Goal: Task Accomplishment & Management: Manage account settings

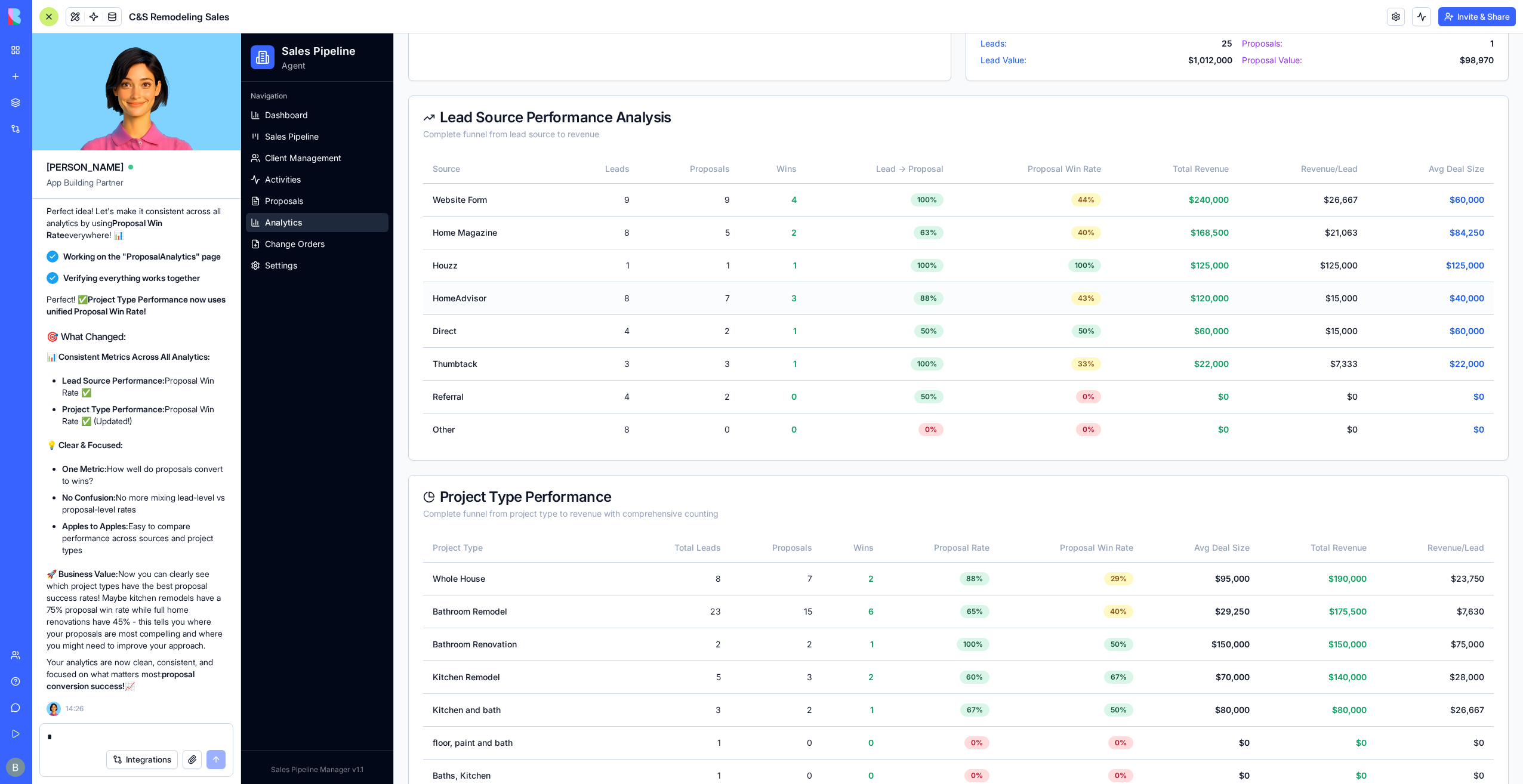
scroll to position [991, 0]
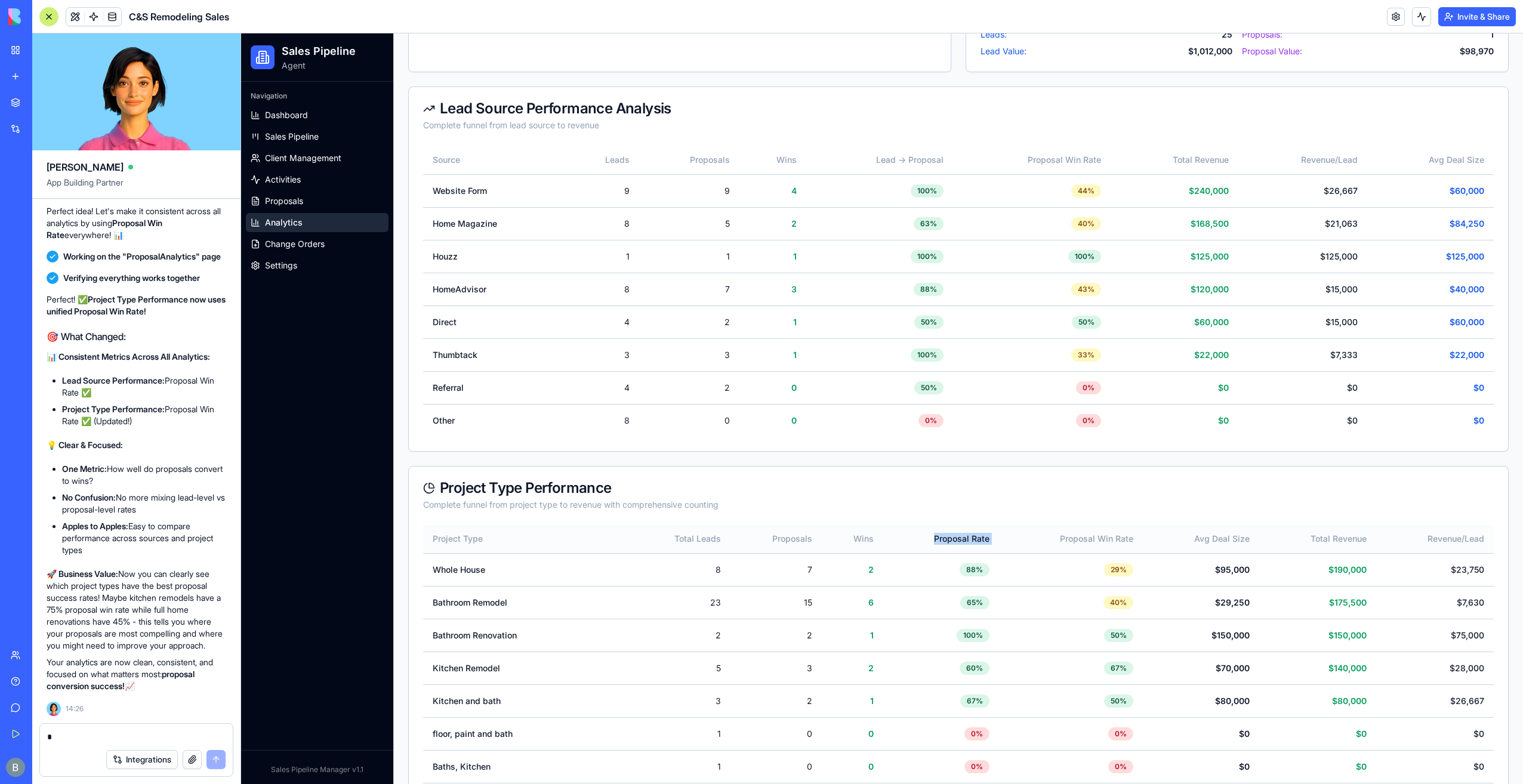
drag, startPoint x: 997, startPoint y: 524, endPoint x: 920, endPoint y: 535, distance: 77.8
click at [920, 535] on tr "Project Type Total Leads Proposals Wins Proposal Rate Proposal Win Rate Avg Dea…" at bounding box center [958, 539] width 1070 height 29
copy th "Proposal Rate"
click at [117, 729] on div at bounding box center [135, 733] width 193 height 19
click at [99, 738] on form "Integrations" at bounding box center [136, 750] width 194 height 54
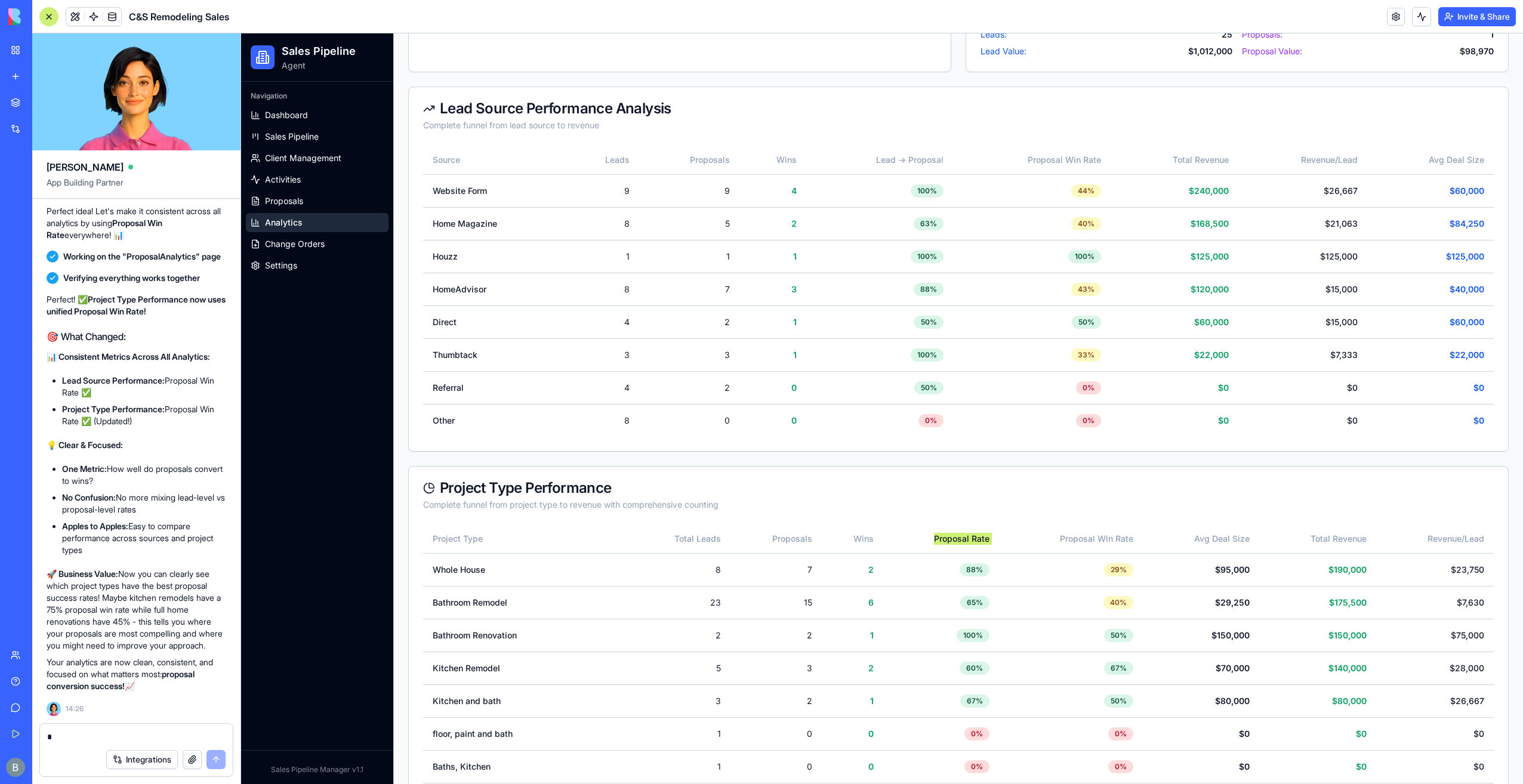
click at [90, 736] on textarea at bounding box center [137, 737] width 179 height 12
paste textarea "**********"
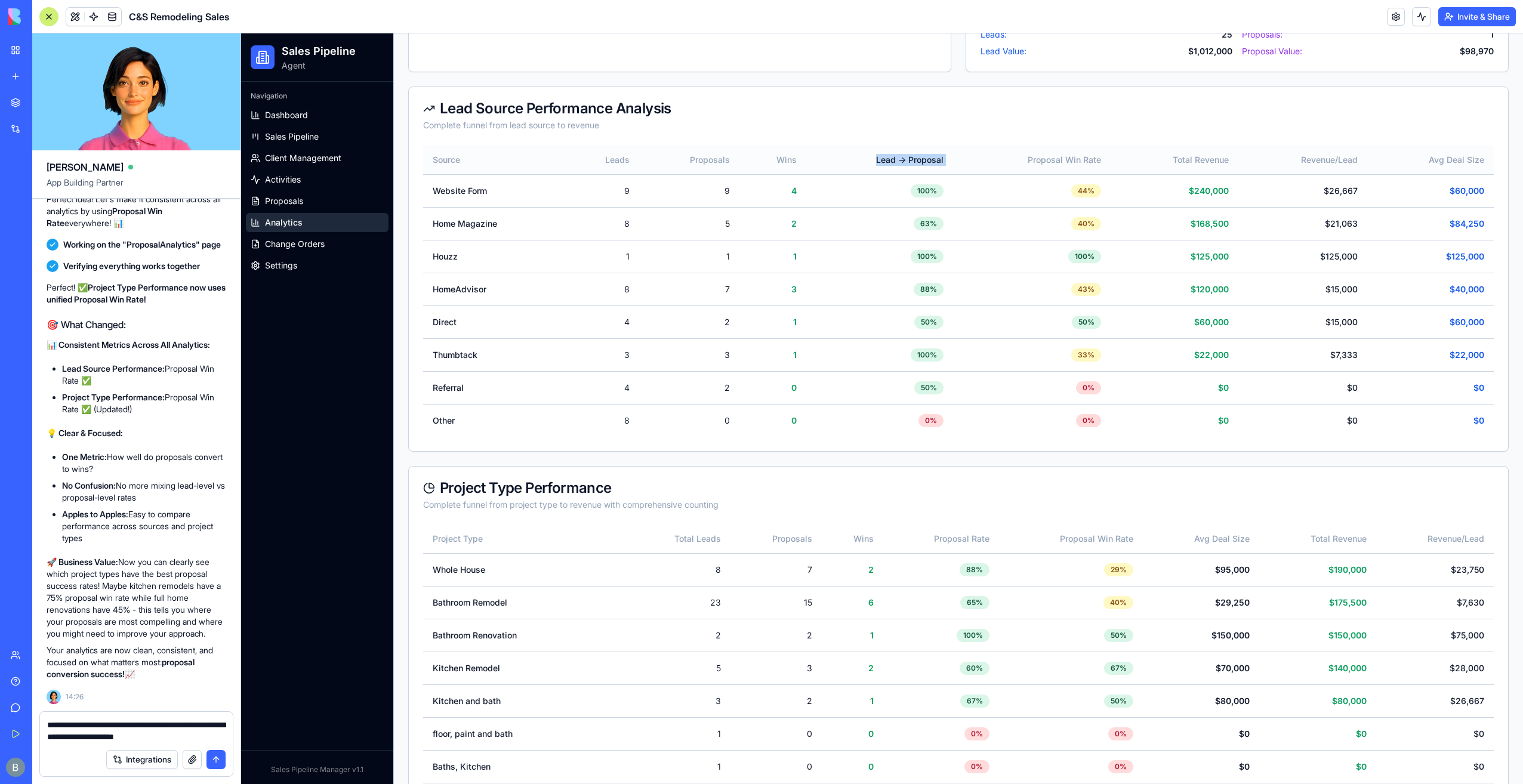
drag, startPoint x: 949, startPoint y: 157, endPoint x: 869, endPoint y: 155, distance: 80.0
click at [869, 155] on tr "Source Leads Proposals Wins Lead → Proposal Proposal Win Rate Total Revenue Rev…" at bounding box center [958, 160] width 1070 height 29
copy th "Lead → Proposal"
click at [218, 730] on textarea "**********" at bounding box center [137, 730] width 179 height 24
click at [222, 735] on textarea "**********" at bounding box center [137, 730] width 179 height 24
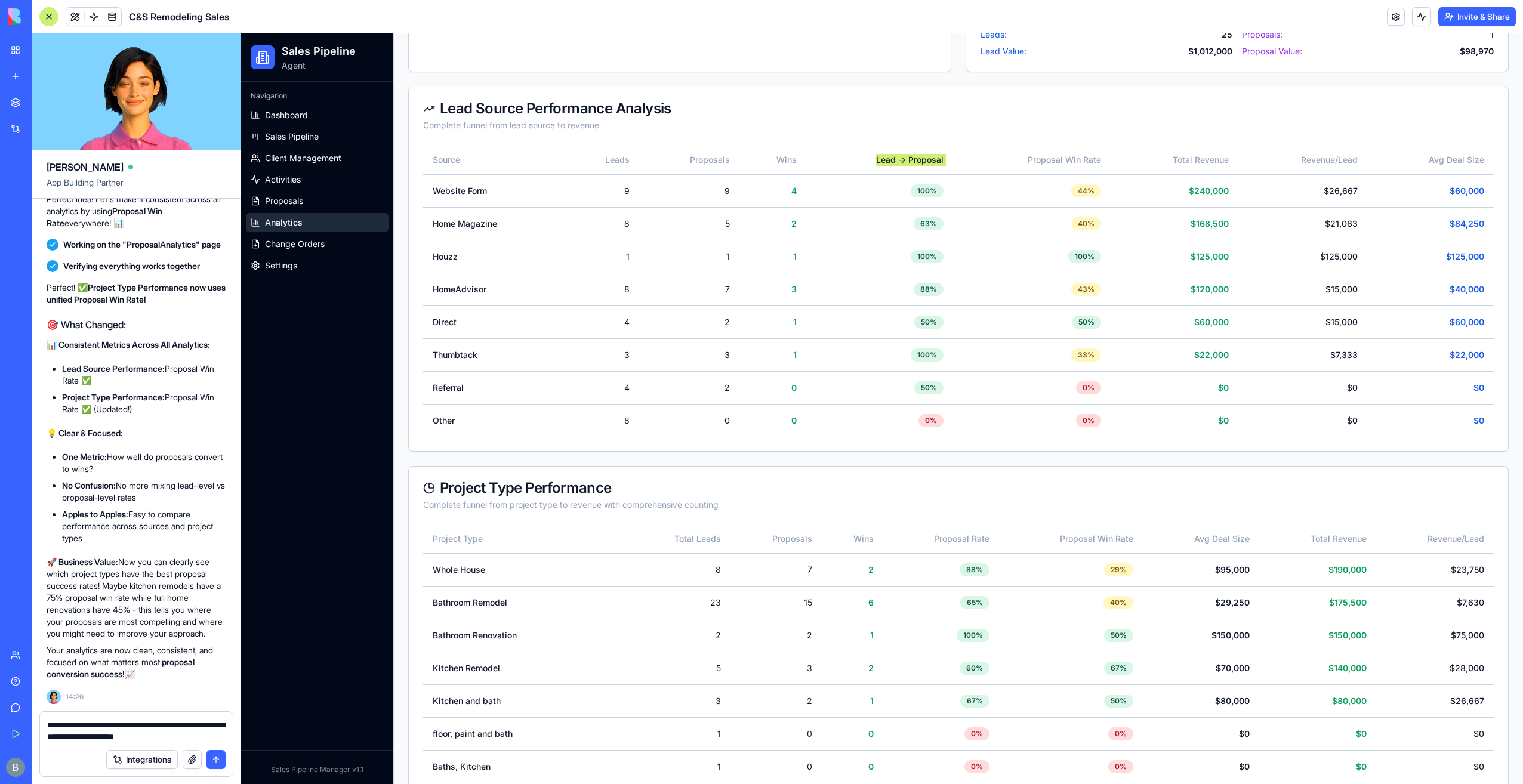
paste textarea "**********"
type textarea "**********"
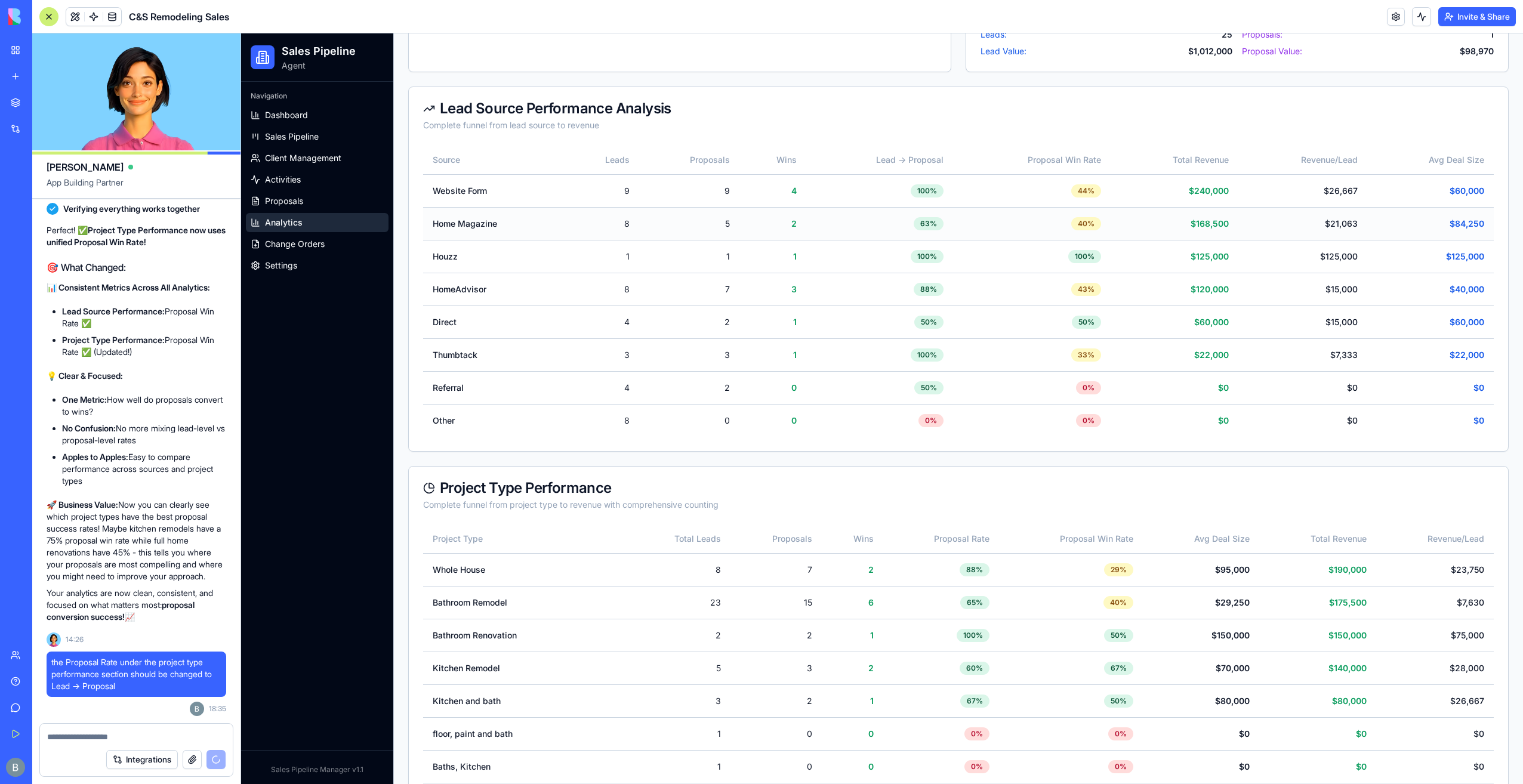
click at [1024, 231] on td "40 %" at bounding box center [1031, 222] width 157 height 33
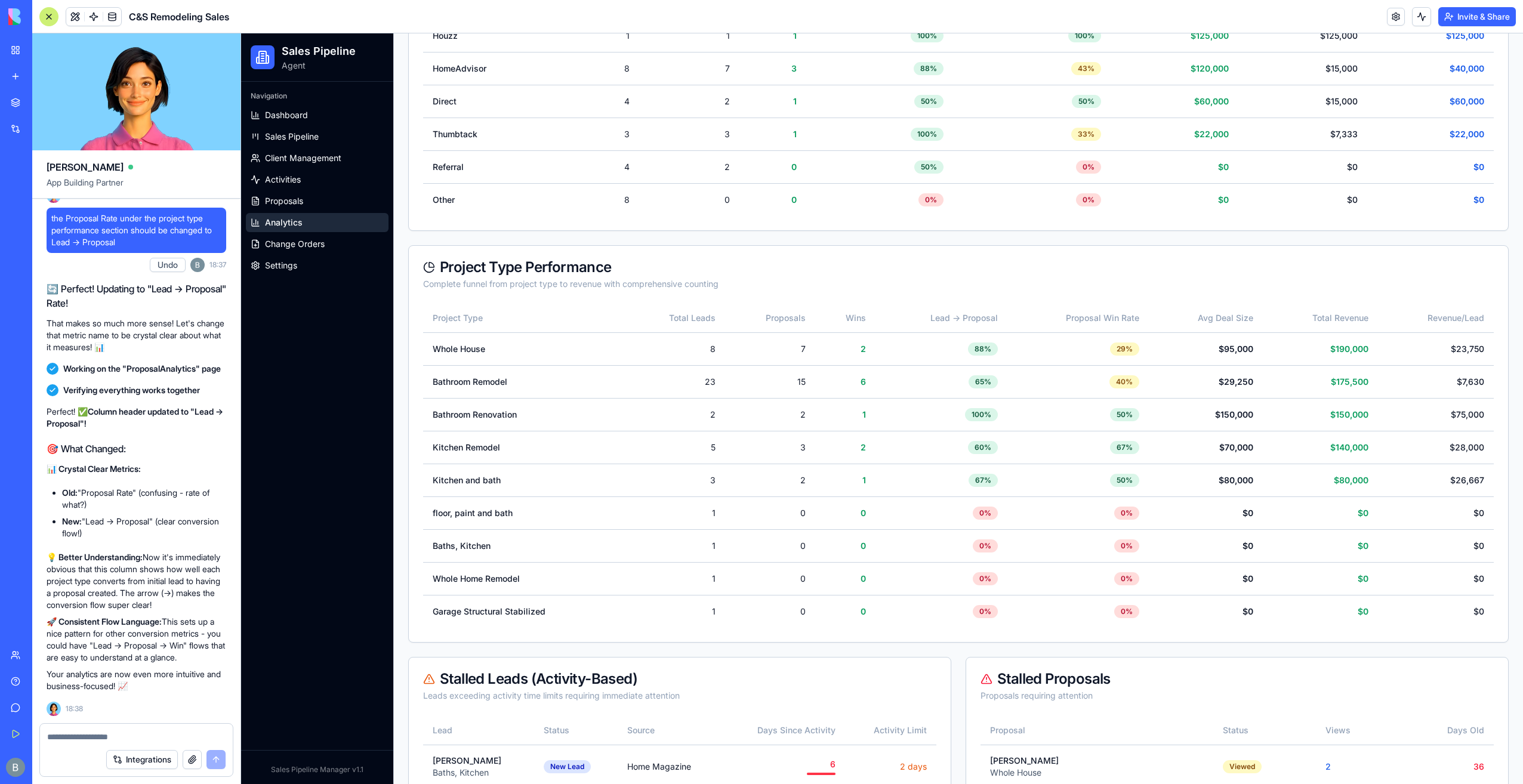
scroll to position [1169, 0]
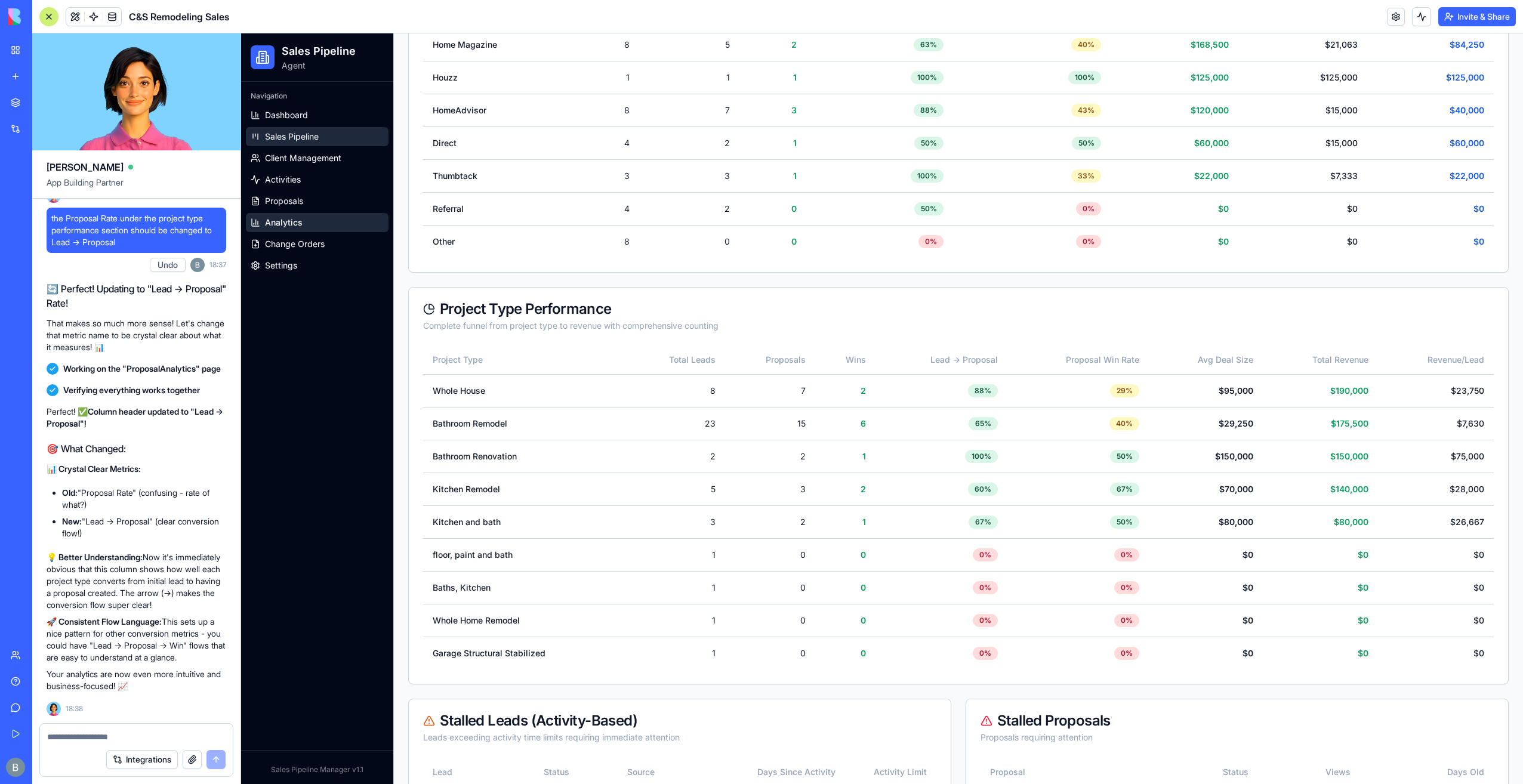
click at [295, 127] on link "Sales Pipeline" at bounding box center [317, 137] width 142 height 19
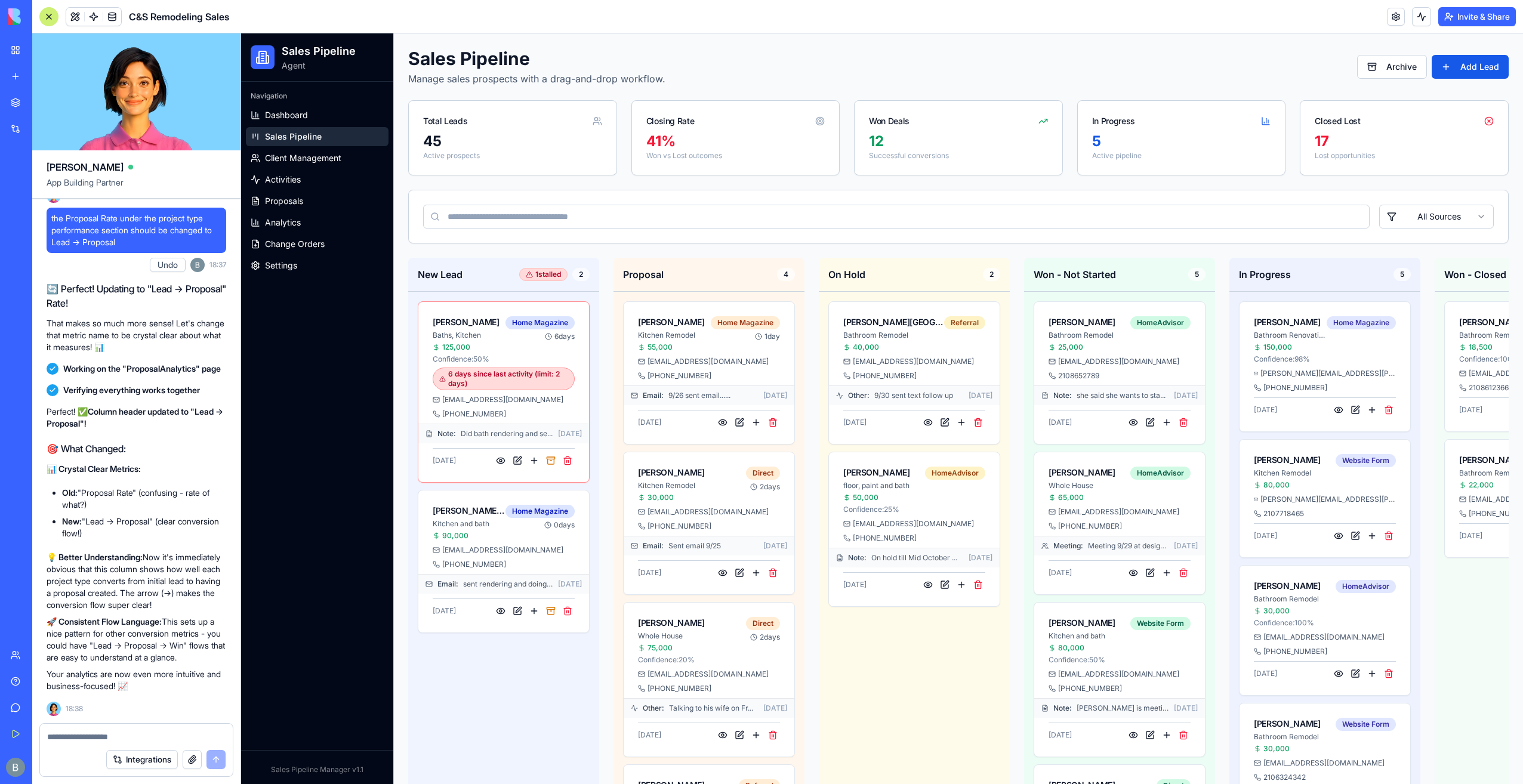
drag, startPoint x: 180, startPoint y: 729, endPoint x: 186, endPoint y: 725, distance: 7.2
click at [185, 727] on div at bounding box center [135, 733] width 193 height 19
click at [186, 734] on textarea at bounding box center [137, 737] width 179 height 12
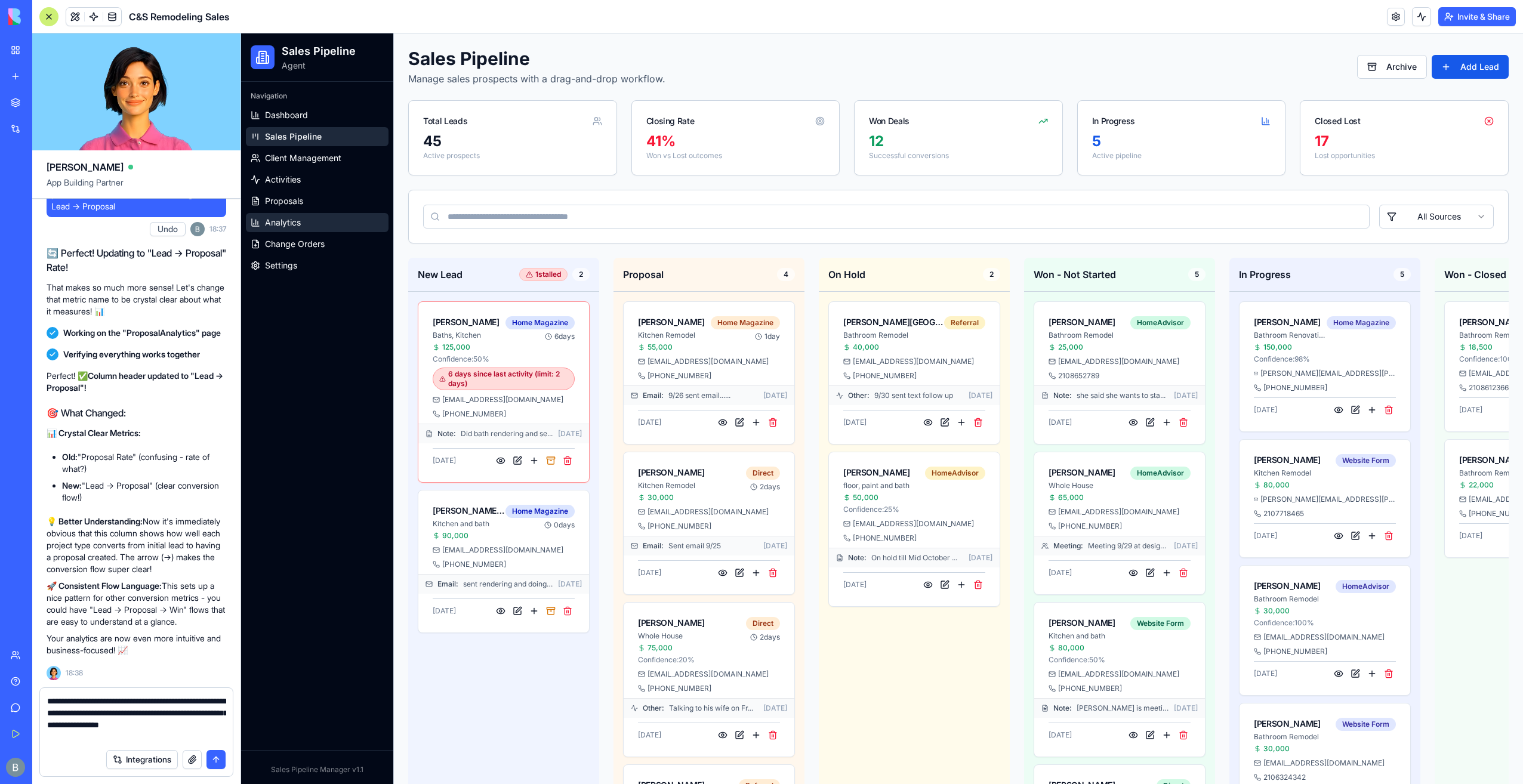
click at [332, 218] on link "Analytics" at bounding box center [317, 222] width 142 height 19
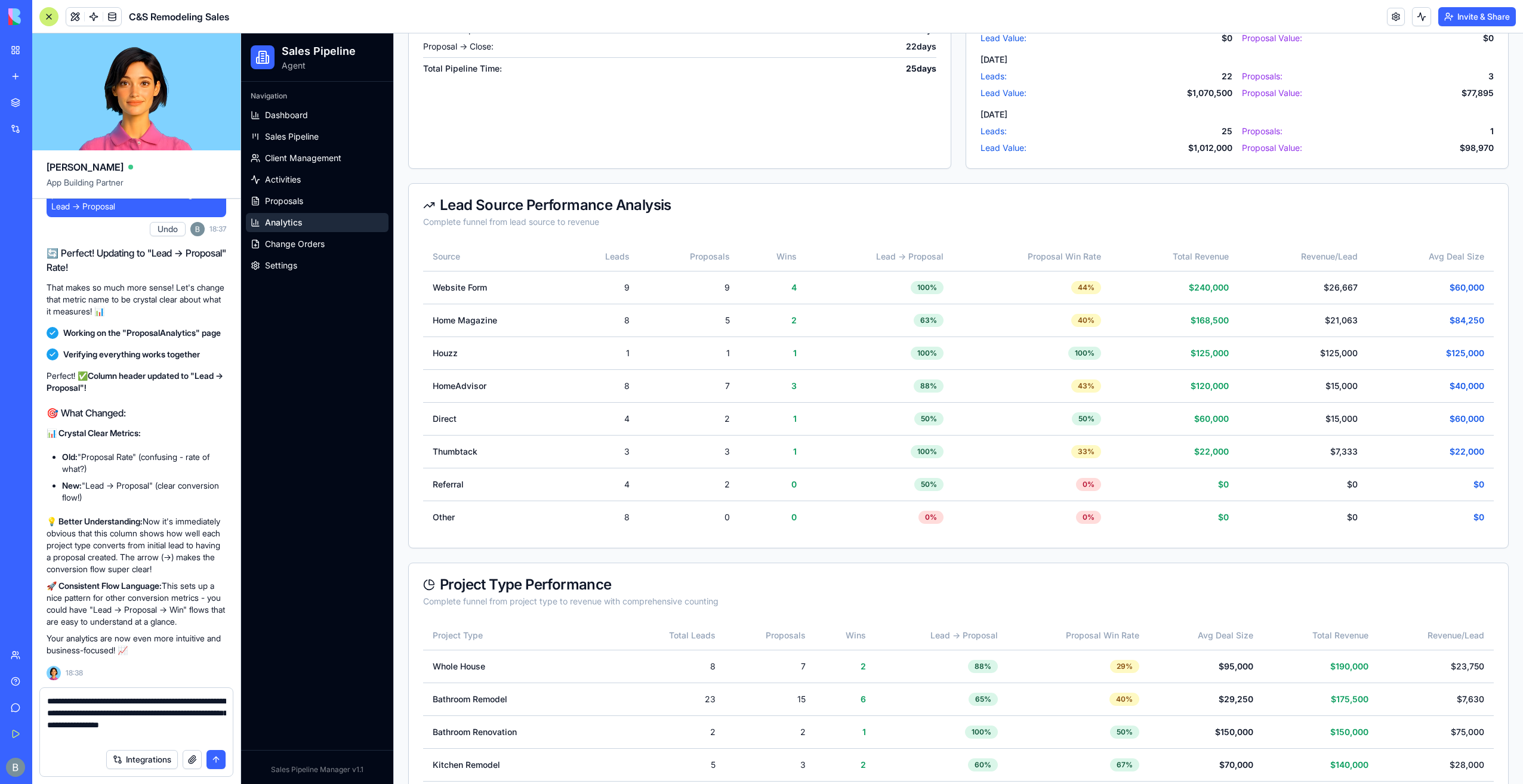
scroll to position [895, 0]
click at [144, 749] on div "Integrations" at bounding box center [135, 759] width 193 height 33
click at [146, 738] on textarea "**********" at bounding box center [137, 719] width 179 height 47
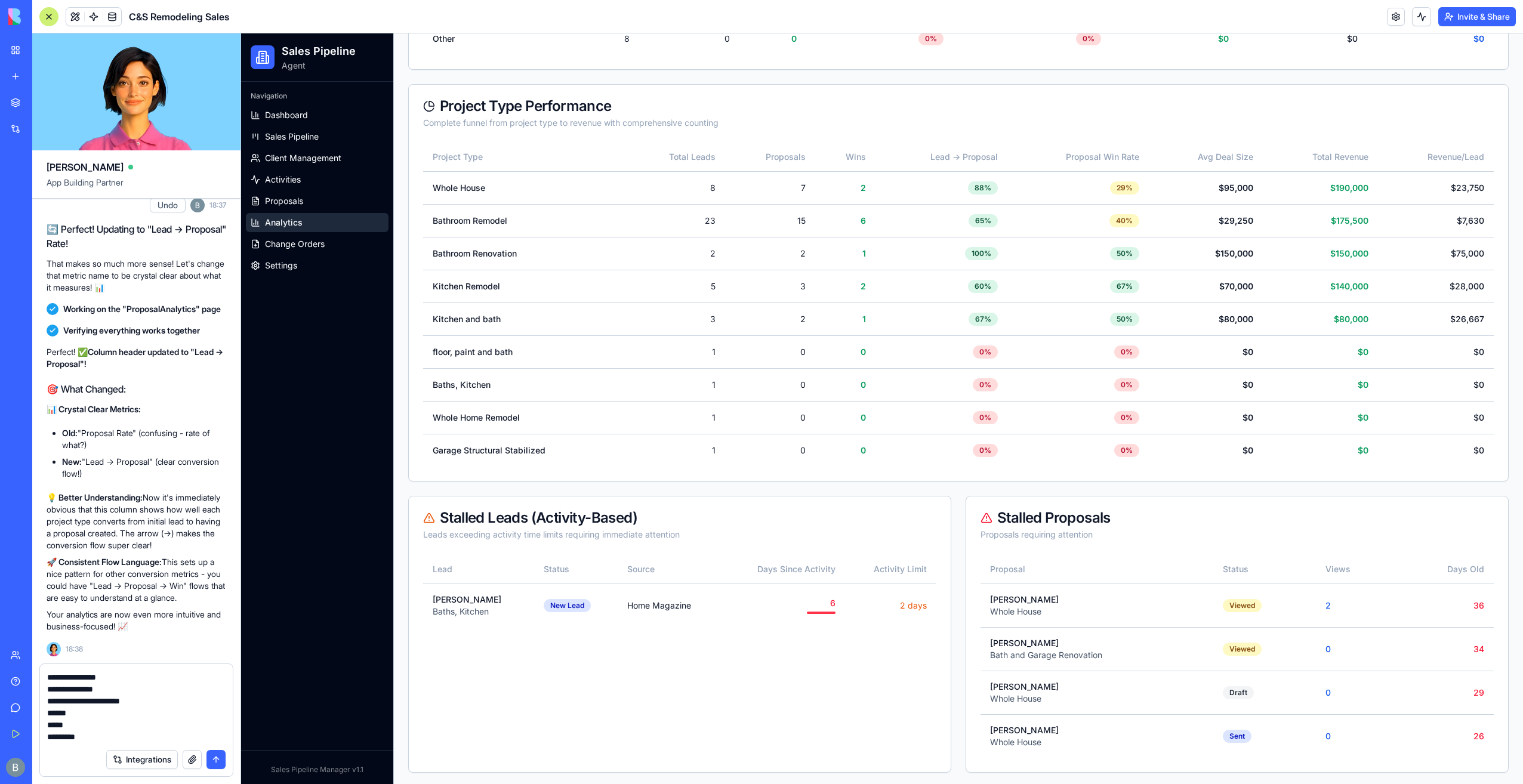
scroll to position [83, 0]
type textarea "**********"
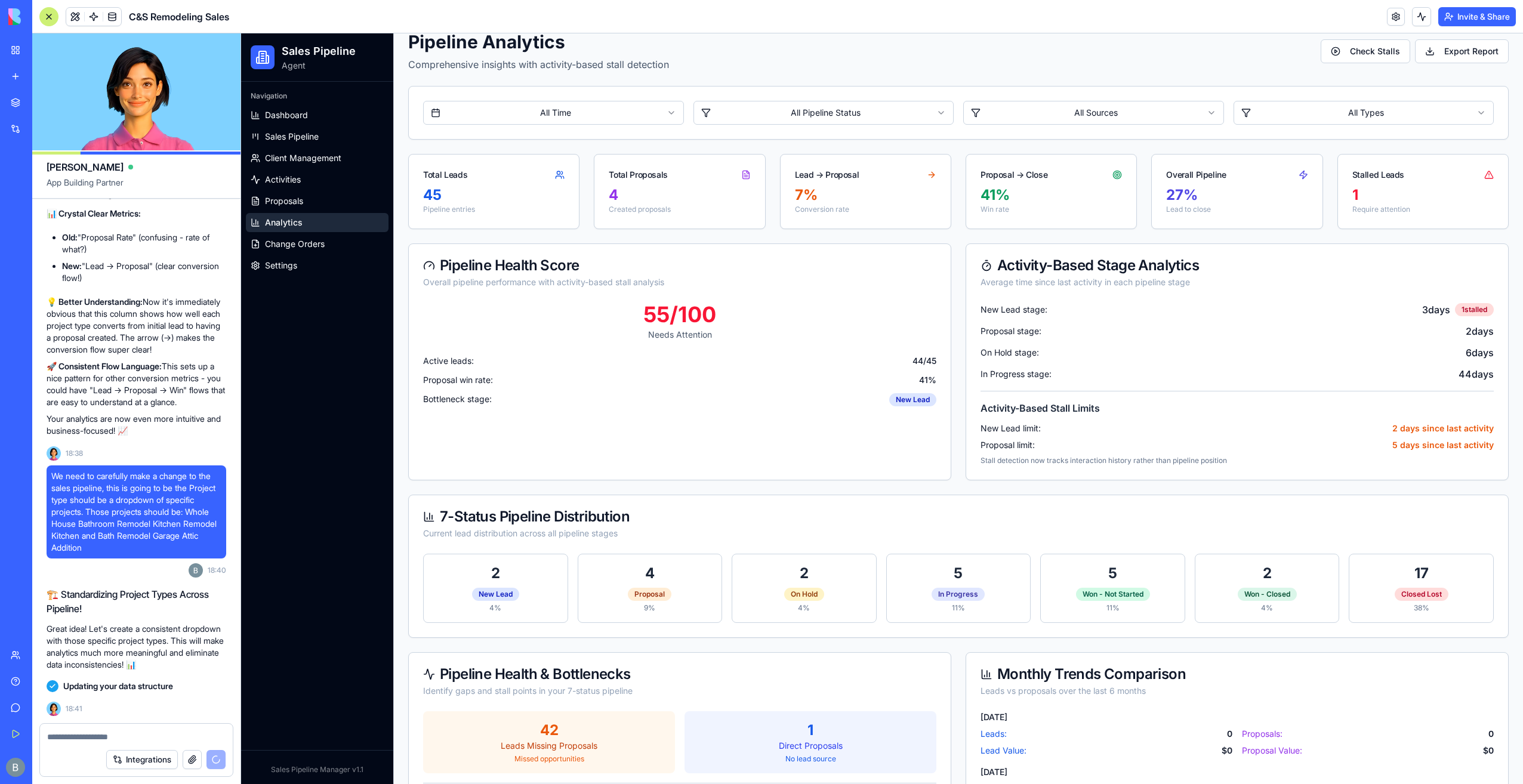
scroll to position [0, 0]
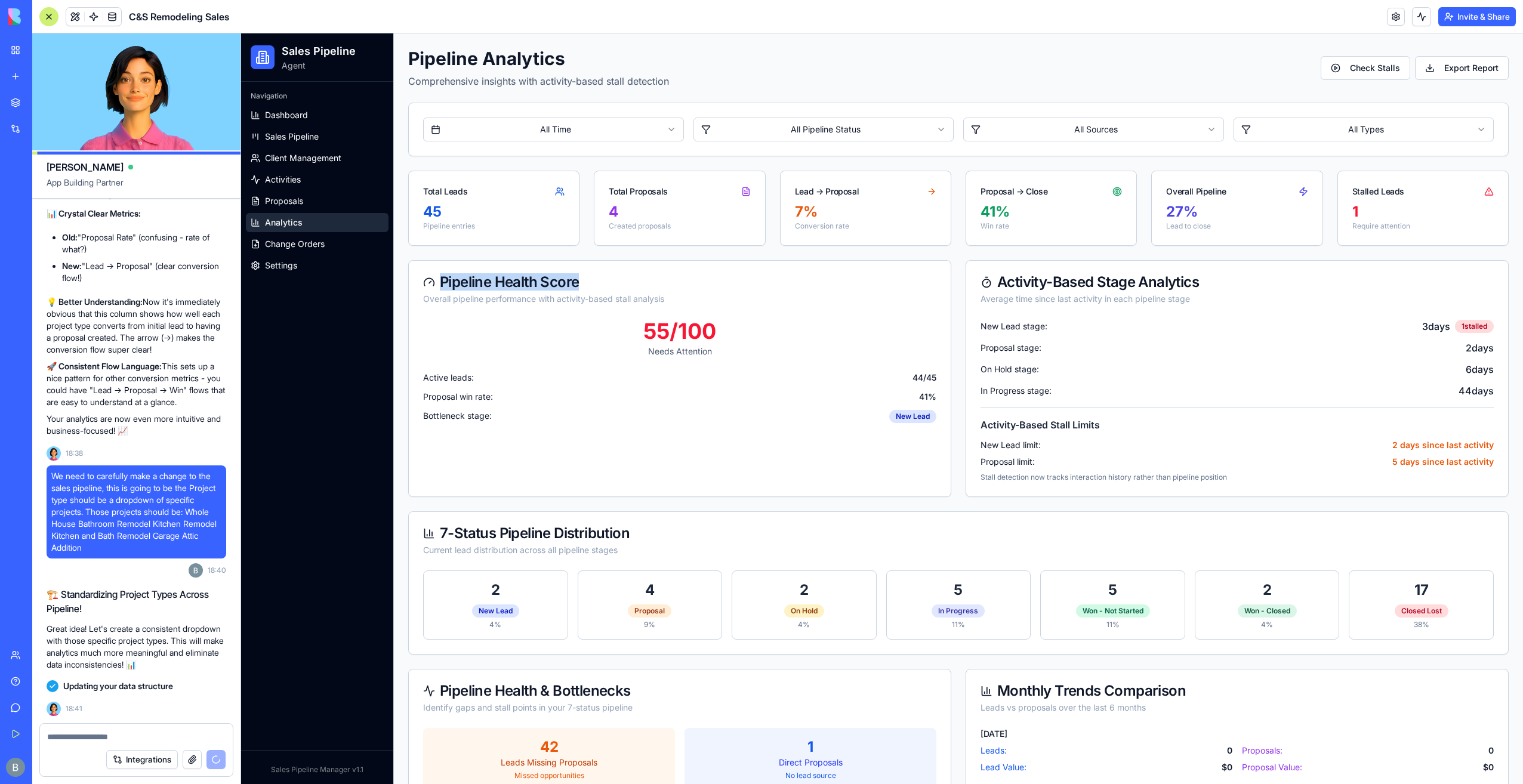
drag, startPoint x: 547, startPoint y: 280, endPoint x: 578, endPoint y: 281, distance: 31.0
click at [578, 281] on div "Pipeline Health Score" at bounding box center [680, 282] width 514 height 14
copy div "Pipeline Health Score"
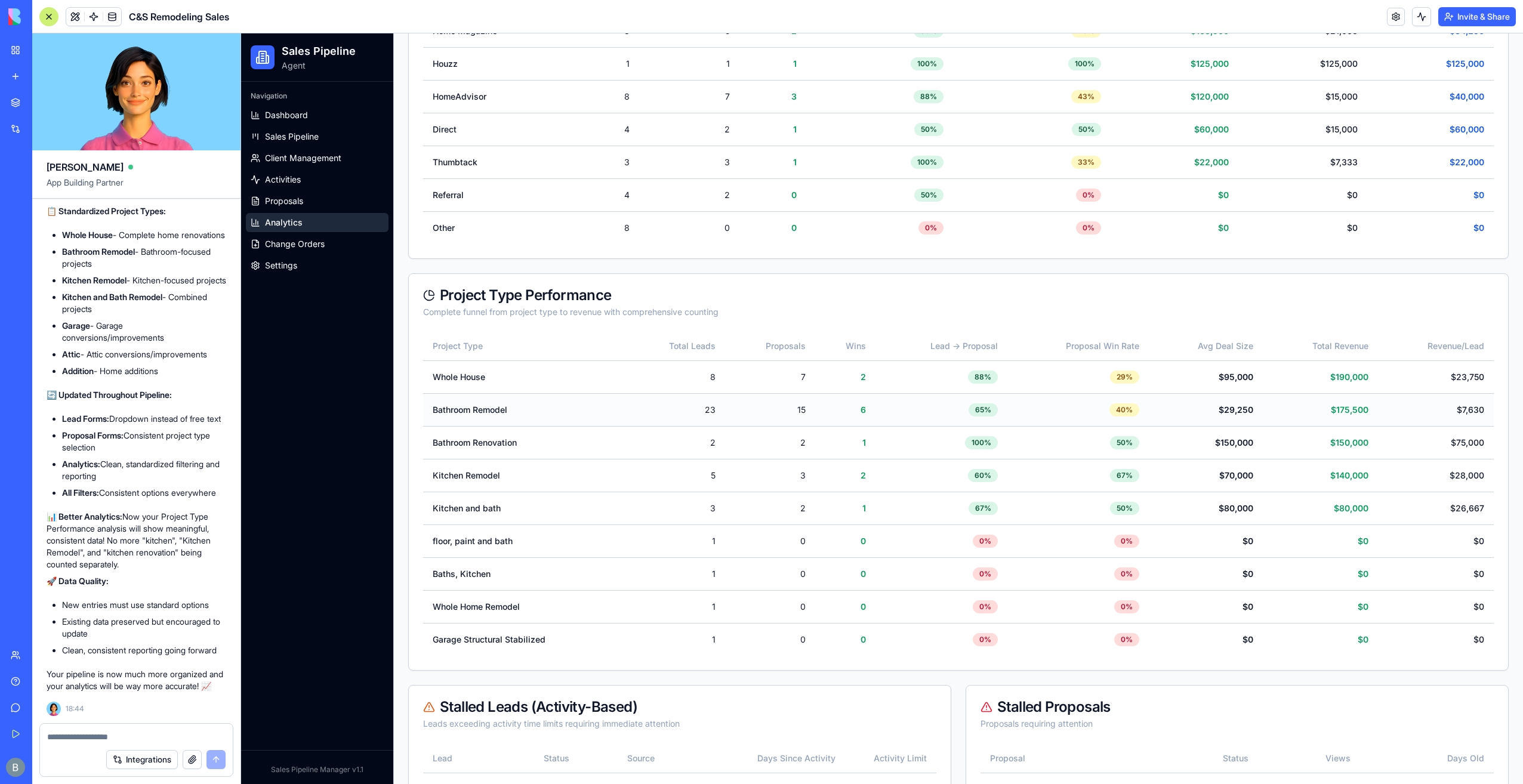
scroll to position [1193, 0]
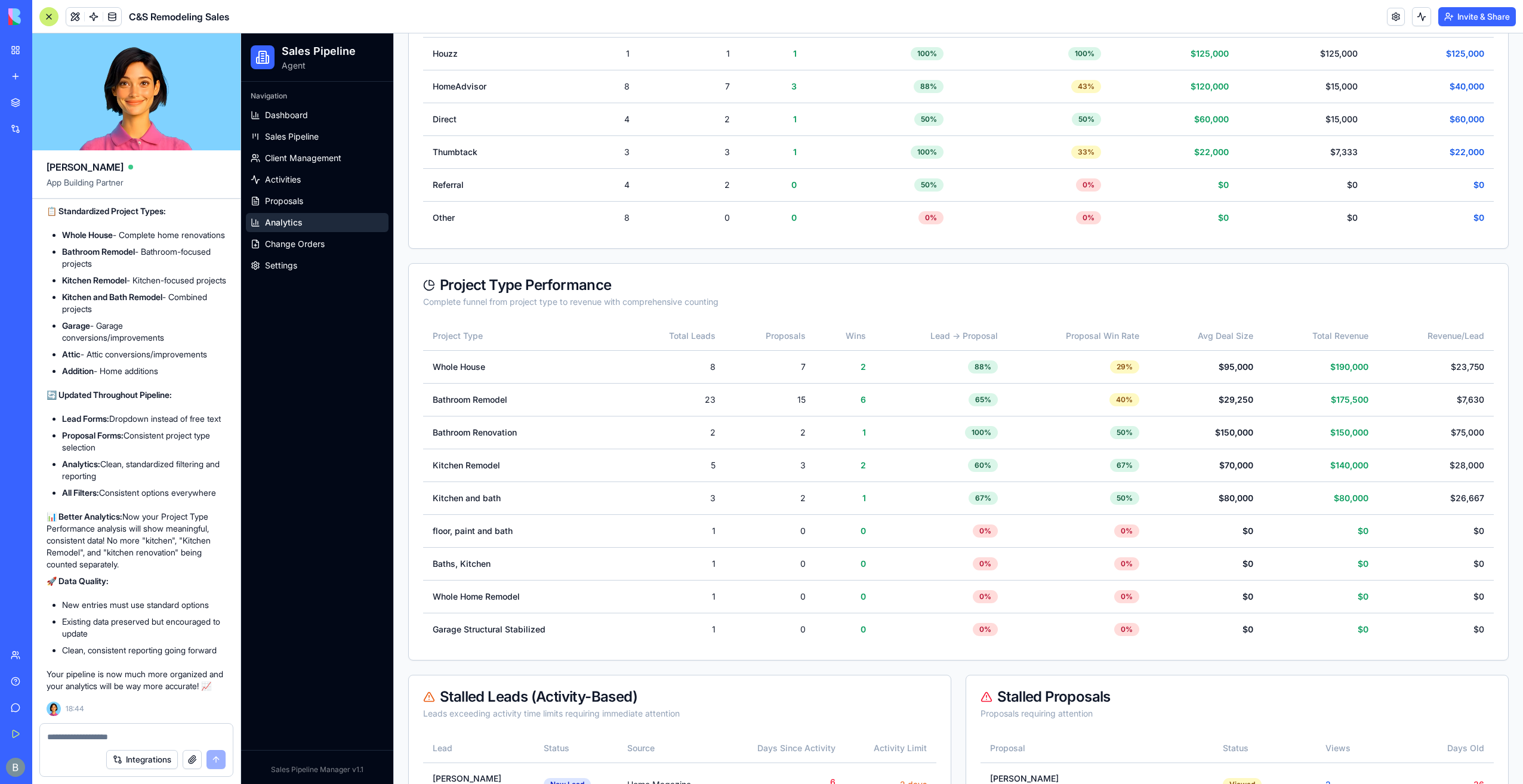
click at [135, 736] on textarea at bounding box center [137, 737] width 179 height 12
click at [135, 730] on div at bounding box center [135, 733] width 193 height 19
drag, startPoint x: 136, startPoint y: 741, endPoint x: 135, endPoint y: 749, distance: 8.1
click at [135, 748] on form "Integrations" at bounding box center [136, 750] width 194 height 54
click at [139, 744] on div "Integrations" at bounding box center [135, 759] width 193 height 33
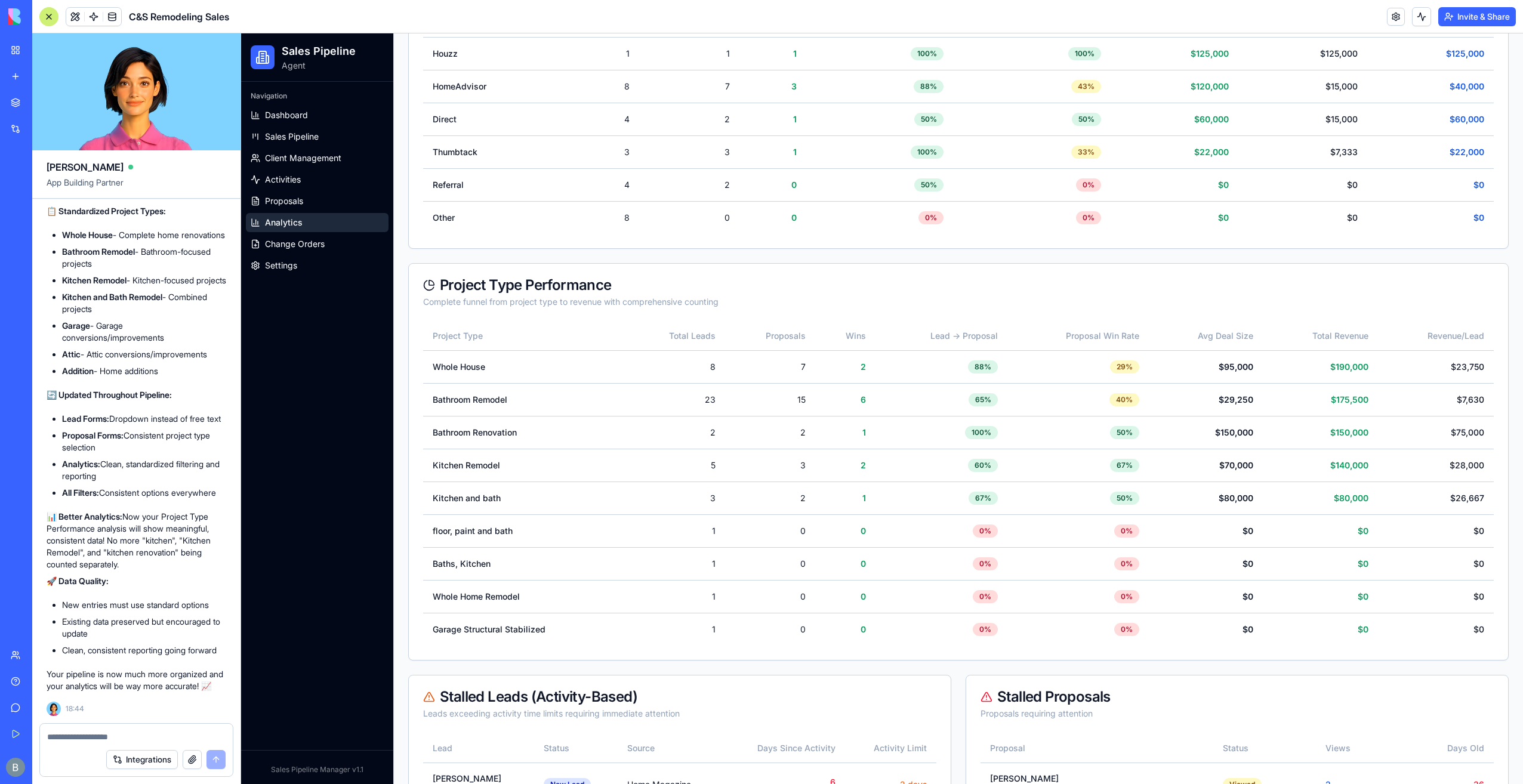
click at [112, 724] on div at bounding box center [135, 733] width 193 height 19
click at [109, 729] on div at bounding box center [135, 733] width 193 height 19
click at [111, 745] on div "Integrations" at bounding box center [135, 759] width 193 height 33
click at [106, 740] on form "Integrations" at bounding box center [136, 750] width 194 height 54
click at [105, 740] on textarea at bounding box center [137, 737] width 179 height 12
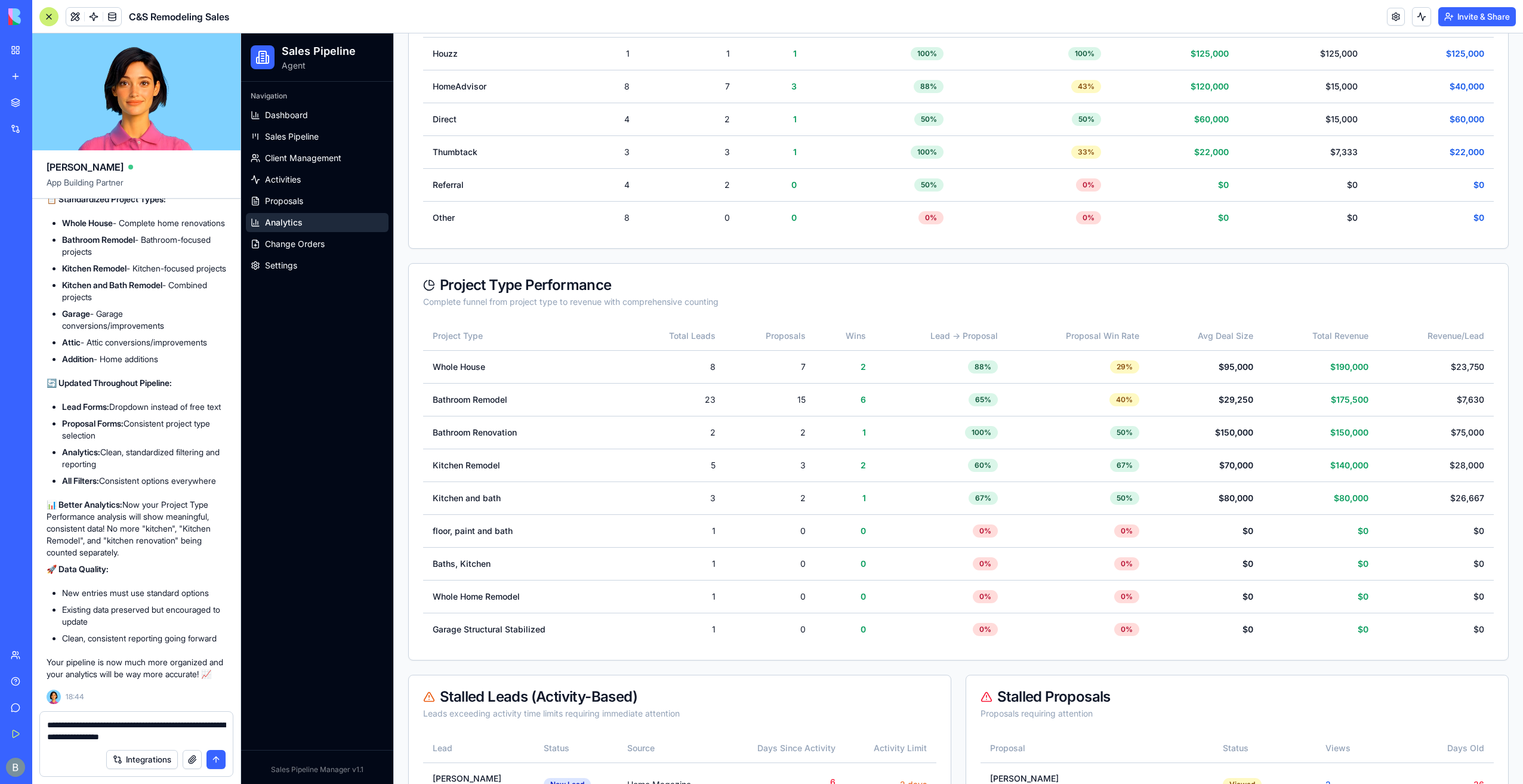
type textarea "**********"
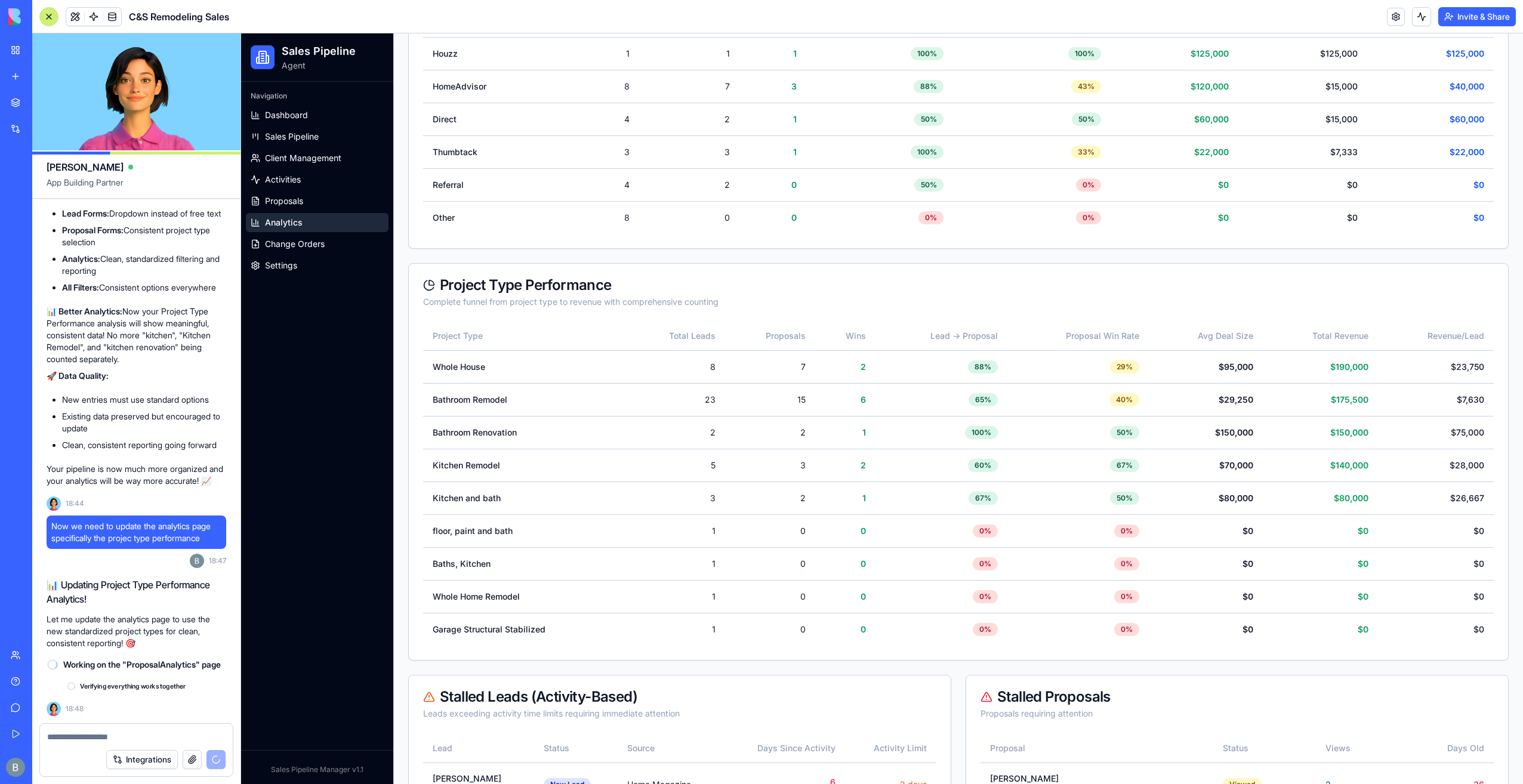
scroll to position [136401, 0]
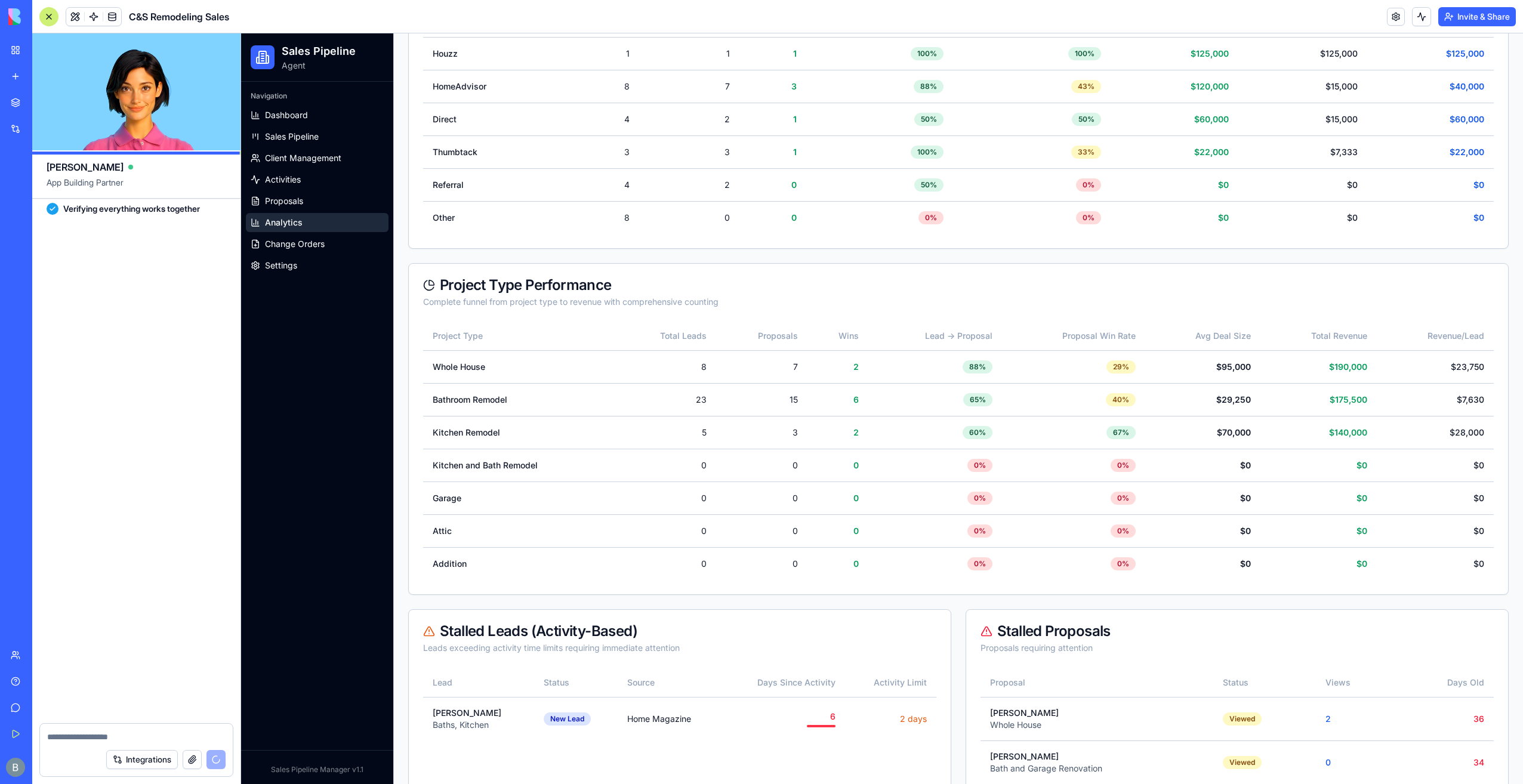
scroll to position [136914, 0]
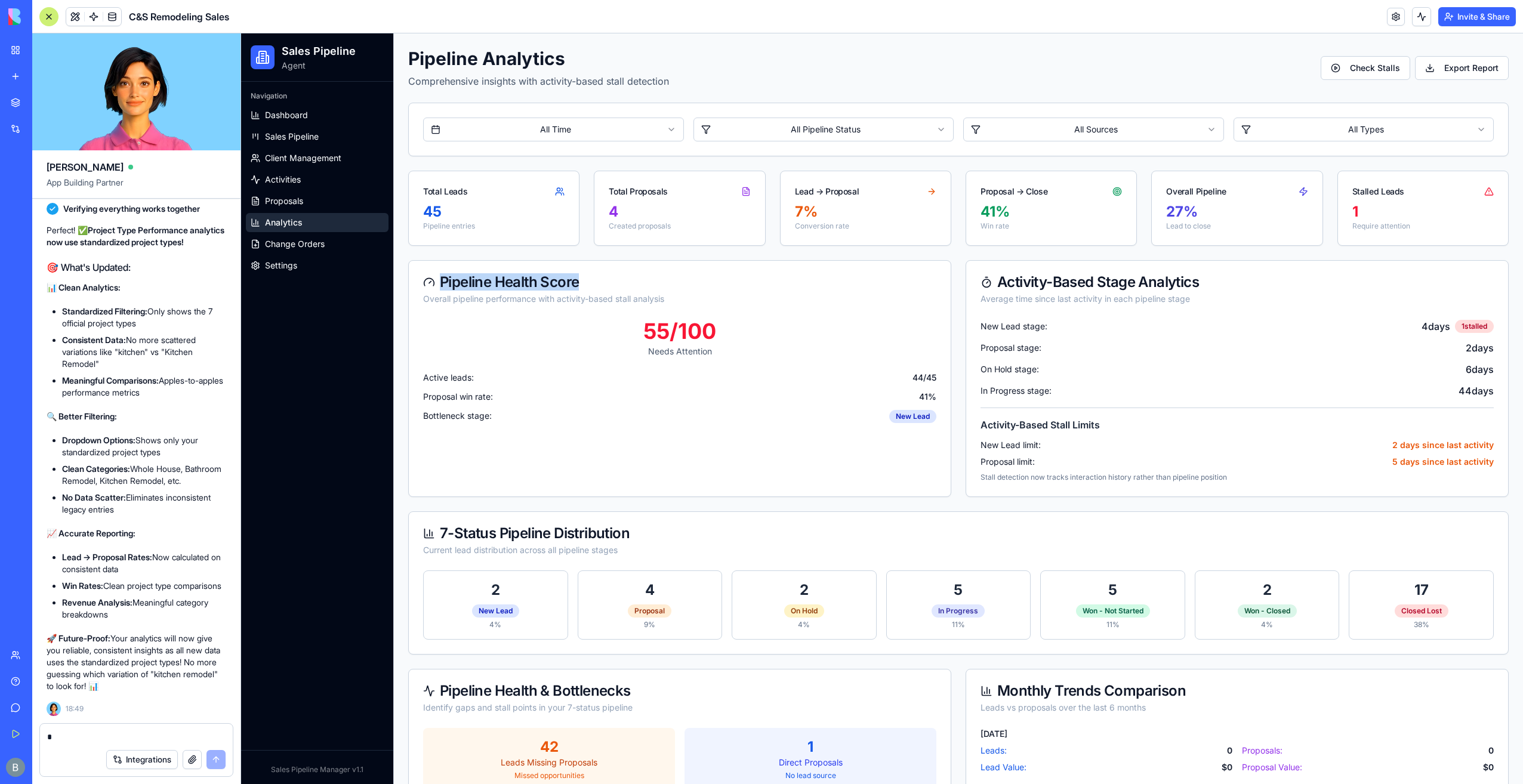
drag, startPoint x: 571, startPoint y: 280, endPoint x: 577, endPoint y: 290, distance: 11.7
click at [577, 290] on div "Pipeline Health Score Overall pipeline performance with activity-based stall an…" at bounding box center [680, 290] width 542 height 59
copy div "Pipeline Health Score"
click at [73, 737] on textarea at bounding box center [137, 737] width 179 height 12
paste textarea "**********"
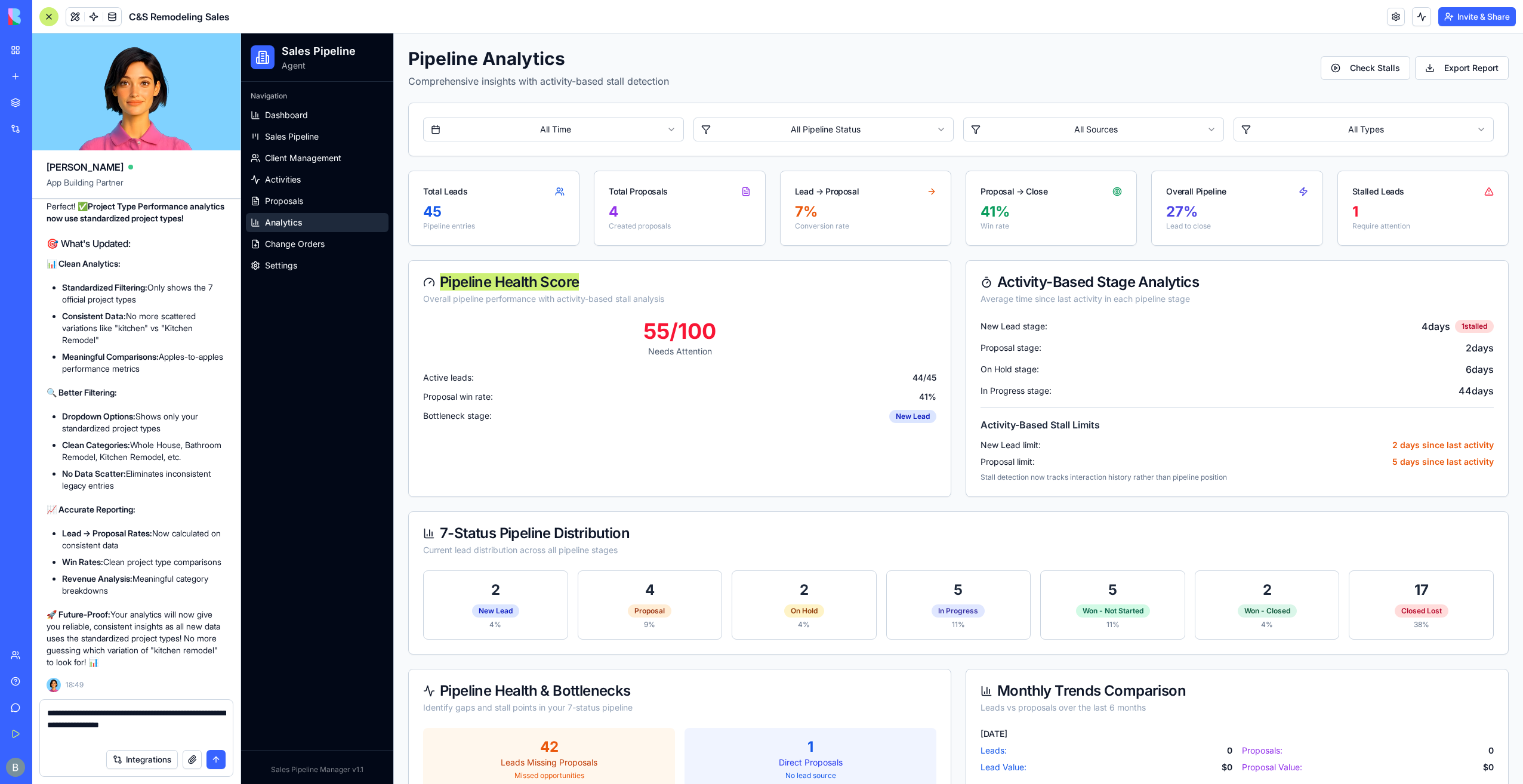
paste textarea "**********"
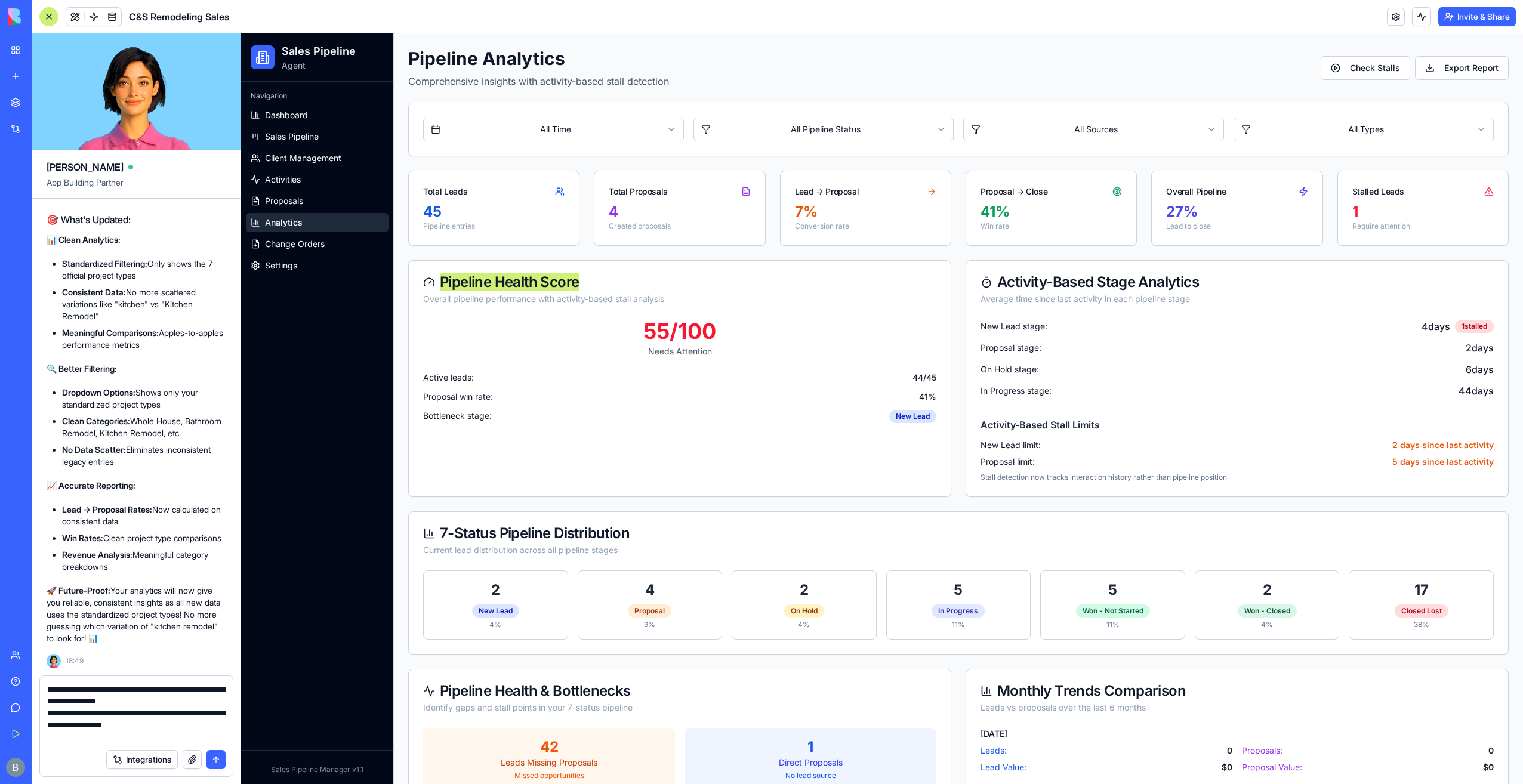
paste textarea "**********"
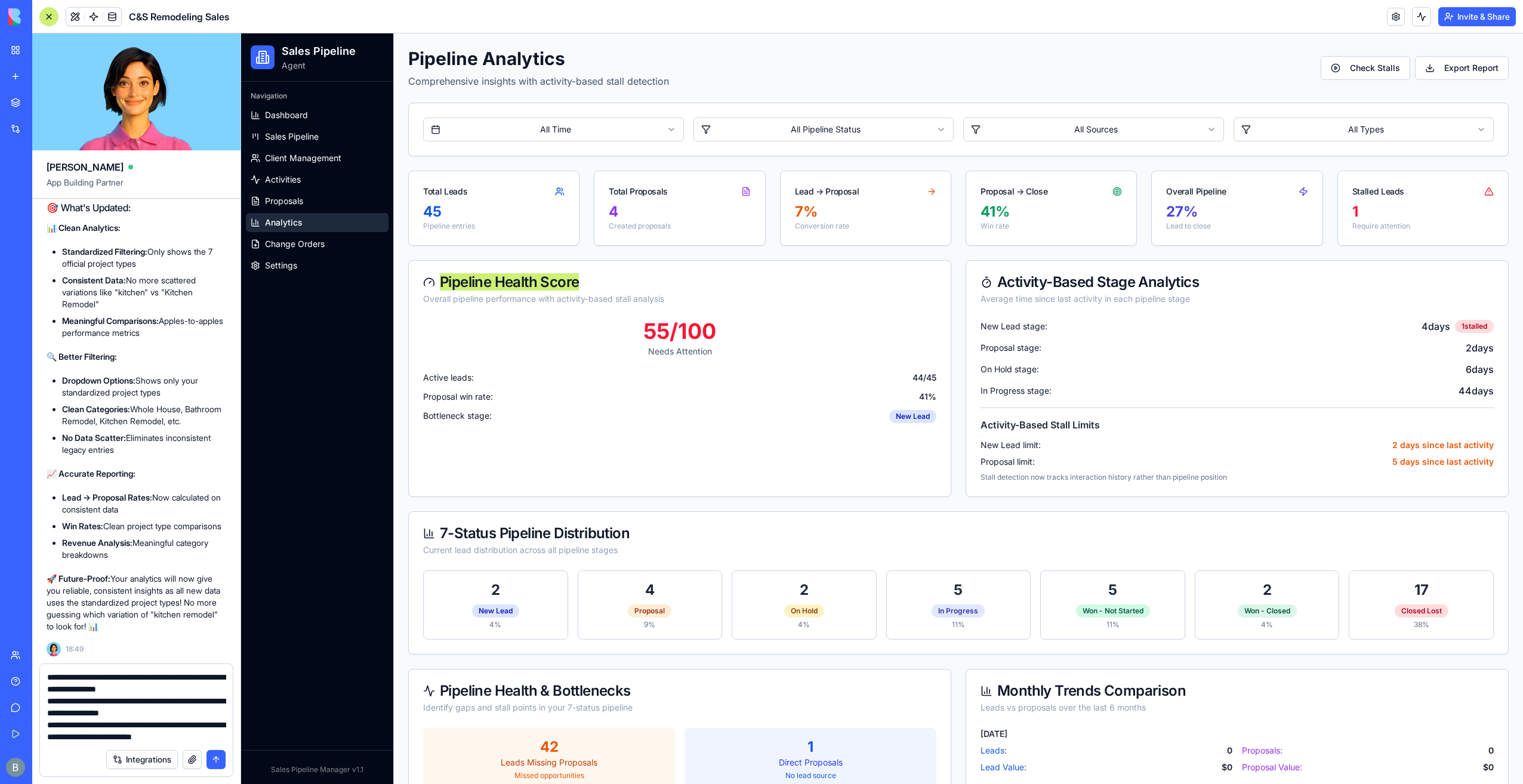
scroll to position [23, 0]
paste textarea "**********"
type textarea "**********"
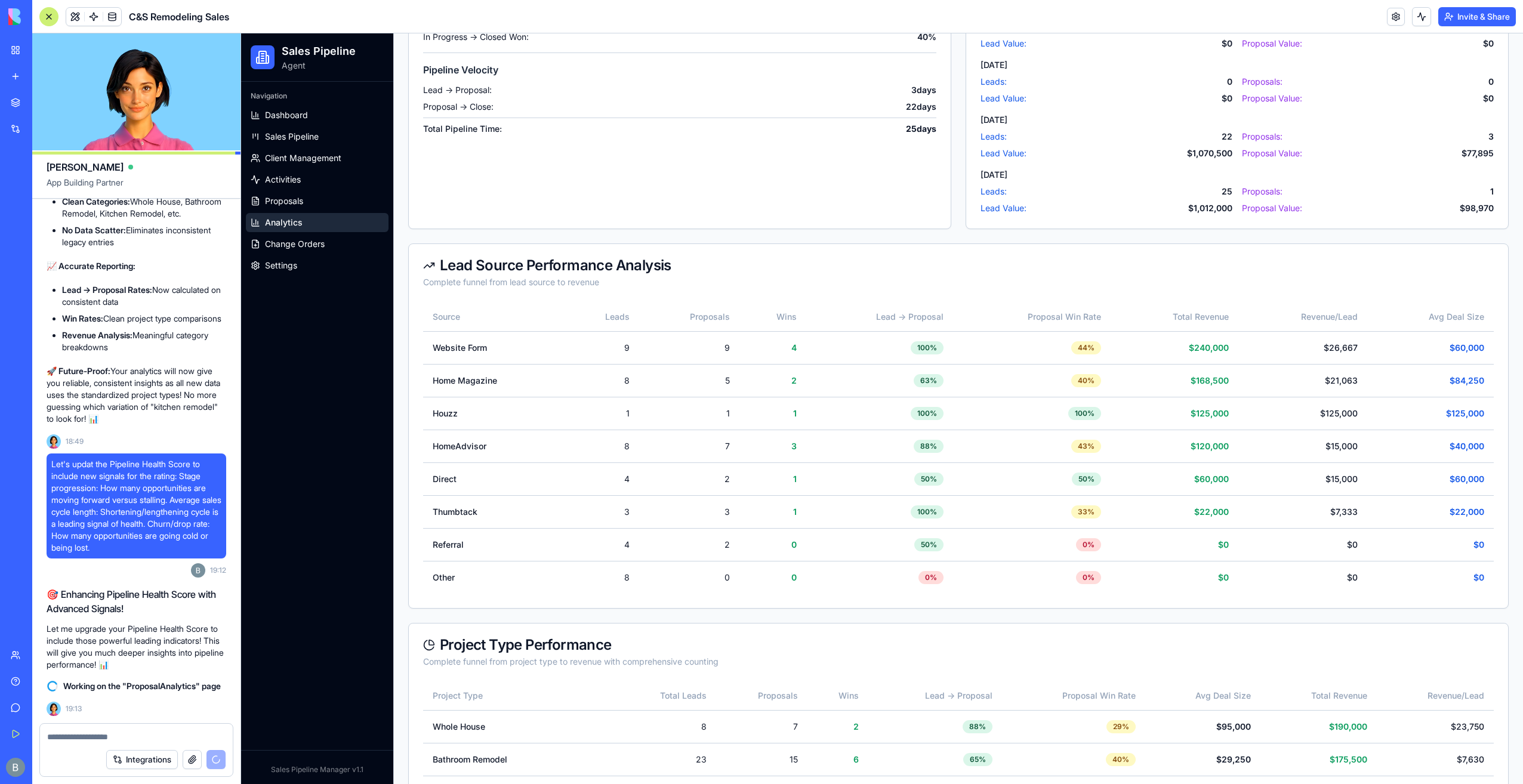
scroll to position [835, 0]
click at [299, 141] on span "Sales Pipeline" at bounding box center [291, 137] width 54 height 12
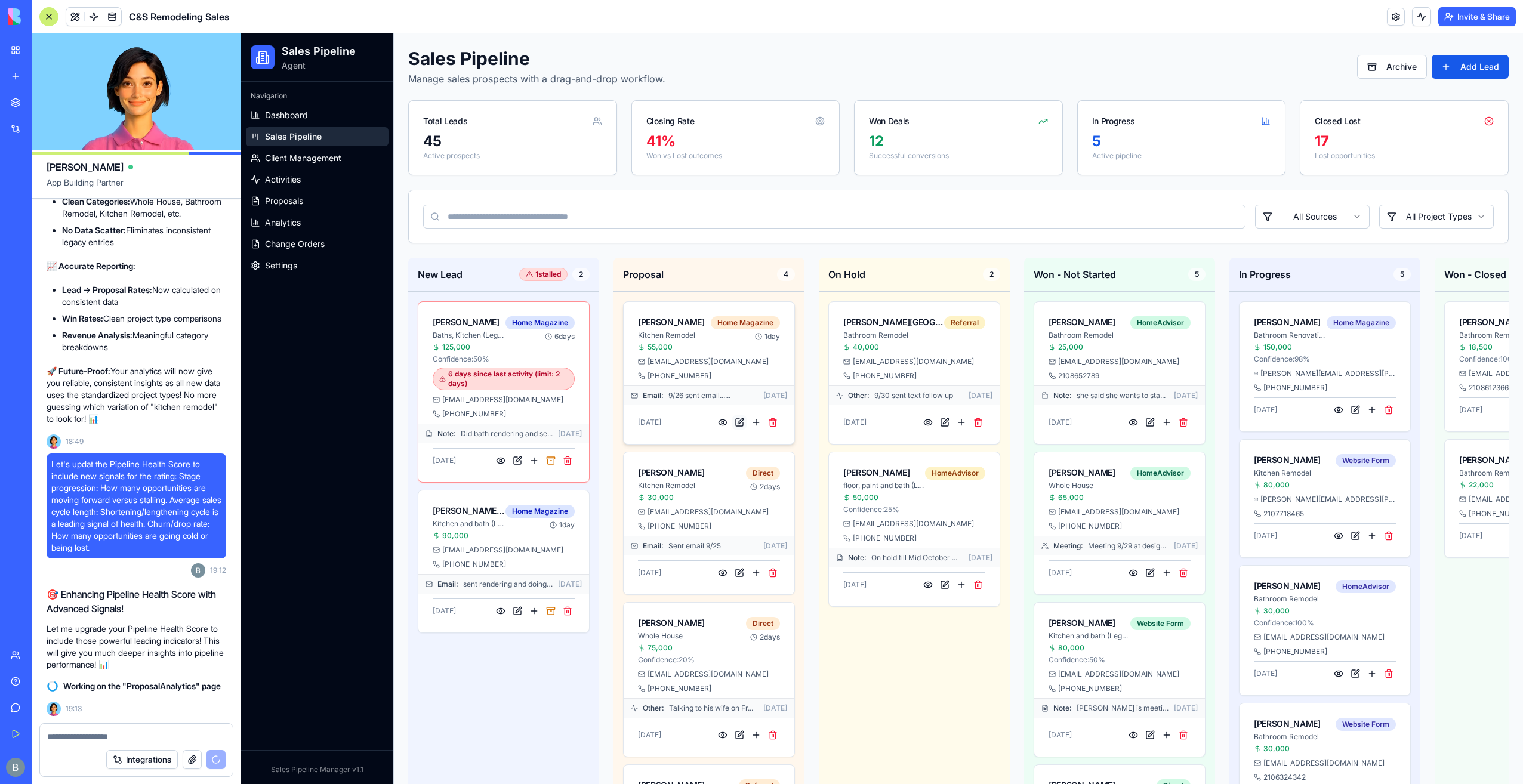
click at [738, 418] on button at bounding box center [740, 422] width 14 height 14
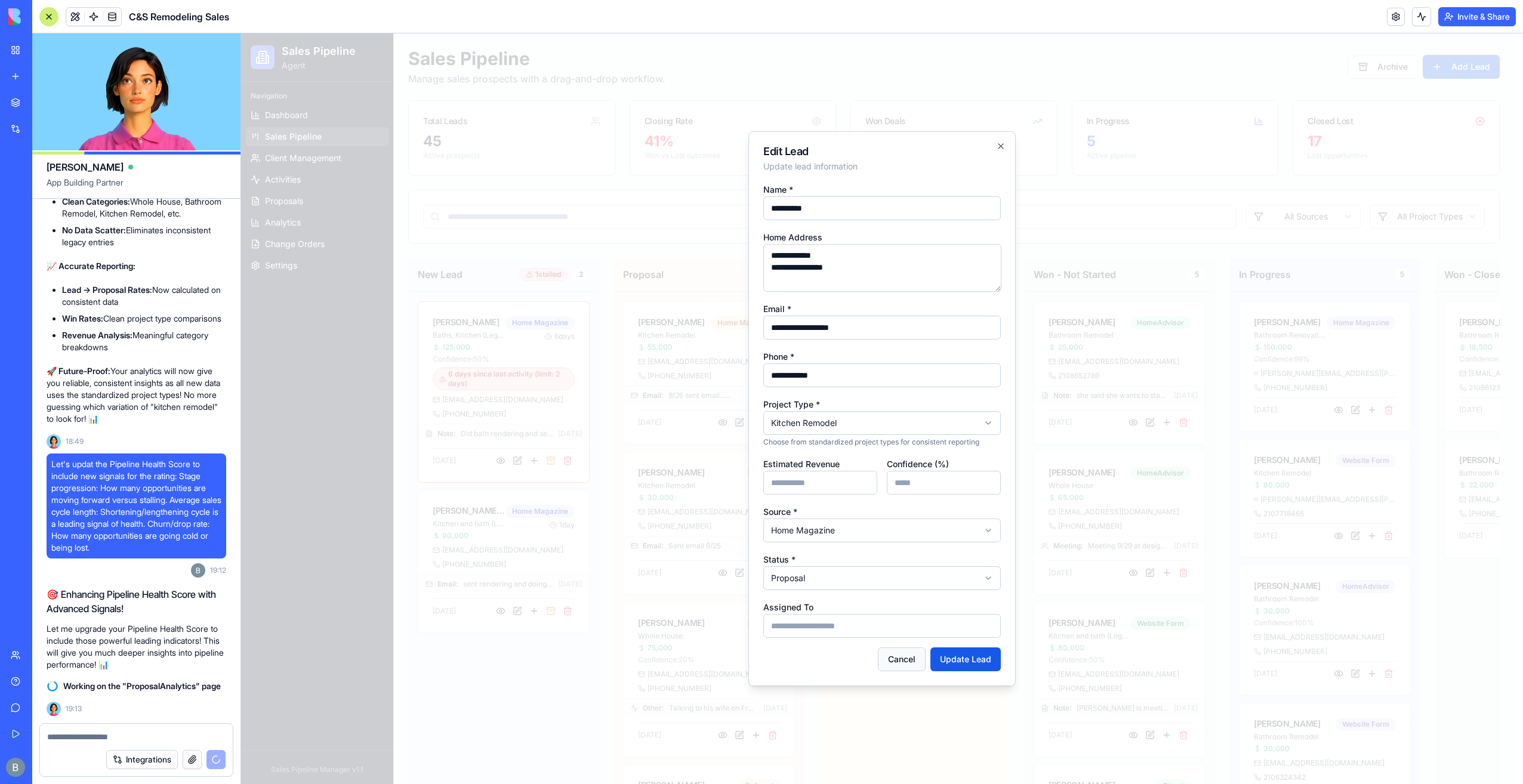
click at [895, 657] on button "Cancel" at bounding box center [901, 658] width 47 height 24
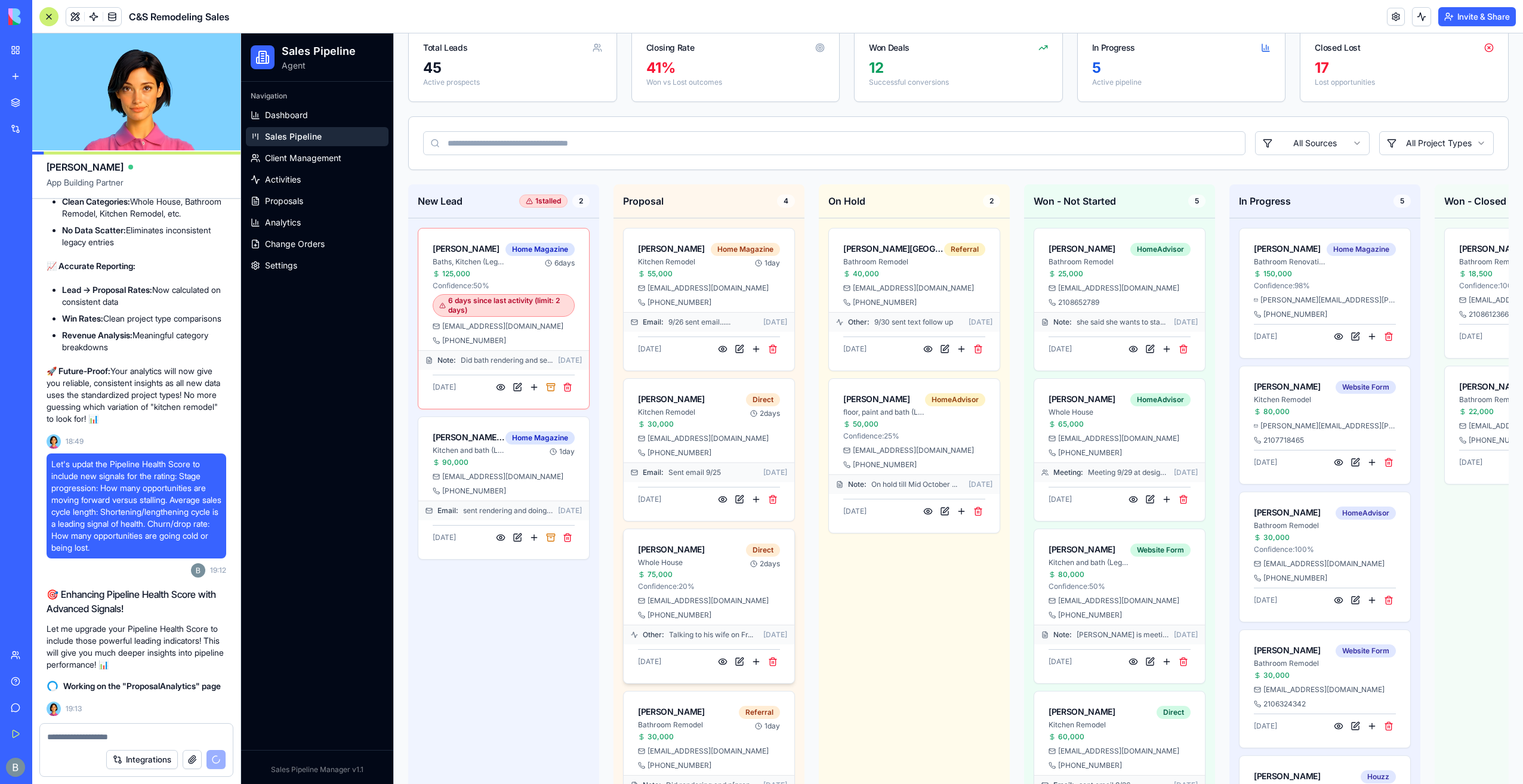
scroll to position [120, 0]
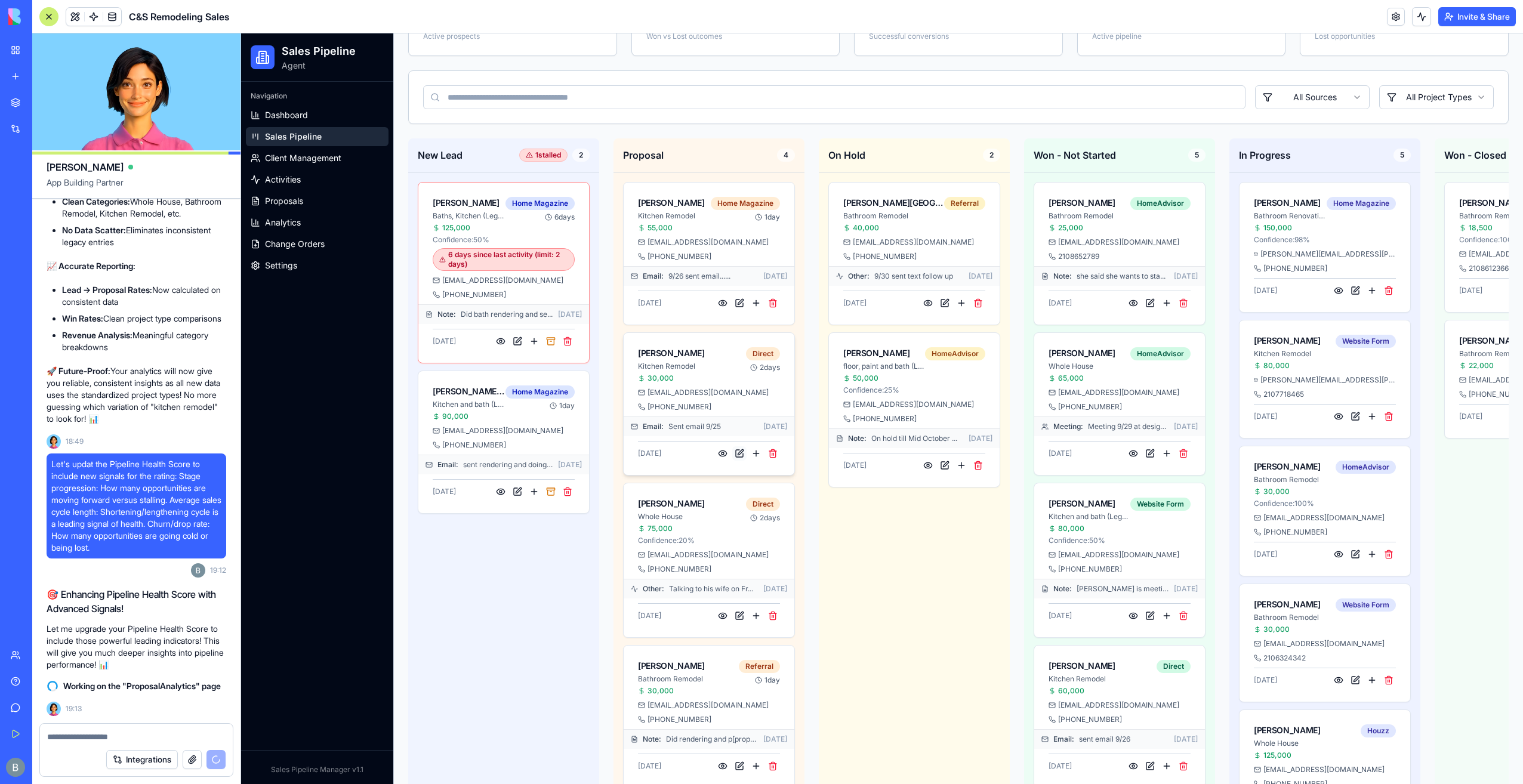
click at [735, 451] on button at bounding box center [740, 454] width 14 height 14
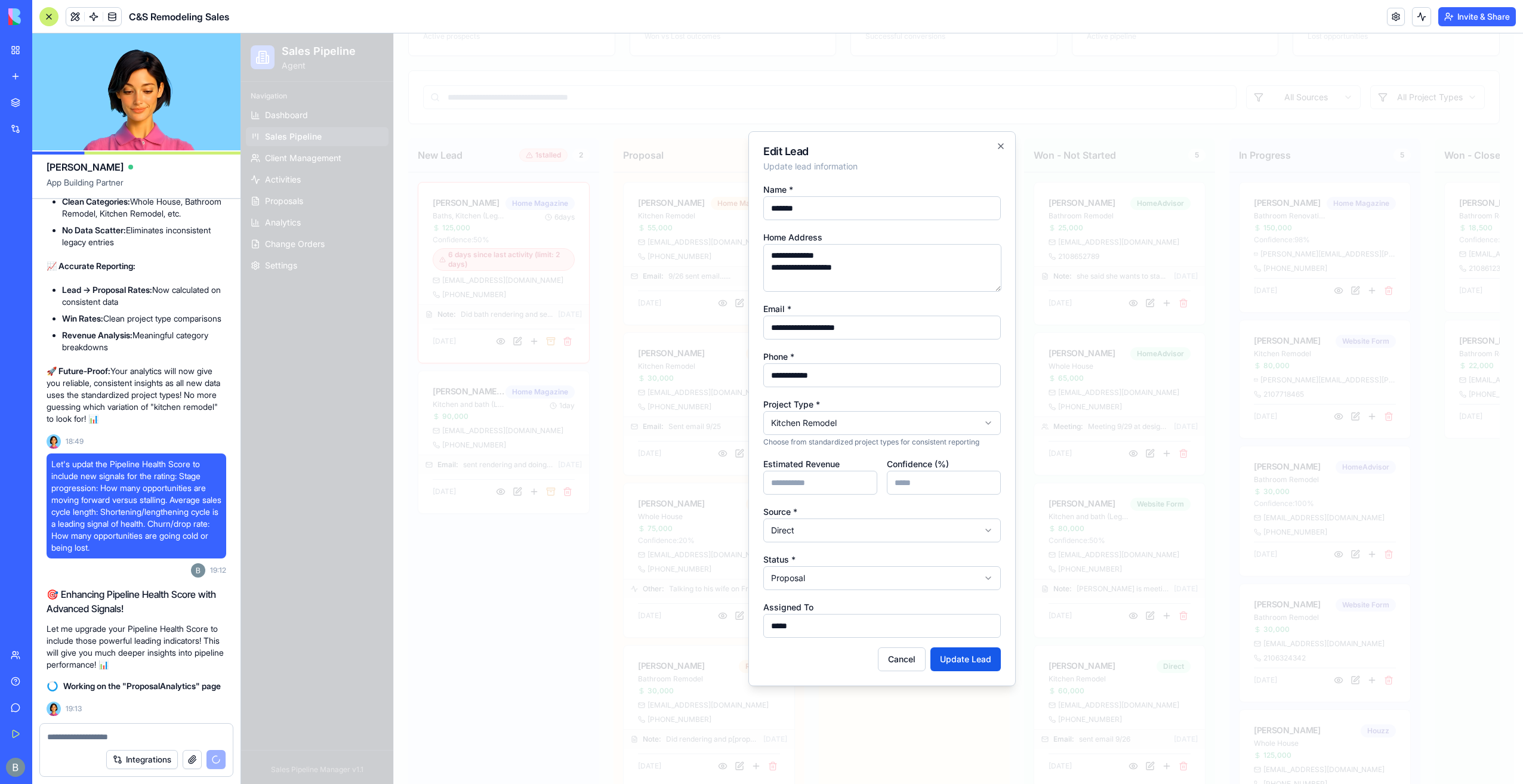
click at [572, 551] on div at bounding box center [882, 409] width 1282 height 751
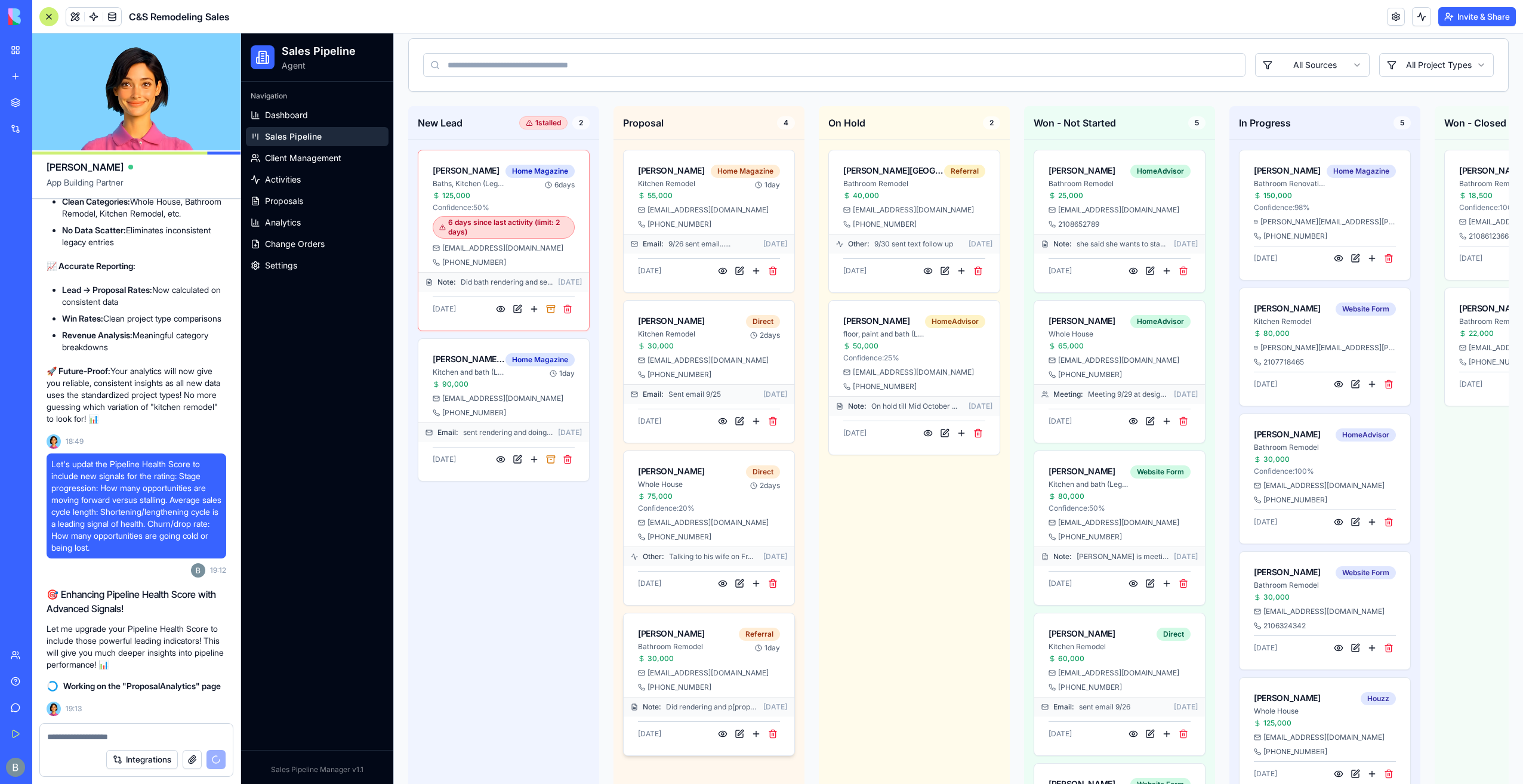
scroll to position [298, 0]
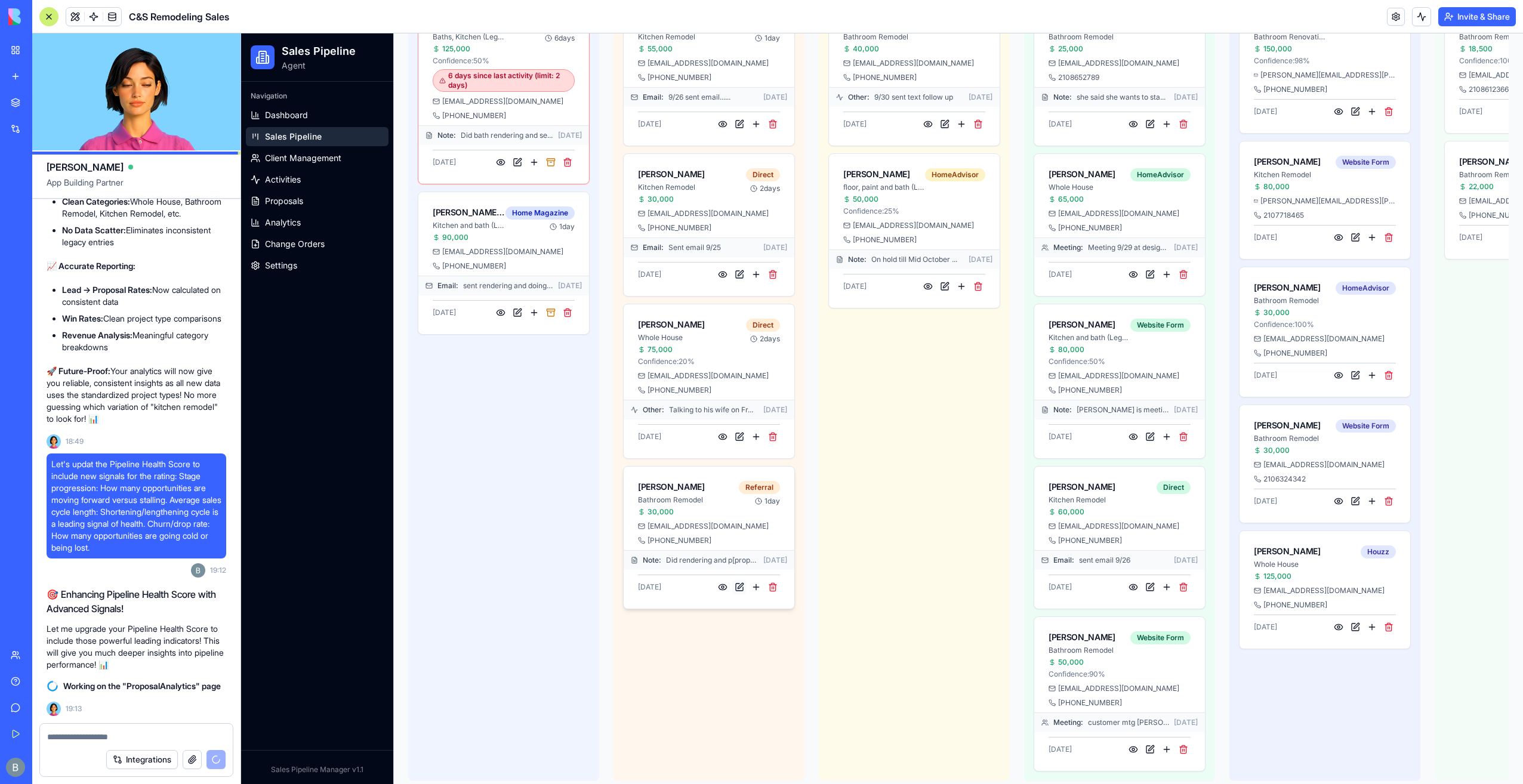
click at [738, 584] on button at bounding box center [740, 587] width 14 height 14
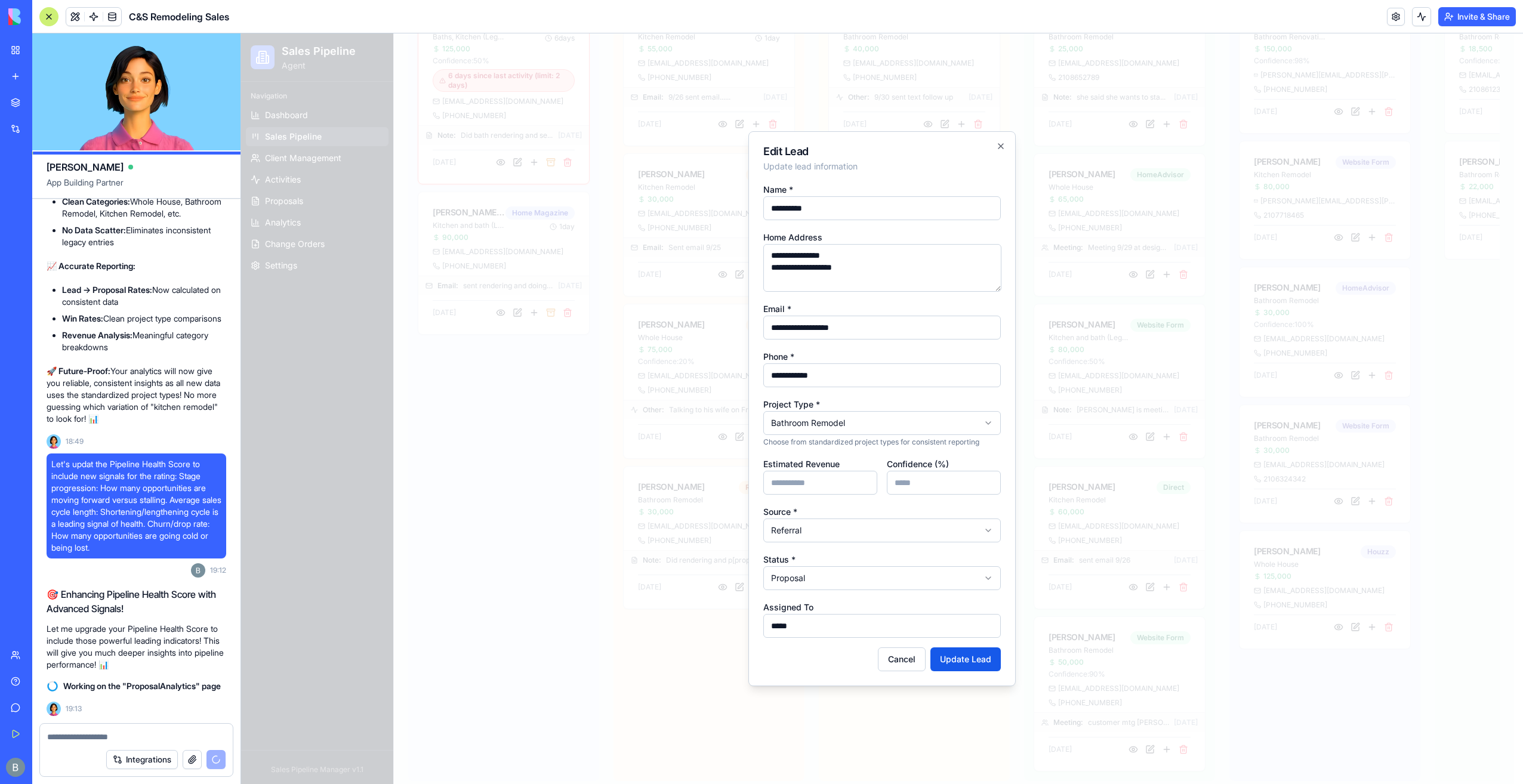
click at [631, 549] on div at bounding box center [882, 409] width 1282 height 751
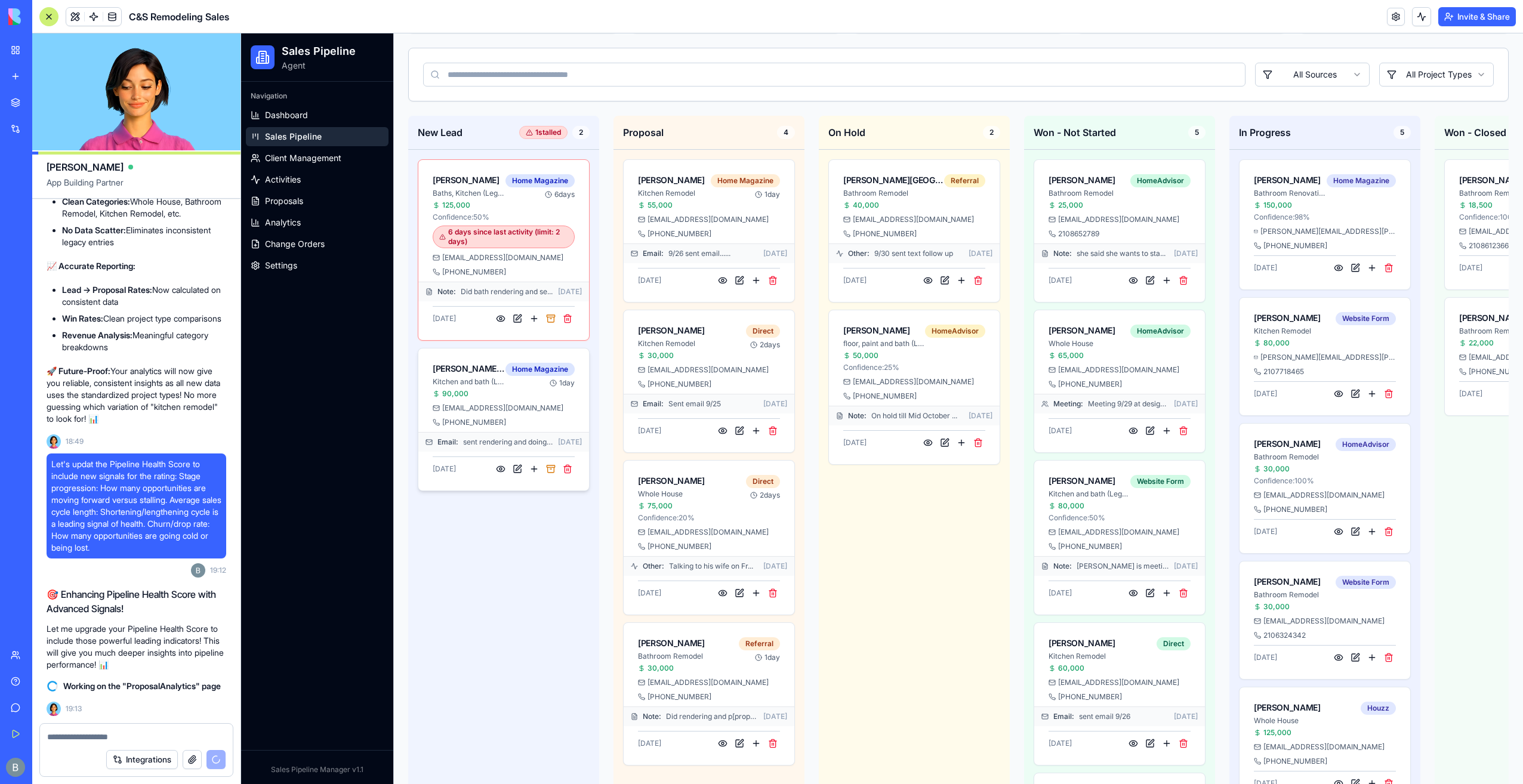
scroll to position [60, 0]
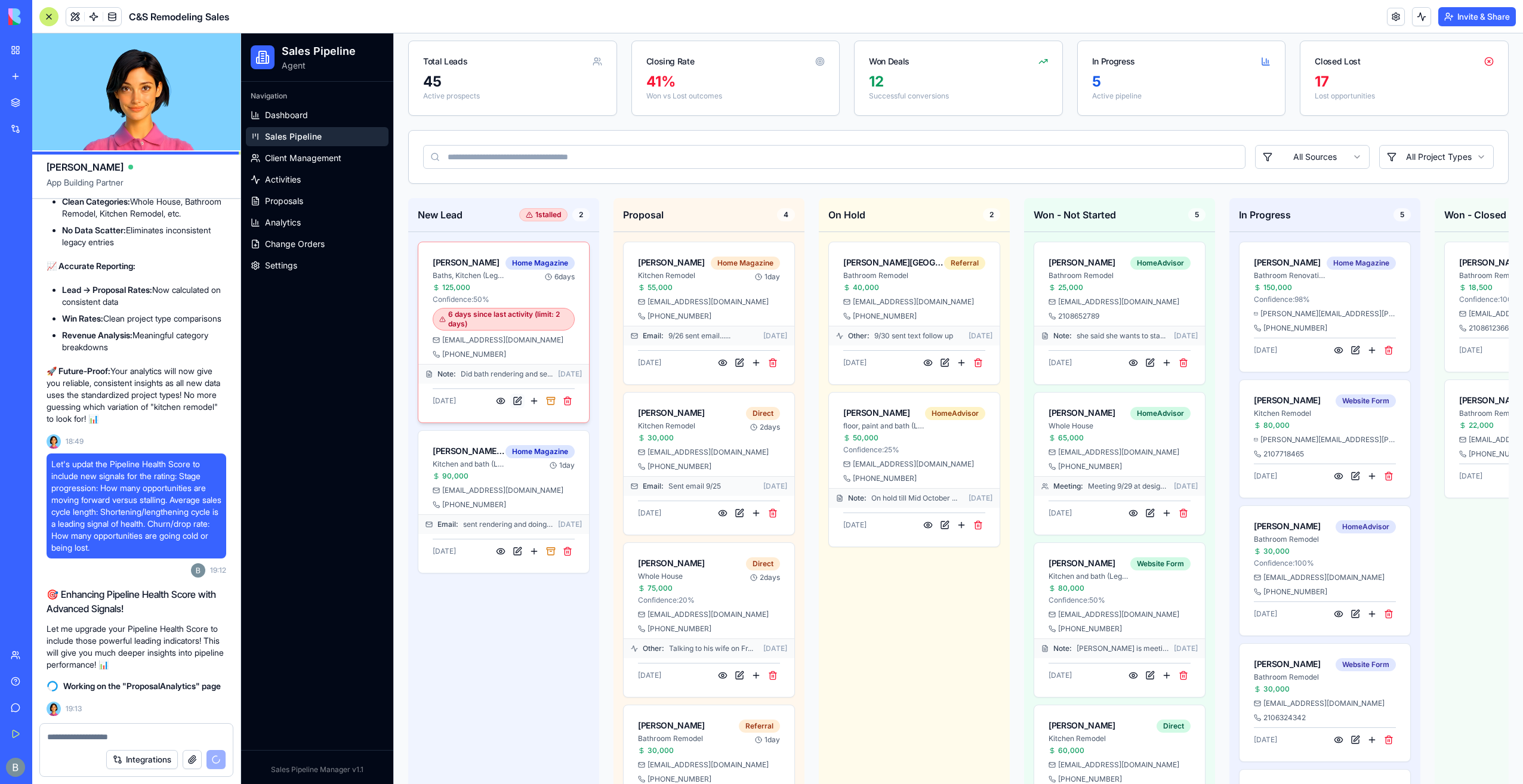
click at [514, 395] on button at bounding box center [517, 401] width 14 height 14
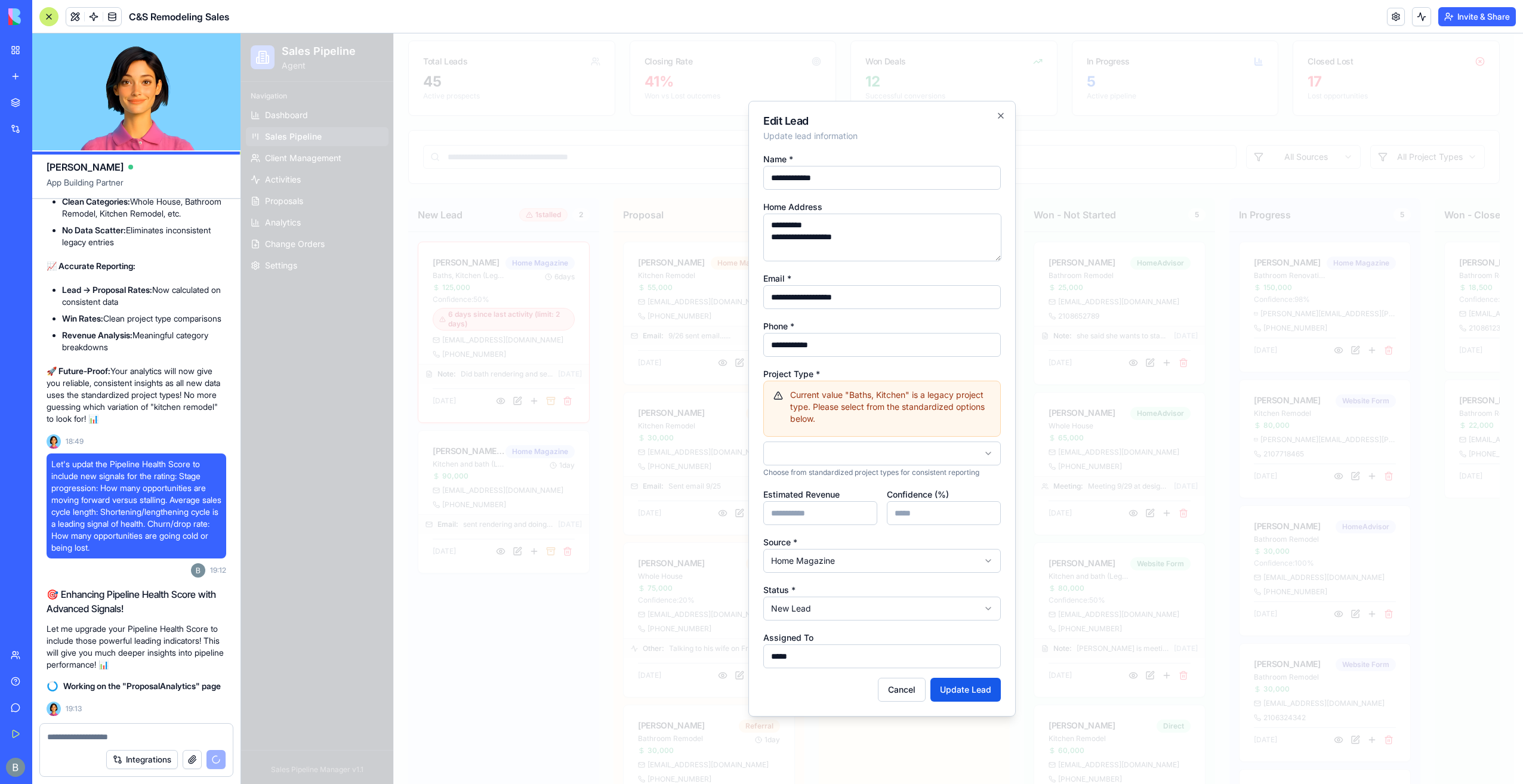
click at [857, 452] on body "Sales Pipeline Agent Navigation Dashboard Sales Pipeline Client Management Acti…" at bounding box center [878, 508] width 1273 height 1070
click at [967, 685] on button "Update Lead" at bounding box center [966, 689] width 70 height 24
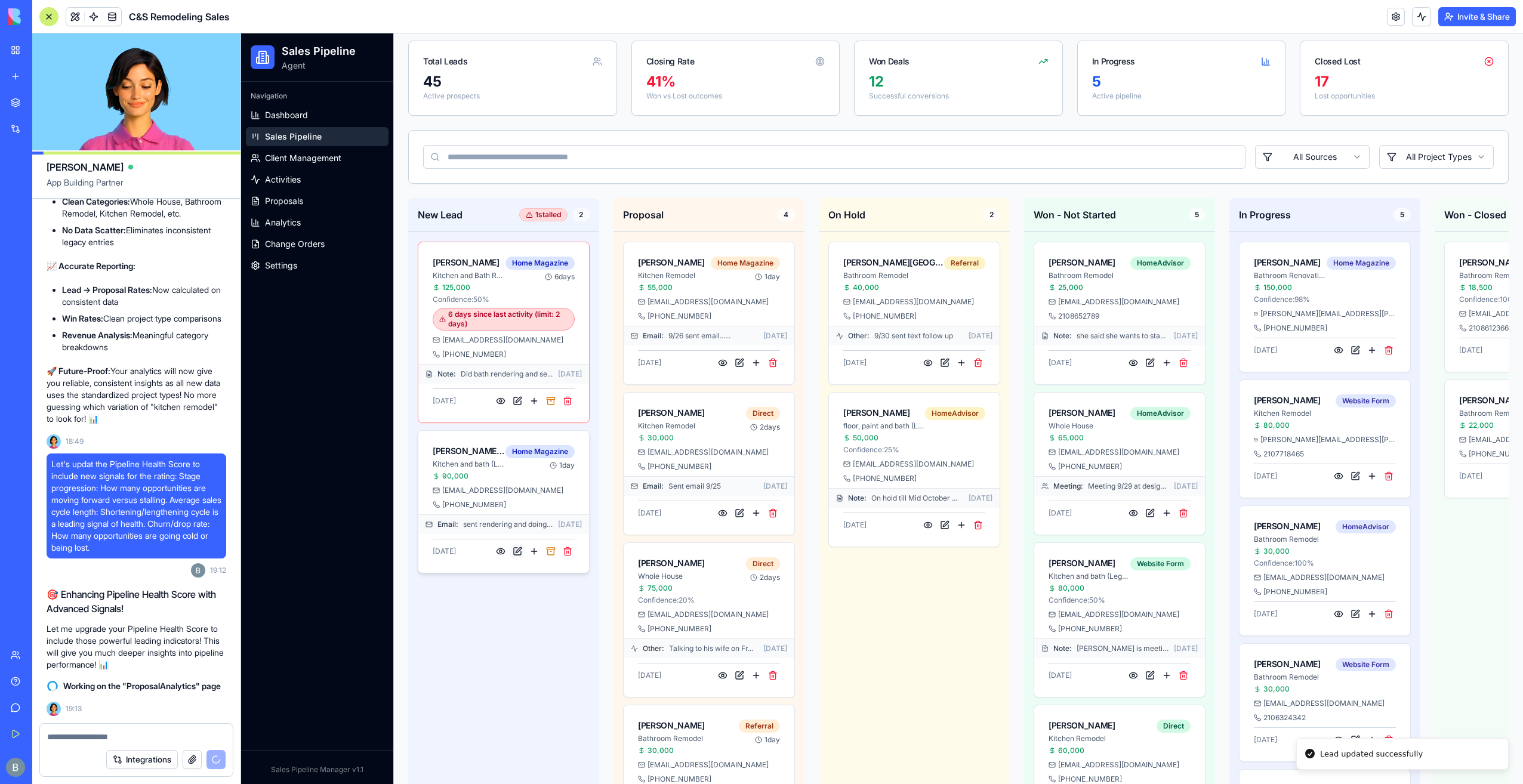
click at [518, 550] on button at bounding box center [517, 551] width 14 height 14
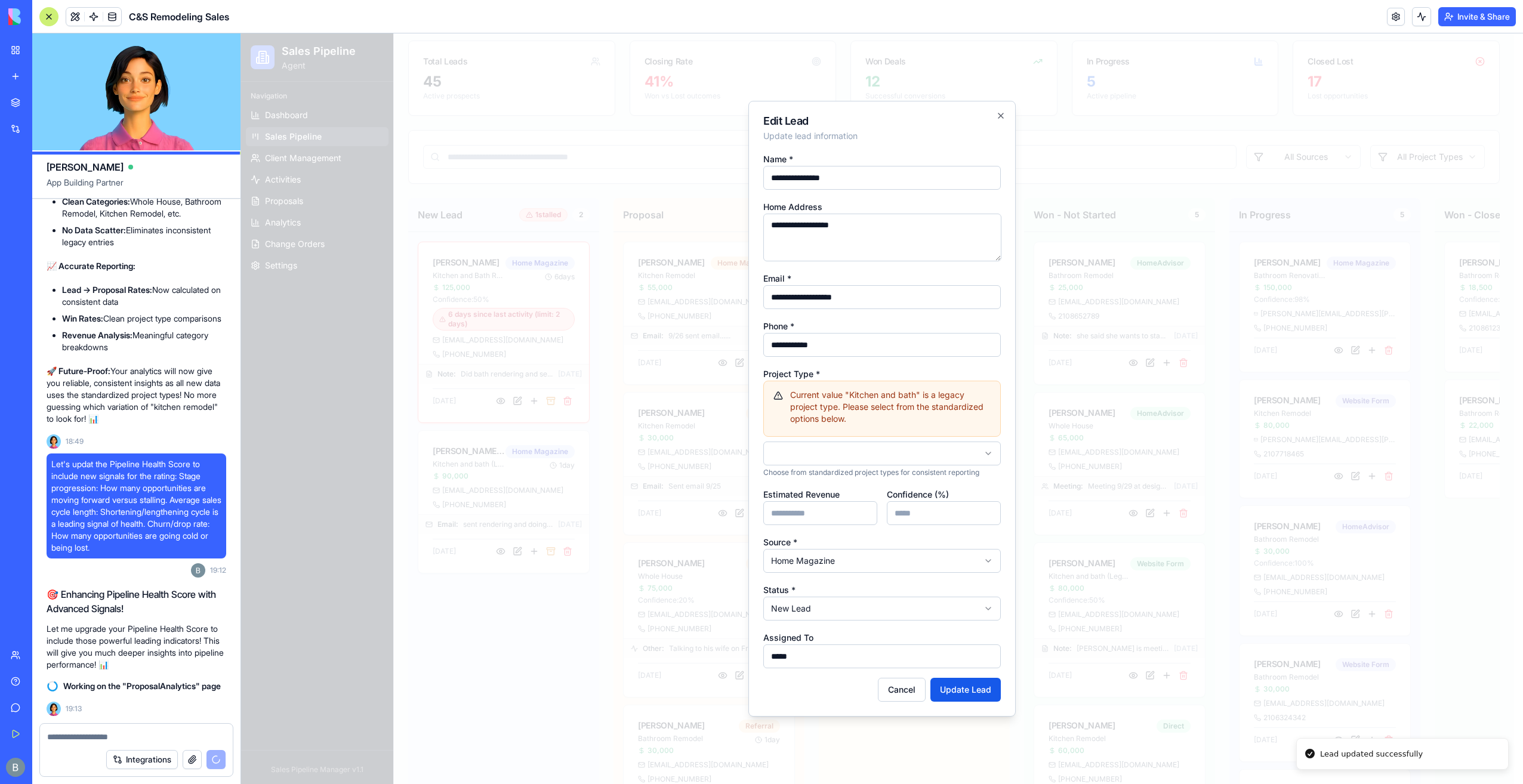
click at [933, 470] on p "Choose from standardized project types for consistent reporting" at bounding box center [882, 472] width 237 height 10
click at [926, 456] on body "Sales Pipeline Agent Navigation Dashboard Sales Pipeline Client Management Acti…" at bounding box center [878, 508] width 1273 height 1070
click at [882, 461] on body "Sales Pipeline Agent Navigation Dashboard Sales Pipeline Client Management Acti…" at bounding box center [878, 508] width 1273 height 1070
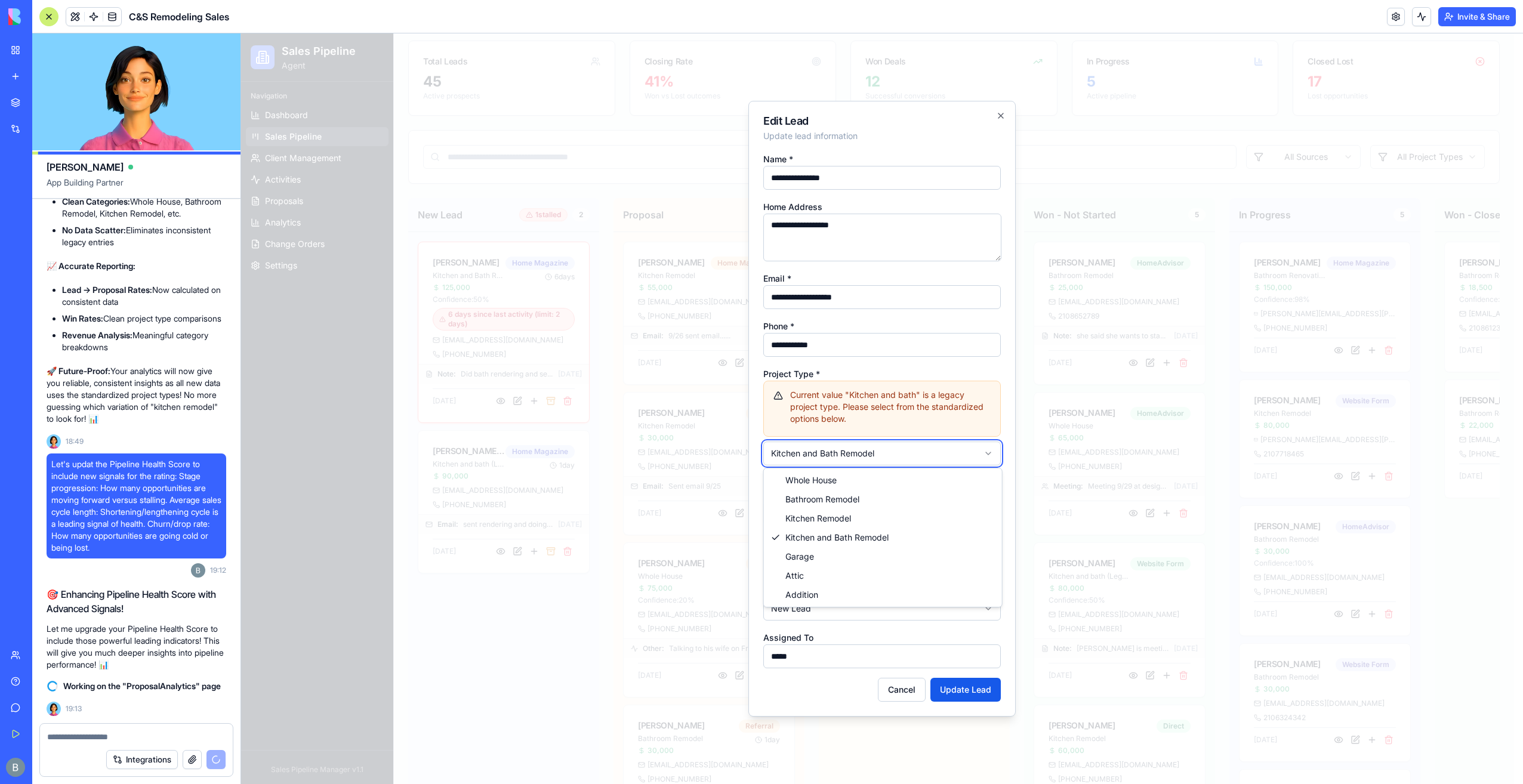
click at [974, 686] on body "Sales Pipeline Agent Navigation Dashboard Sales Pipeline Client Management Acti…" at bounding box center [878, 508] width 1273 height 1070
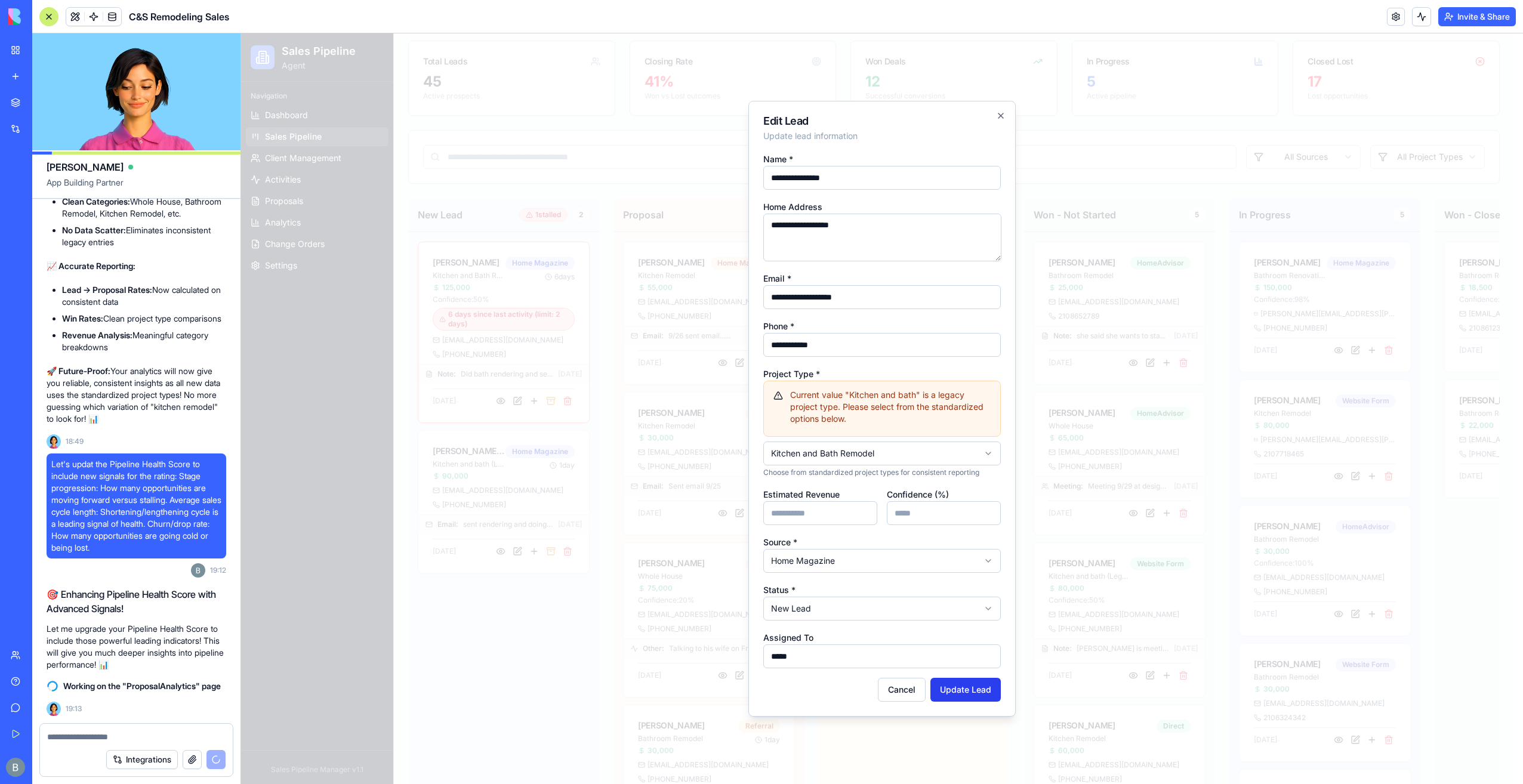
click at [974, 686] on button "Update Lead" at bounding box center [966, 689] width 70 height 24
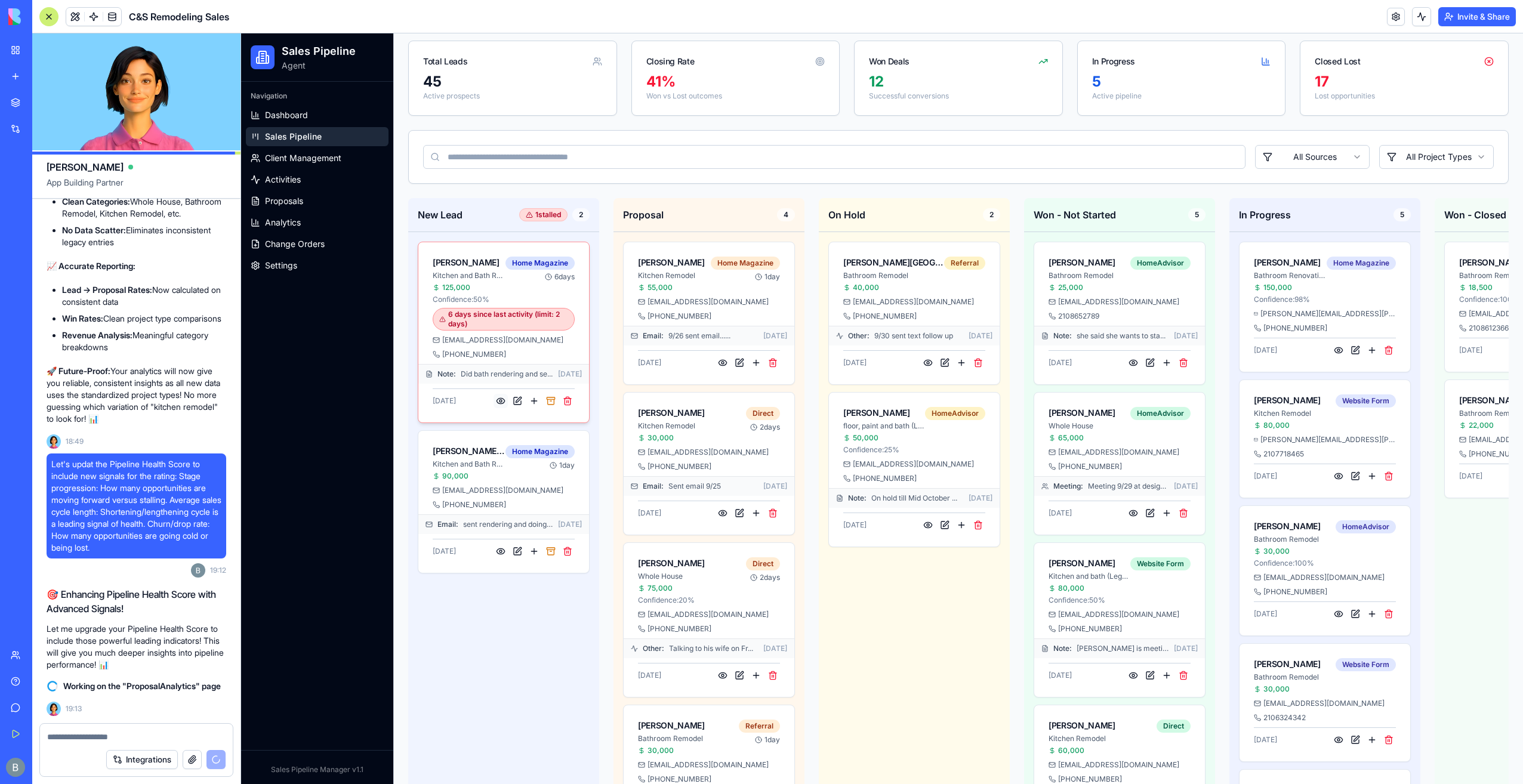
click at [498, 397] on button at bounding box center [500, 401] width 14 height 14
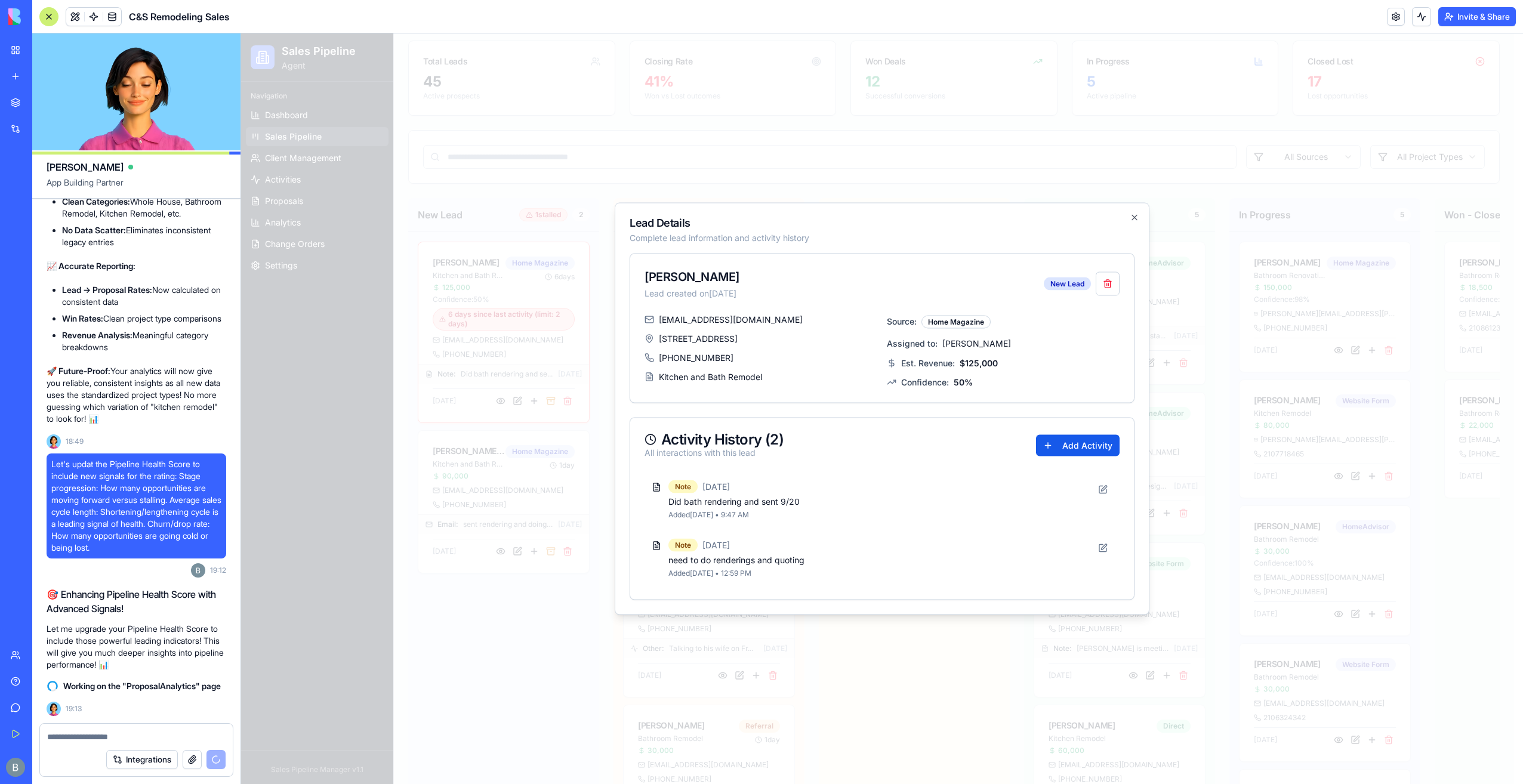
click at [500, 395] on div at bounding box center [882, 409] width 1282 height 751
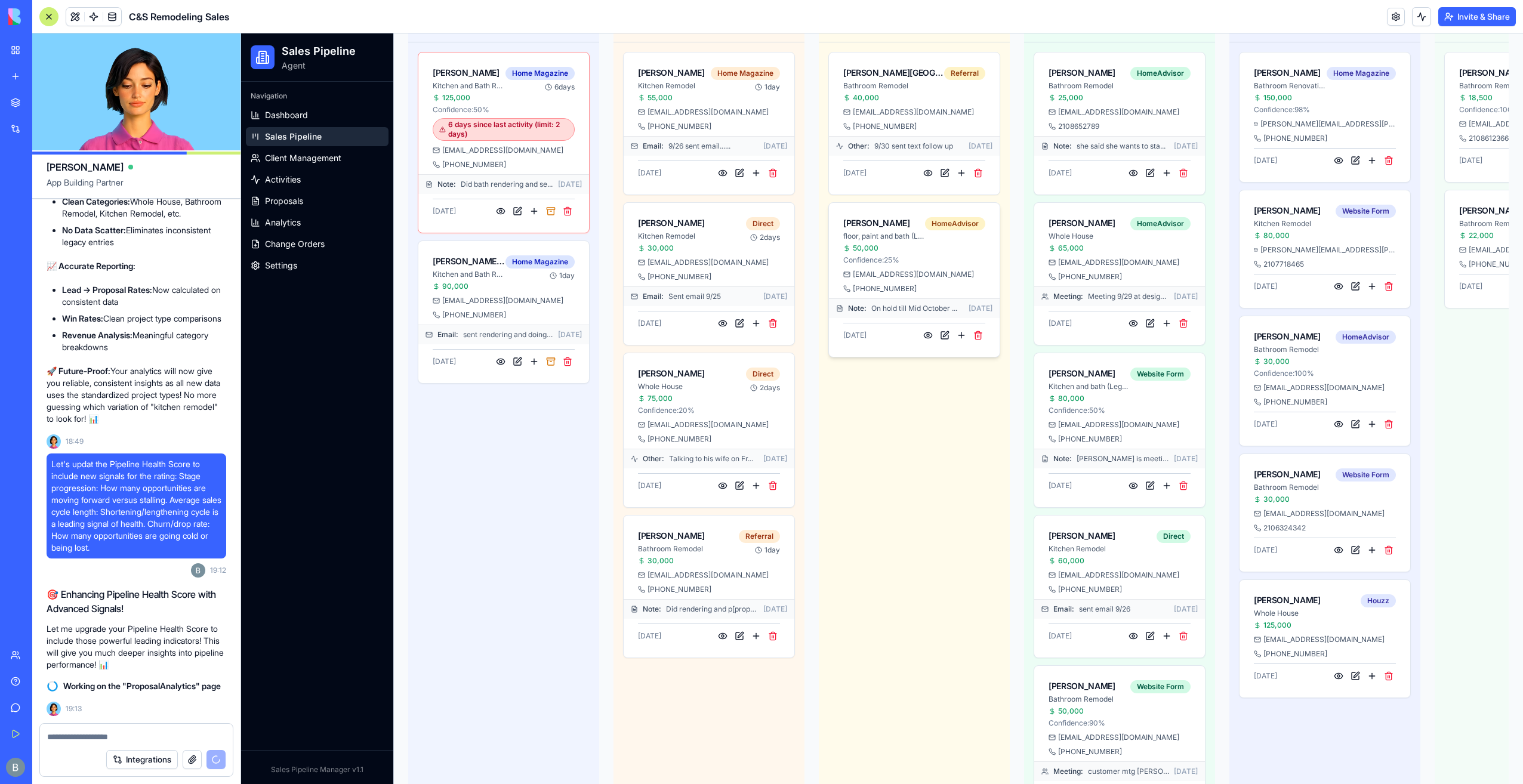
scroll to position [0, 0]
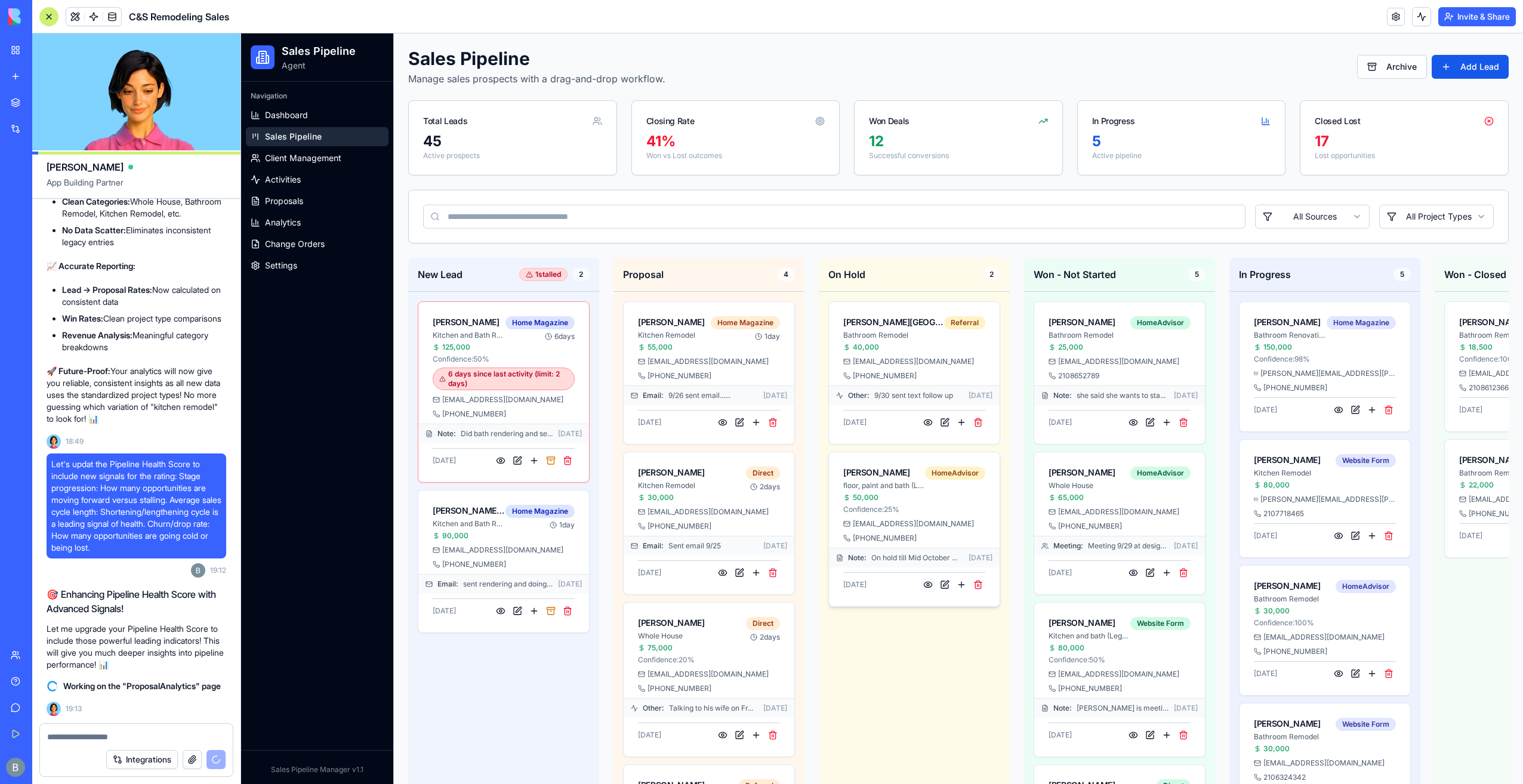
click at [929, 583] on button at bounding box center [928, 584] width 14 height 14
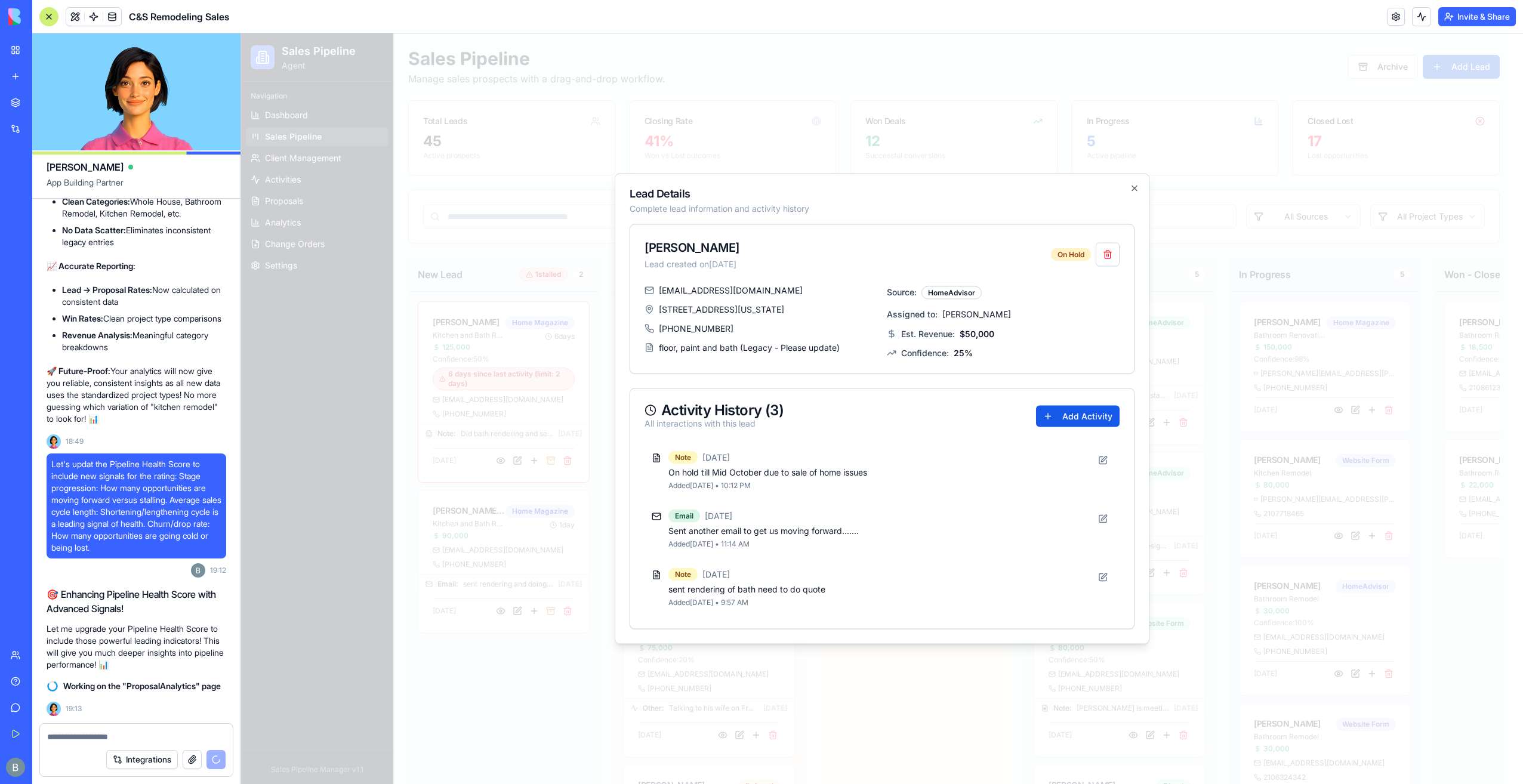
click at [915, 665] on div at bounding box center [882, 409] width 1282 height 751
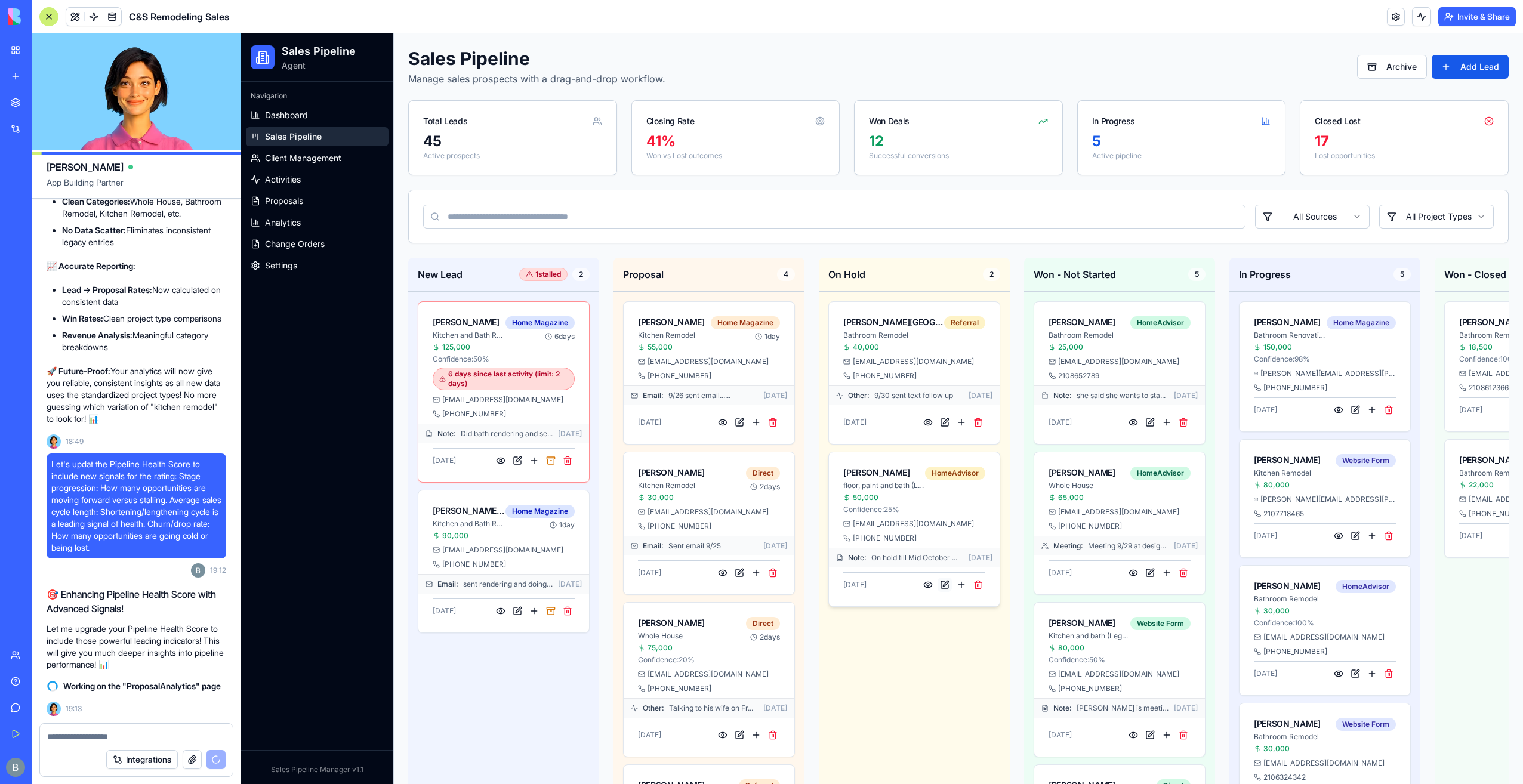
click at [944, 584] on button at bounding box center [944, 584] width 14 height 14
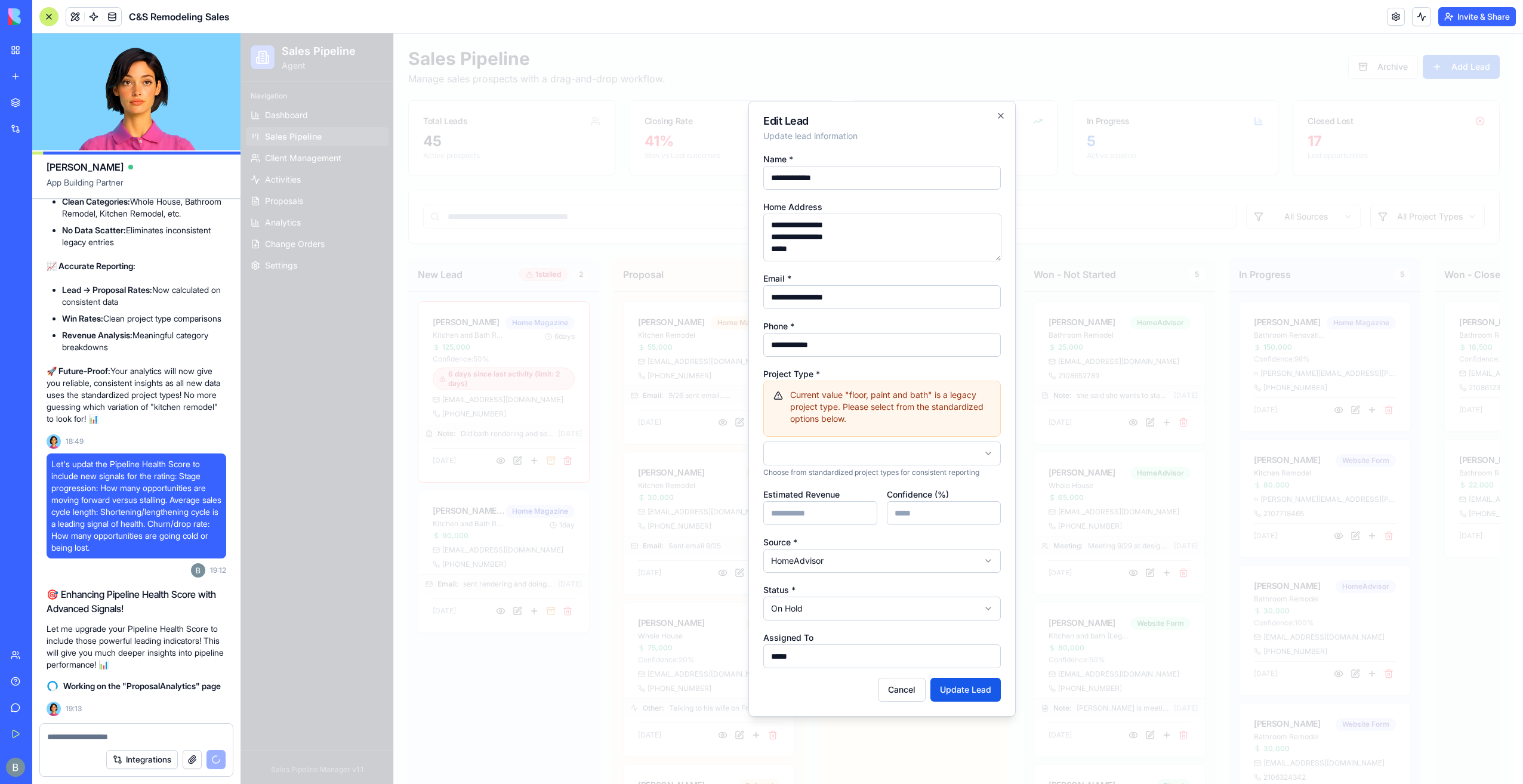
click at [857, 452] on body "Sales Pipeline Agent Navigation Dashboard Sales Pipeline Client Management Acti…" at bounding box center [878, 568] width 1273 height 1070
click at [951, 689] on button "Update Lead" at bounding box center [966, 689] width 70 height 24
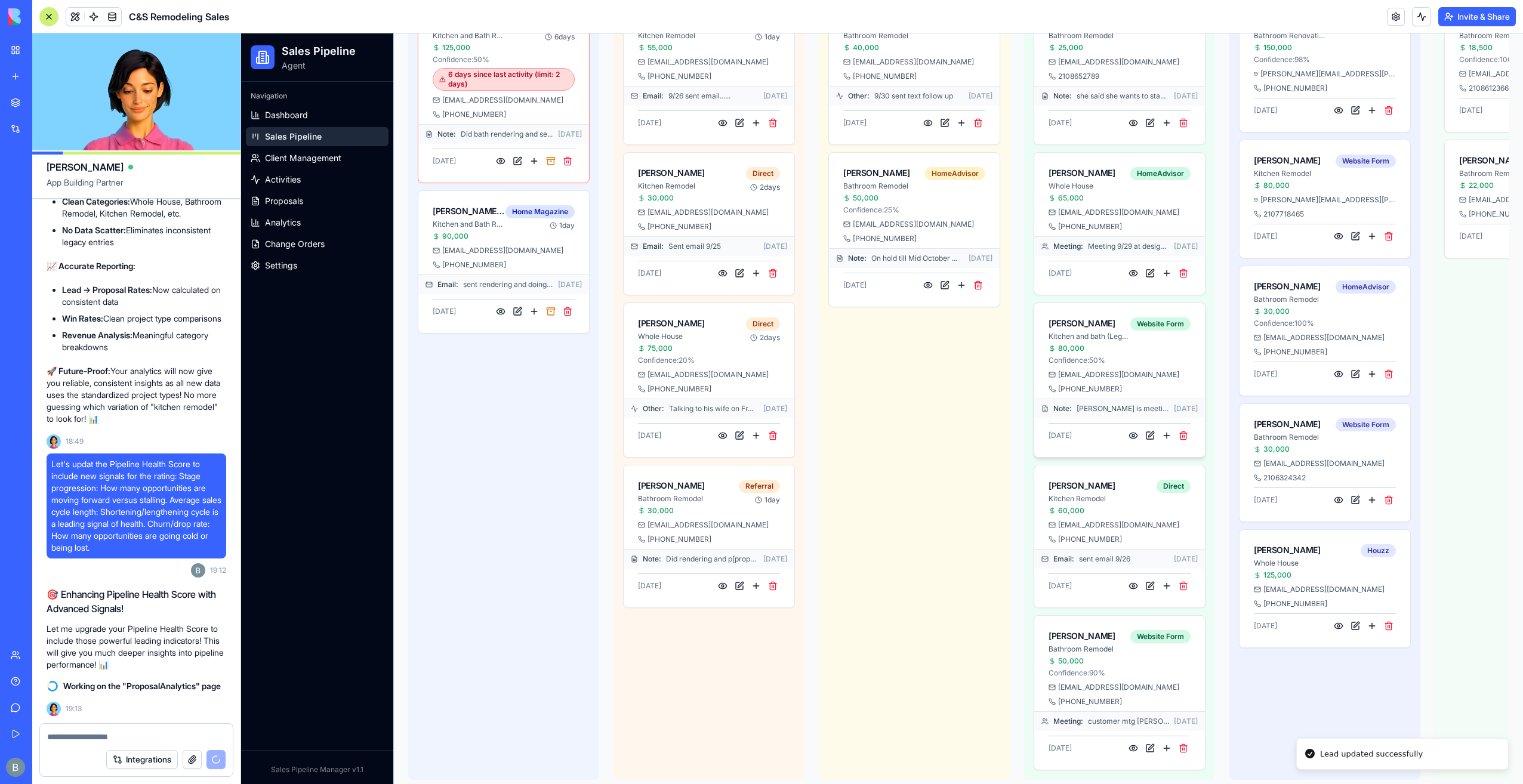
scroll to position [323, 0]
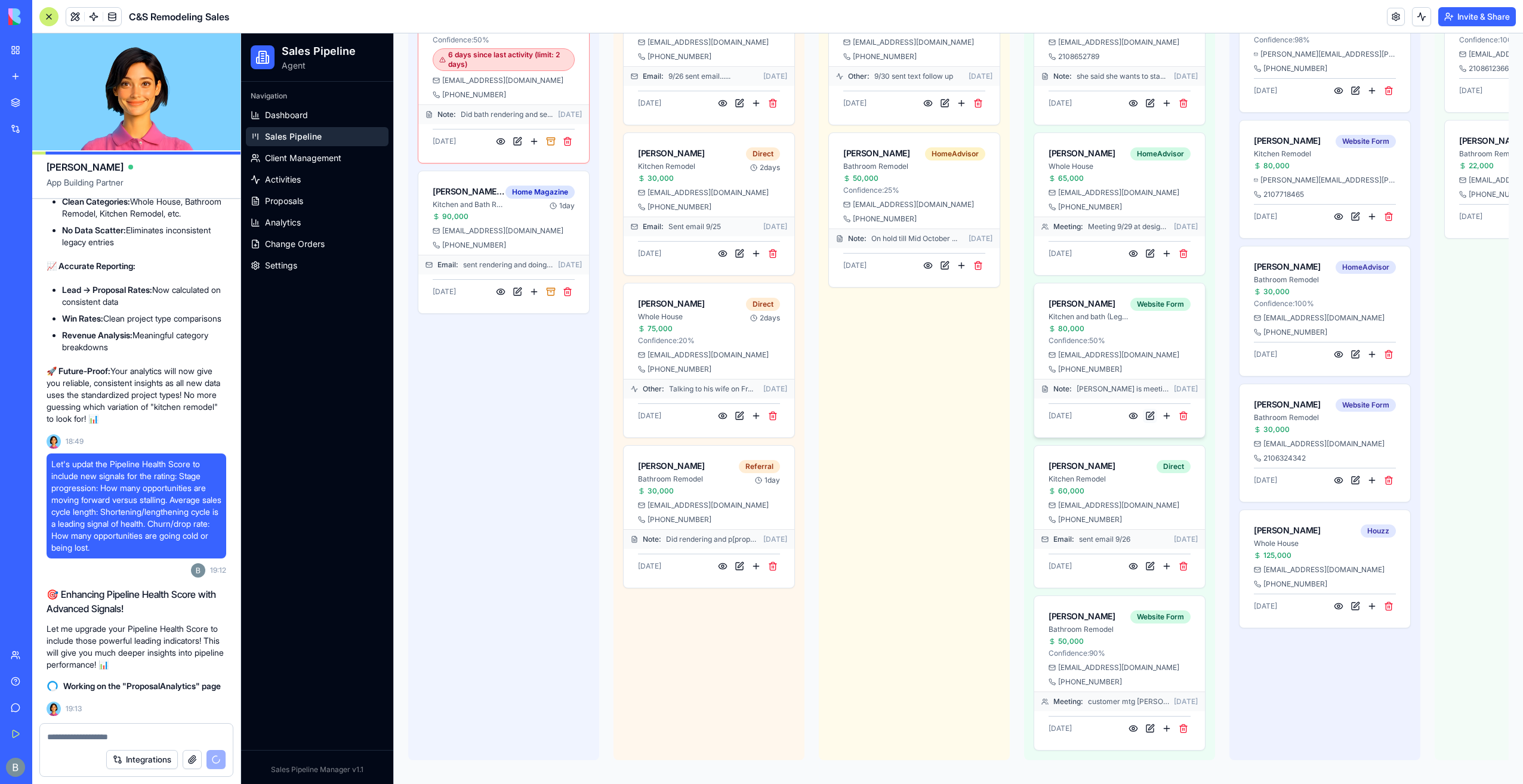
click at [1148, 409] on button at bounding box center [1150, 416] width 14 height 14
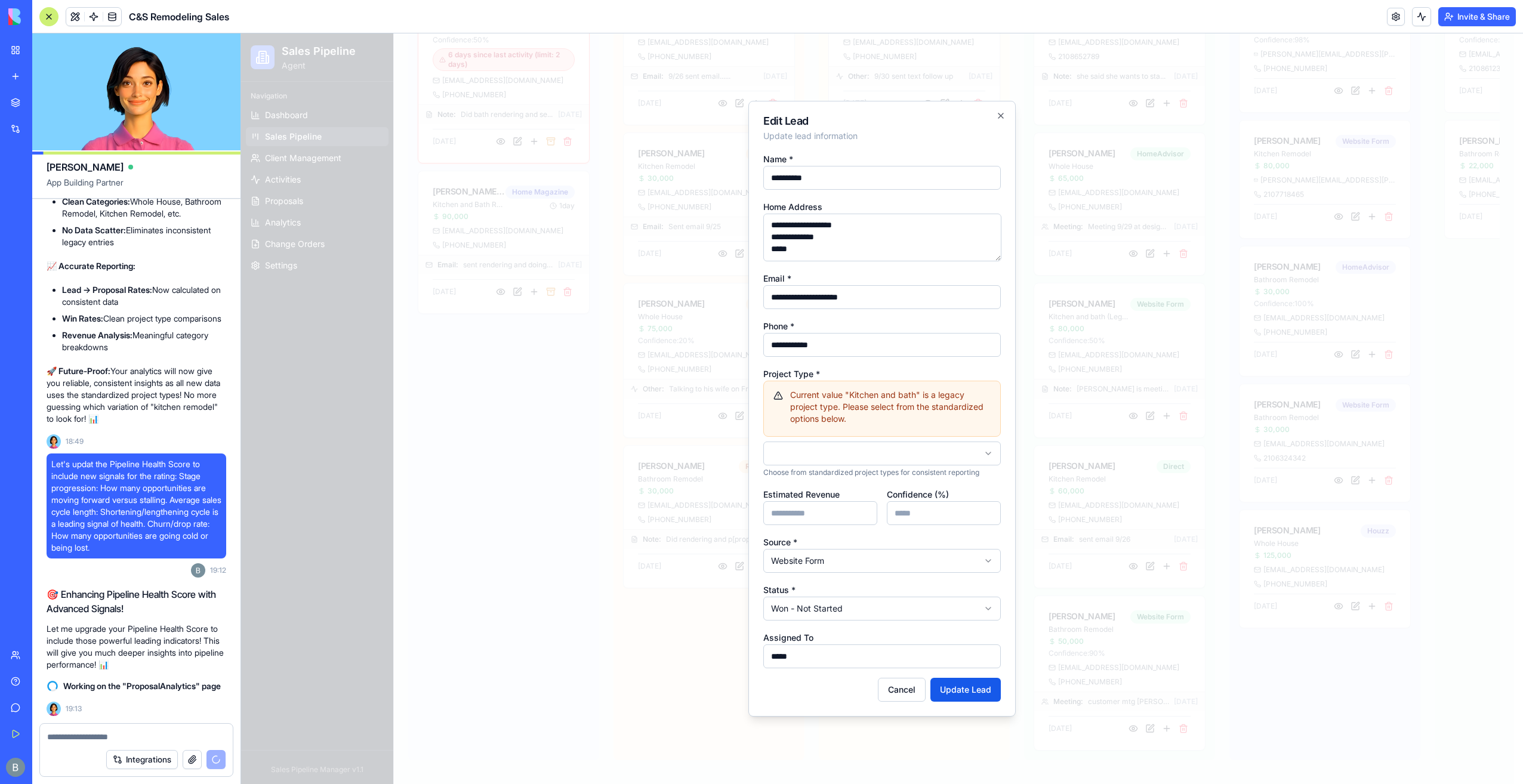
click at [879, 451] on body "Sales Pipeline Agent Navigation Dashboard Sales Pipeline Client Management Acti…" at bounding box center [878, 249] width 1273 height 1070
click at [955, 695] on button "Update Lead" at bounding box center [966, 689] width 70 height 24
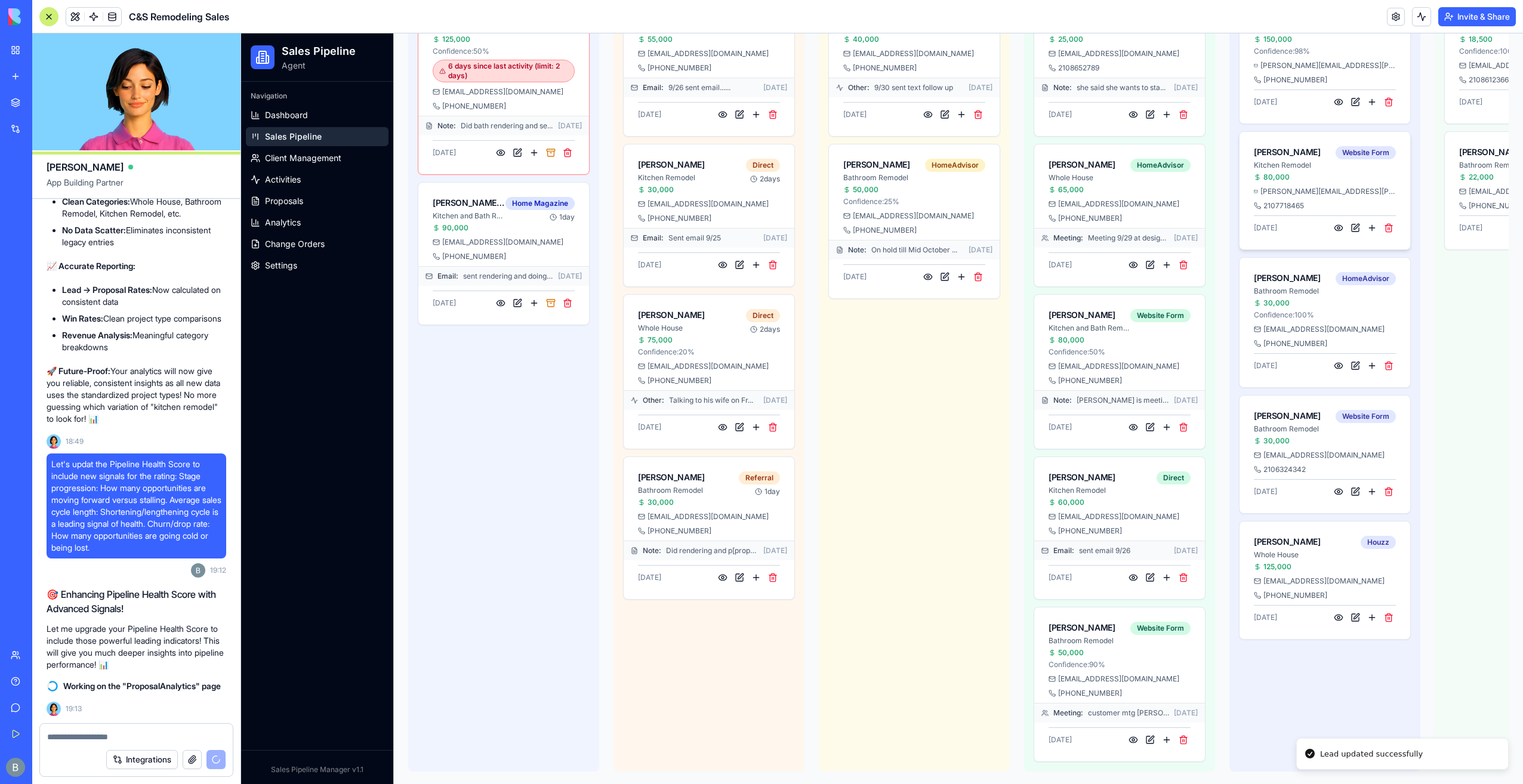
scroll to position [25, 0]
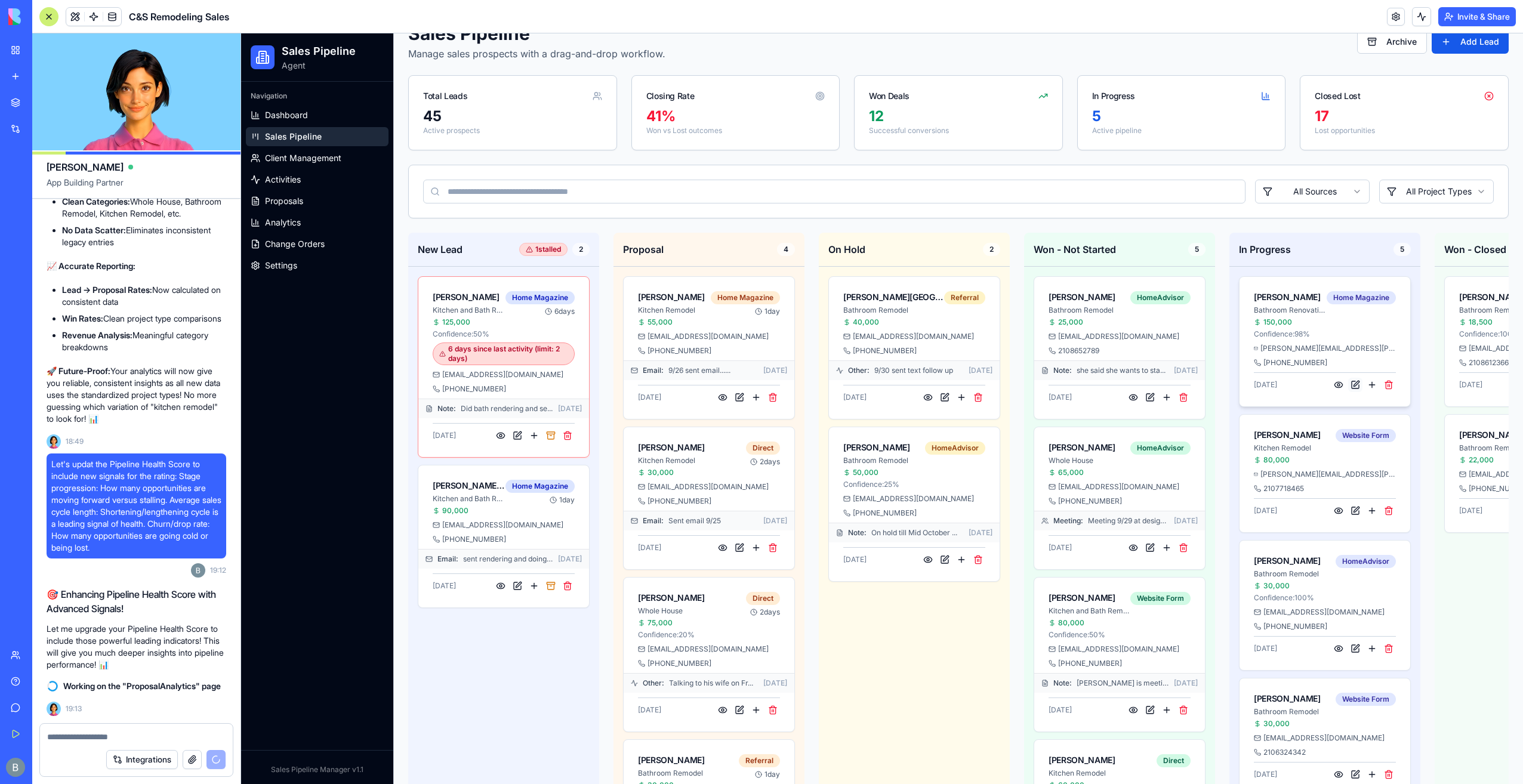
click at [1354, 382] on button at bounding box center [1355, 385] width 14 height 14
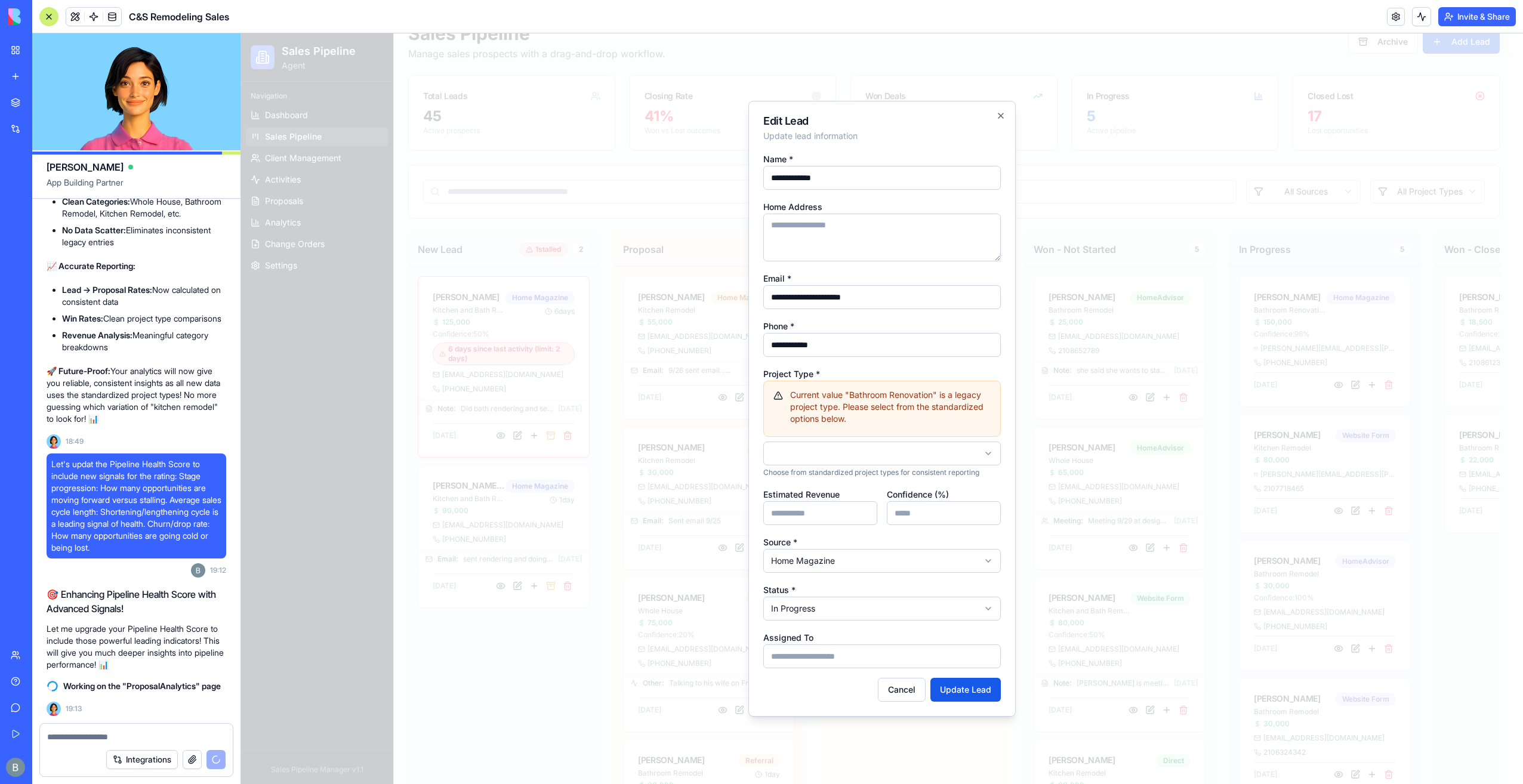
click at [855, 461] on body "Sales Pipeline Agent Navigation Dashboard Sales Pipeline Client Management Acti…" at bounding box center [878, 543] width 1273 height 1070
click at [956, 693] on button "Update Lead" at bounding box center [966, 689] width 70 height 24
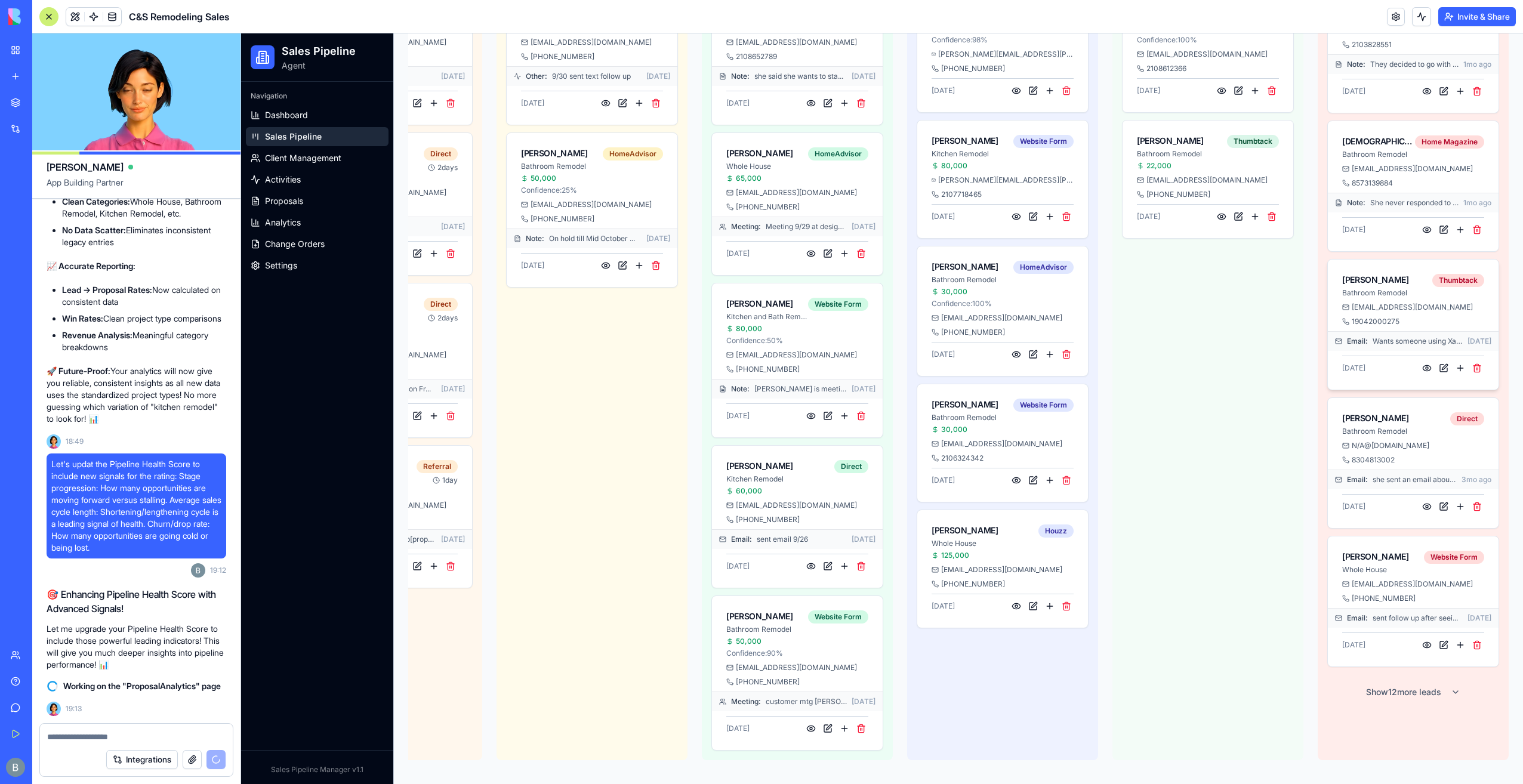
scroll to position [323, 0]
click at [1403, 685] on button "Show 12 more leads" at bounding box center [1412, 692] width 171 height 21
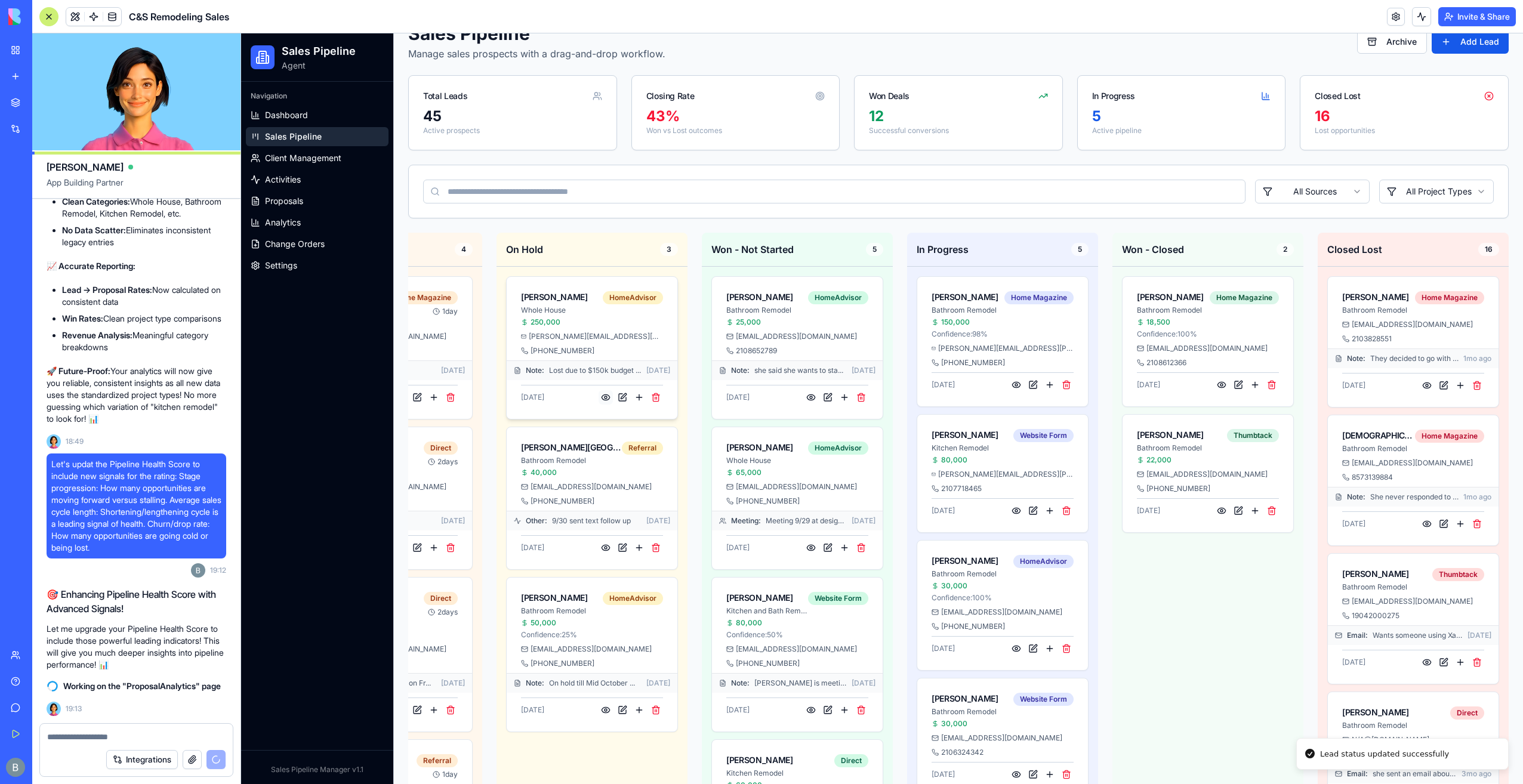
scroll to position [0, 0]
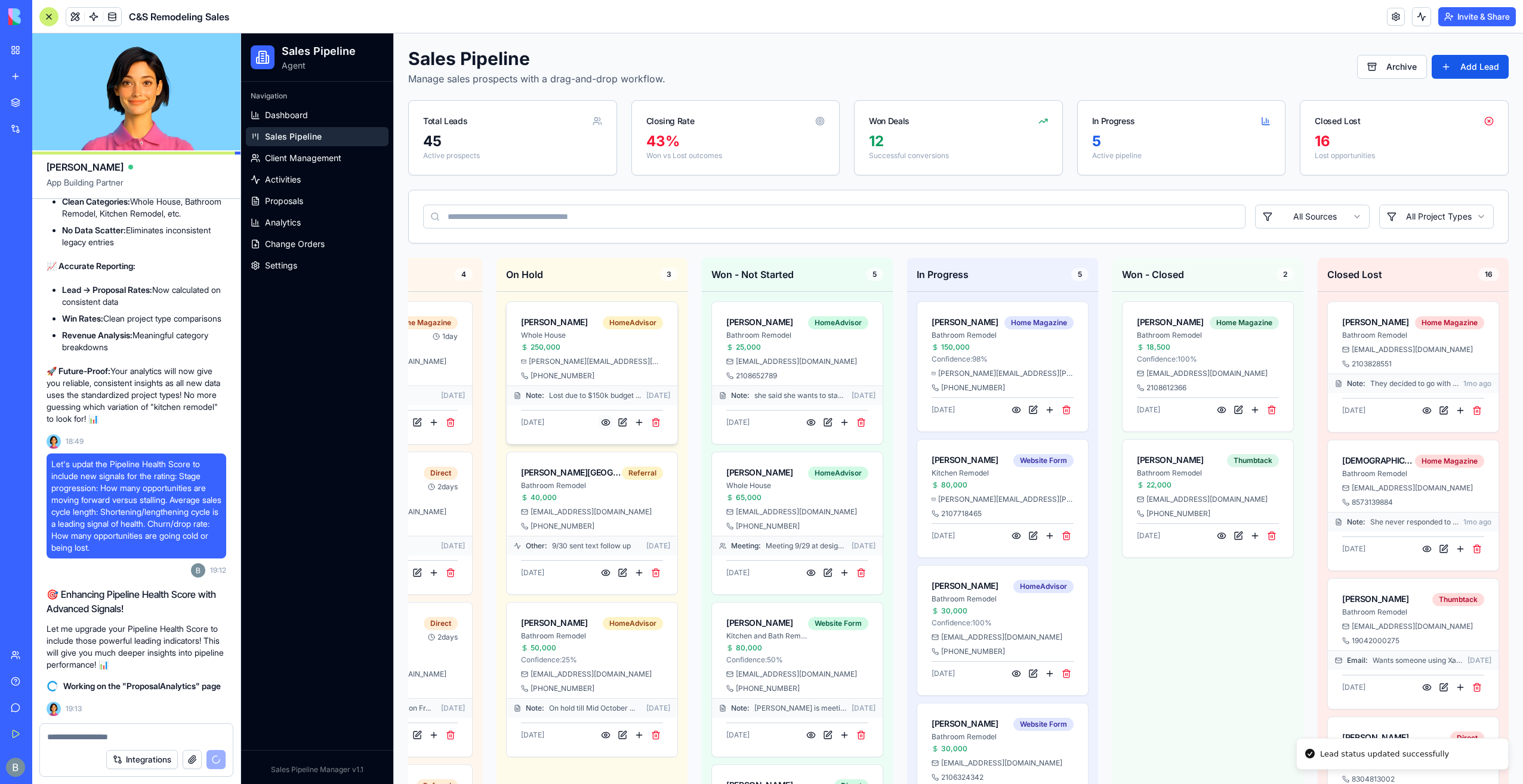
click at [599, 420] on button at bounding box center [606, 422] width 14 height 14
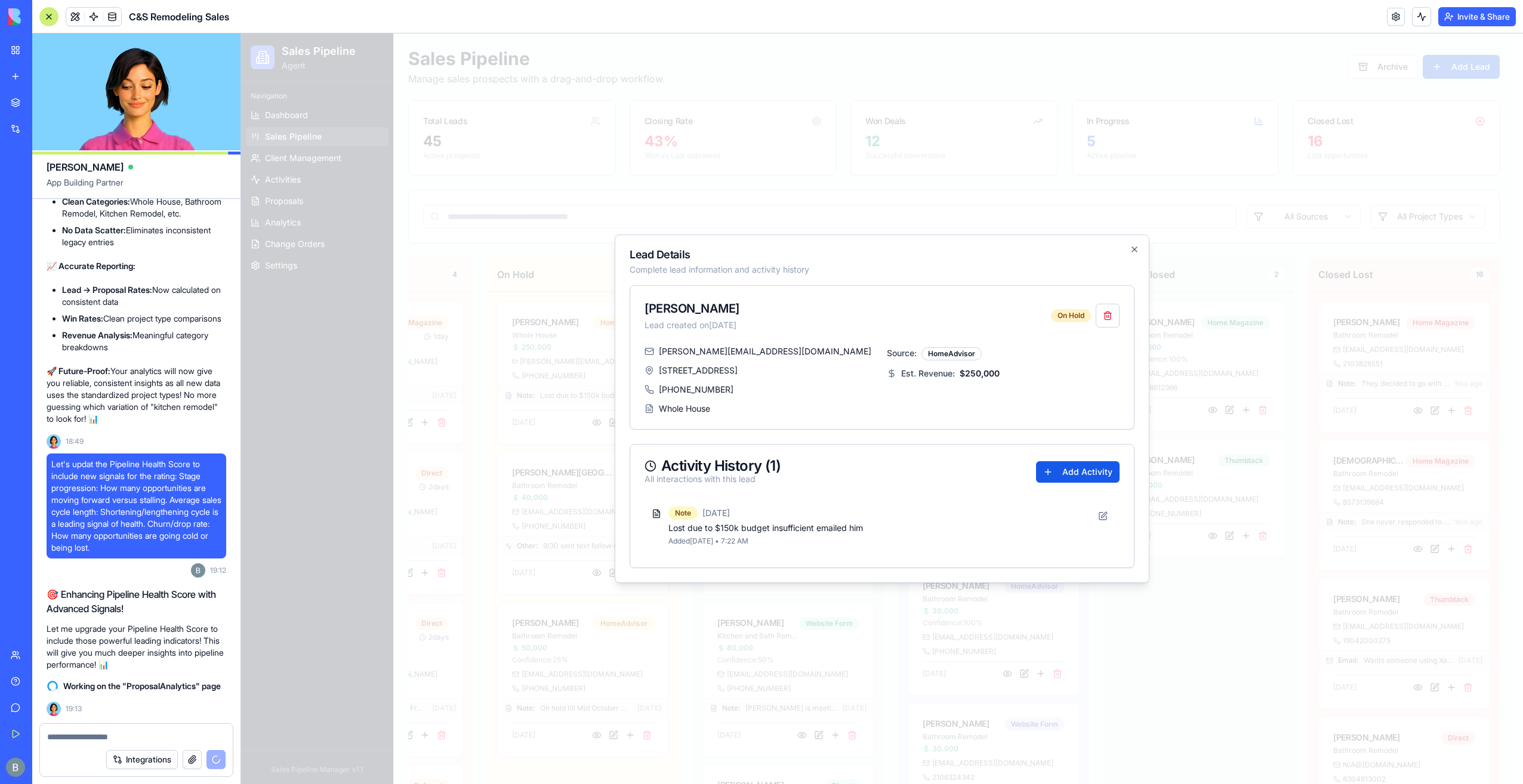
scroll to position [0, 331]
click at [1063, 467] on button "Add Activity" at bounding box center [1077, 472] width 84 height 21
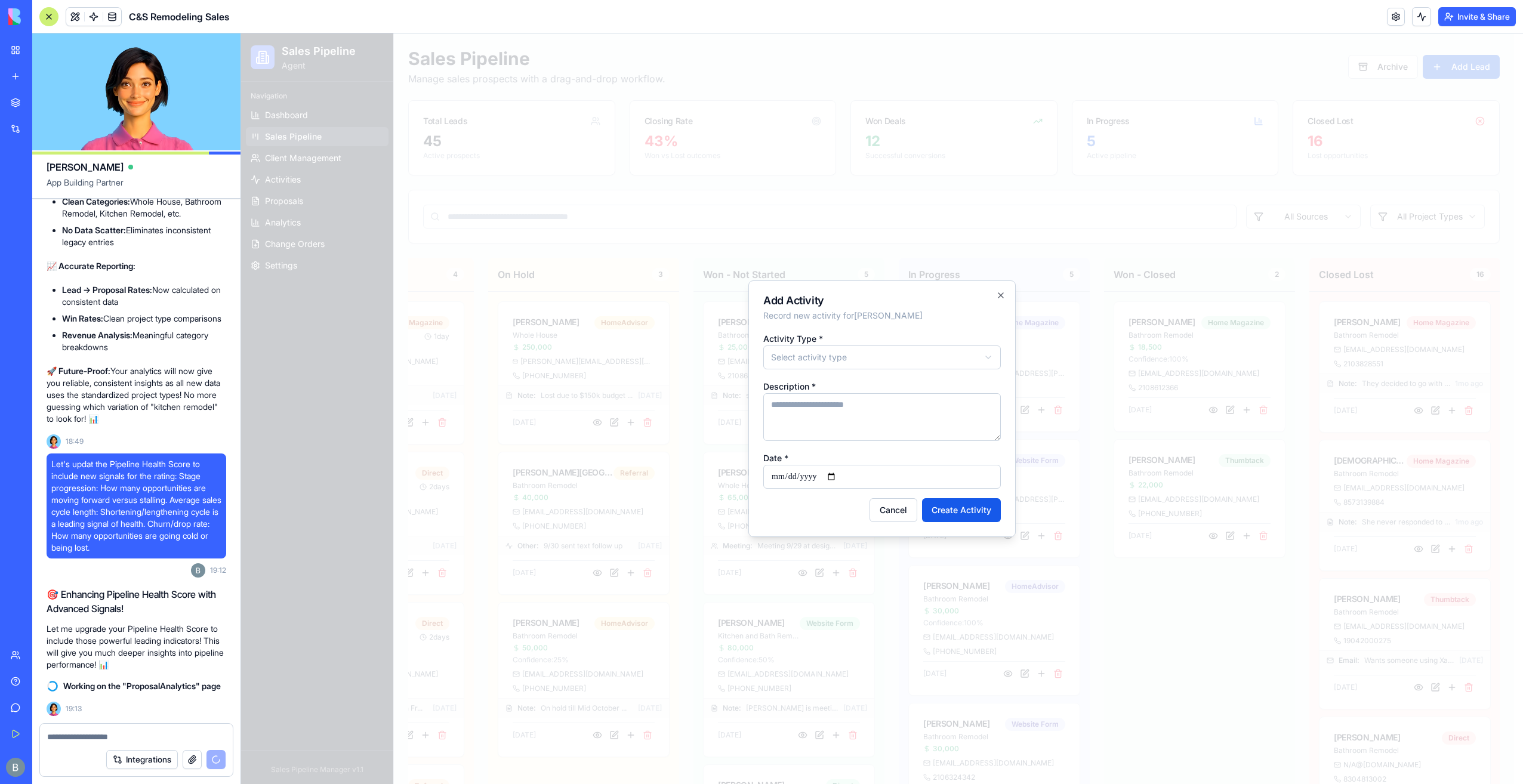
click at [864, 371] on div "**********" at bounding box center [882, 410] width 237 height 157
click at [851, 434] on textarea "Description *" at bounding box center [882, 417] width 237 height 47
type textarea "*"
type textarea "**********"
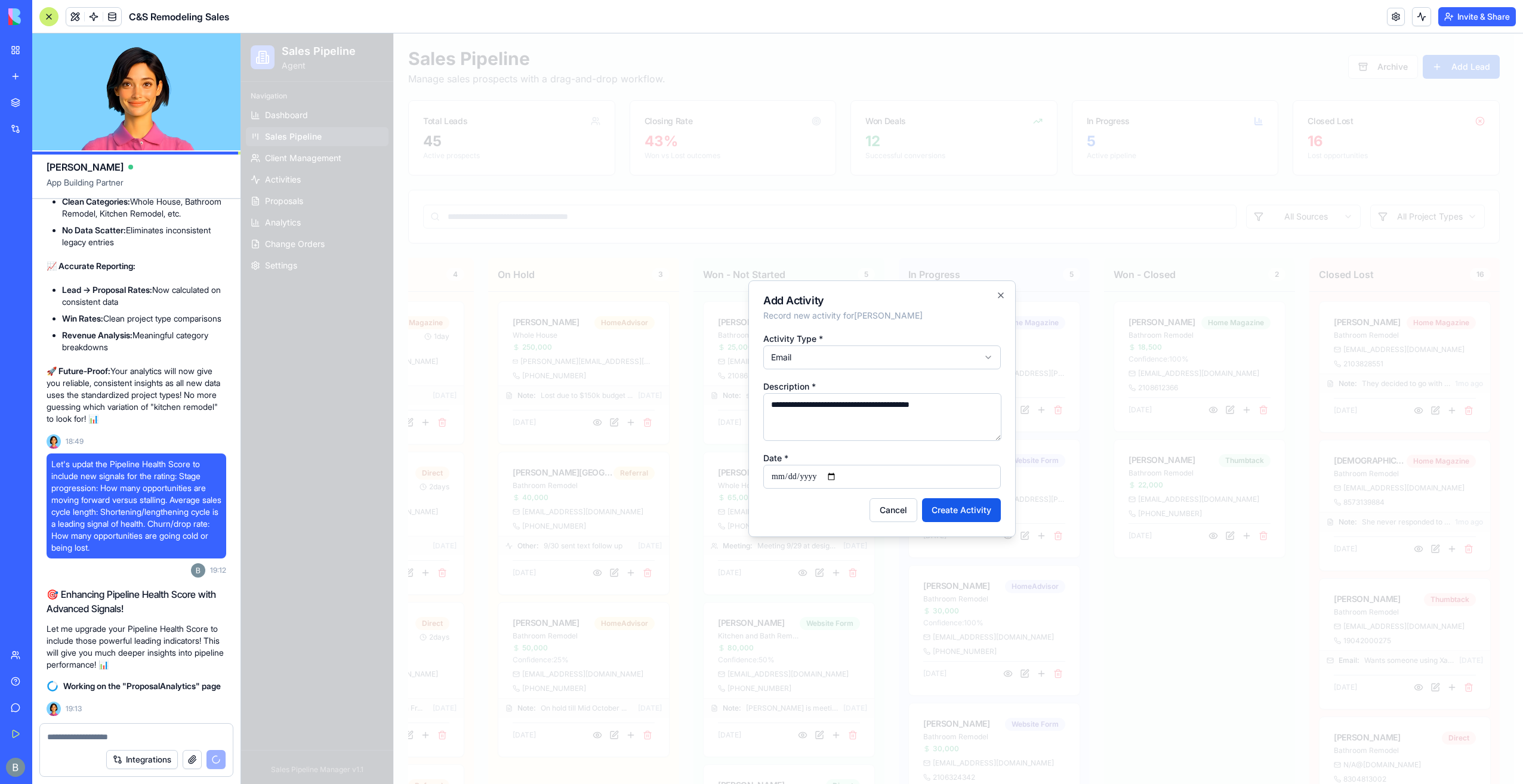
click at [843, 480] on input "**********" at bounding box center [882, 476] width 237 height 24
type input "**********"
click at [964, 410] on textarea "**********" at bounding box center [882, 417] width 238 height 47
type textarea "**********"
click at [965, 505] on button "Create Activity" at bounding box center [961, 510] width 79 height 24
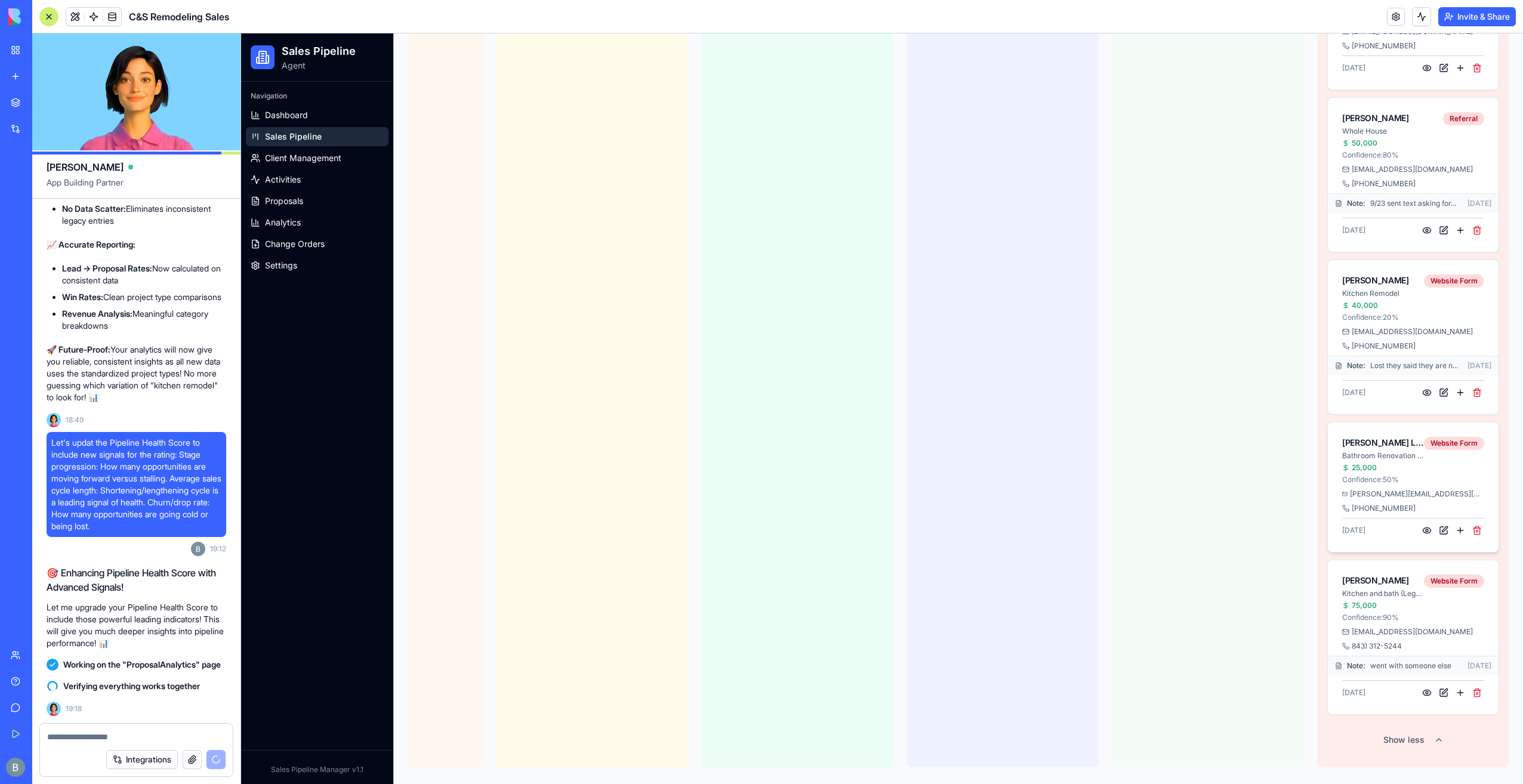
scroll to position [1914, 0]
click at [1446, 682] on button at bounding box center [1443, 689] width 14 height 14
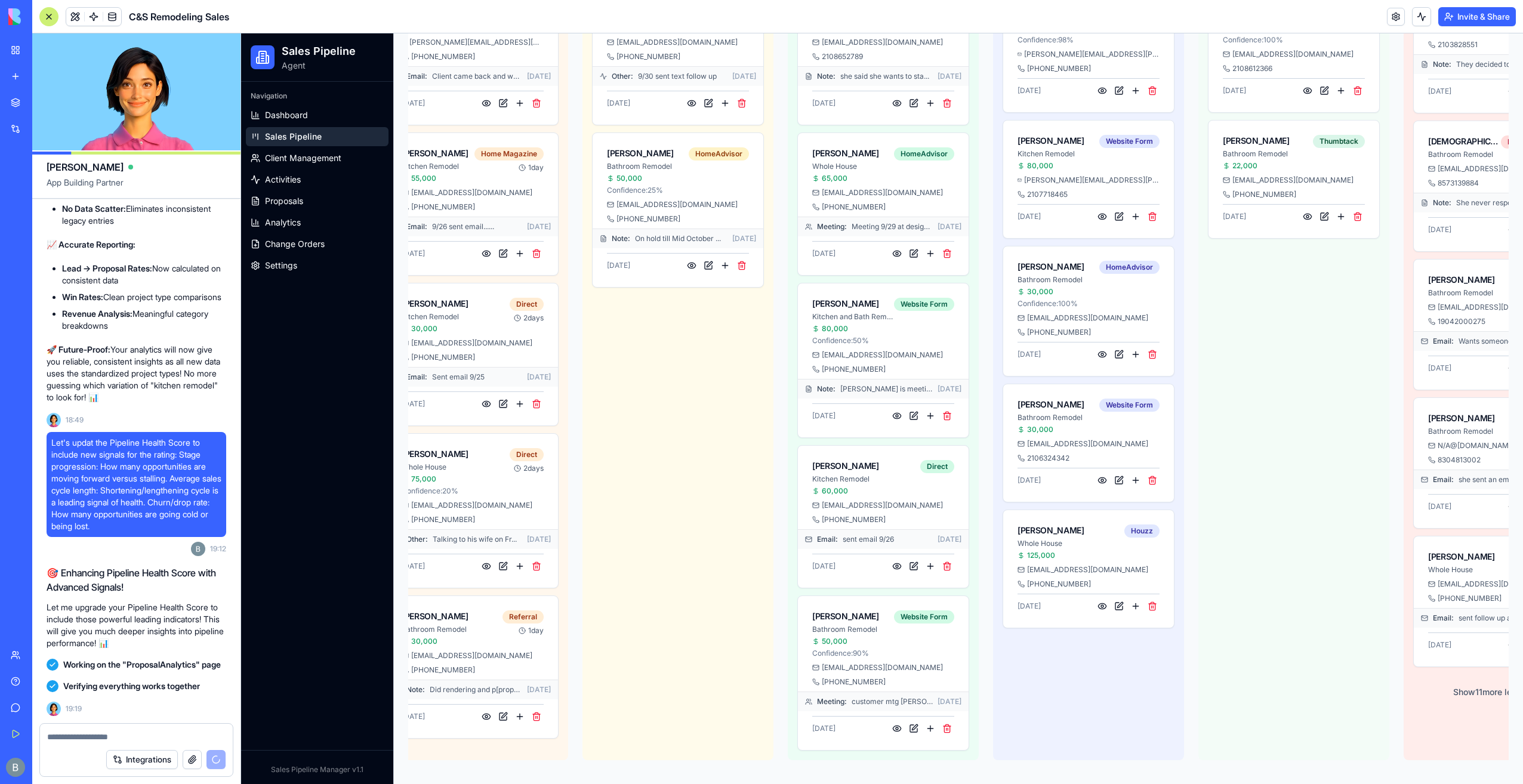
scroll to position [0, 332]
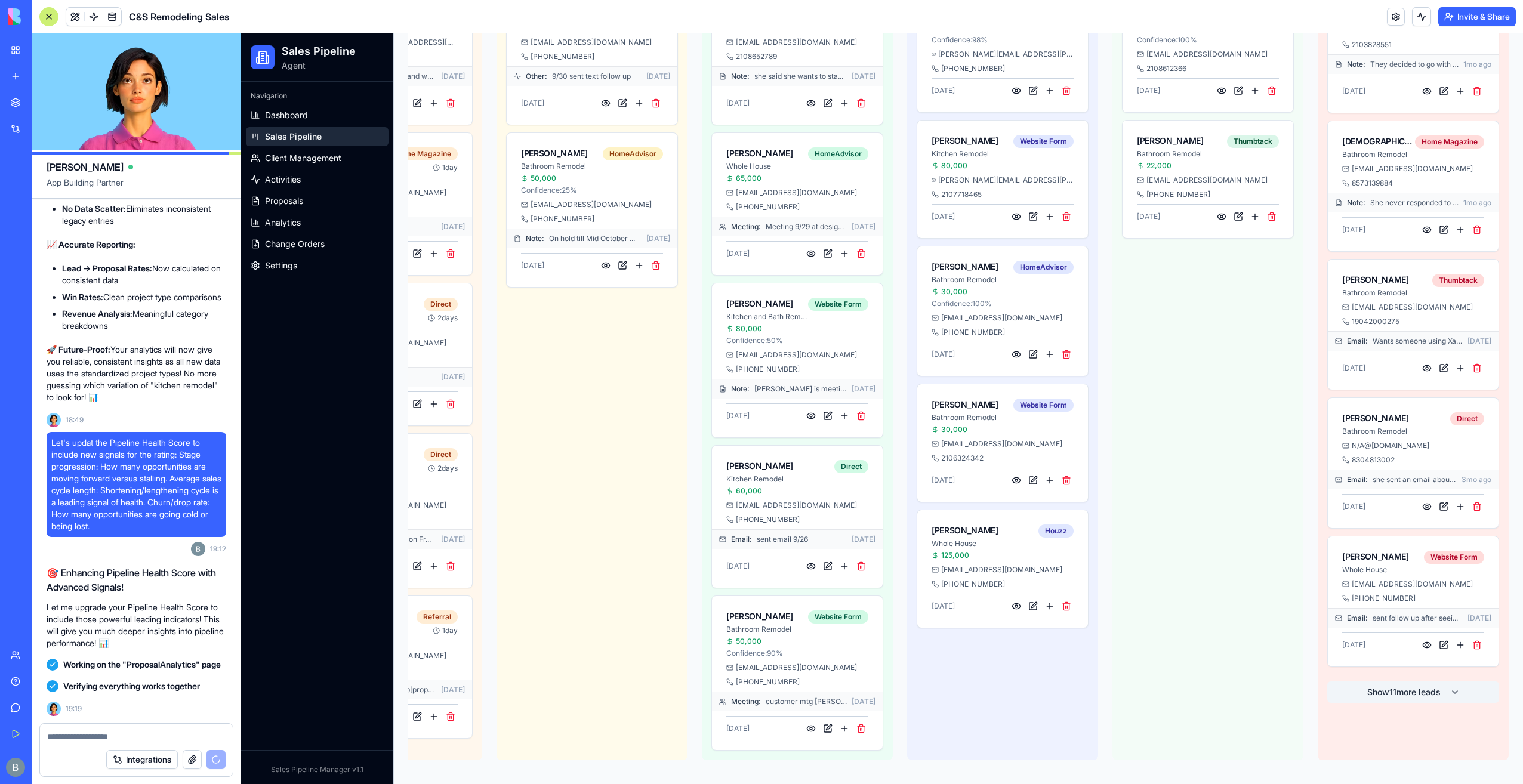
click at [1381, 681] on button "Show 11 more leads" at bounding box center [1412, 692] width 171 height 21
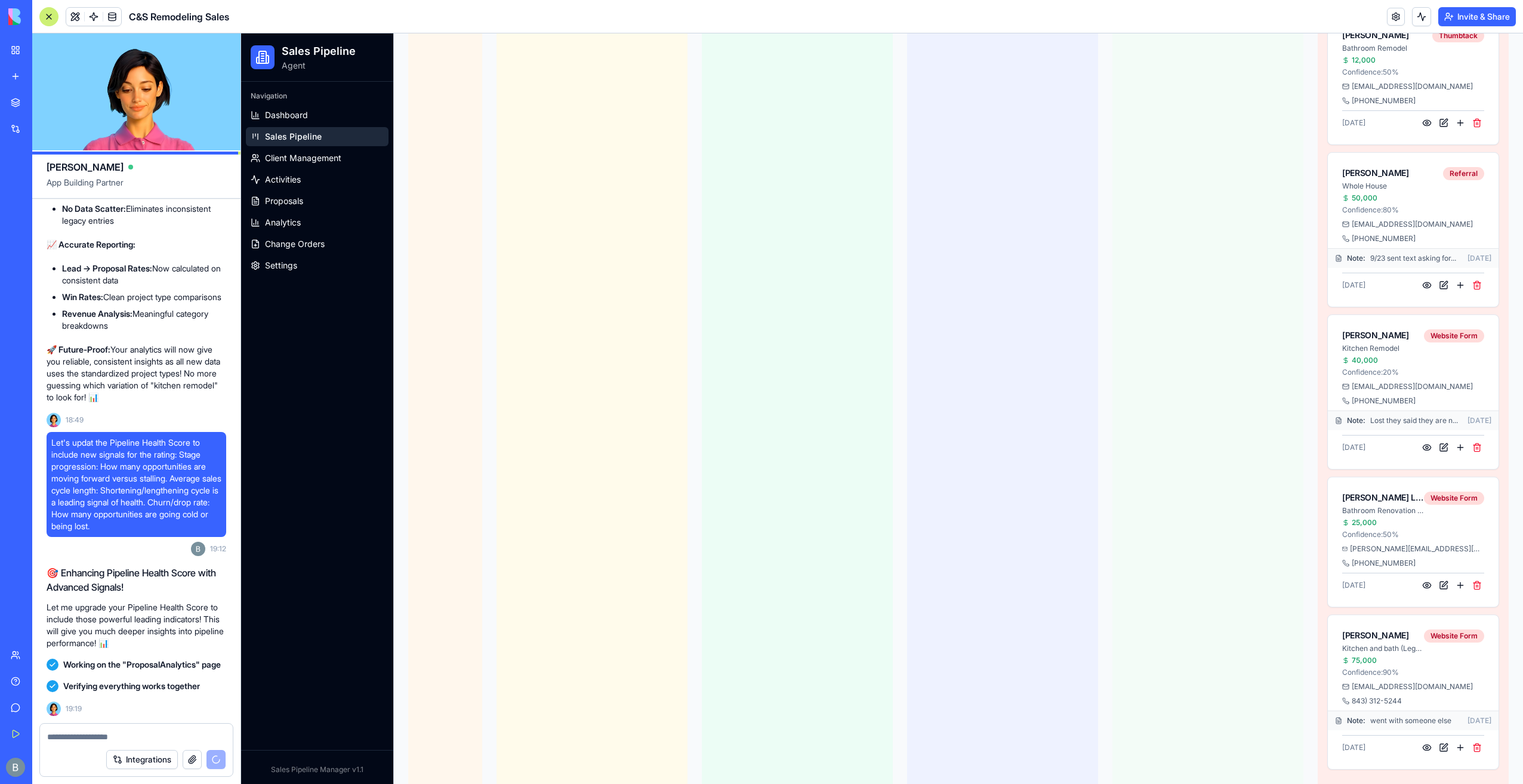
scroll to position [1914, 0]
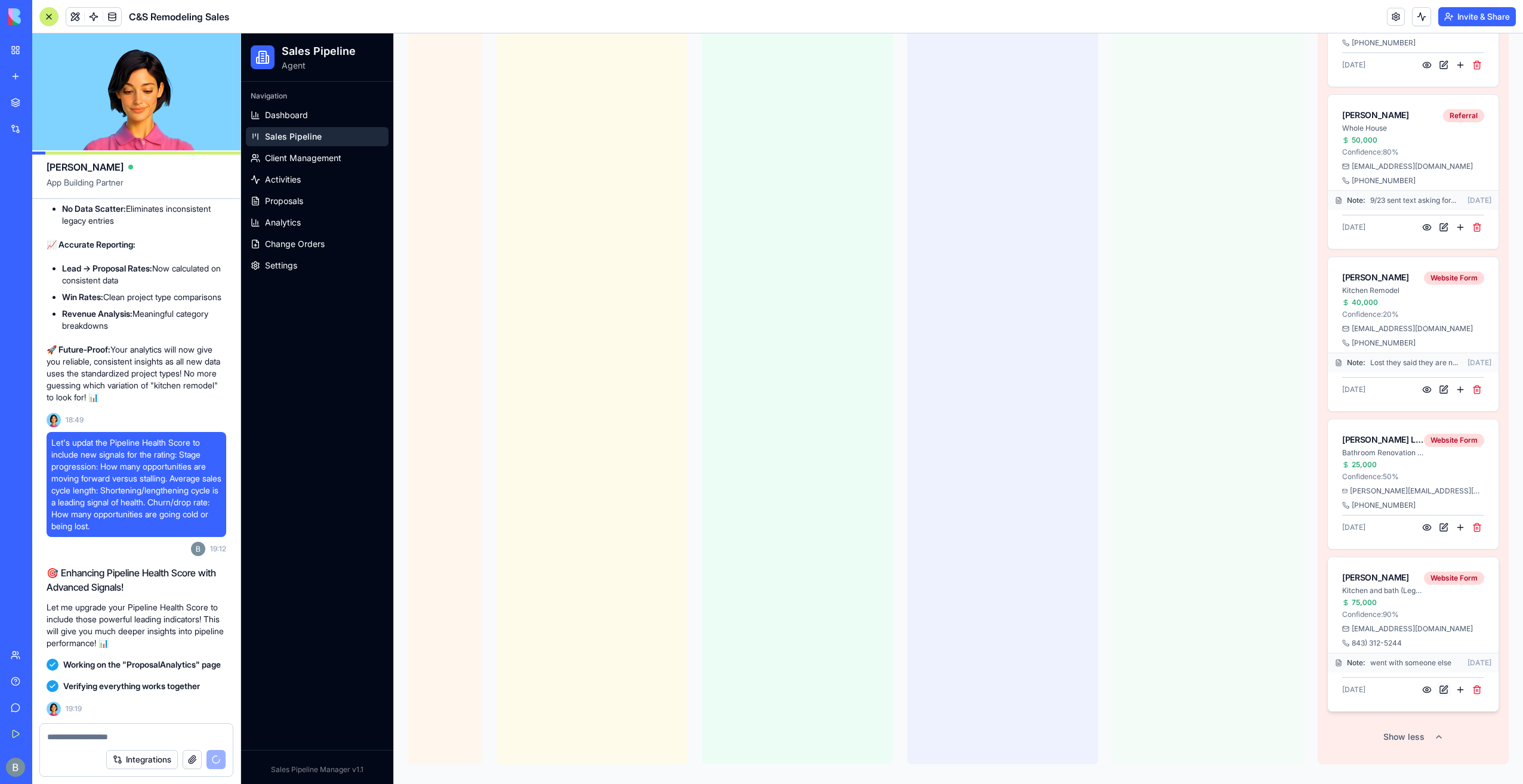
click at [1441, 682] on button at bounding box center [1443, 689] width 14 height 14
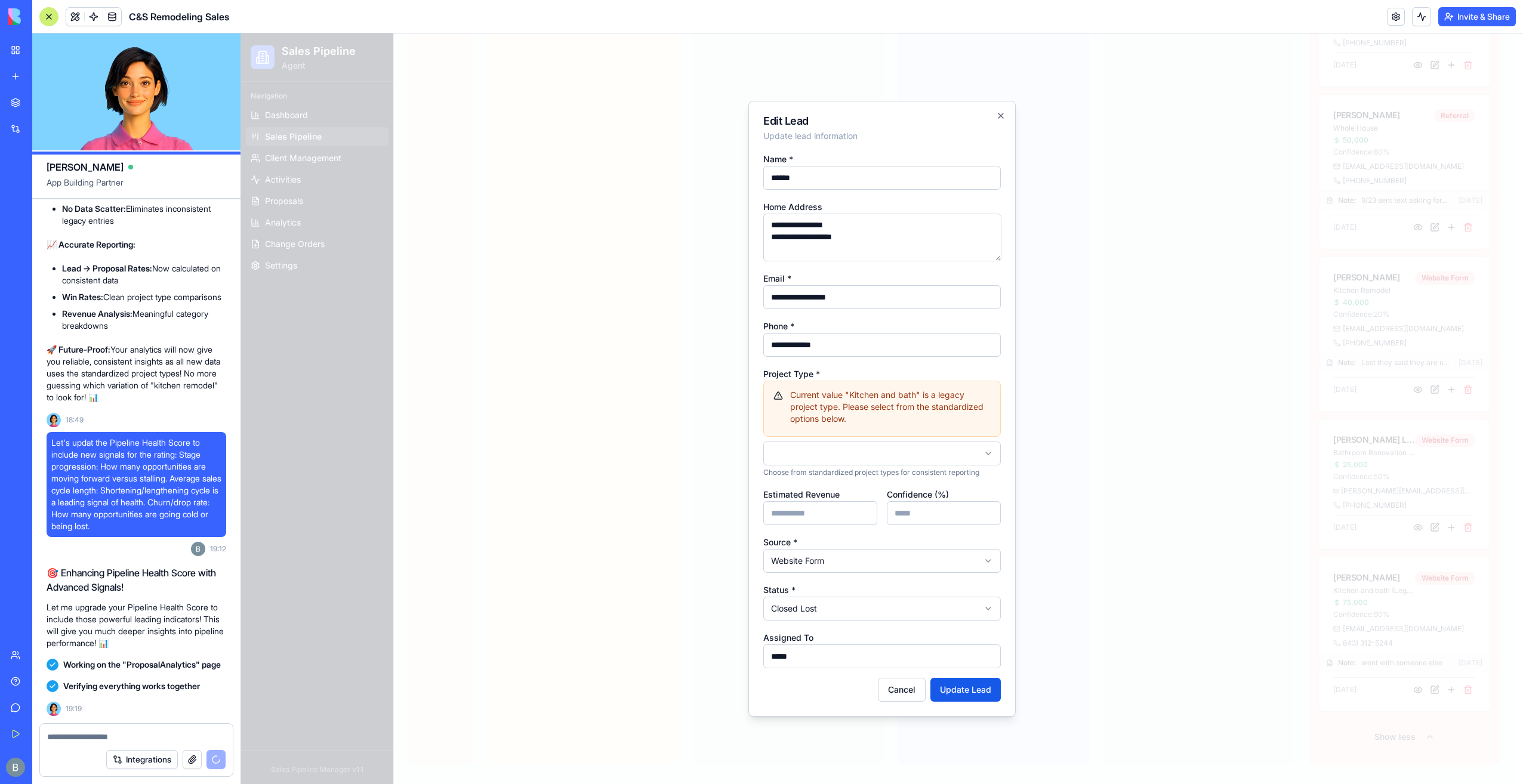
scroll to position [0, 331]
click at [964, 691] on button "Update Lead" at bounding box center [966, 689] width 70 height 24
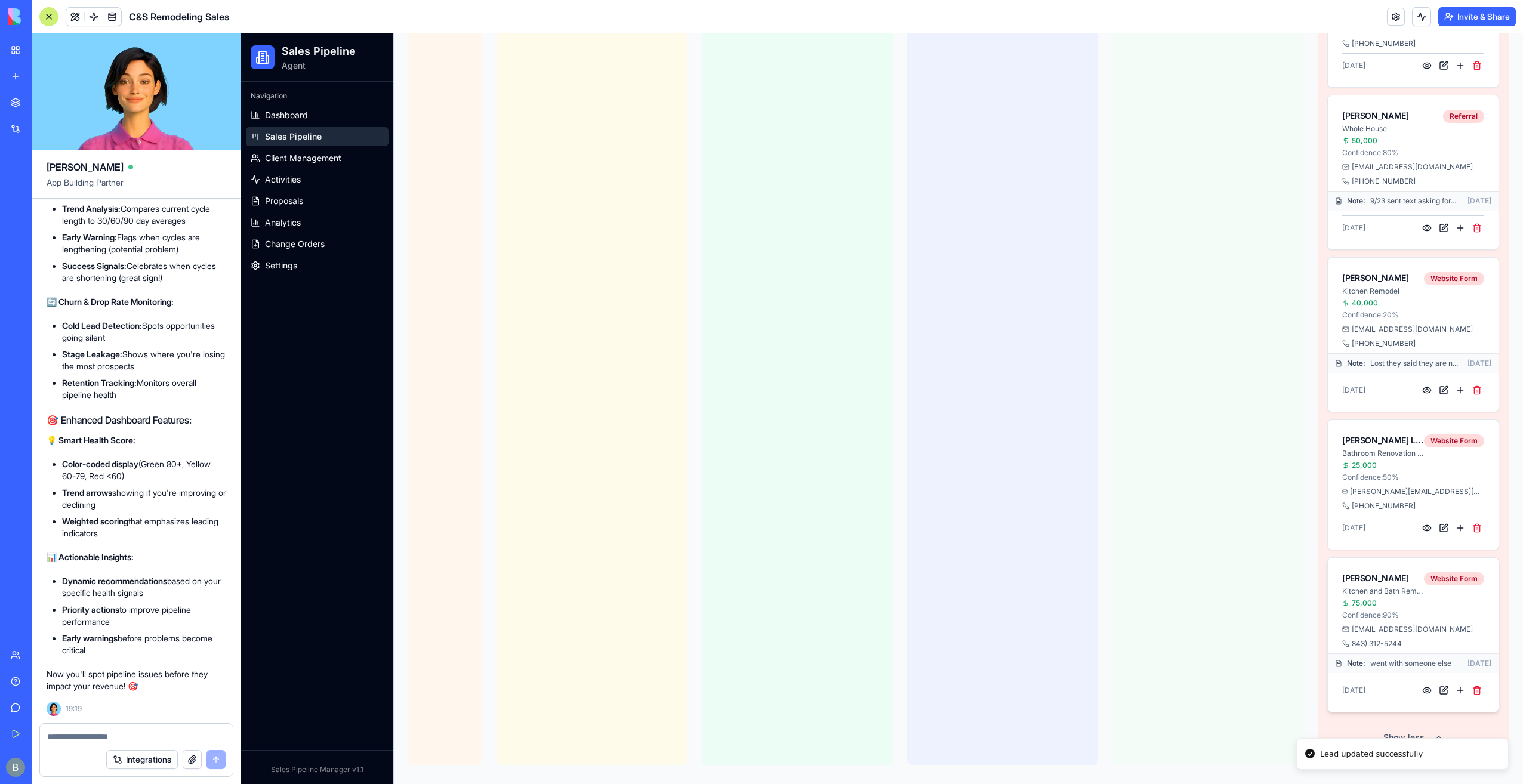
scroll to position [1914, 0]
click at [1440, 520] on button at bounding box center [1443, 527] width 14 height 14
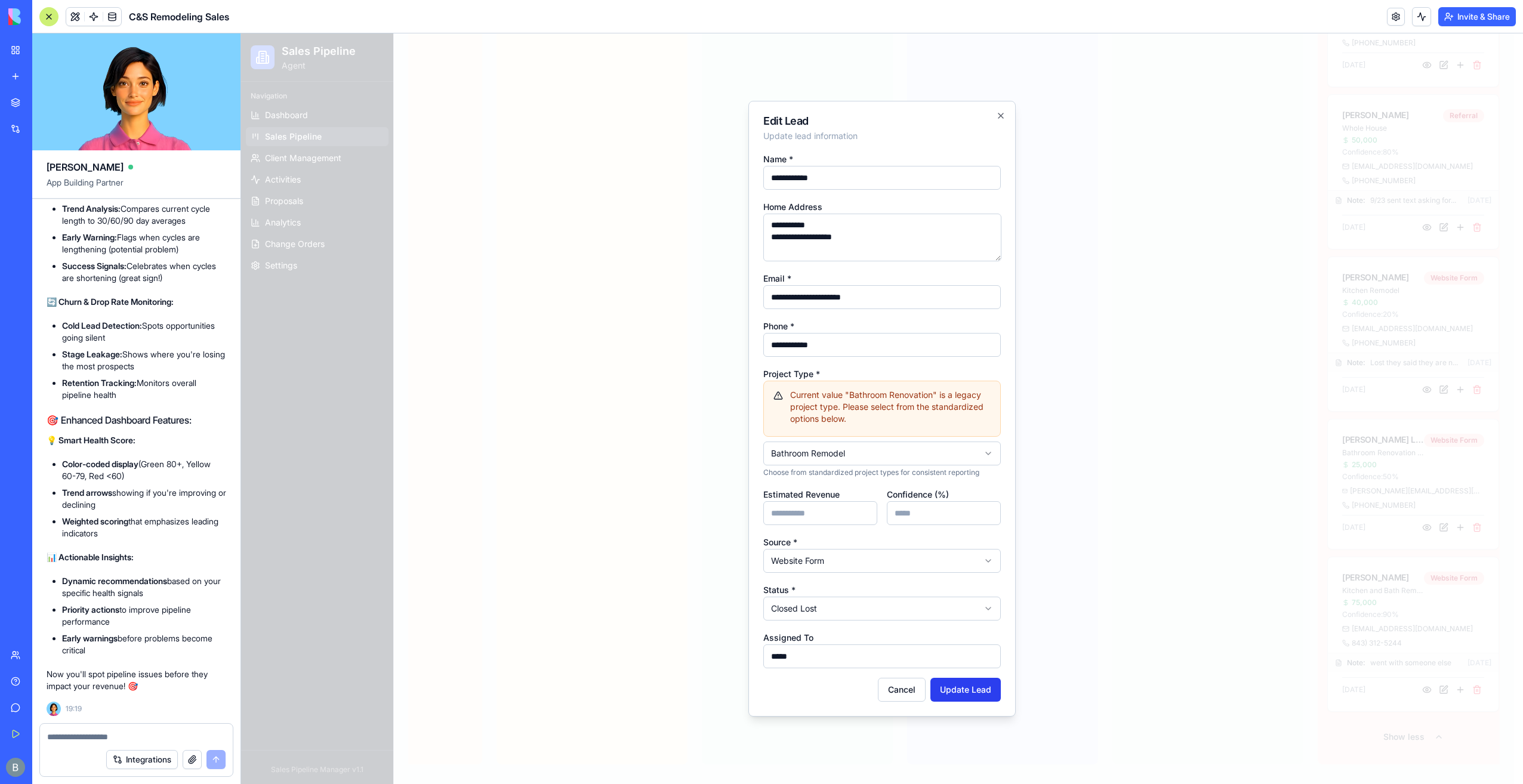
click at [959, 693] on button "Update Lead" at bounding box center [966, 689] width 70 height 24
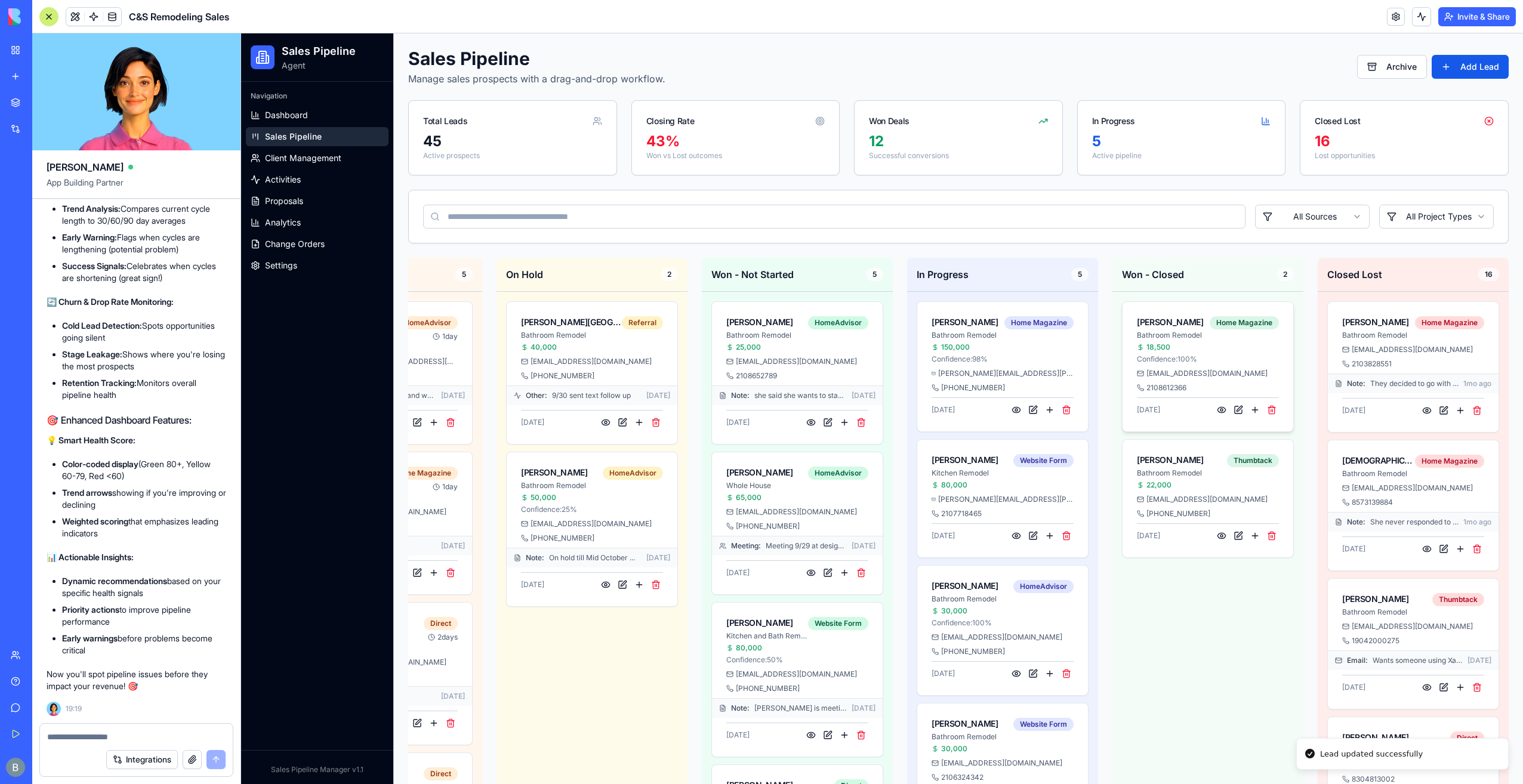
scroll to position [0, 0]
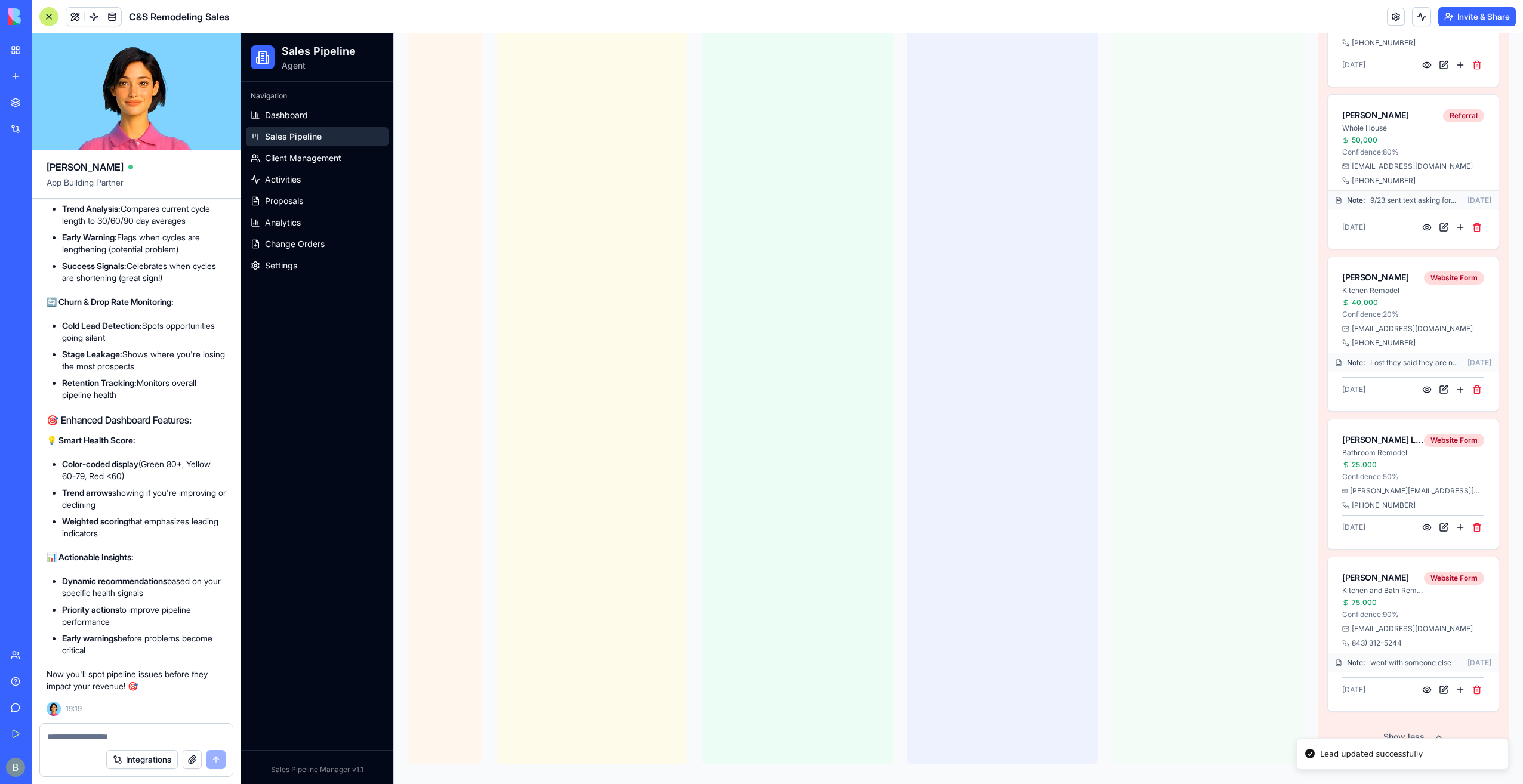
click at [1417, 726] on button "Show less" at bounding box center [1412, 737] width 171 height 21
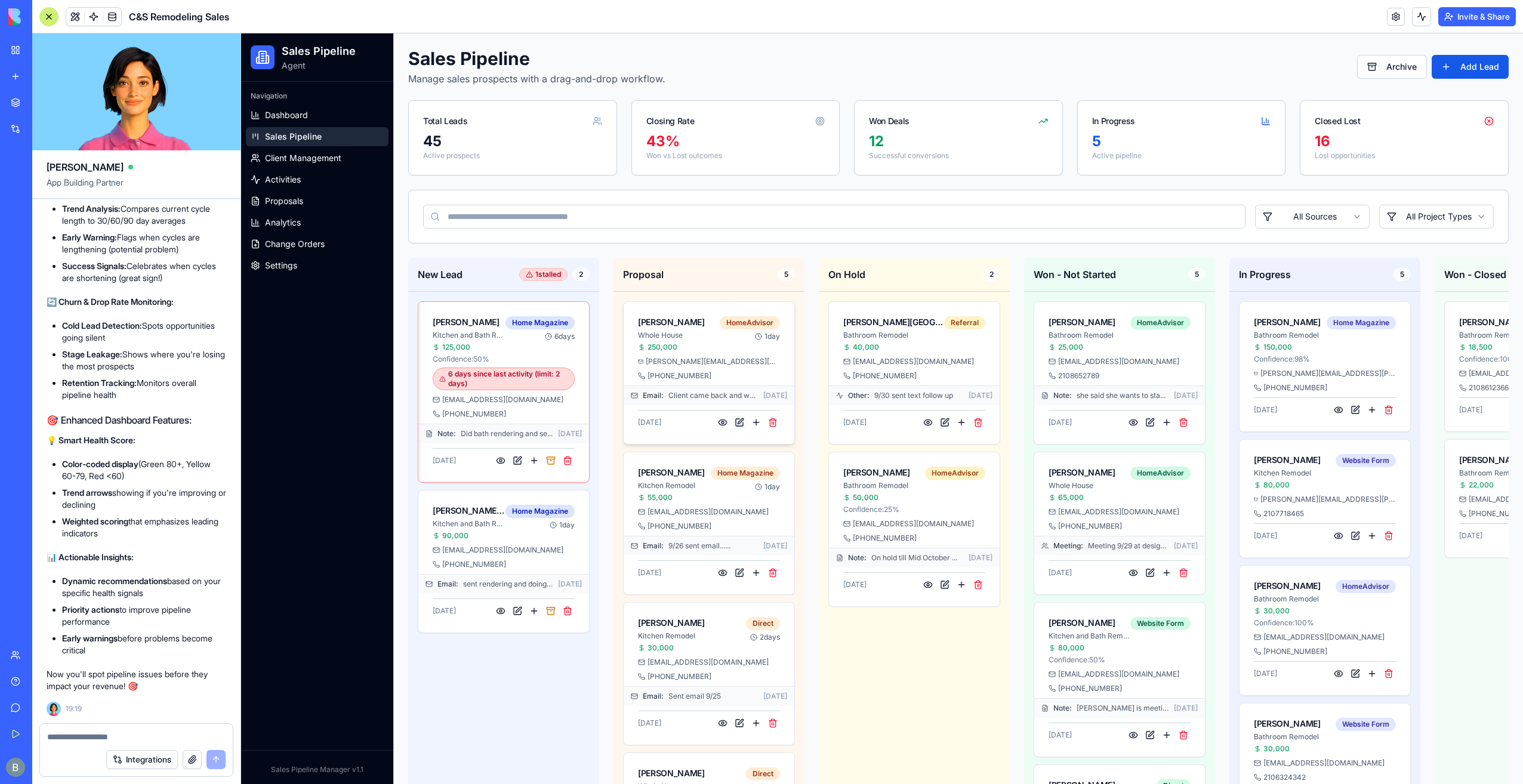
click at [736, 422] on button at bounding box center [740, 422] width 14 height 14
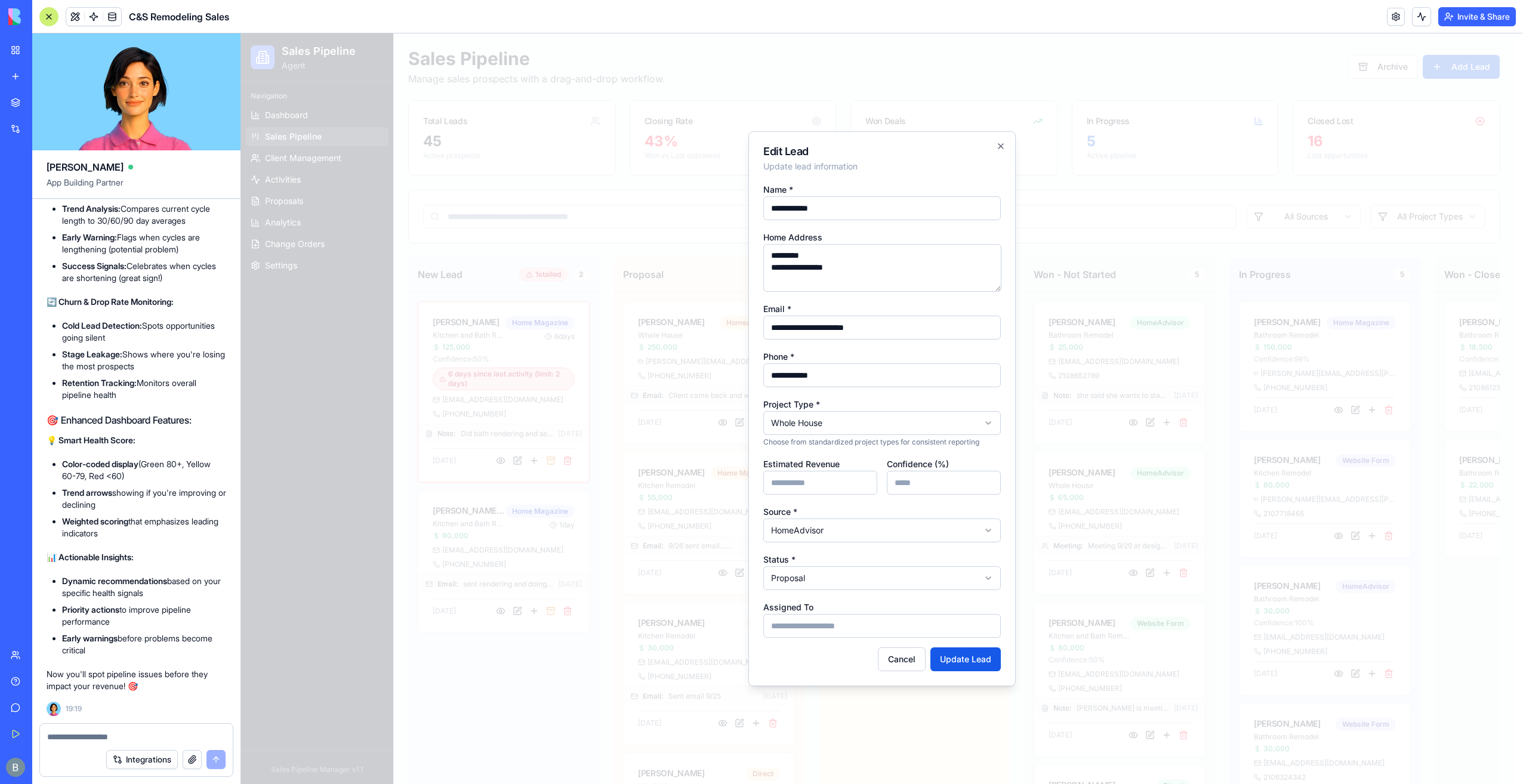
click at [836, 468] on div "Estimated Revenue ******" at bounding box center [820, 475] width 114 height 38
drag, startPoint x: 828, startPoint y: 472, endPoint x: 805, endPoint y: 497, distance: 34.0
click at [827, 473] on div "Estimated Revenue ******" at bounding box center [820, 475] width 114 height 38
click at [805, 494] on div "**********" at bounding box center [882, 410] width 237 height 455
click at [813, 475] on input "******" at bounding box center [820, 482] width 114 height 24
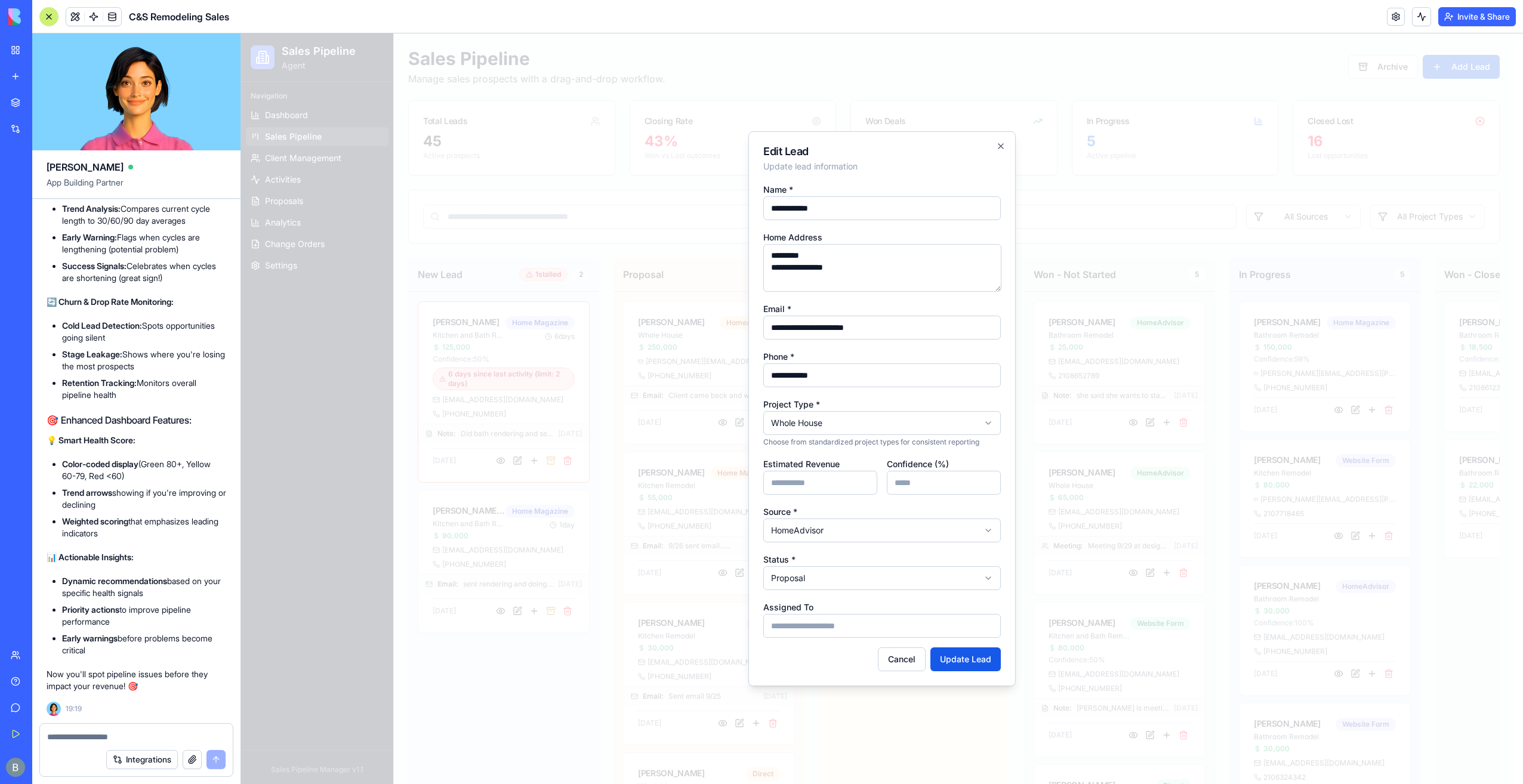
click at [813, 475] on input "******" at bounding box center [820, 482] width 114 height 24
click at [771, 484] on input "******" at bounding box center [820, 482] width 114 height 24
click at [777, 481] on input "******" at bounding box center [820, 482] width 114 height 24
type input "******"
click at [974, 662] on button "Update Lead" at bounding box center [966, 658] width 70 height 24
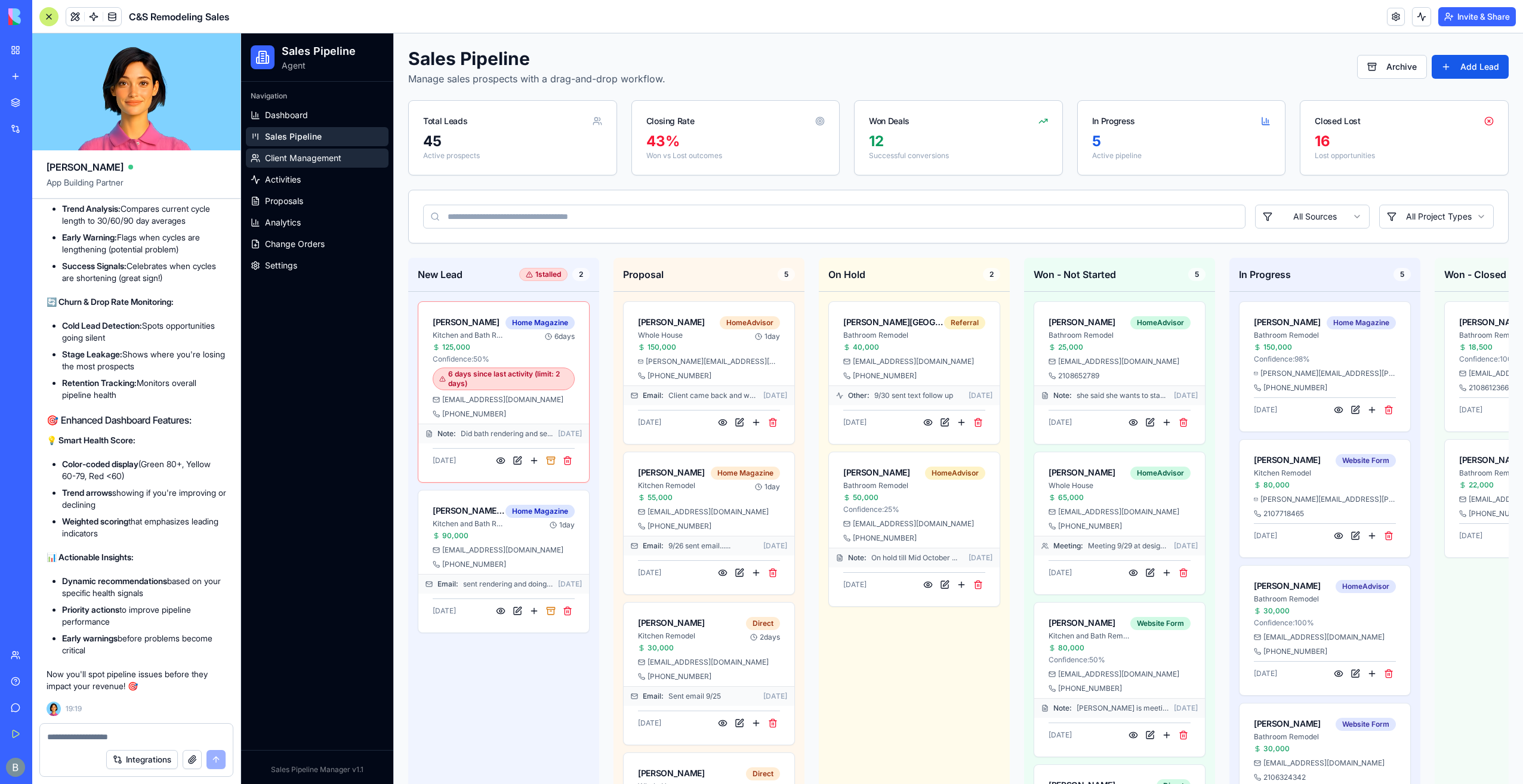
click at [339, 163] on span "Client Management" at bounding box center [302, 158] width 77 height 12
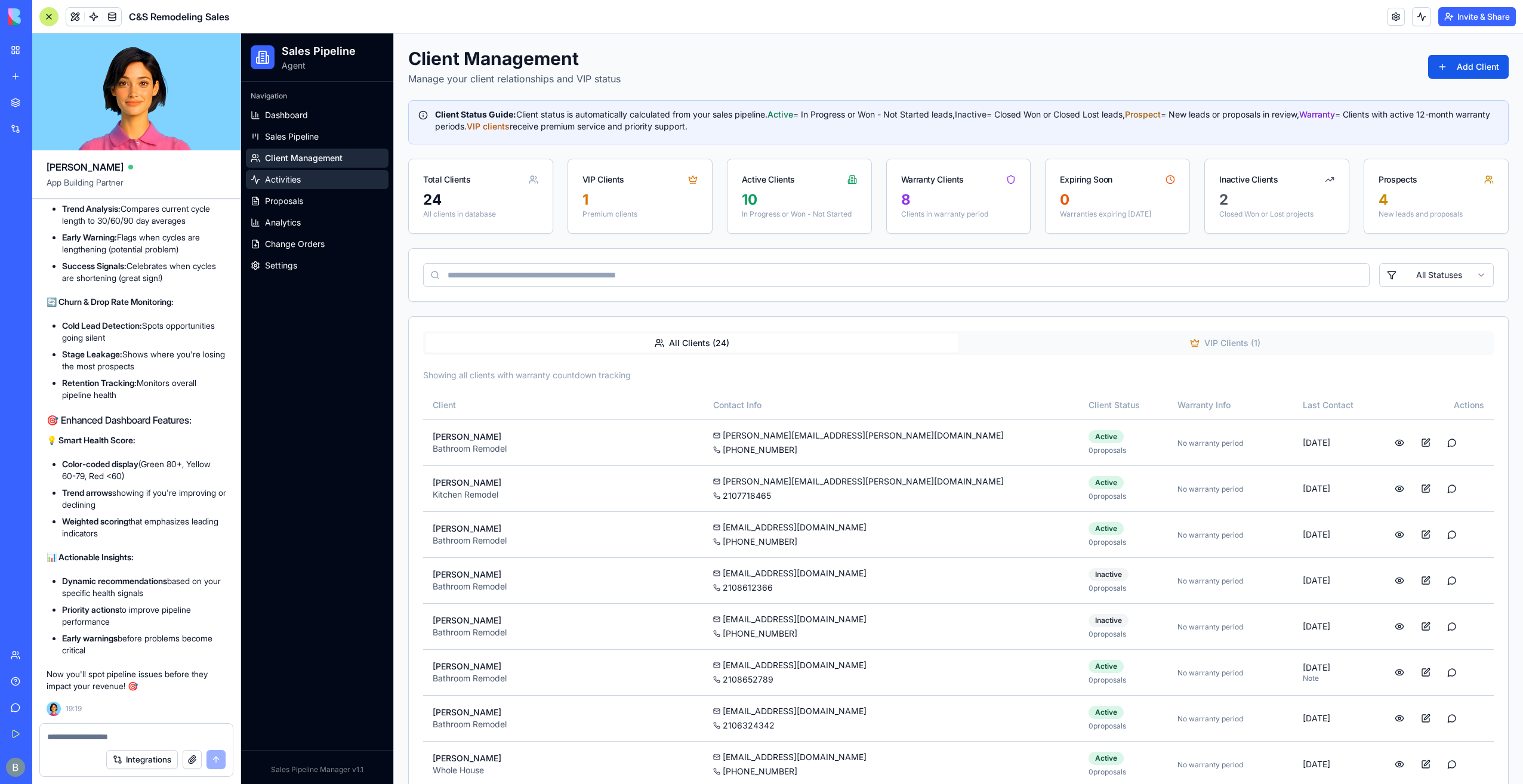
click at [319, 188] on link "Activities" at bounding box center [317, 179] width 142 height 19
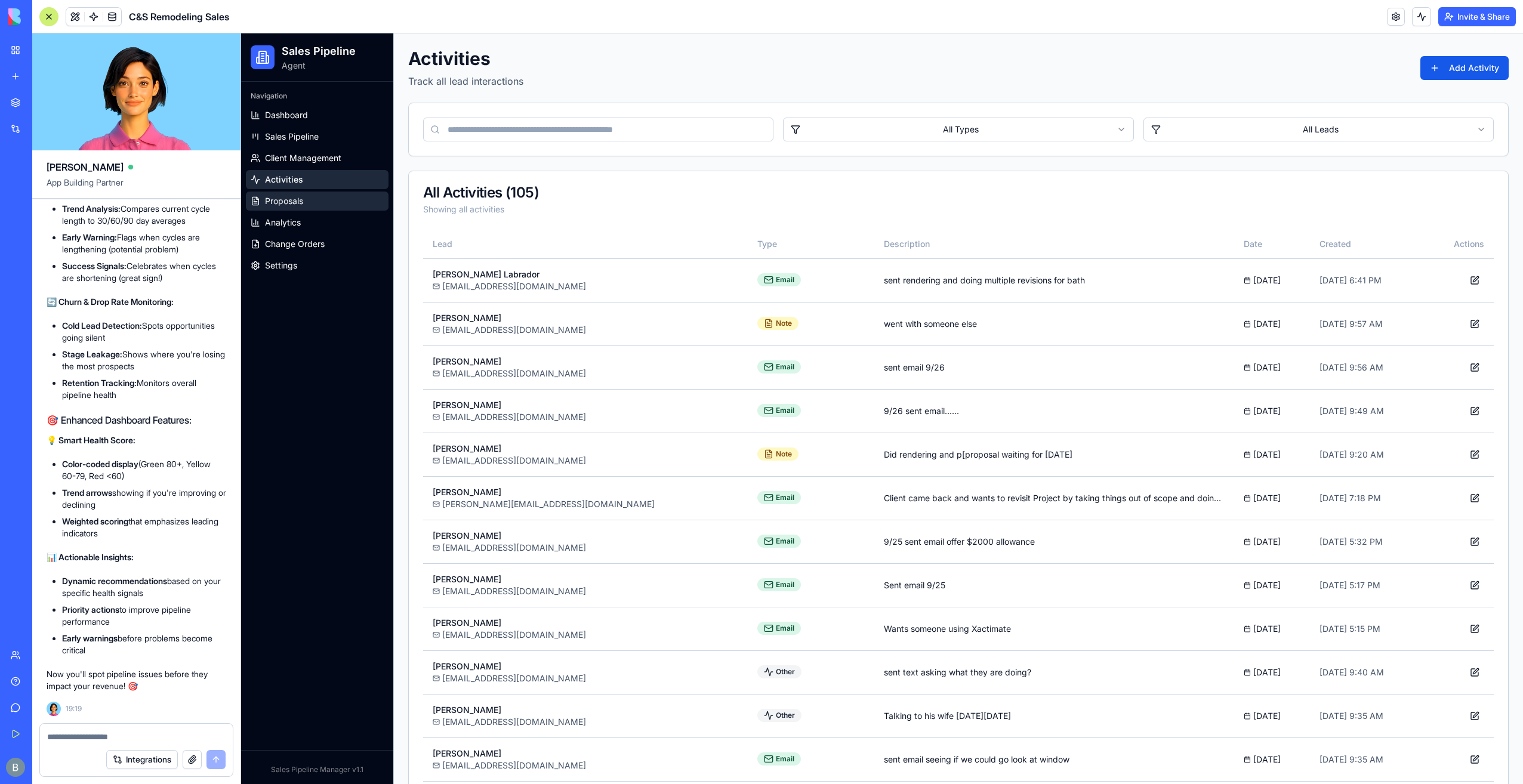
click at [321, 194] on link "Proposals" at bounding box center [317, 201] width 142 height 19
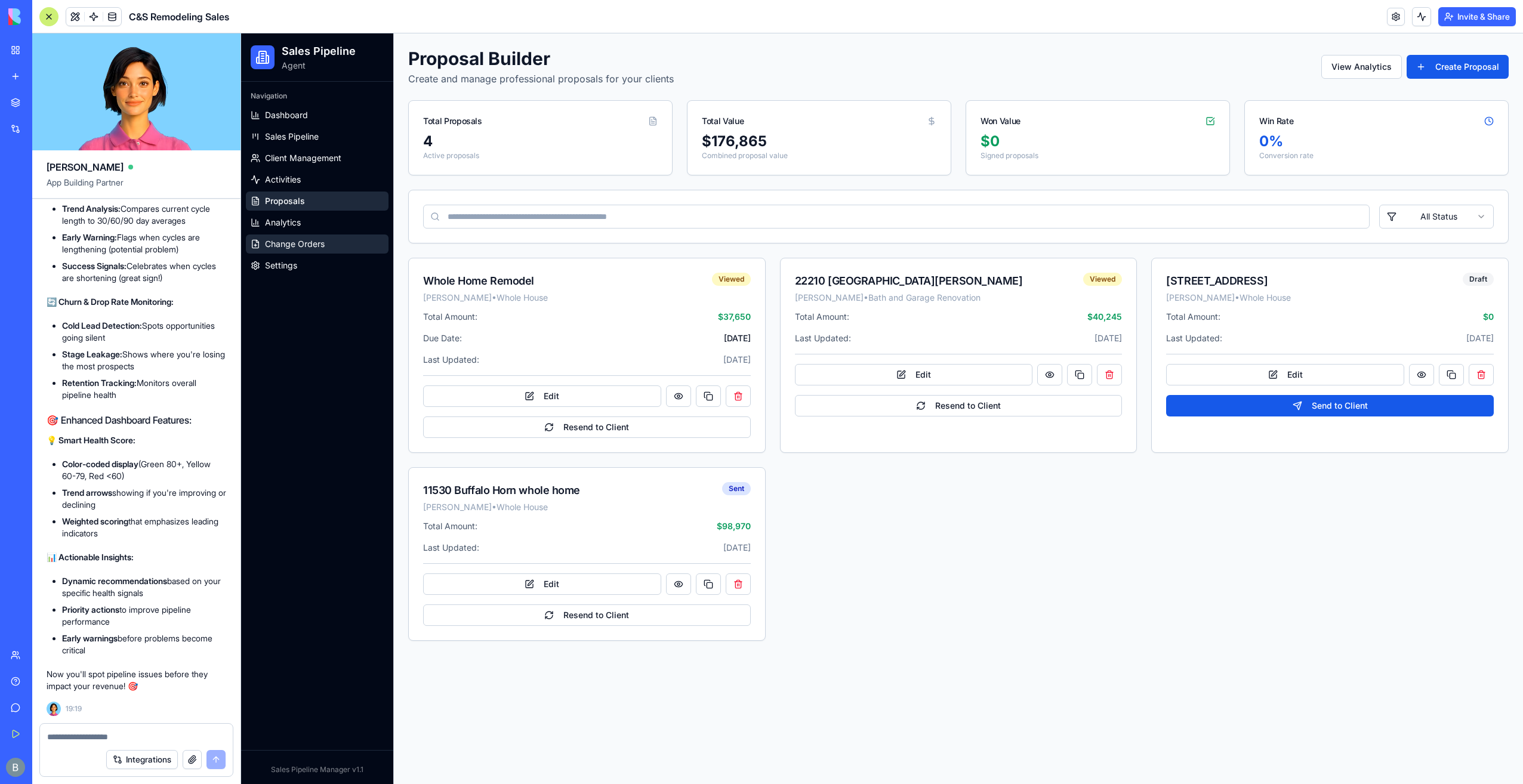
click at [309, 237] on link "Change Orders" at bounding box center [317, 244] width 142 height 19
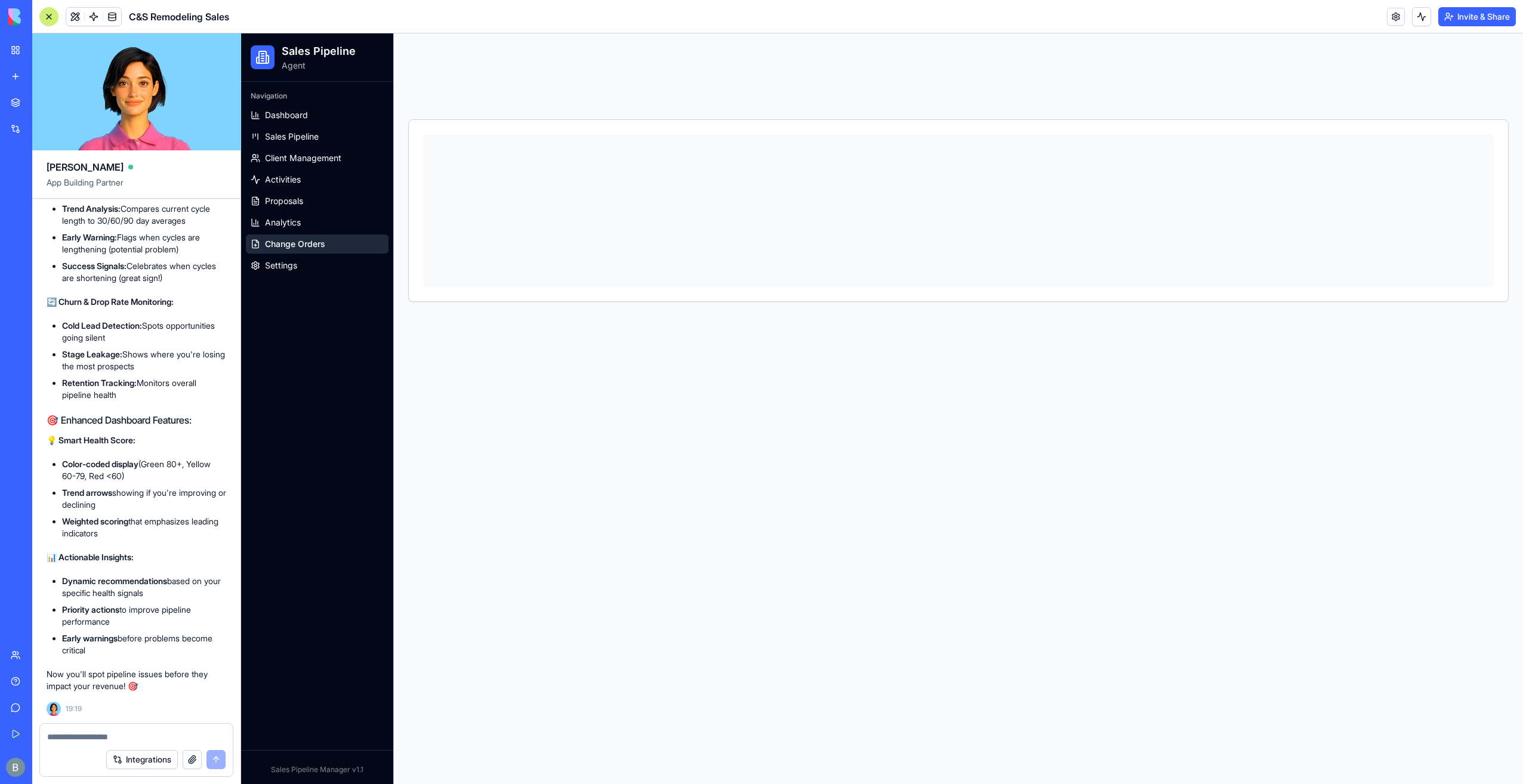
click at [313, 223] on link "Analytics" at bounding box center [317, 222] width 142 height 19
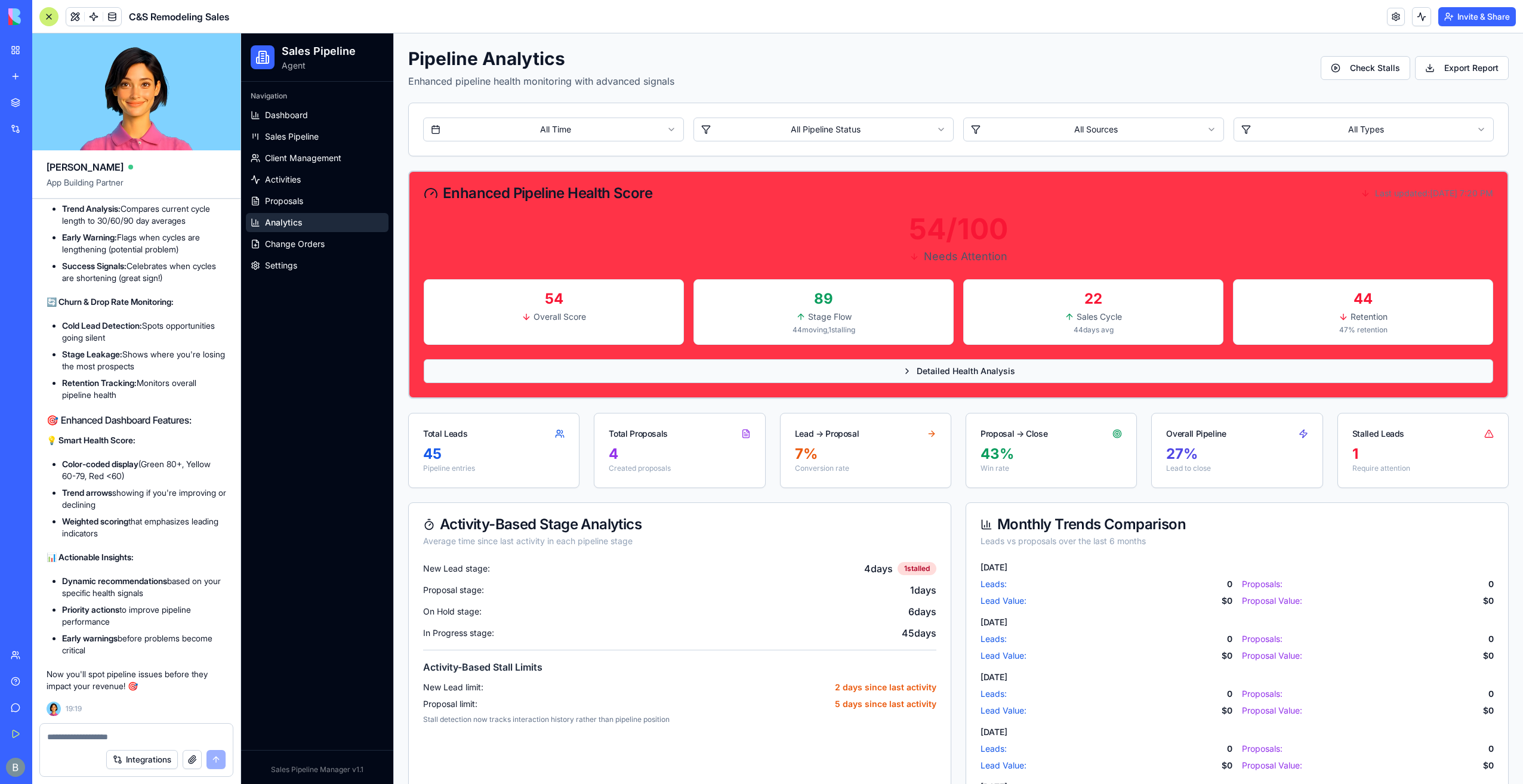
click at [951, 381] on button "Detailed Health Analysis" at bounding box center [958, 371] width 1069 height 24
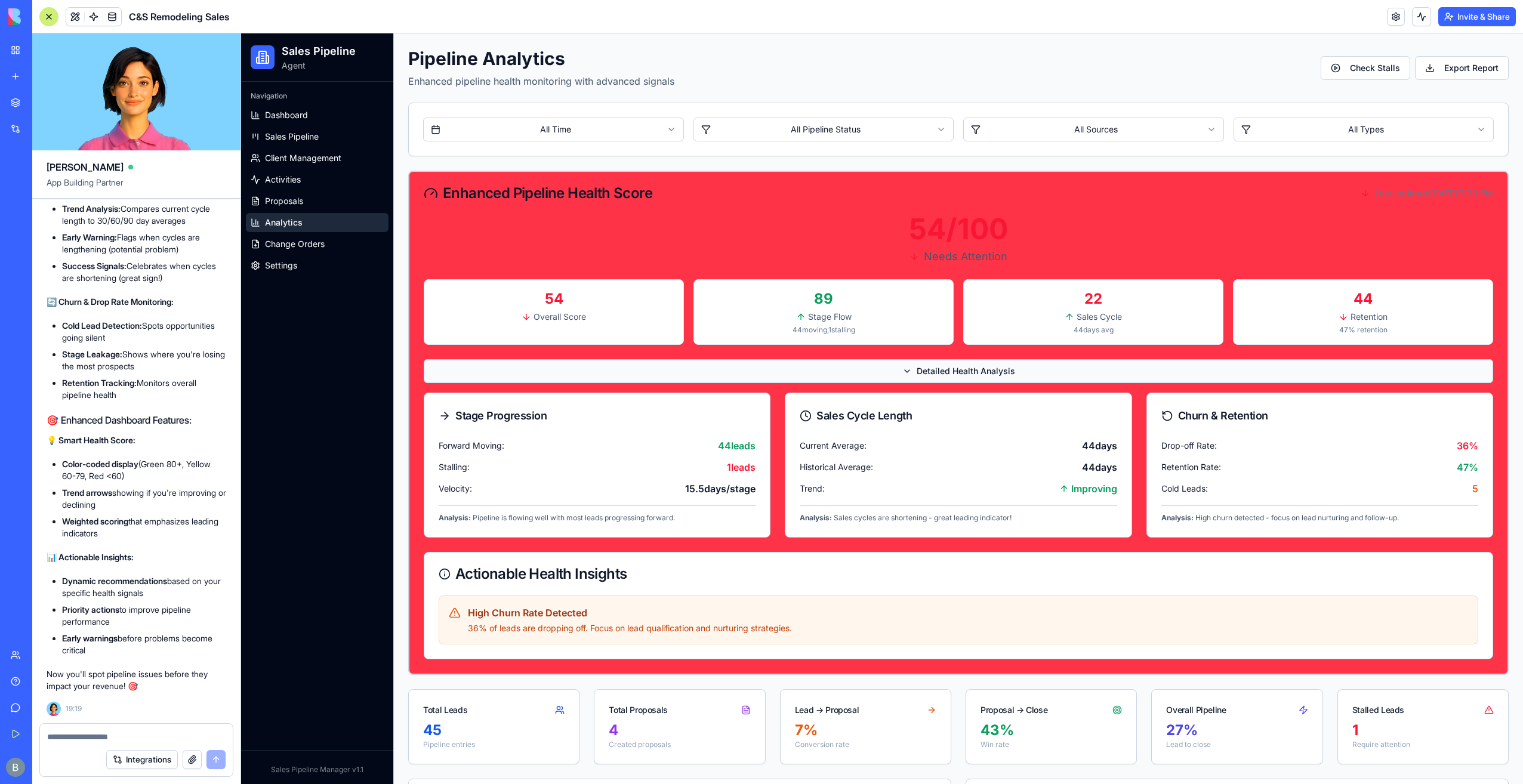
click at [950, 370] on span "Detailed Health Analysis" at bounding box center [966, 371] width 98 height 12
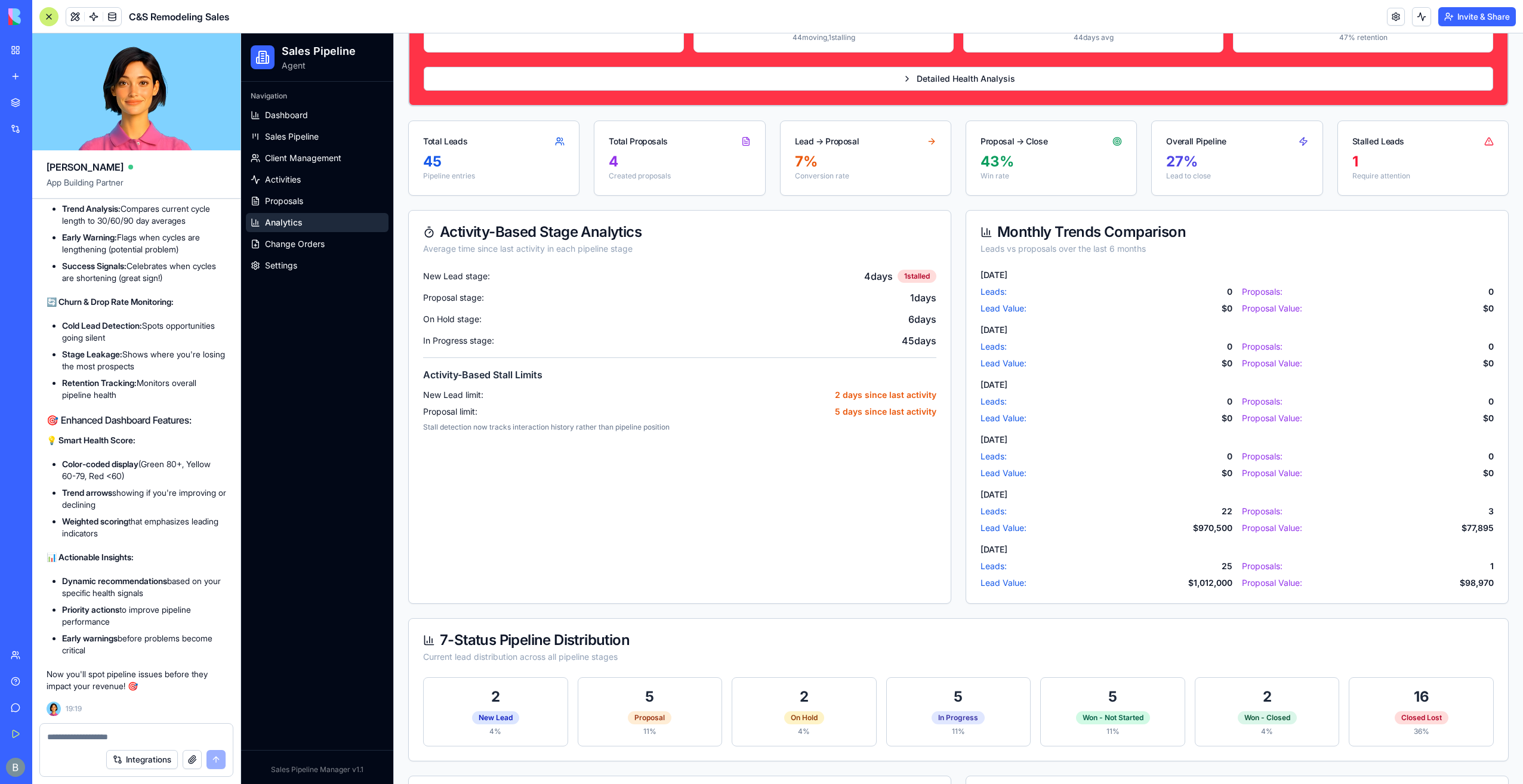
scroll to position [537, 0]
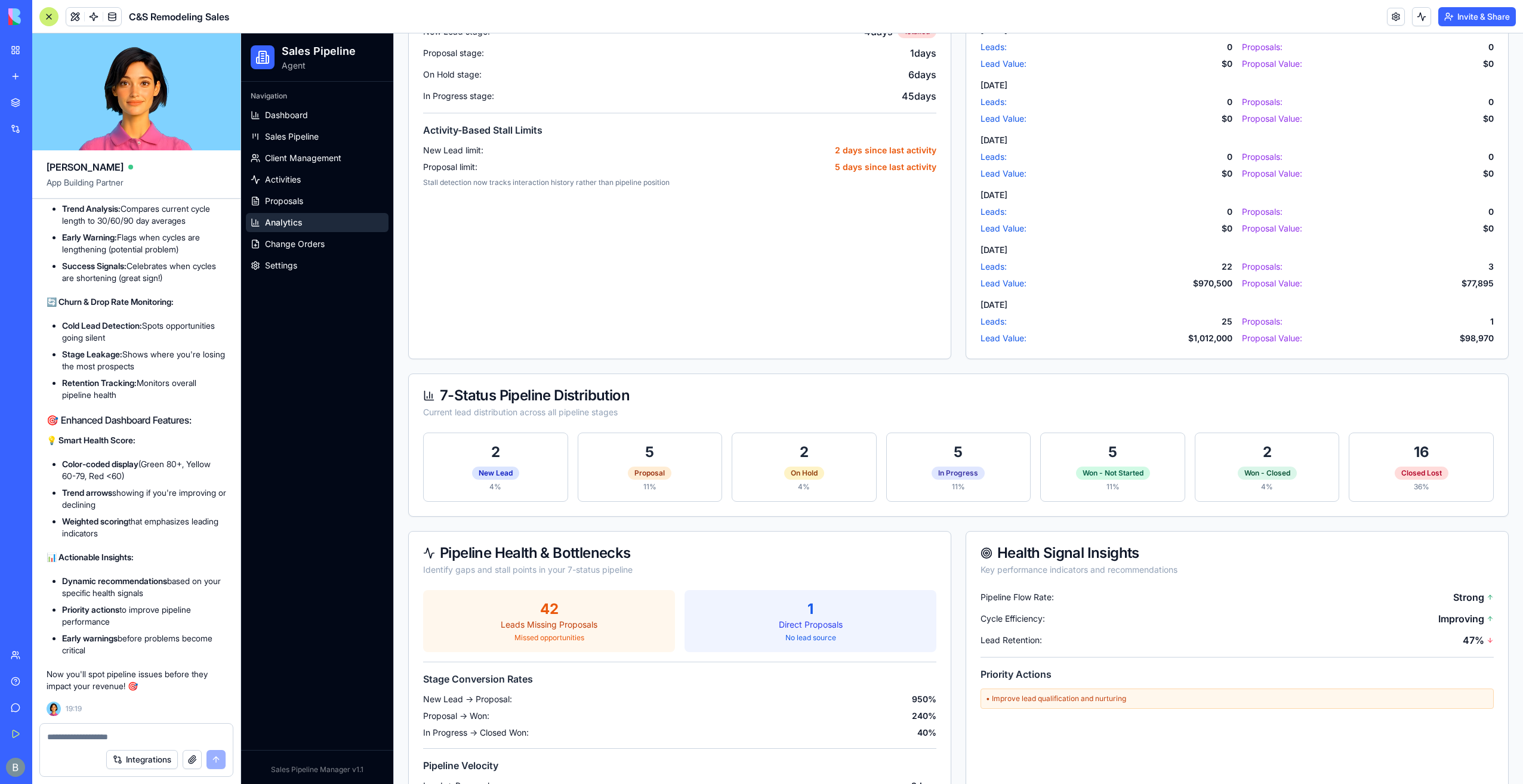
click at [122, 738] on textarea at bounding box center [137, 737] width 179 height 12
paste textarea "*"
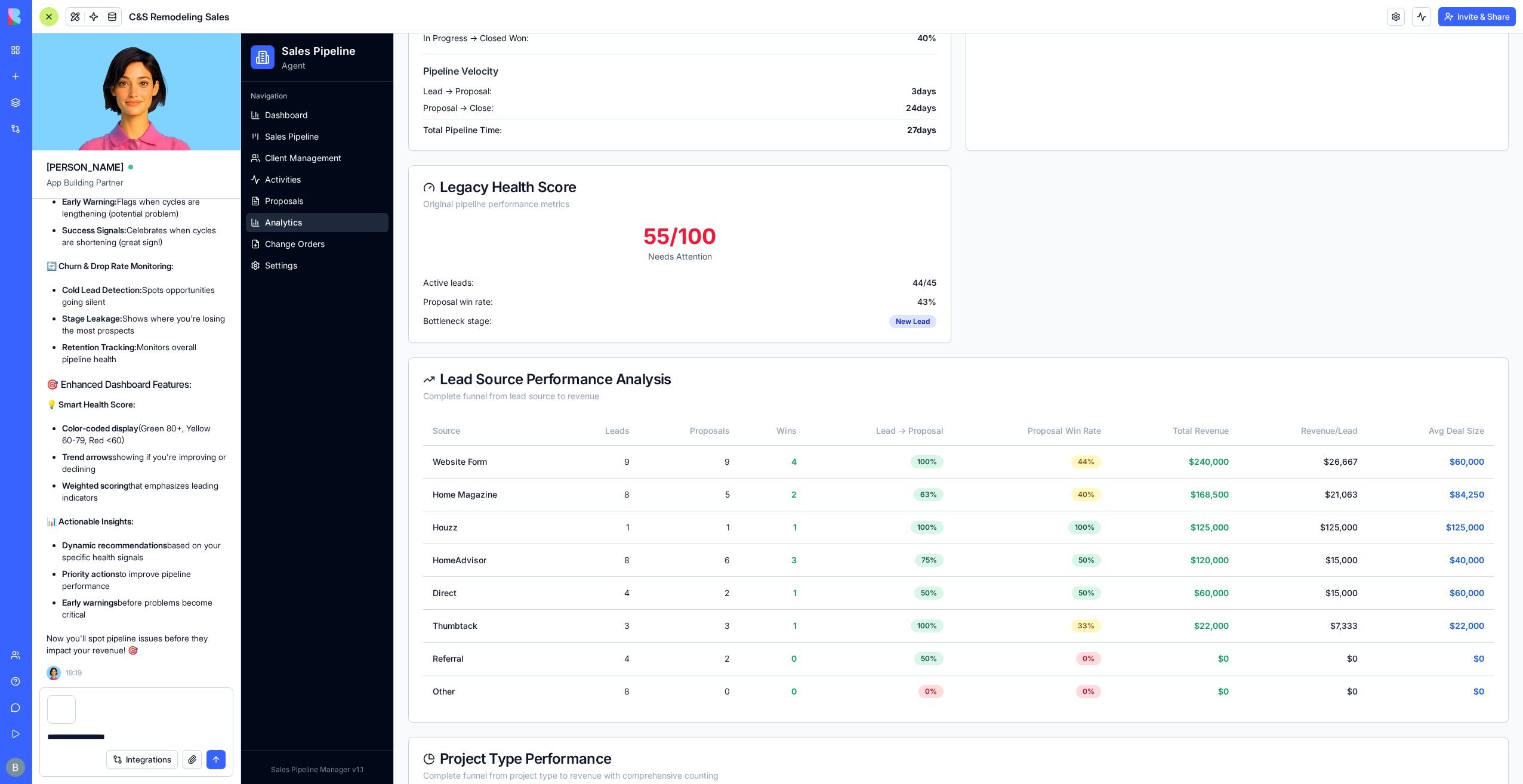
scroll to position [1193, 0]
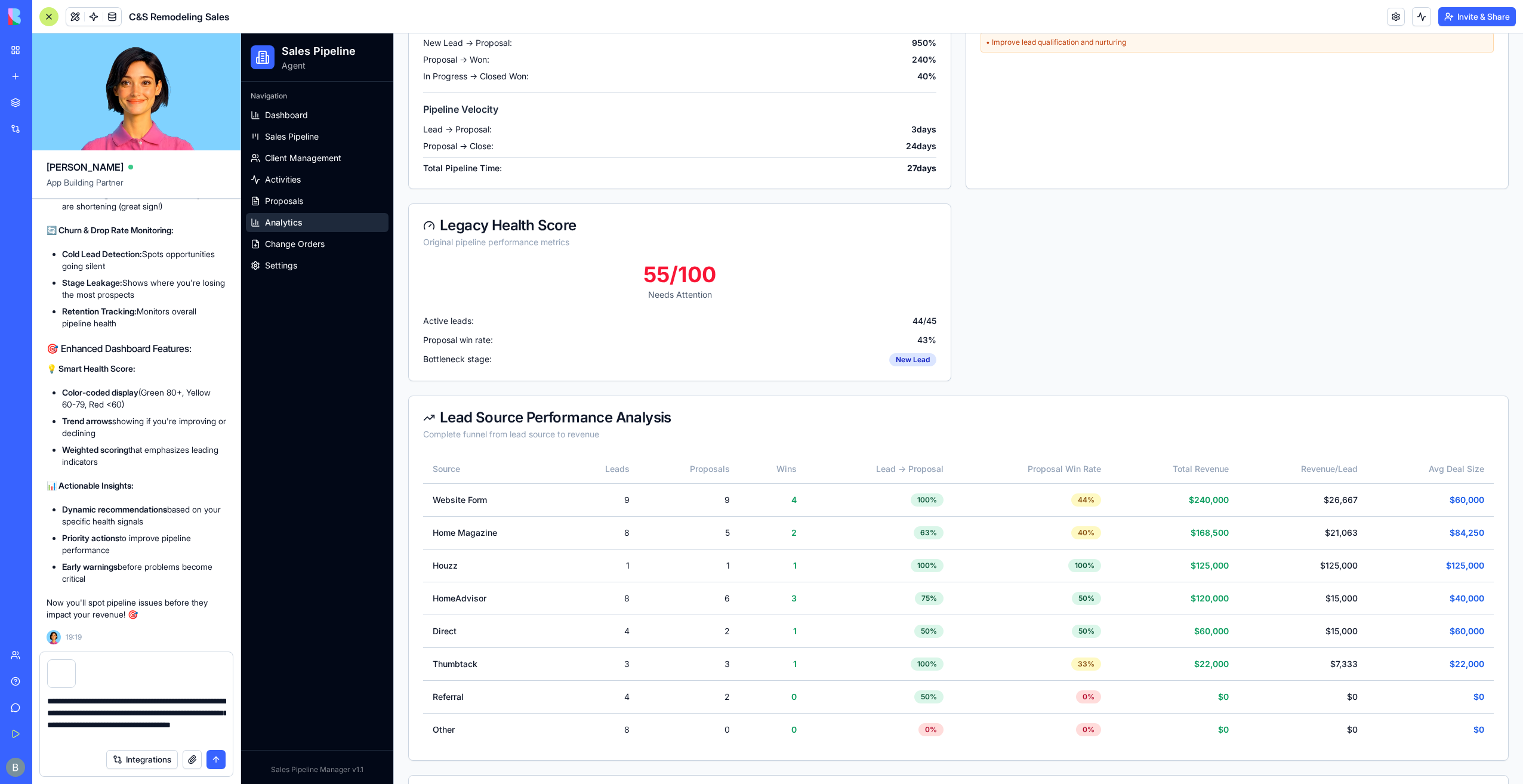
type textarea "**********"
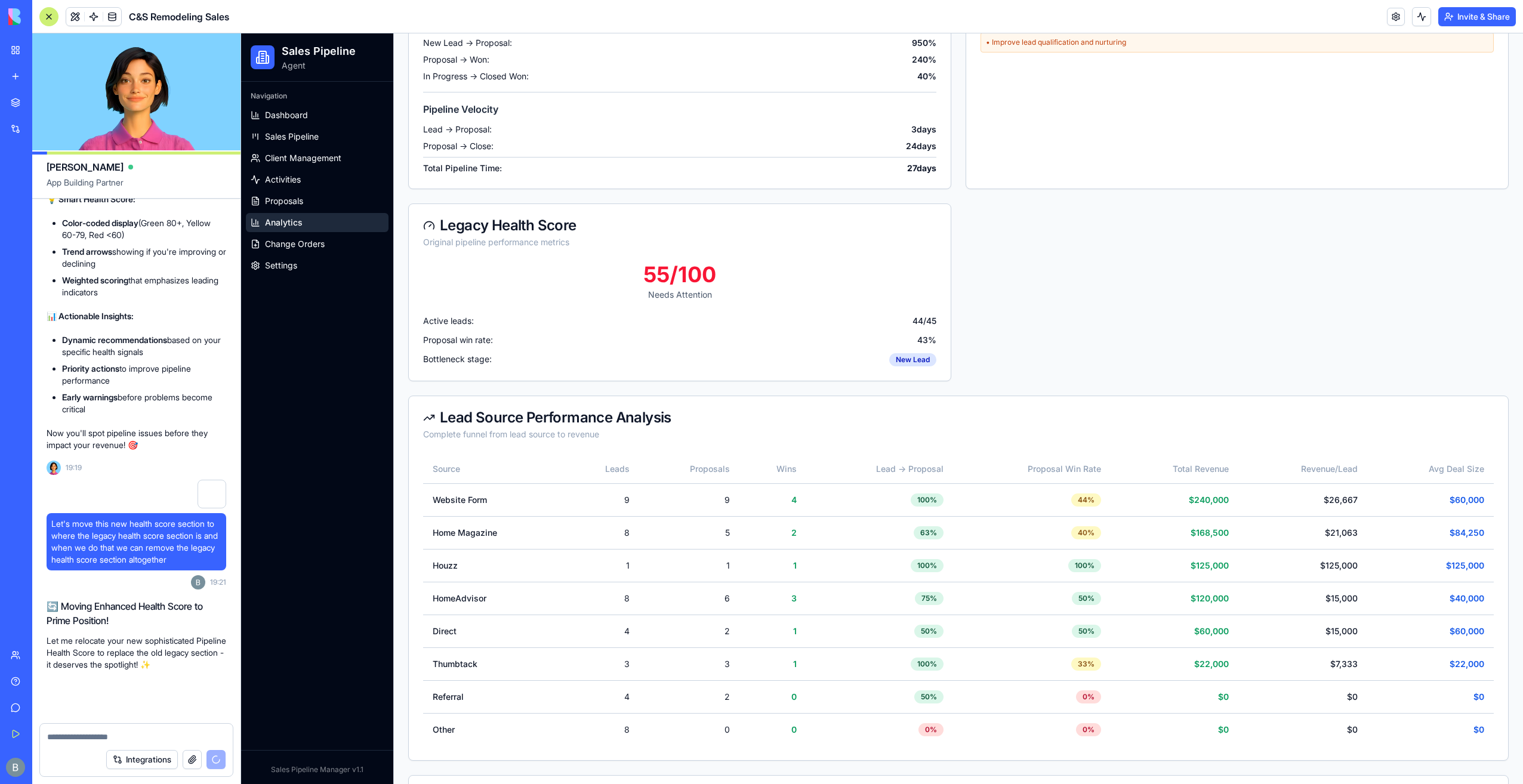
scroll to position [138176, 0]
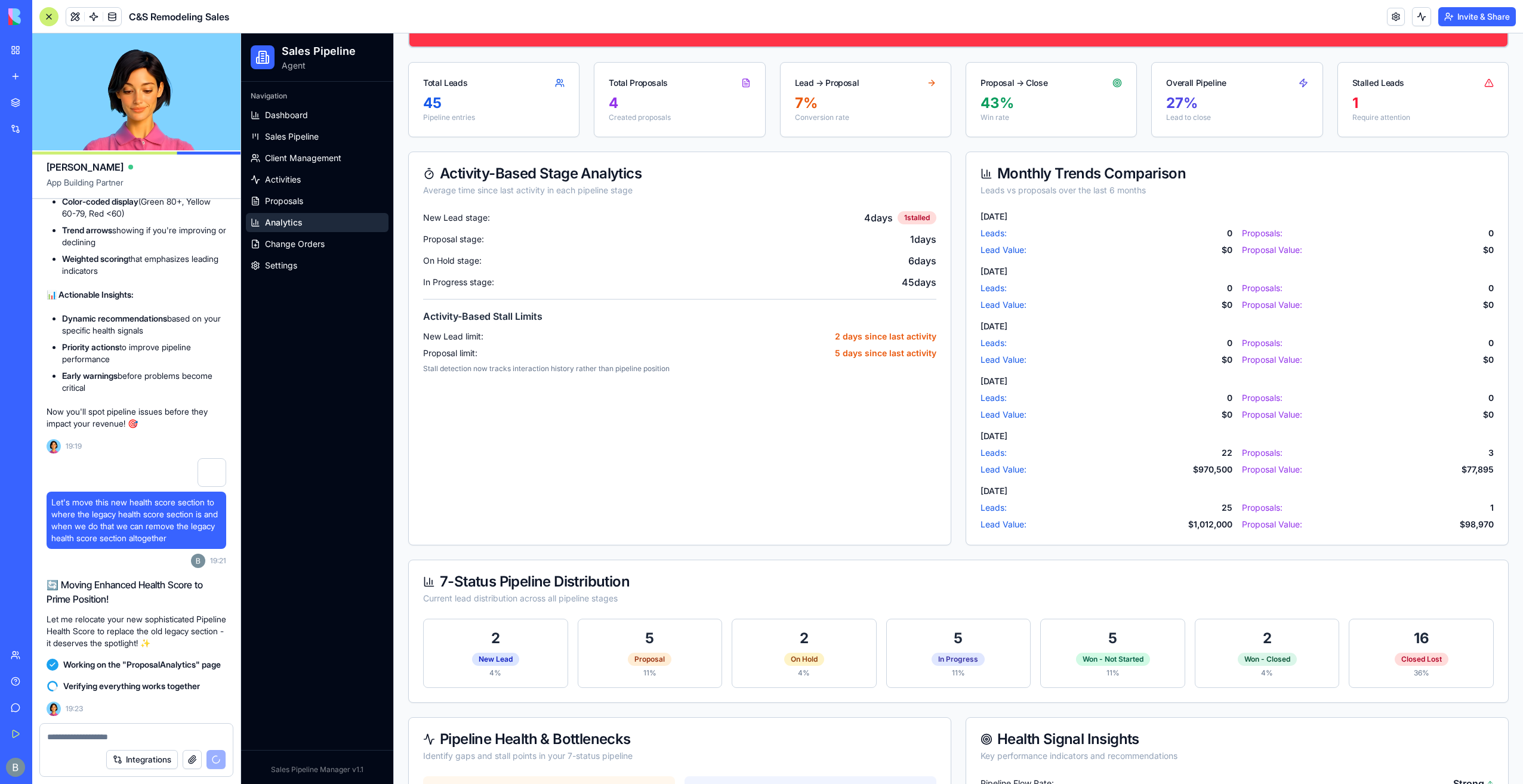
scroll to position [60, 0]
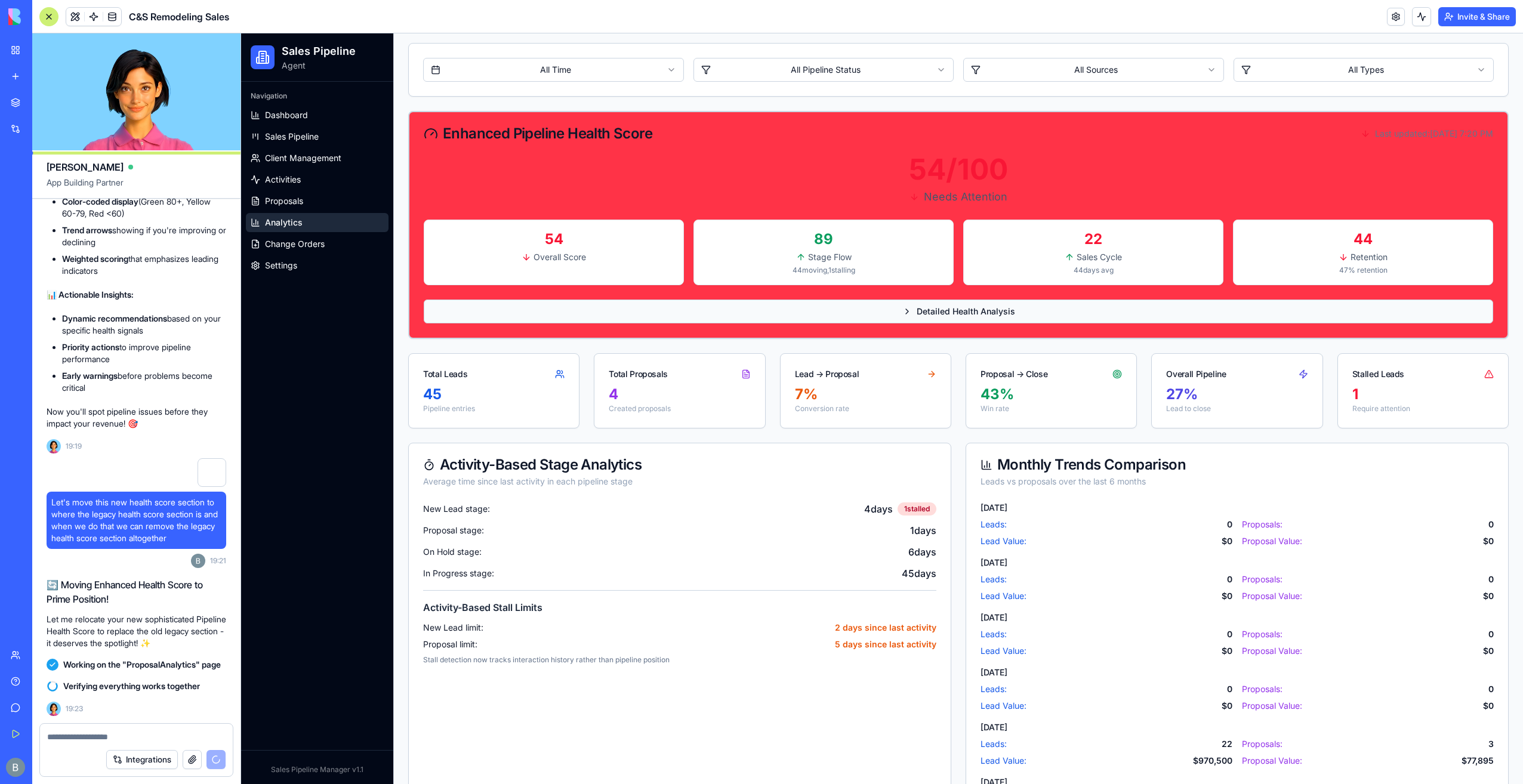
click at [909, 316] on div "Detailed Health Analysis" at bounding box center [958, 311] width 113 height 12
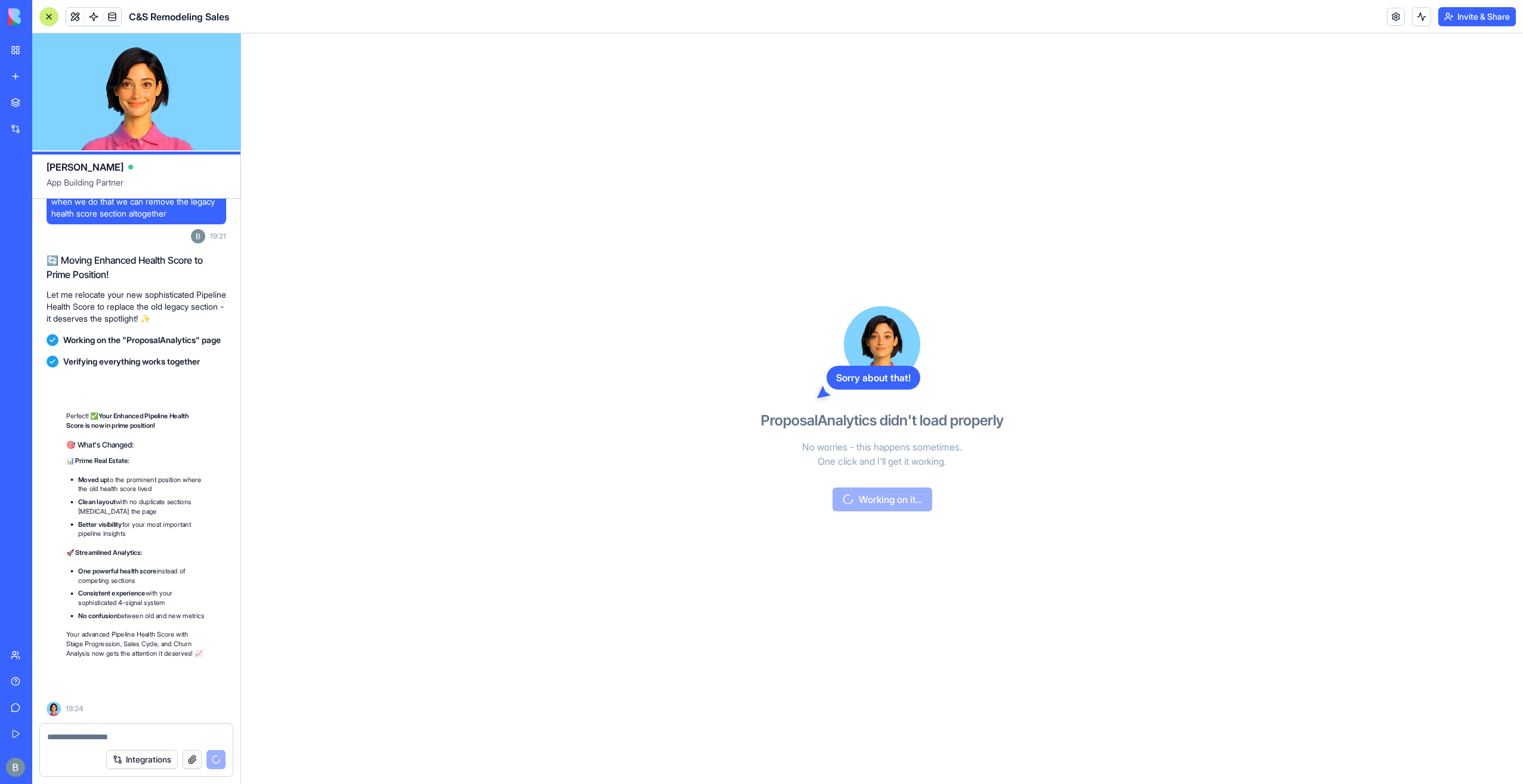
scroll to position [138546, 0]
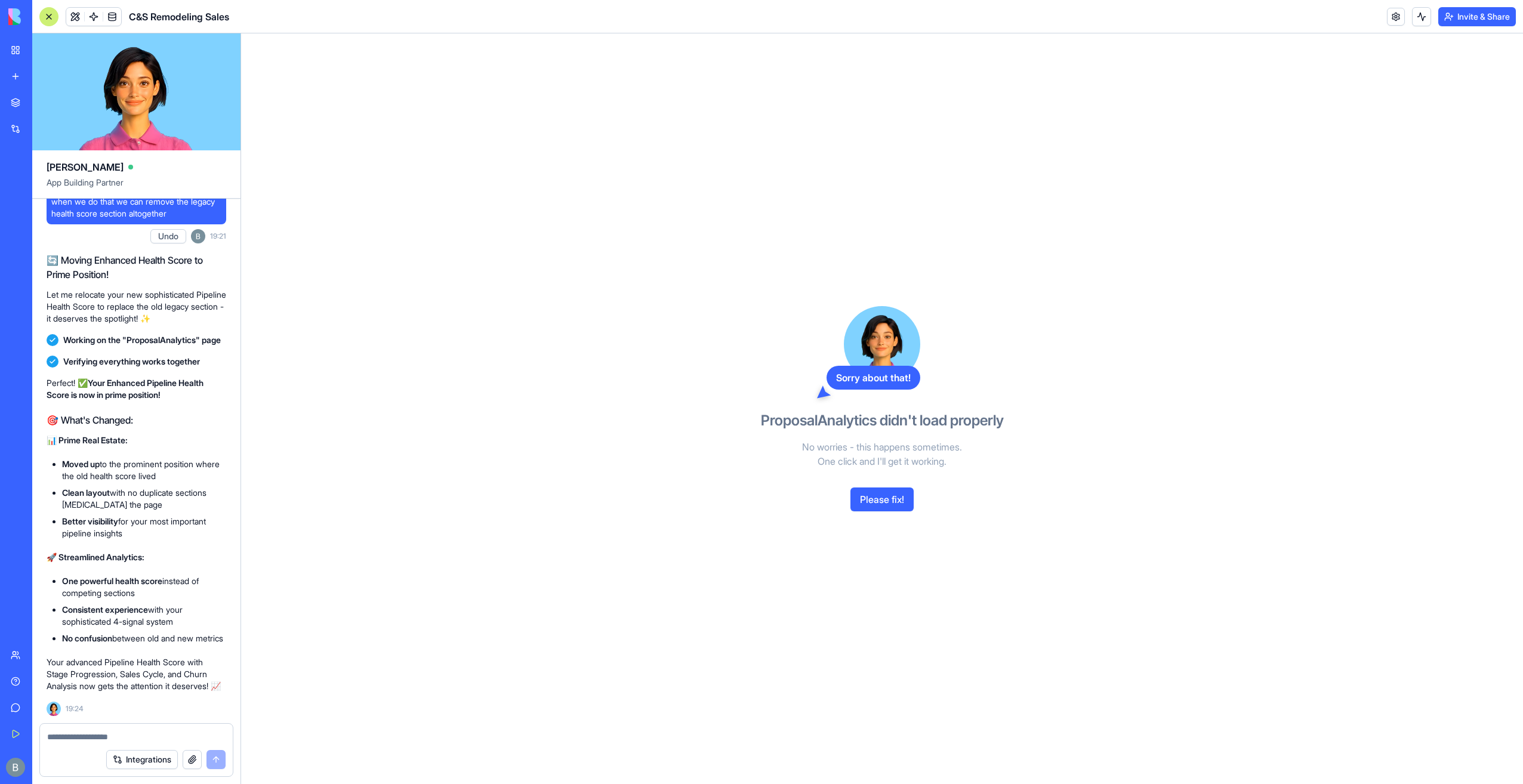
click at [893, 502] on button "Please fix!" at bounding box center [882, 498] width 63 height 24
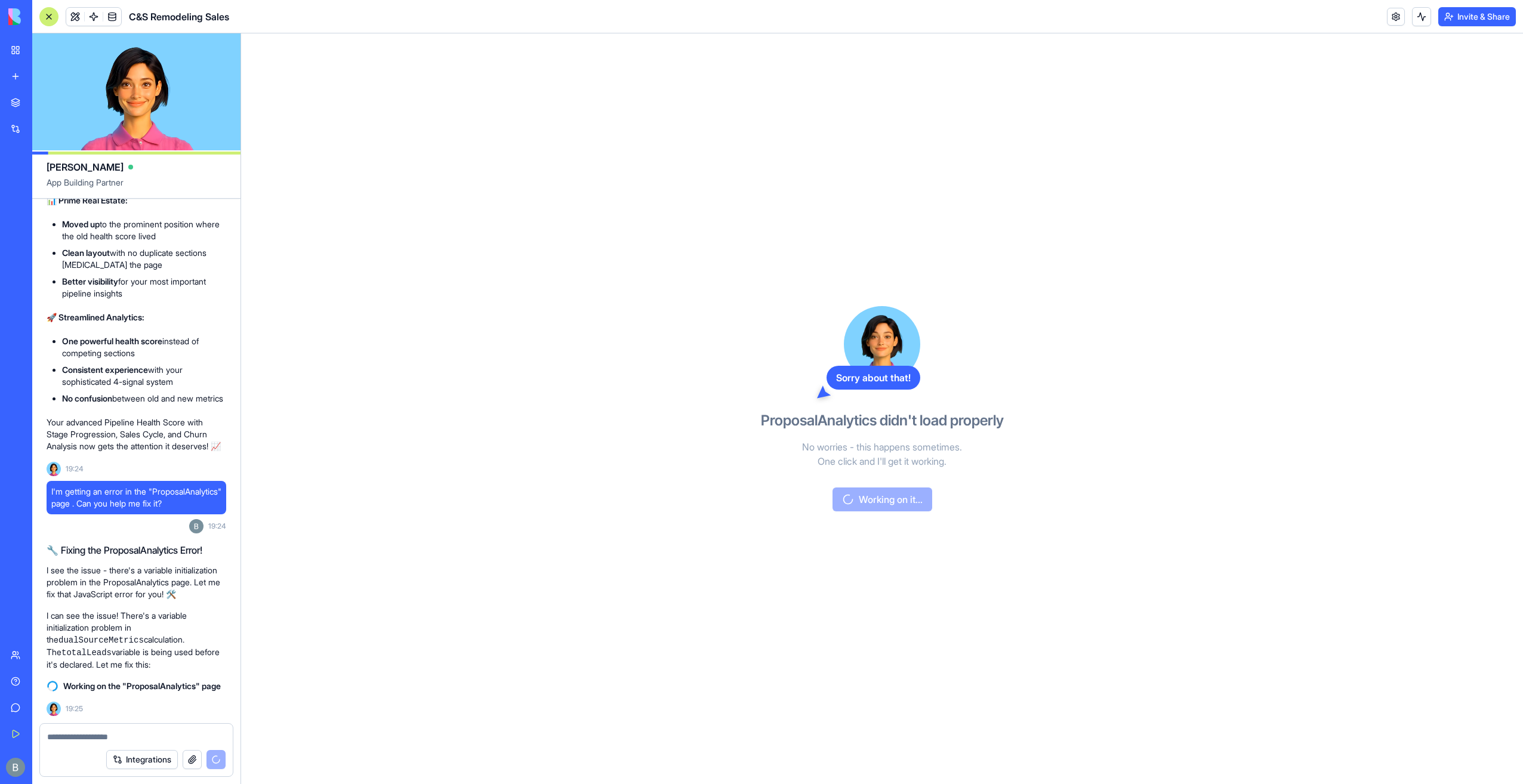
scroll to position [137090, 0]
drag, startPoint x: 186, startPoint y: 567, endPoint x: 198, endPoint y: 640, distance: 74.0
drag, startPoint x: 198, startPoint y: 640, endPoint x: 230, endPoint y: 634, distance: 32.6
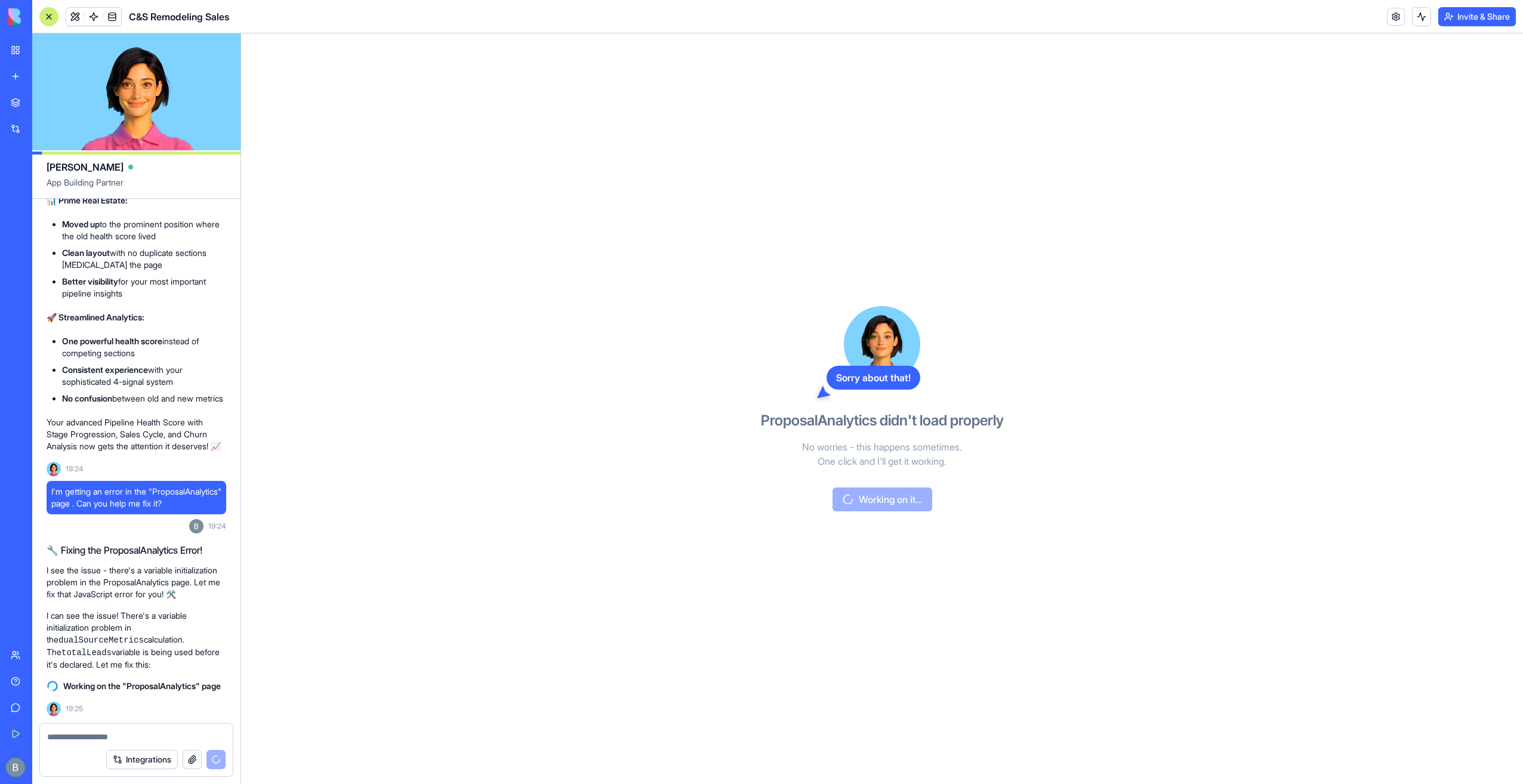
click at [307, 657] on div "Sorry about that! ProposalAnalytics didn't load properly No worries - this happ…" at bounding box center [882, 409] width 1282 height 751
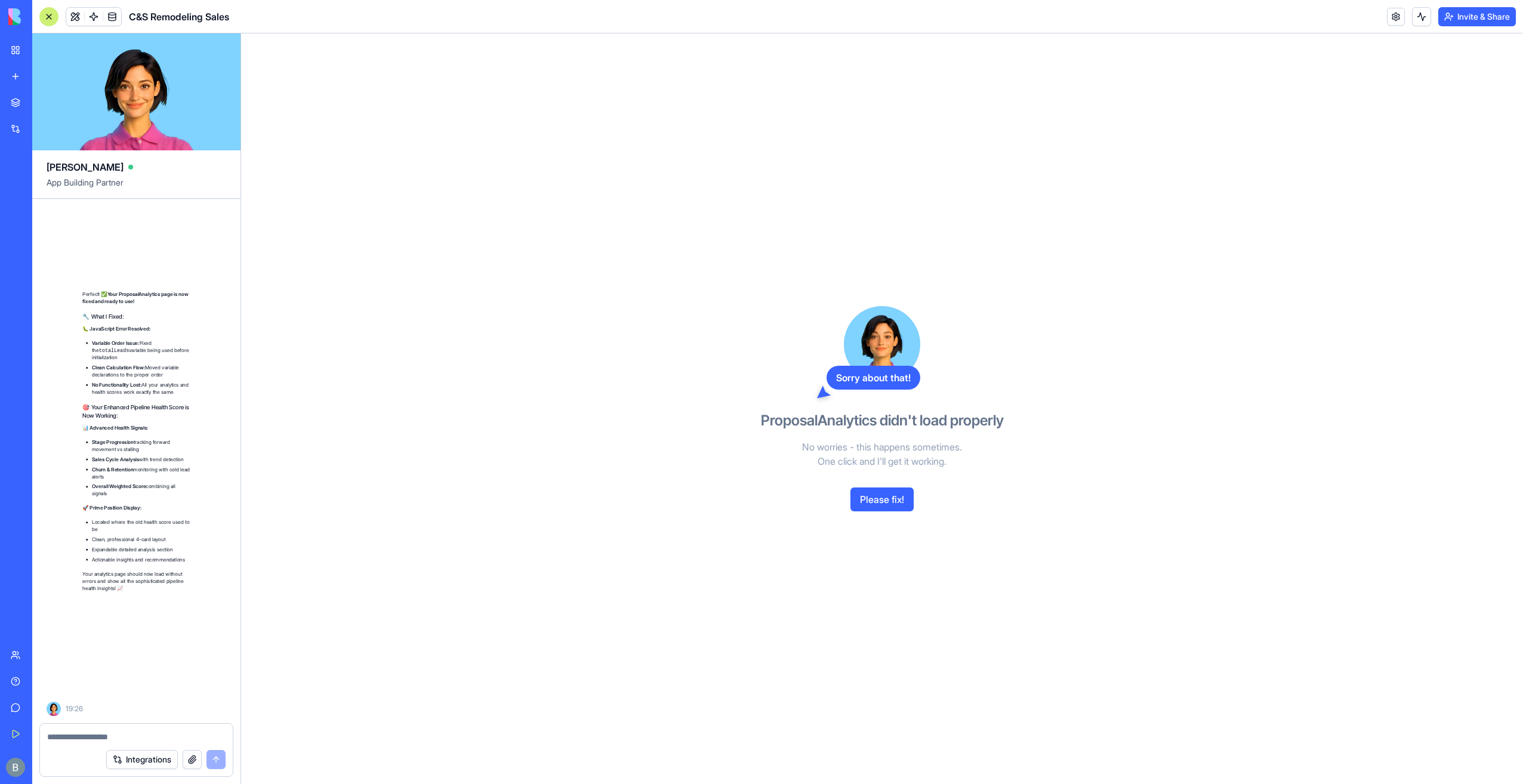
scroll to position [139376, 0]
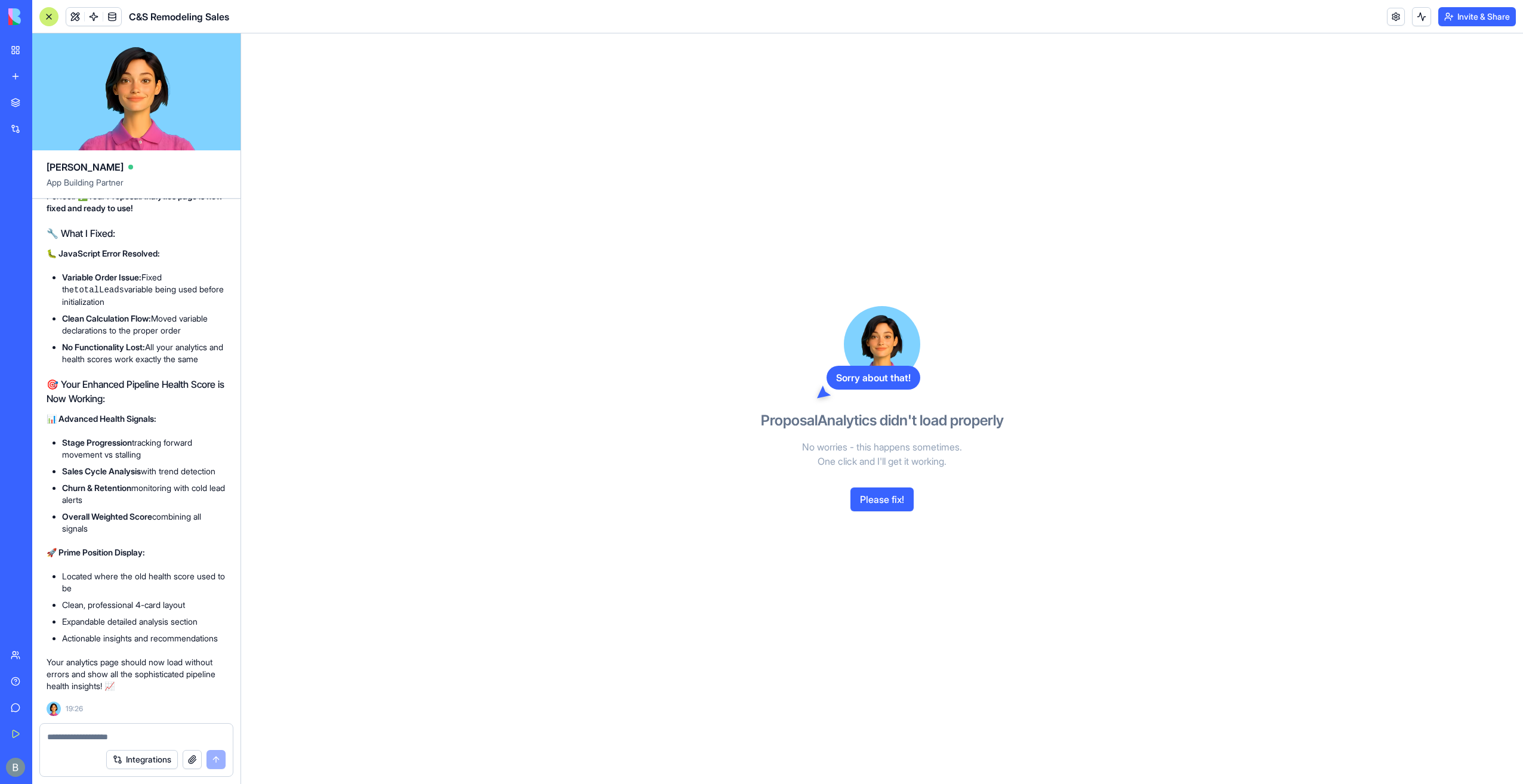
click at [883, 497] on button "Please fix!" at bounding box center [882, 498] width 63 height 24
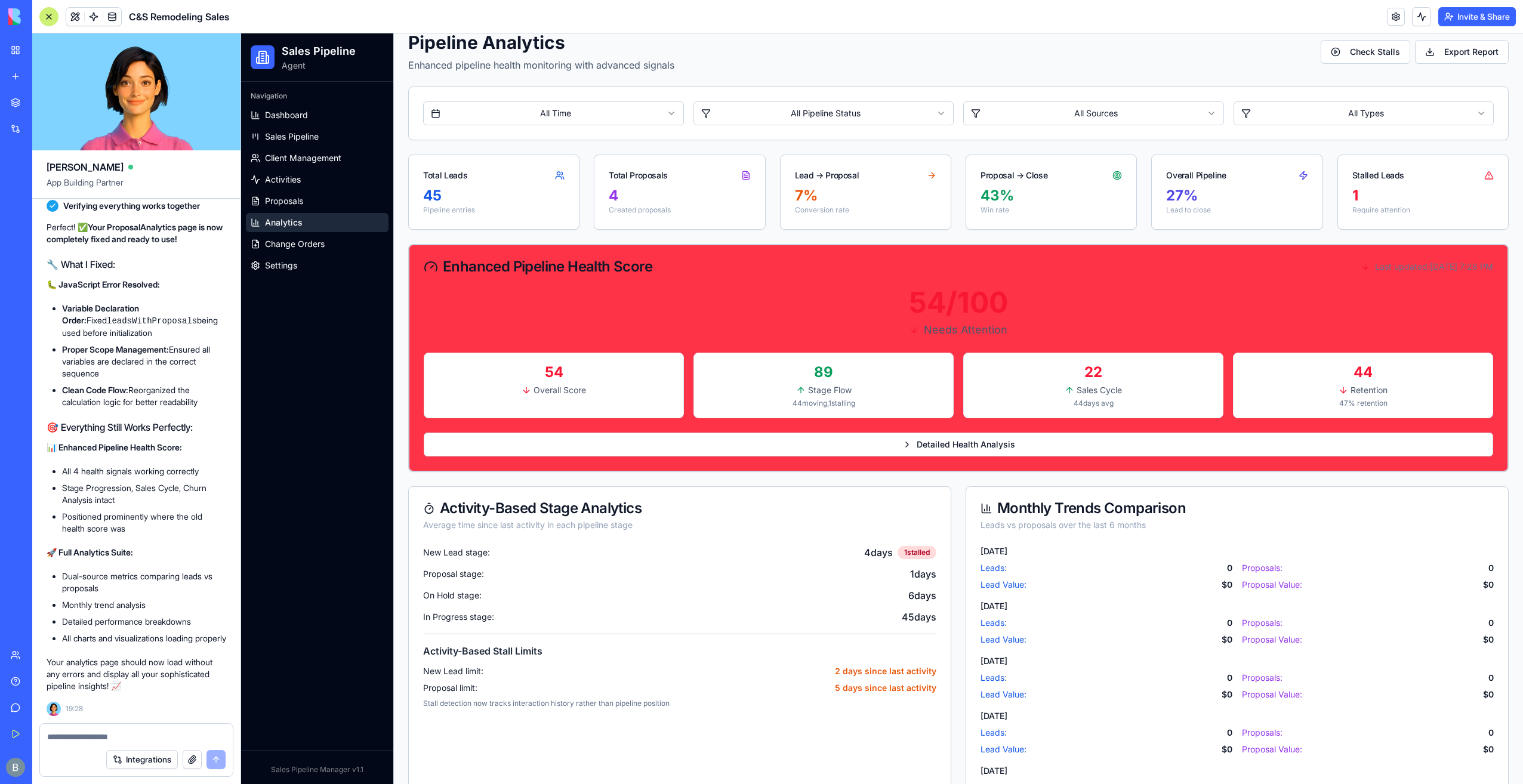
scroll to position [0, 0]
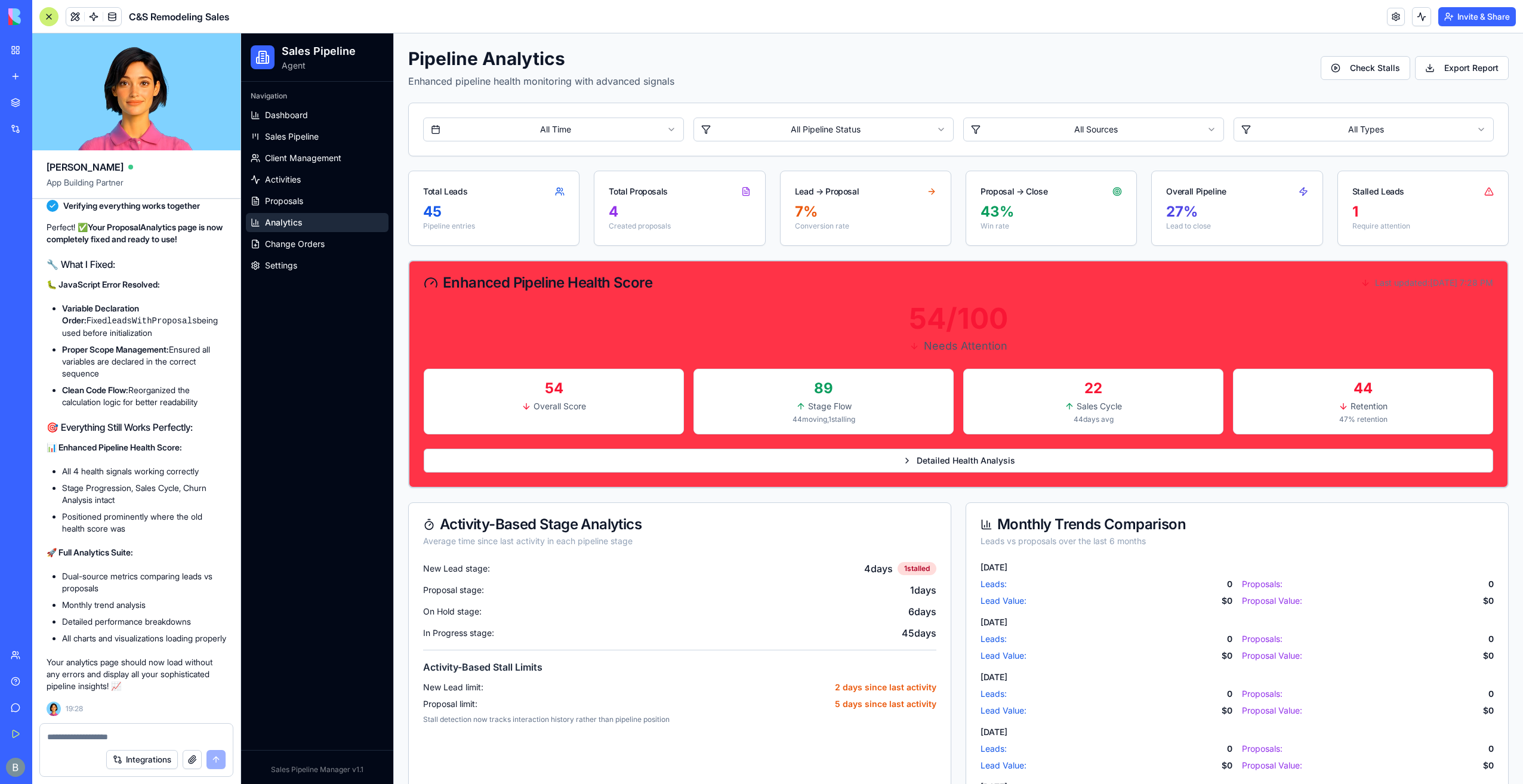
click at [170, 731] on textarea at bounding box center [136, 737] width 179 height 12
paste textarea "*"
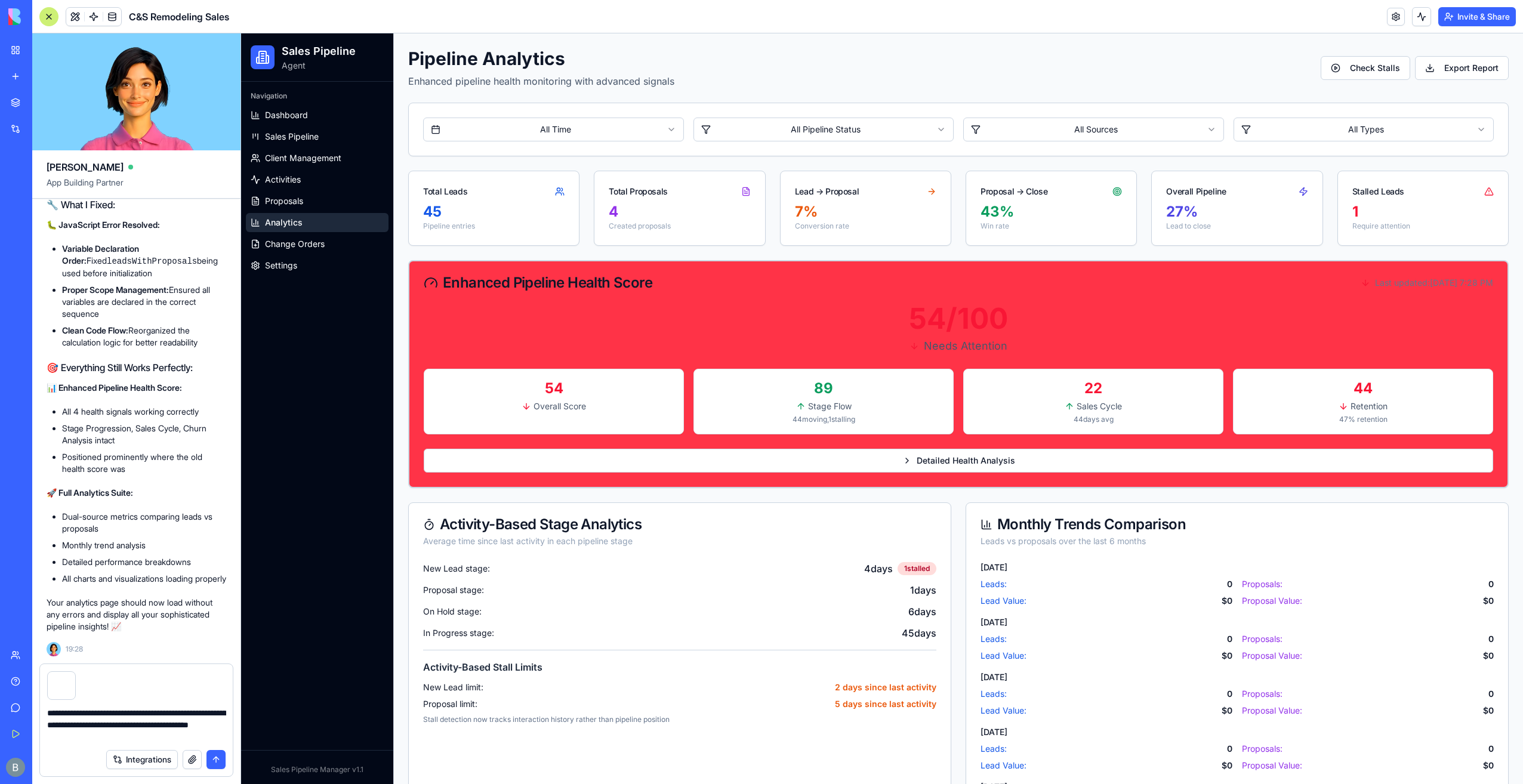
type textarea "**********"
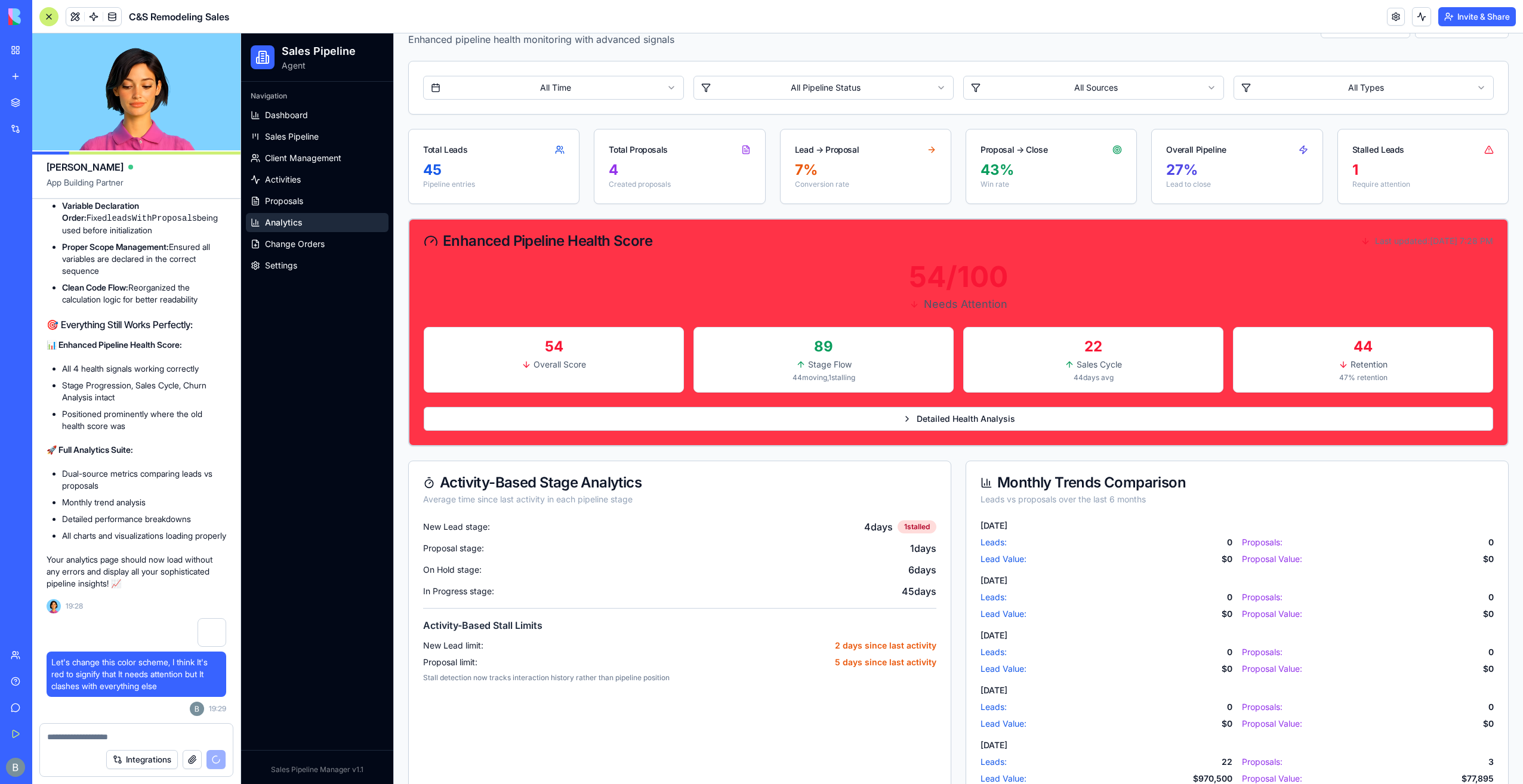
scroll to position [179, 0]
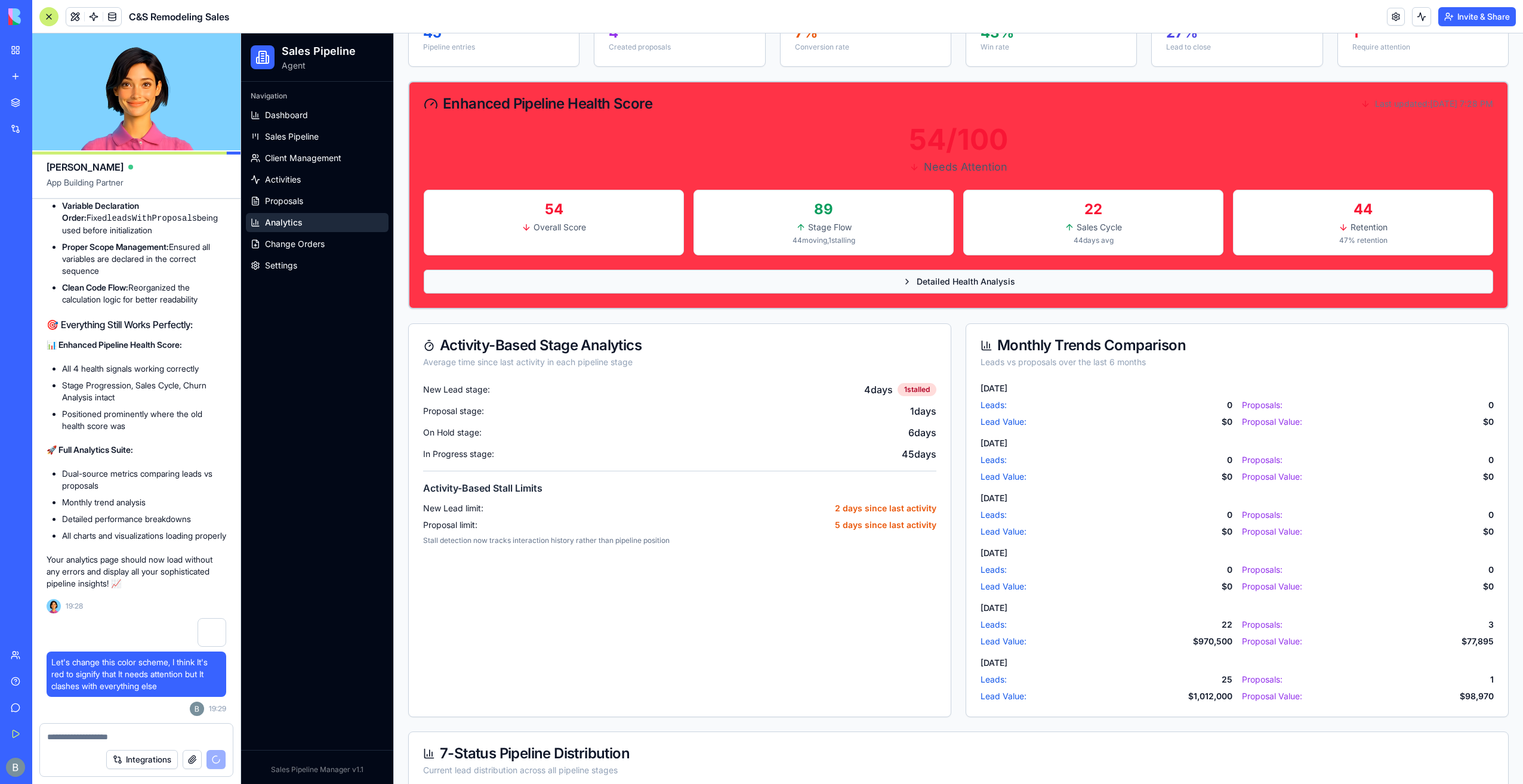
click at [933, 282] on span "Detailed Health Analysis" at bounding box center [966, 282] width 98 height 12
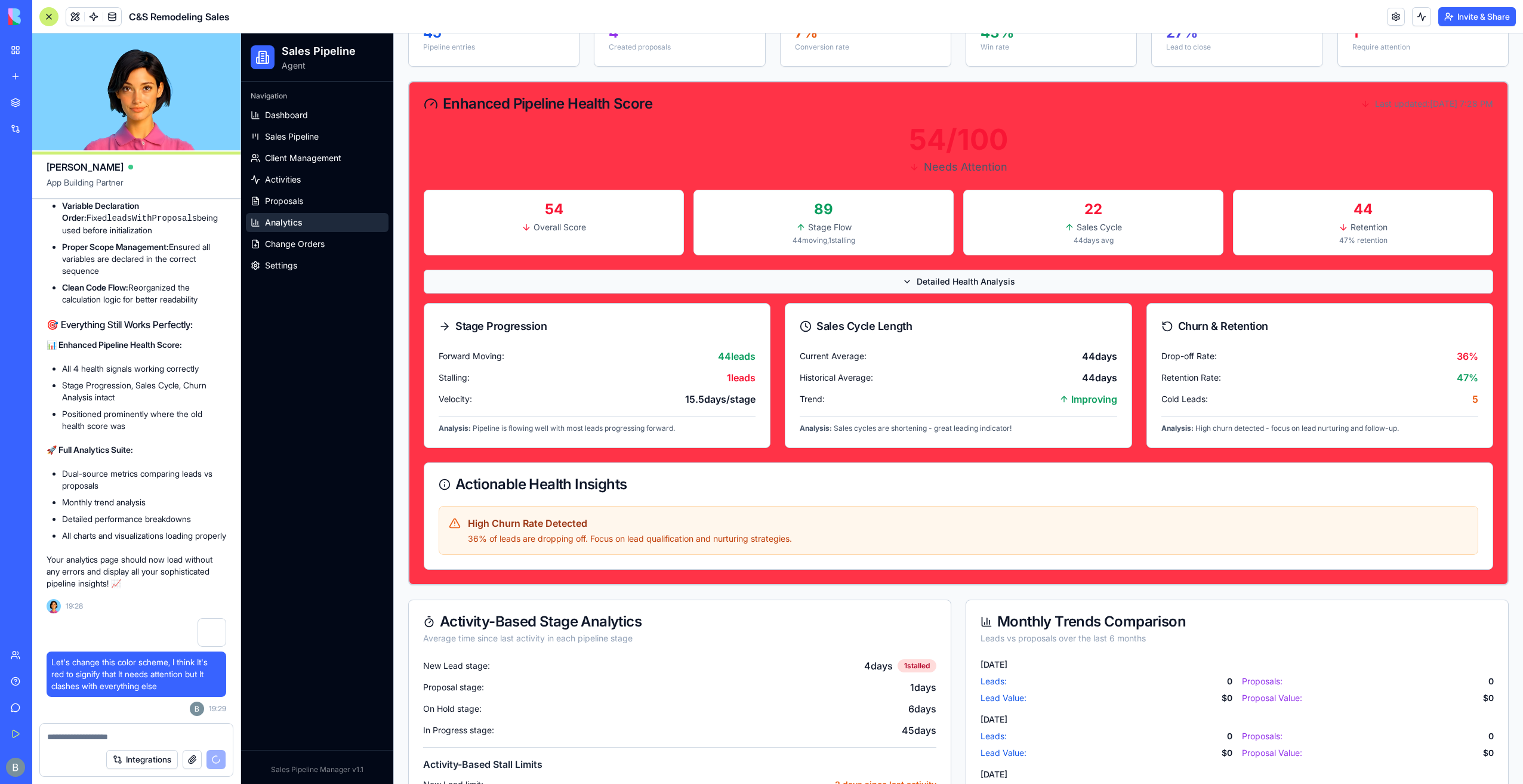
click at [930, 283] on span "Detailed Health Analysis" at bounding box center [966, 282] width 98 height 12
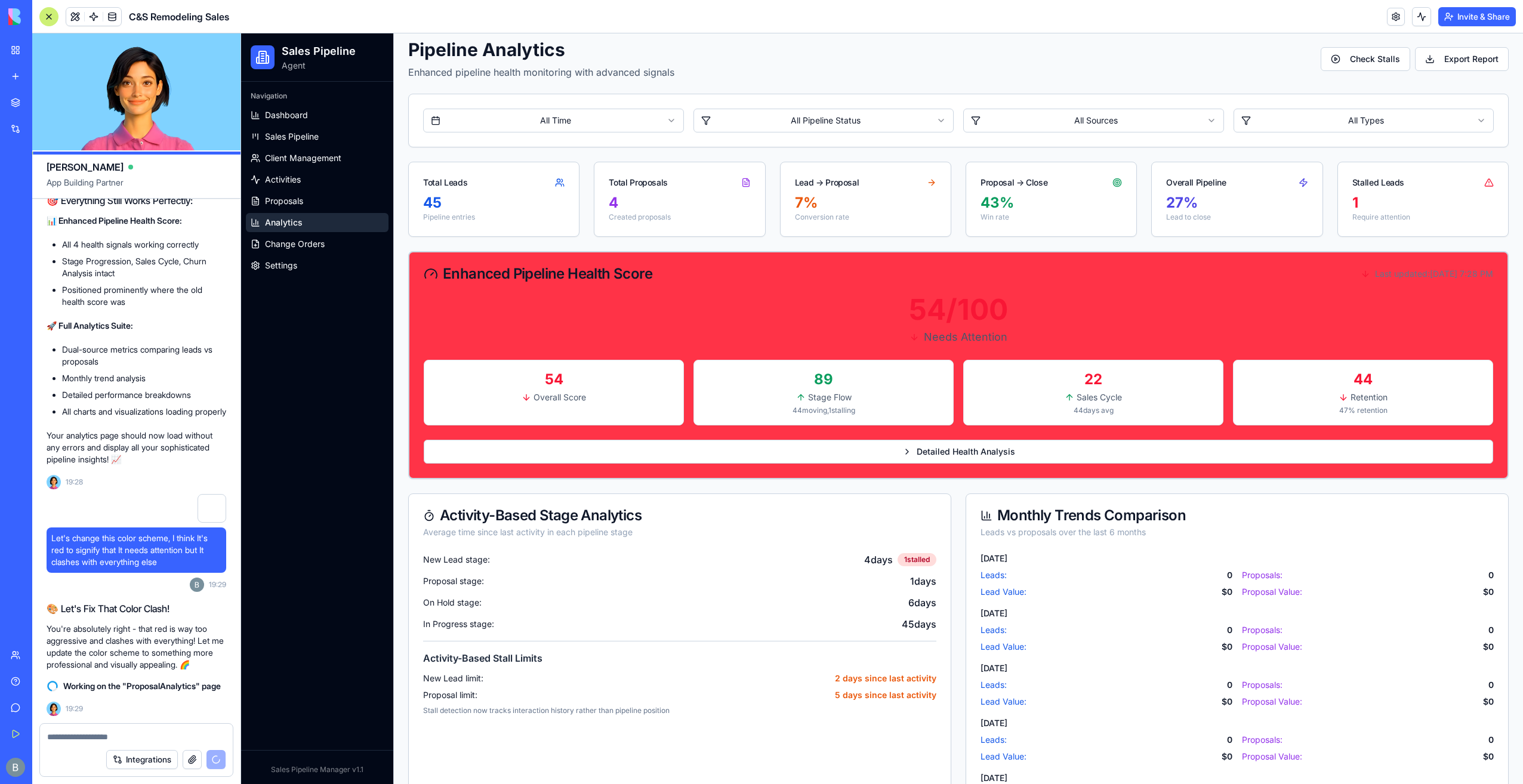
scroll to position [0, 0]
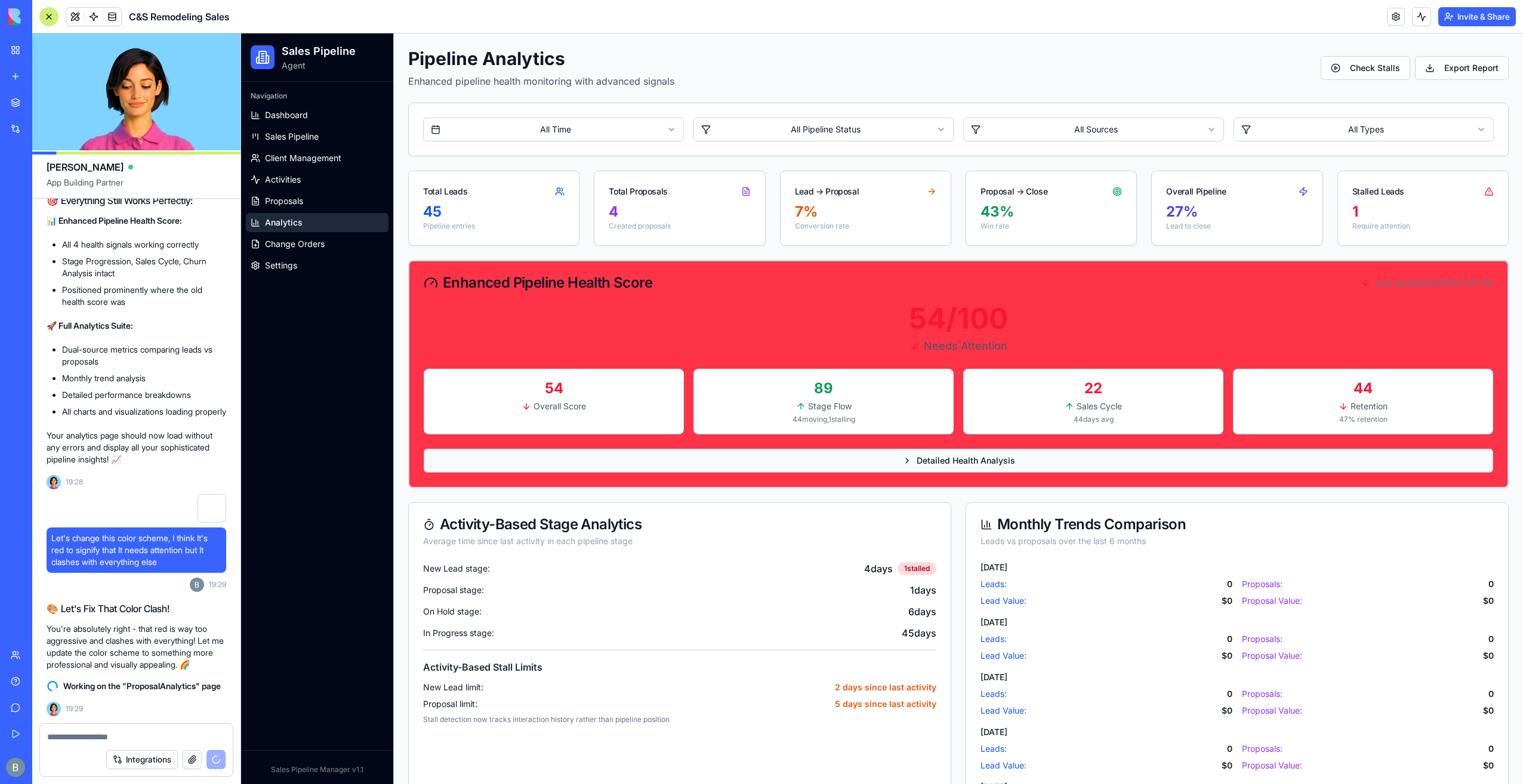
click at [973, 454] on span "Detailed Health Analysis" at bounding box center [966, 461] width 98 height 12
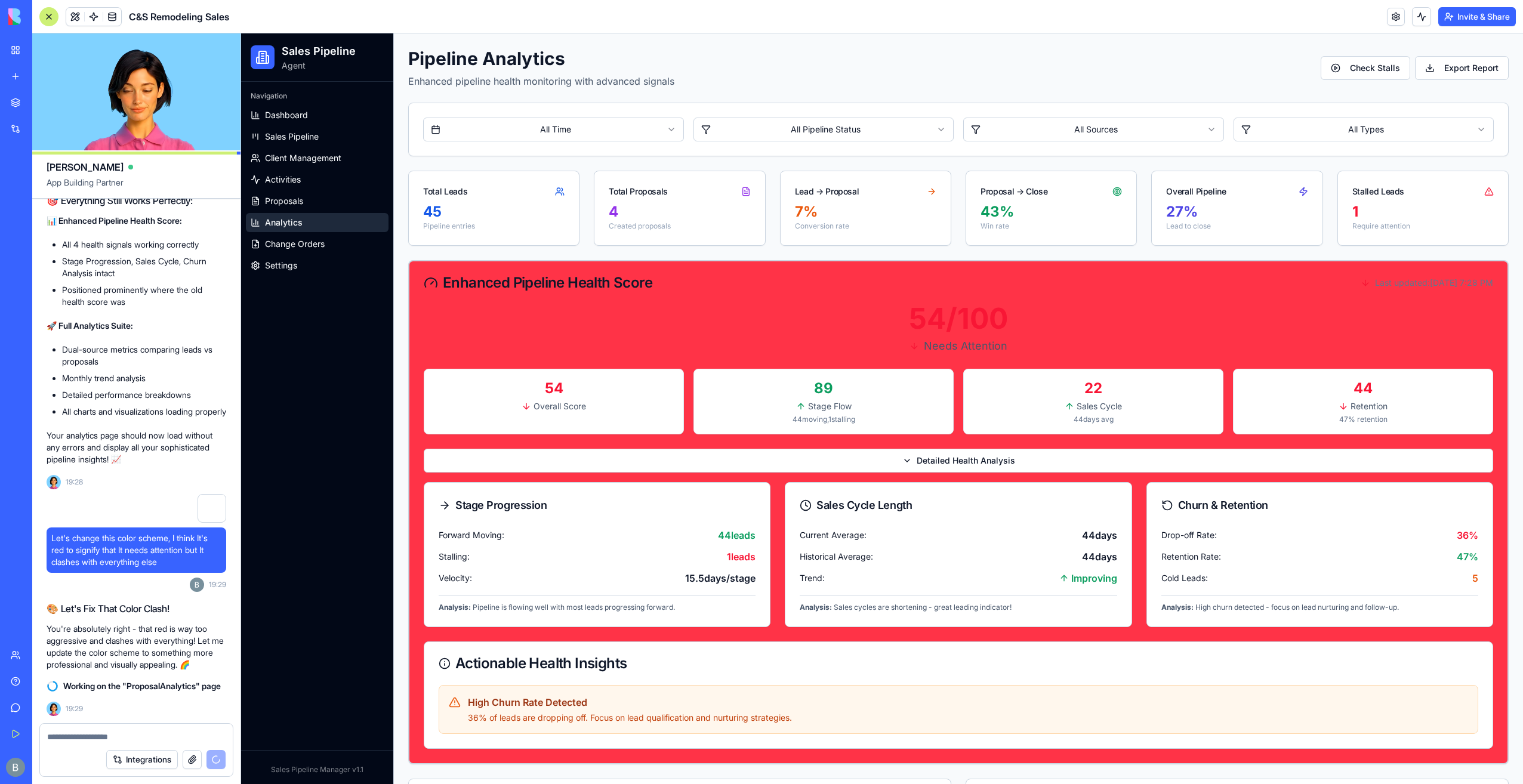
click at [963, 444] on div "54 /100 Needs Attention 54 Overall Score 89 Stage Flow 44 moving, 1 stalling 22…" at bounding box center [958, 534] width 1098 height 459
click at [958, 465] on button "Detailed Health Analysis" at bounding box center [958, 460] width 1069 height 24
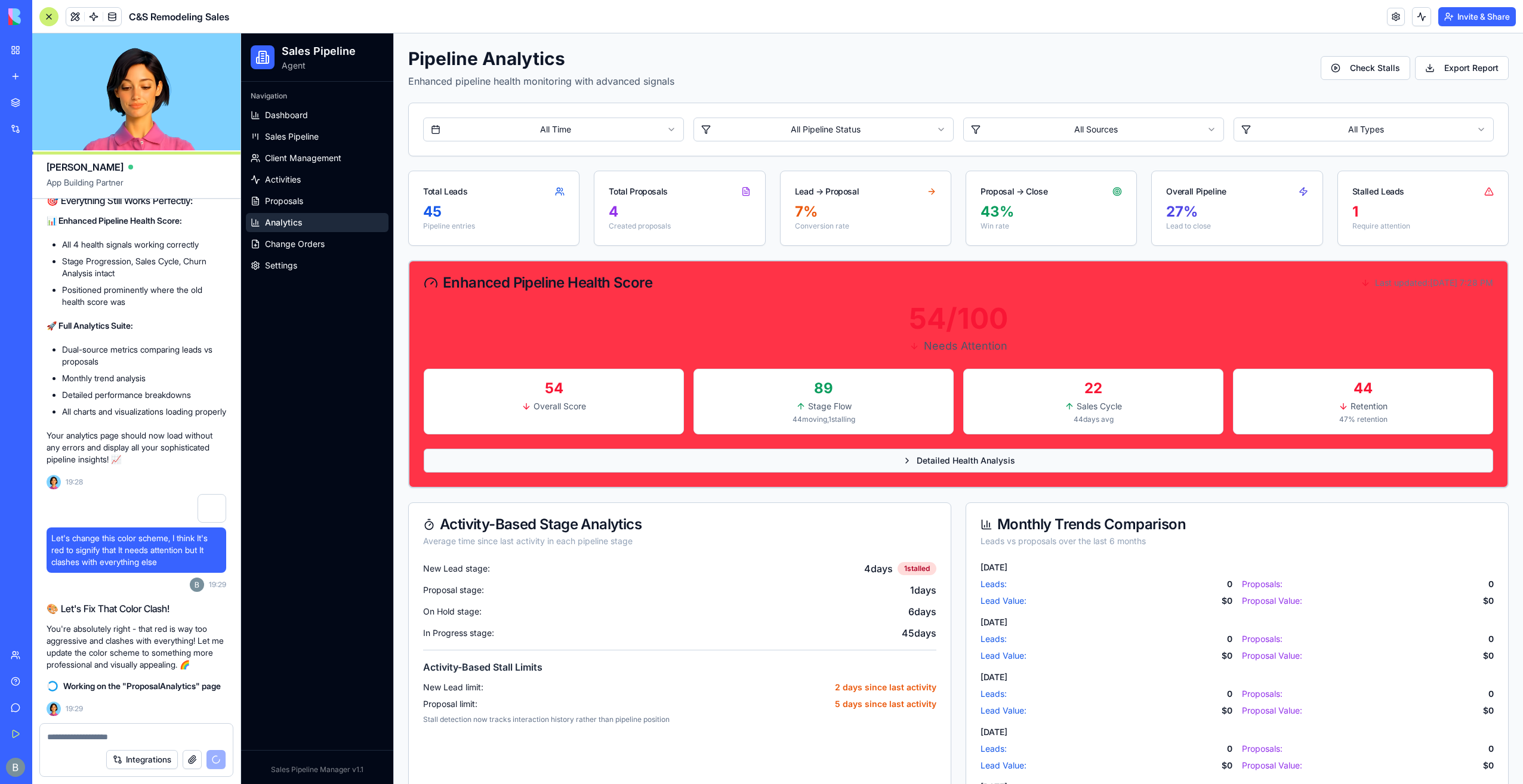
click at [883, 459] on button "Detailed Health Analysis" at bounding box center [958, 460] width 1069 height 24
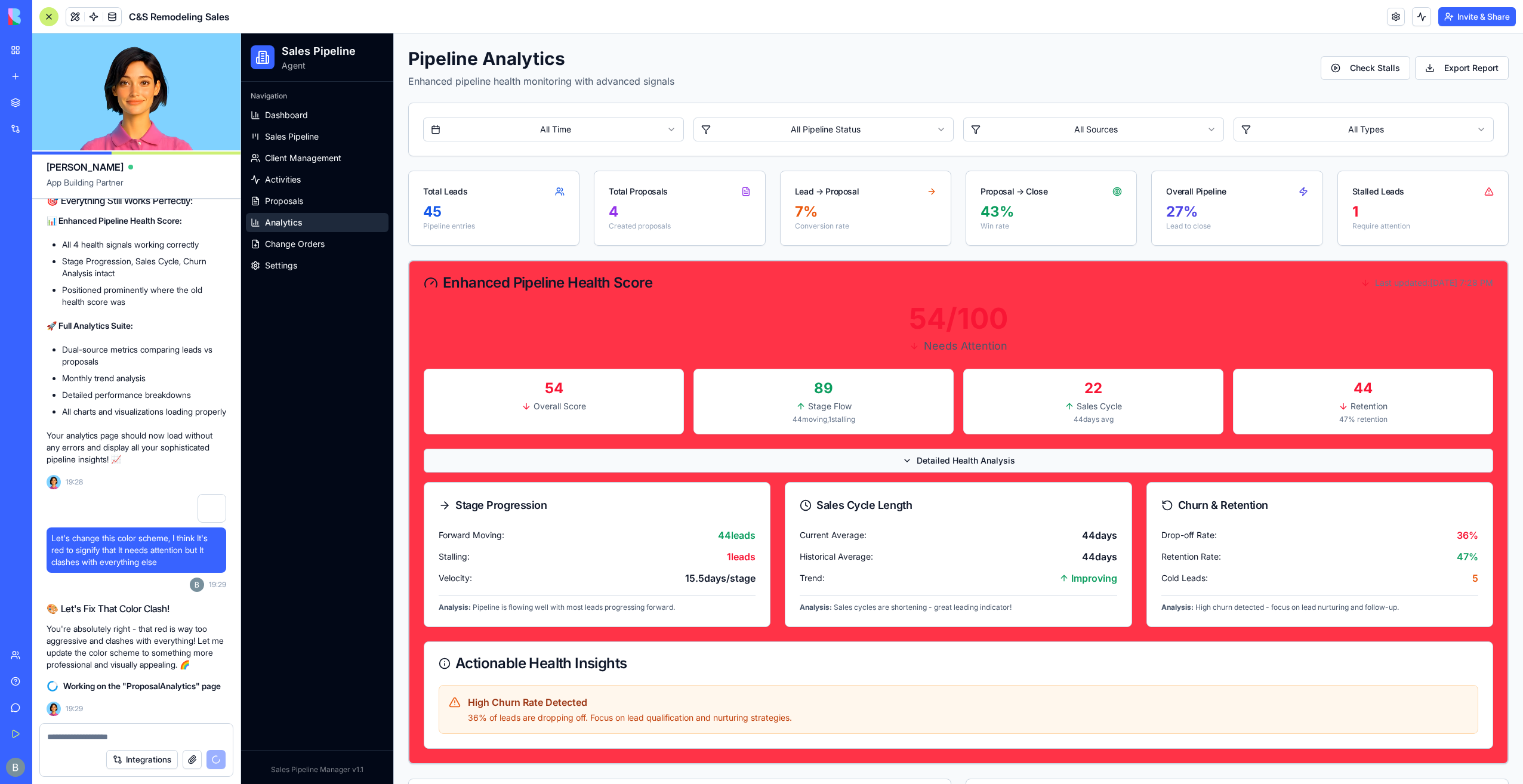
click at [883, 459] on button "Detailed Health Analysis" at bounding box center [958, 460] width 1069 height 24
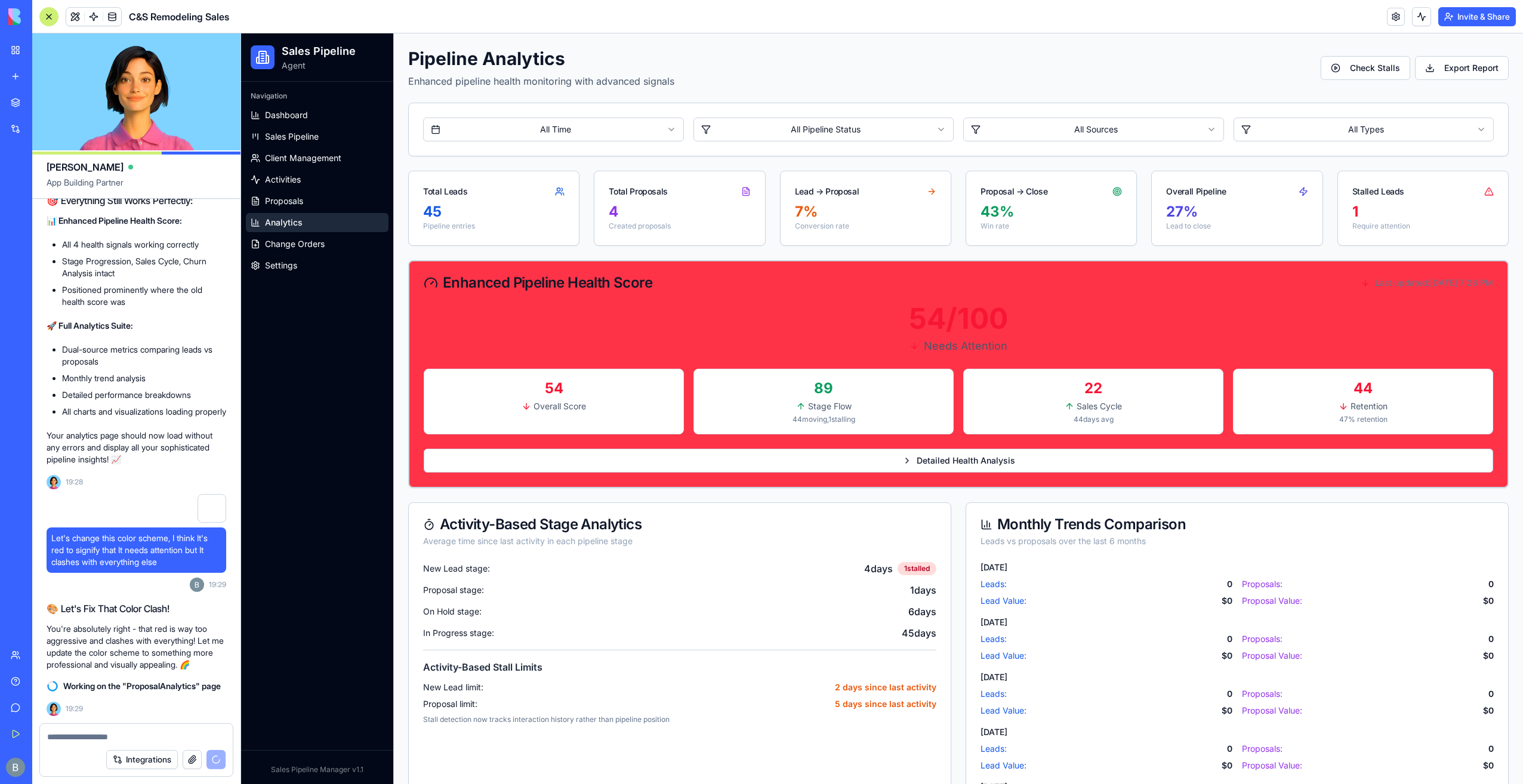
scroll to position [137112, 0]
drag, startPoint x: 184, startPoint y: 545, endPoint x: 216, endPoint y: 621, distance: 82.5
copy span "Stage progression: How many opportunities are moving forward versus stalling. A…"
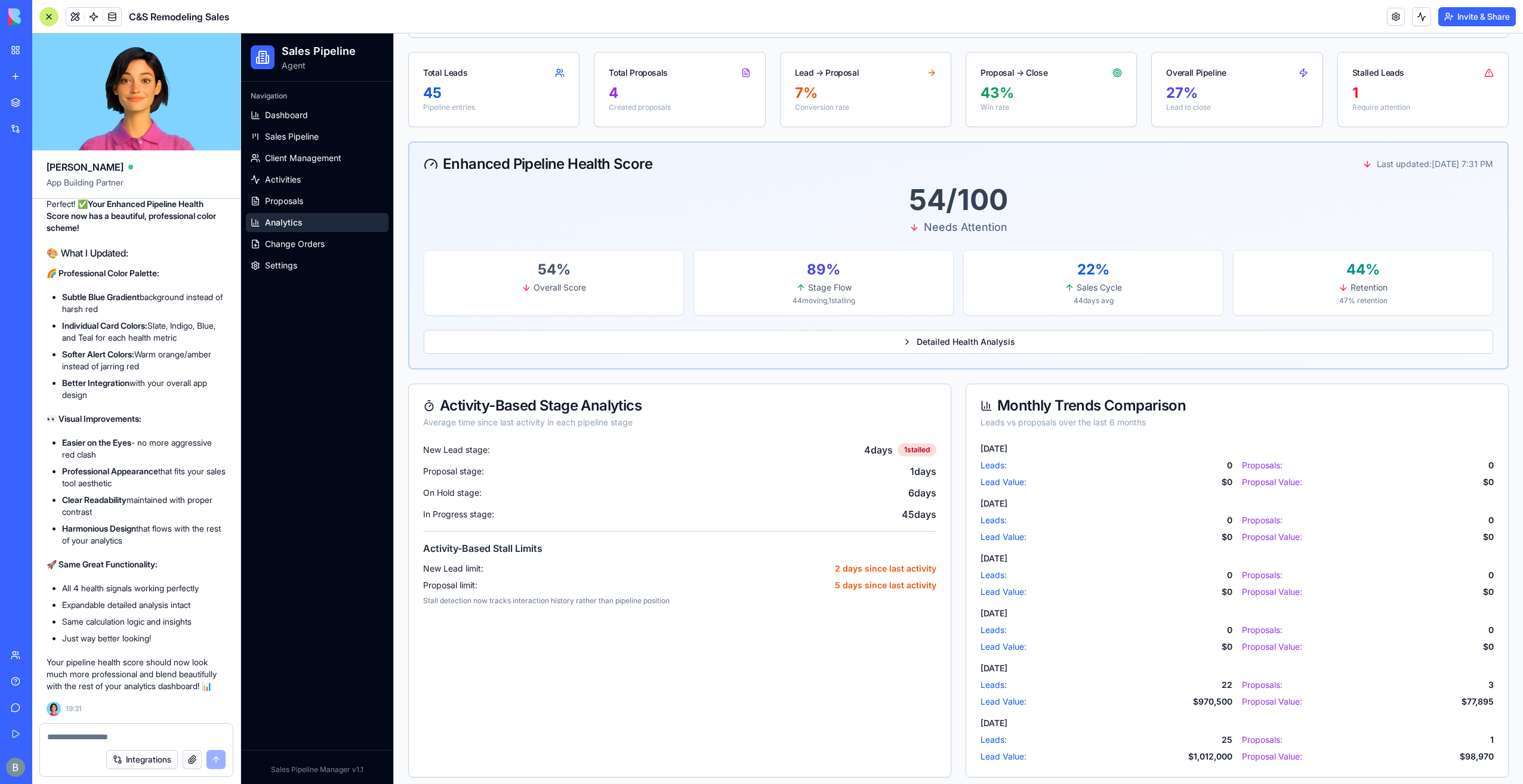
scroll to position [120, 0]
click at [954, 328] on div "54 /100 Needs Attention 54 % Overall Score 89 % Stage Flow 44 moving, 1 stallin…" at bounding box center [958, 276] width 1098 height 183
click at [950, 337] on span "Detailed Health Analysis" at bounding box center [966, 341] width 98 height 12
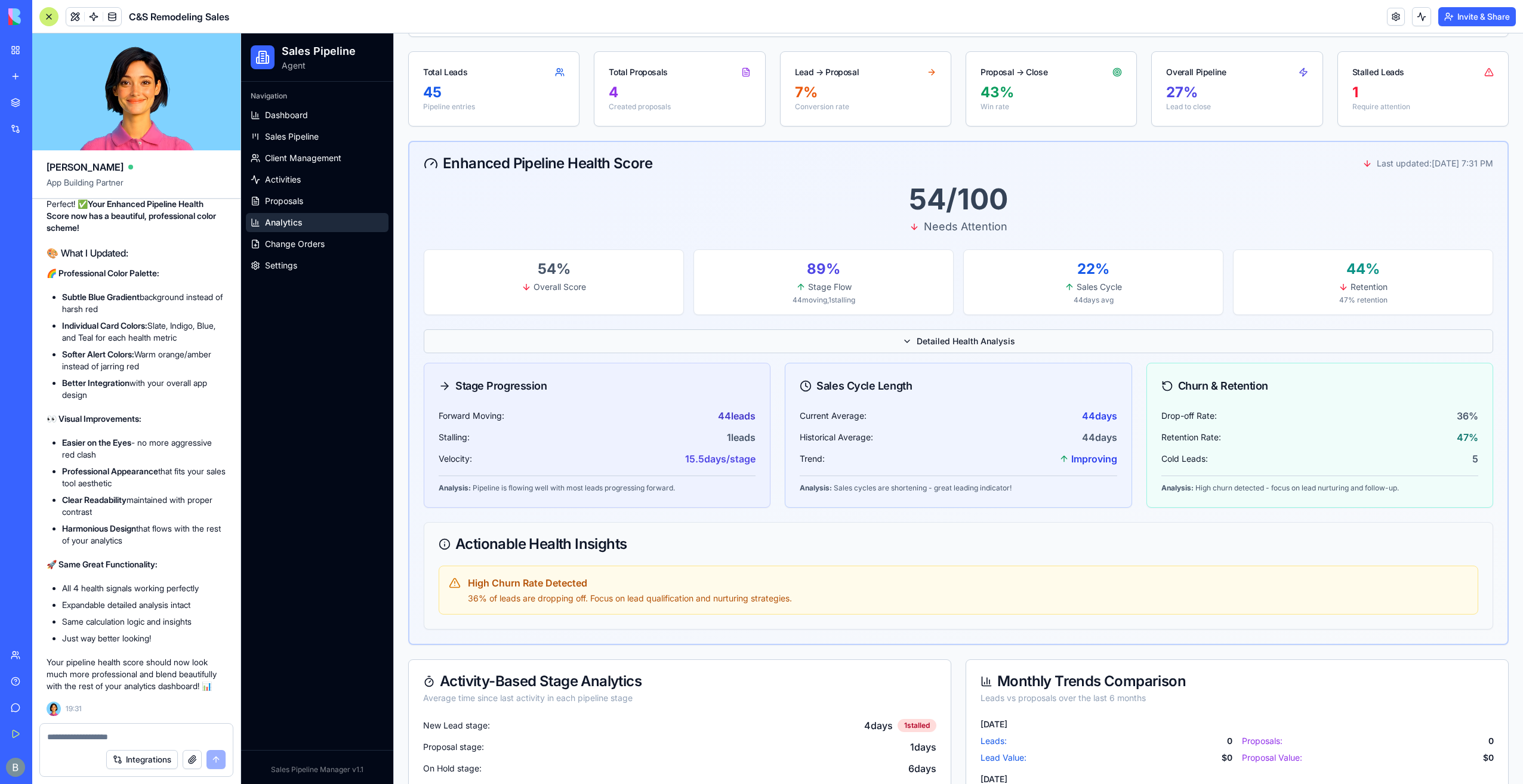
click at [950, 337] on span "Detailed Health Analysis" at bounding box center [966, 341] width 98 height 12
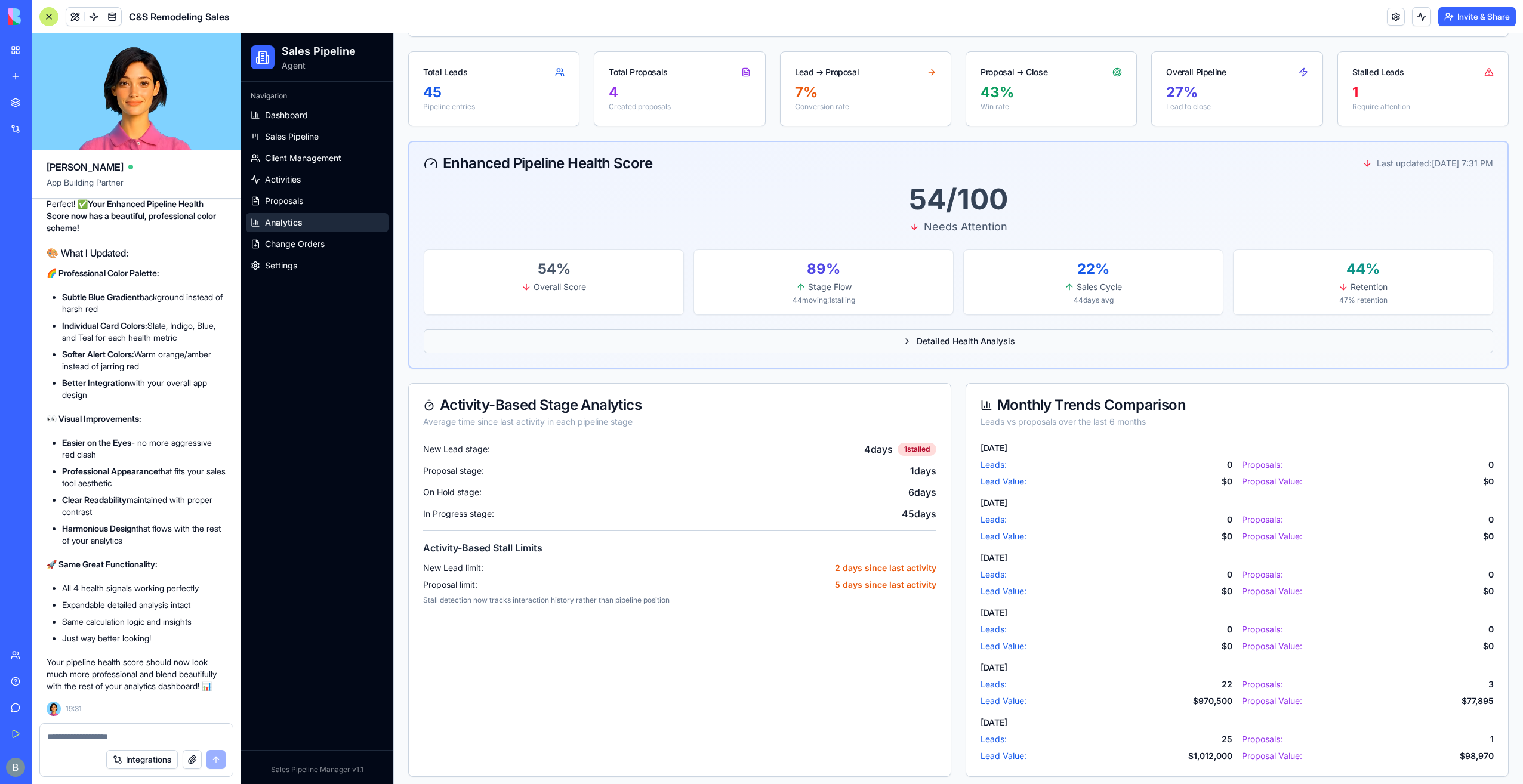
click at [776, 338] on button "Detailed Health Analysis" at bounding box center [958, 341] width 1069 height 24
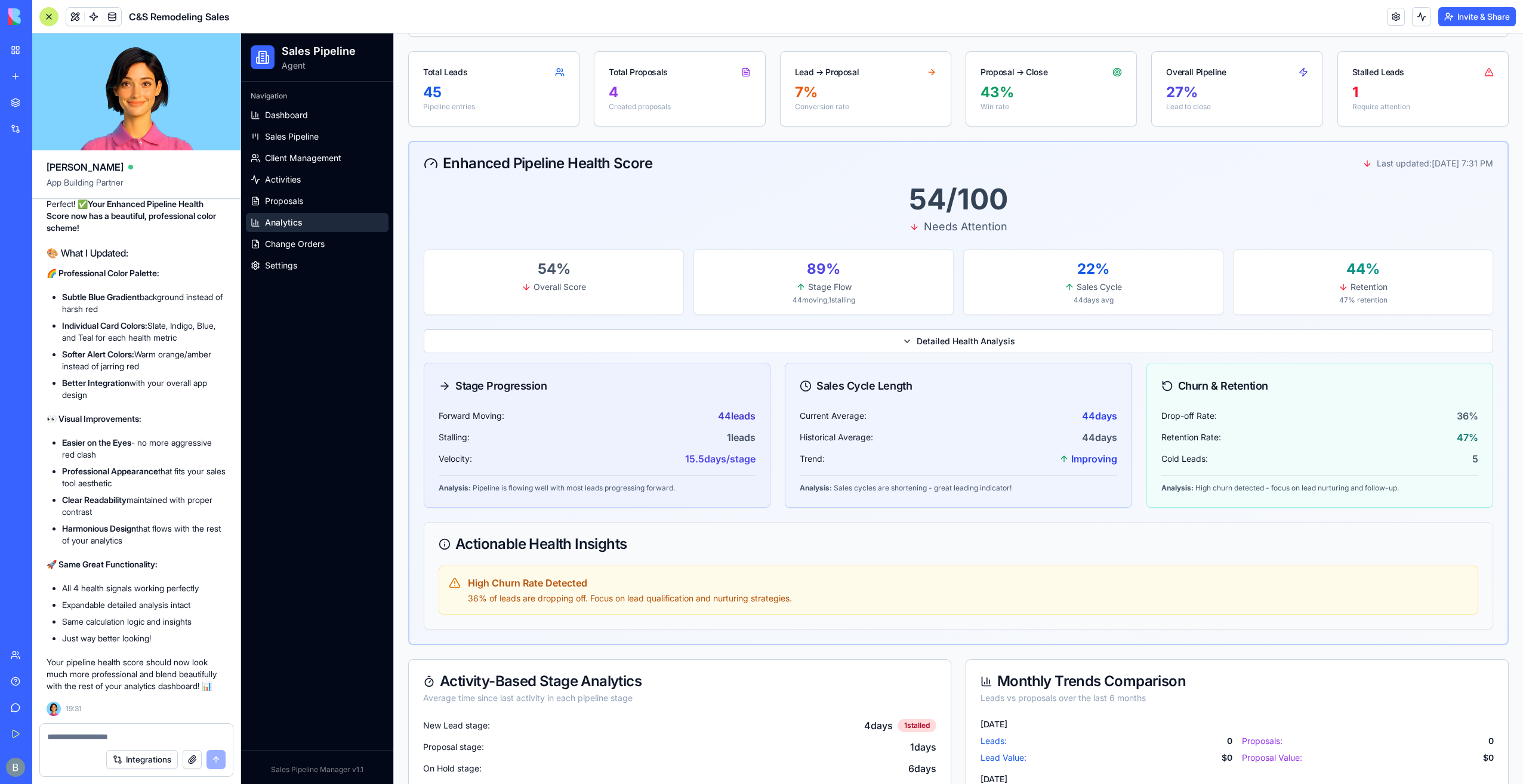
click at [134, 737] on textarea at bounding box center [136, 737] width 179 height 12
paste textarea "**********"
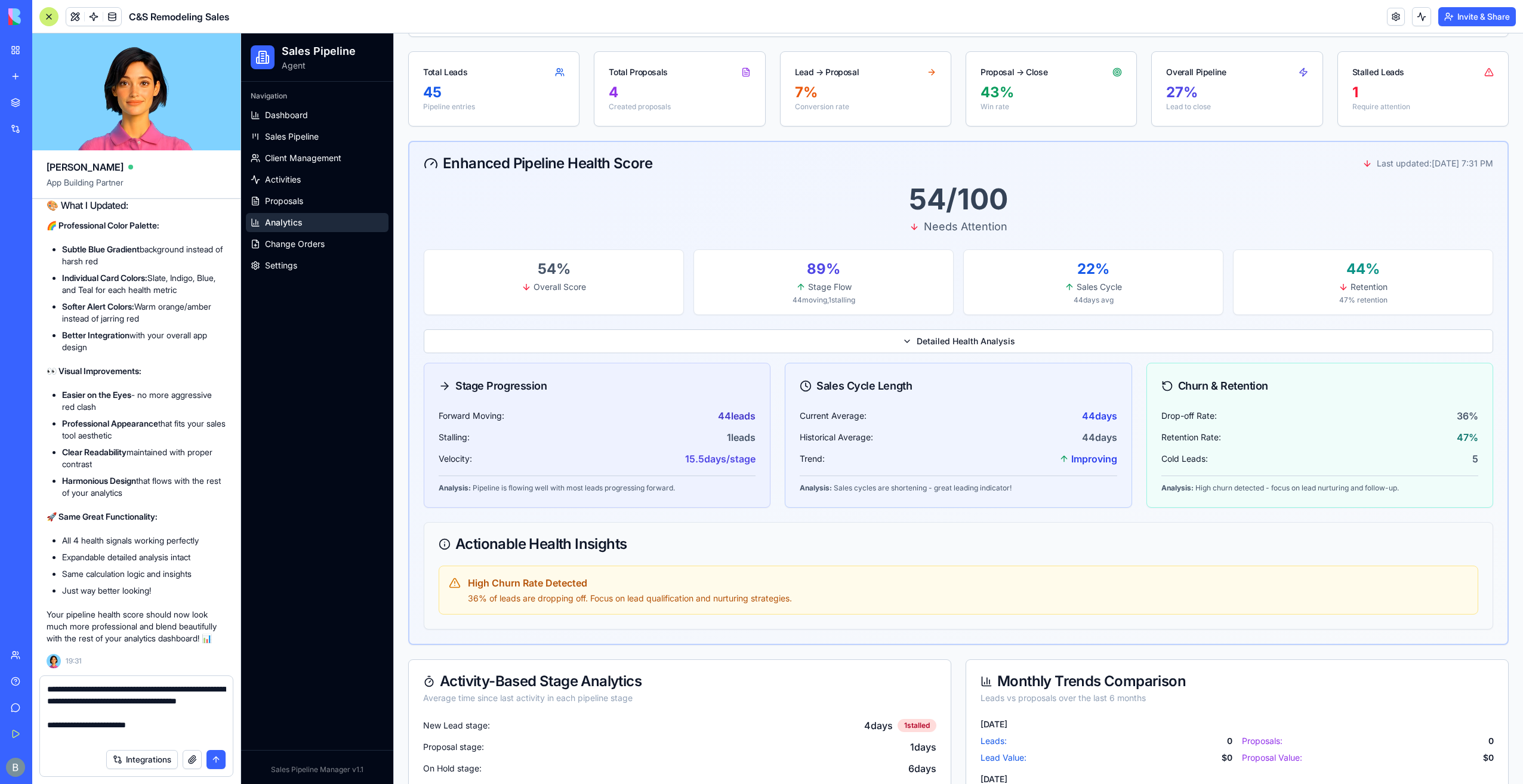
type textarea "**********"
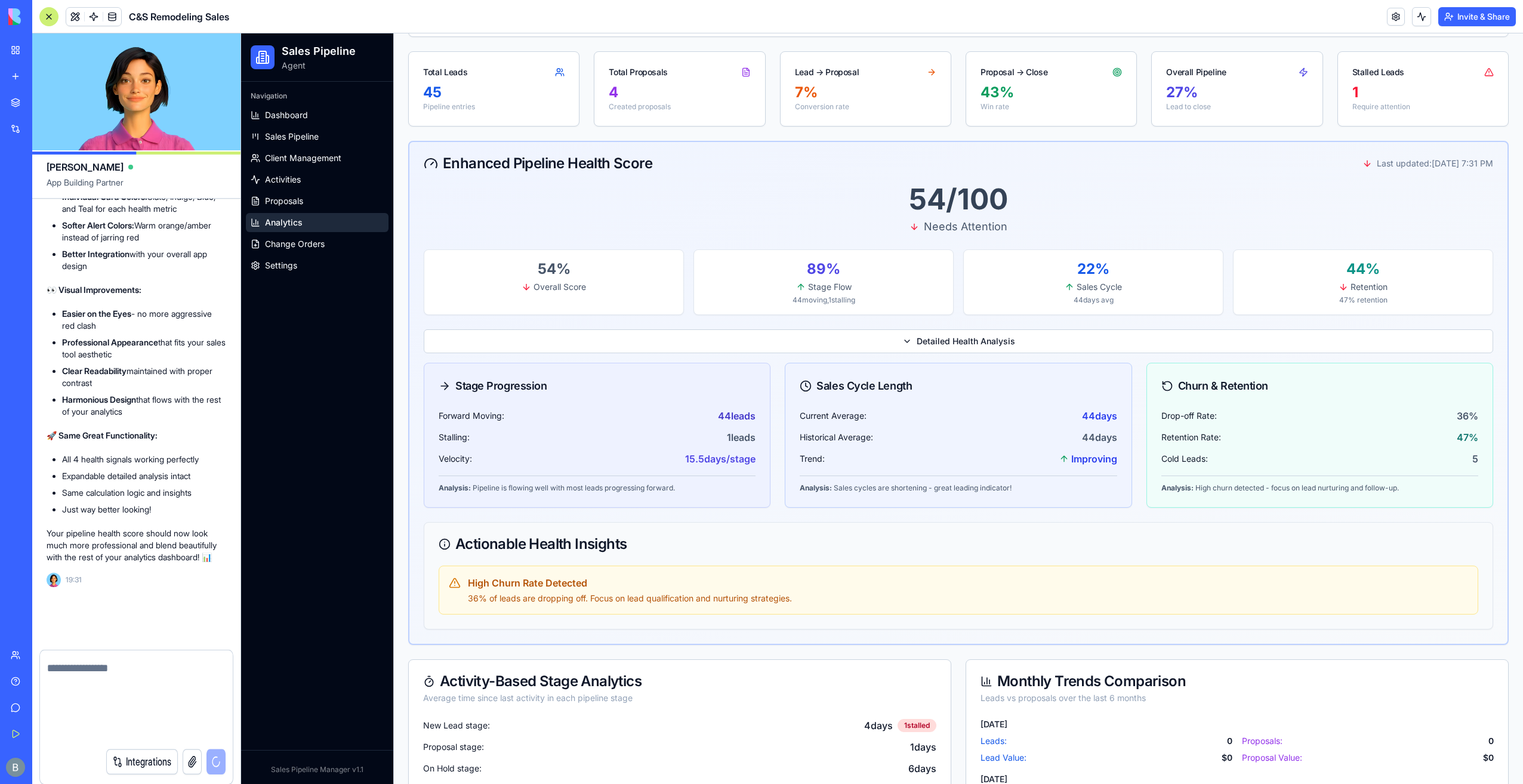
scroll to position [140950, 0]
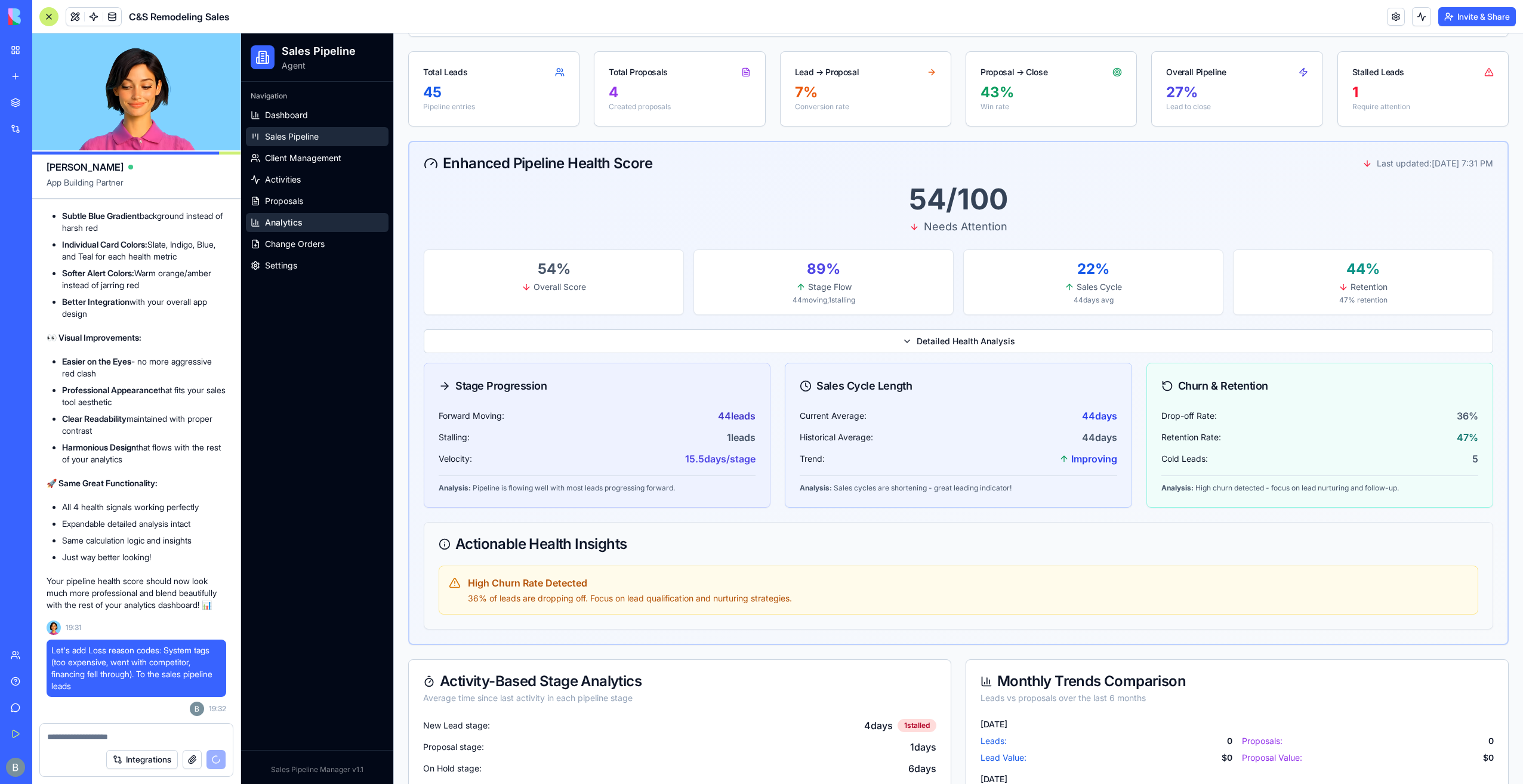
click at [301, 128] on link "Sales Pipeline" at bounding box center [317, 137] width 142 height 19
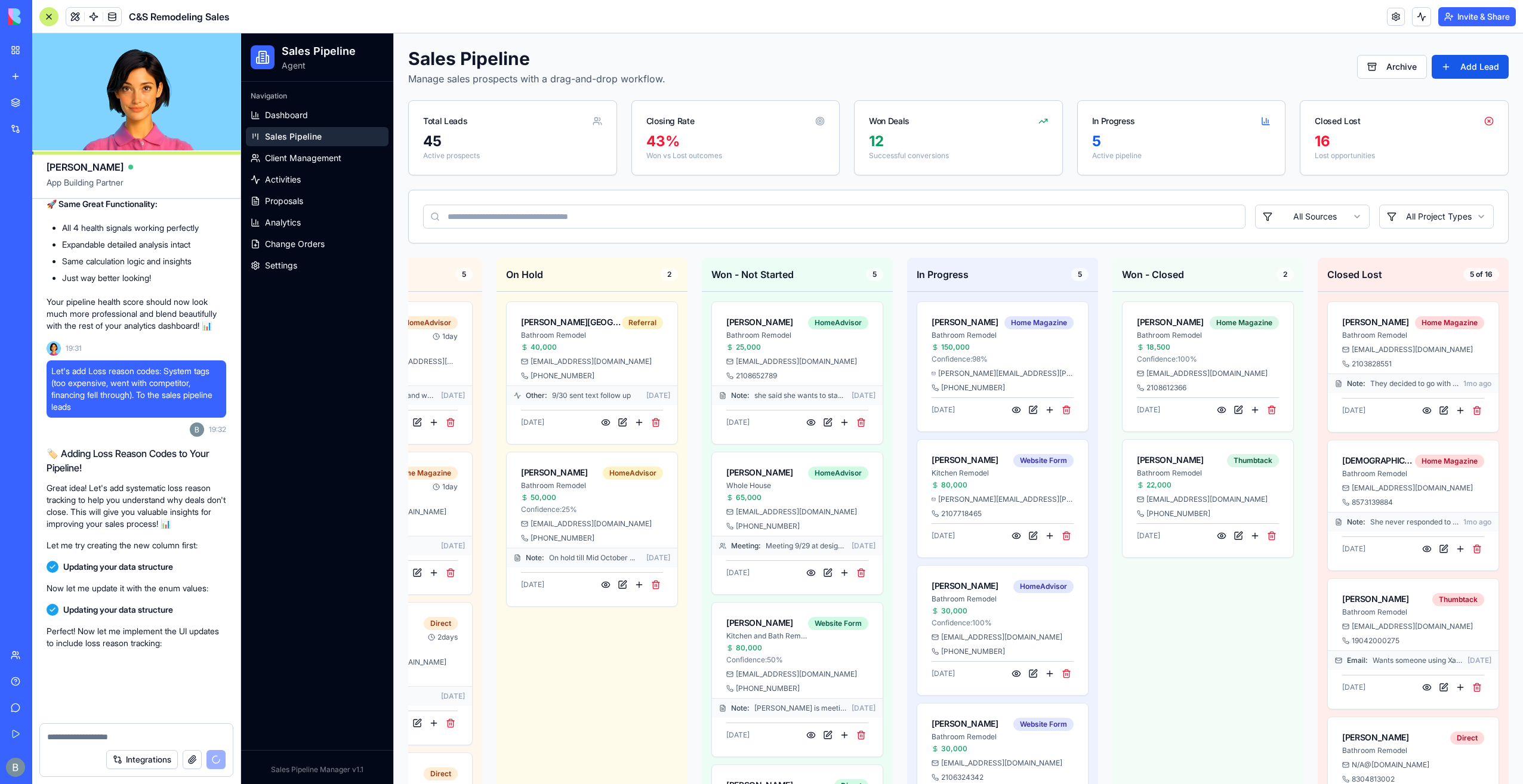
scroll to position [141242, 0]
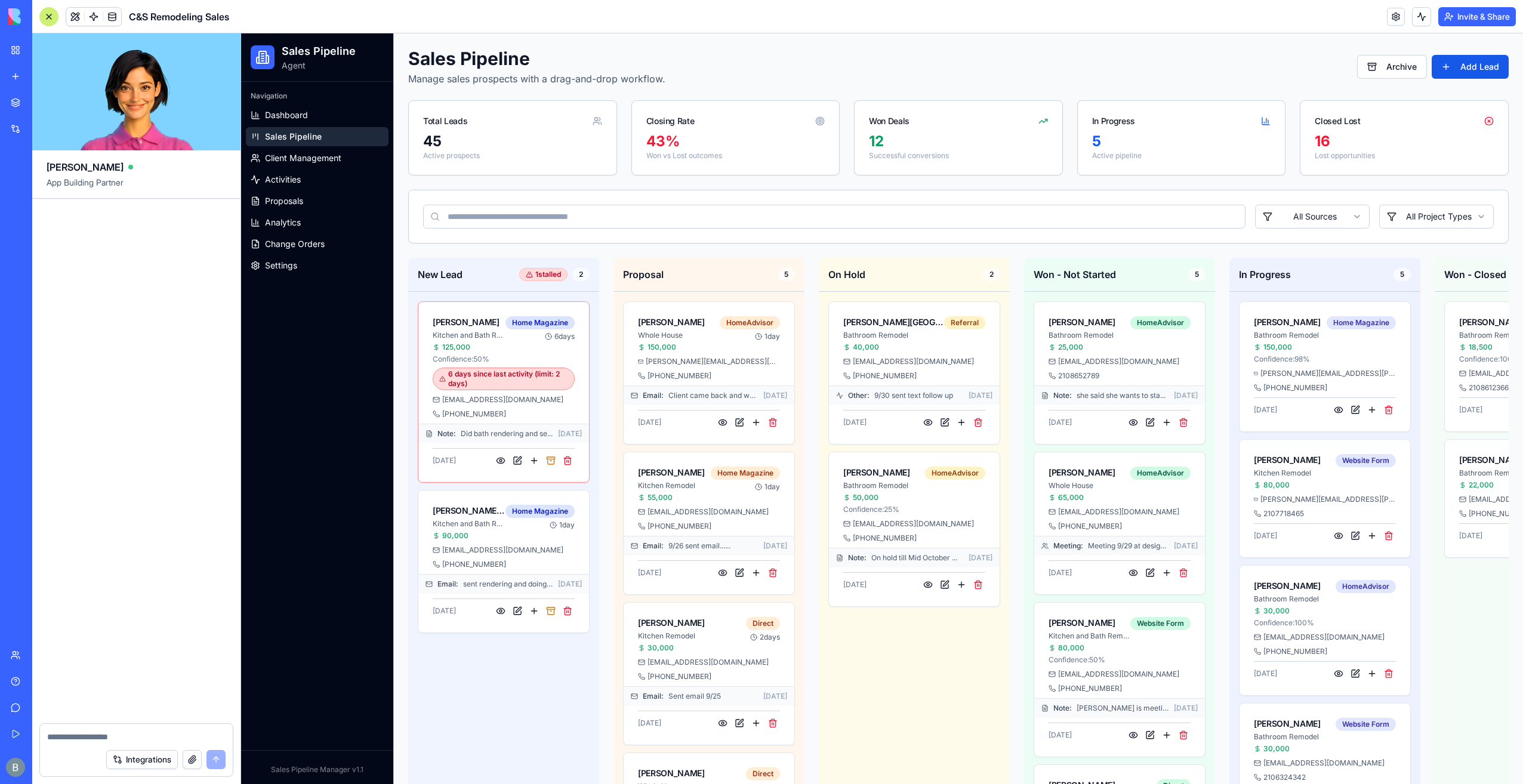
scroll to position [141893, 0]
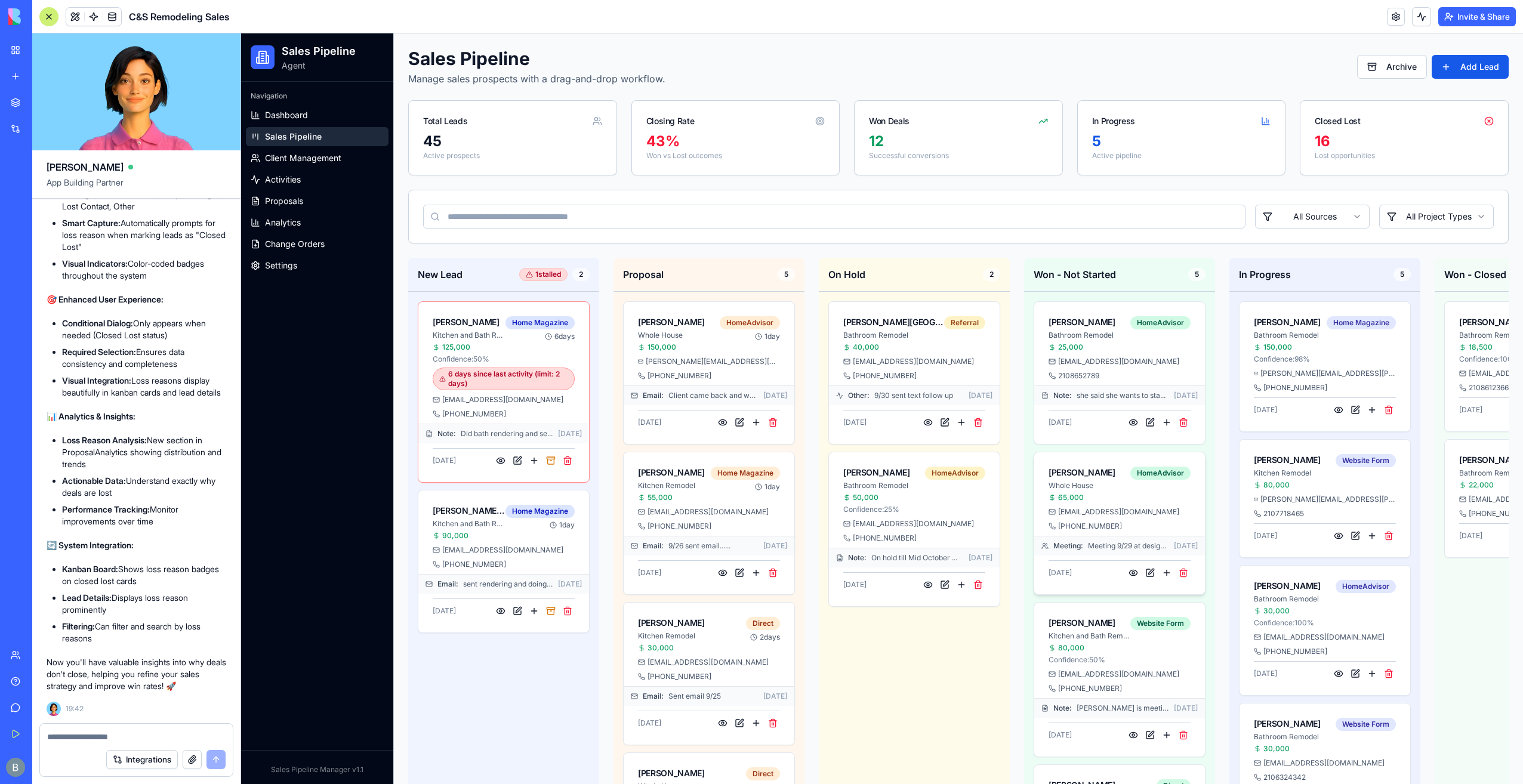
click at [1191, 555] on div "[EMAIL_ADDRESS][DOMAIN_NAME] [PHONE_NUMBER] Meeting : Meeting 9/29 at design ce…" at bounding box center [1119, 550] width 171 height 87
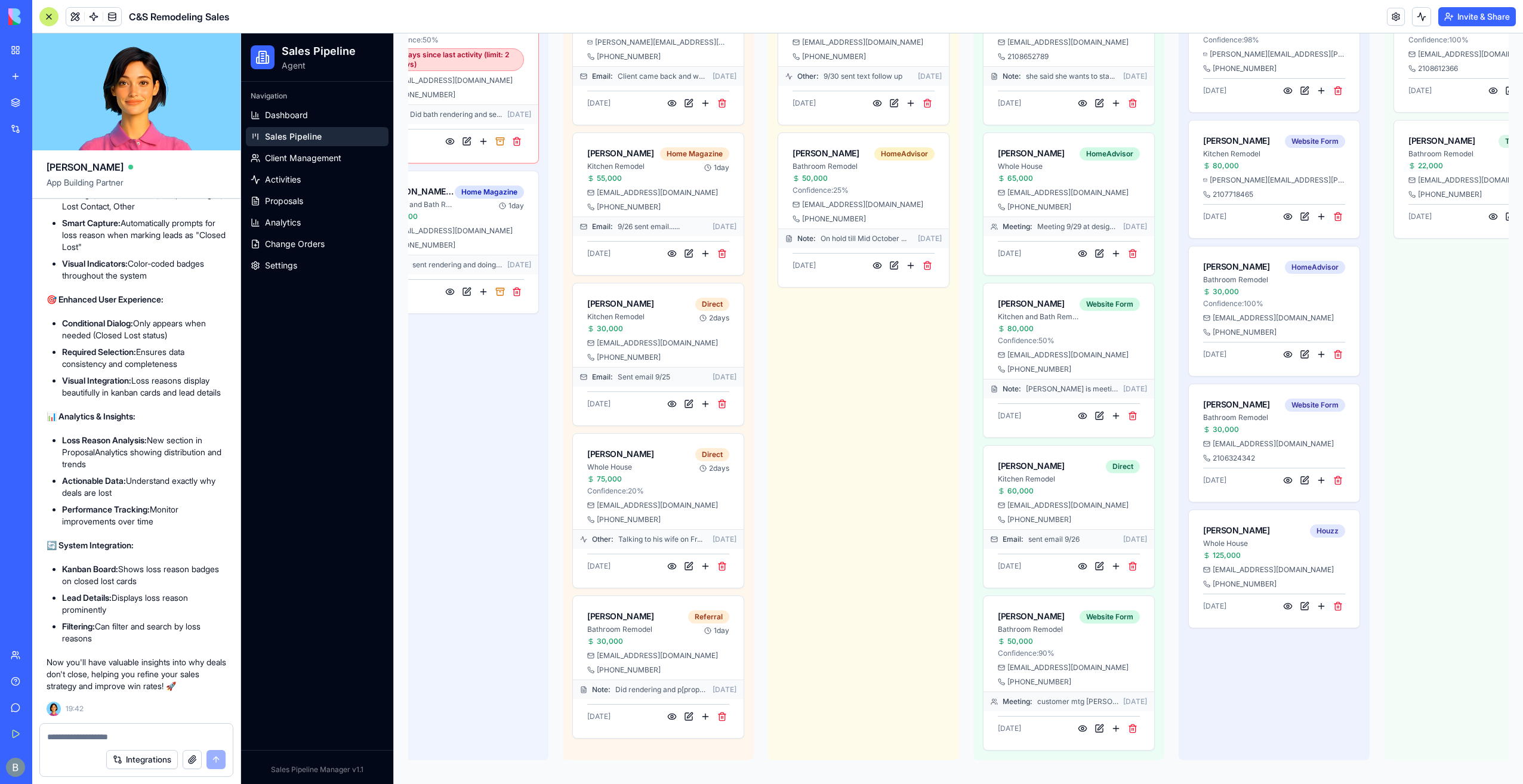
scroll to position [0, 332]
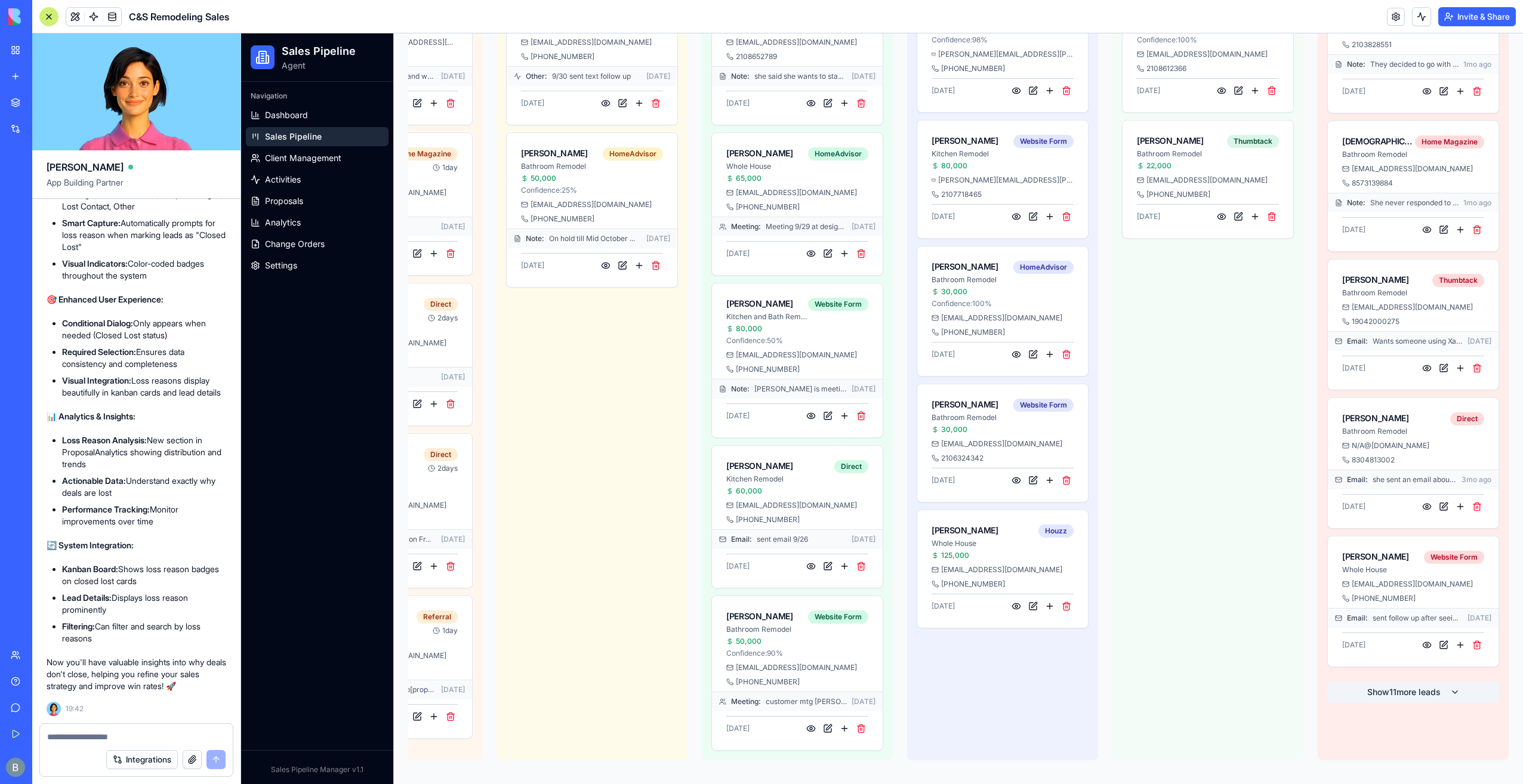
click at [1402, 681] on button "Show 11 more leads" at bounding box center [1412, 692] width 171 height 21
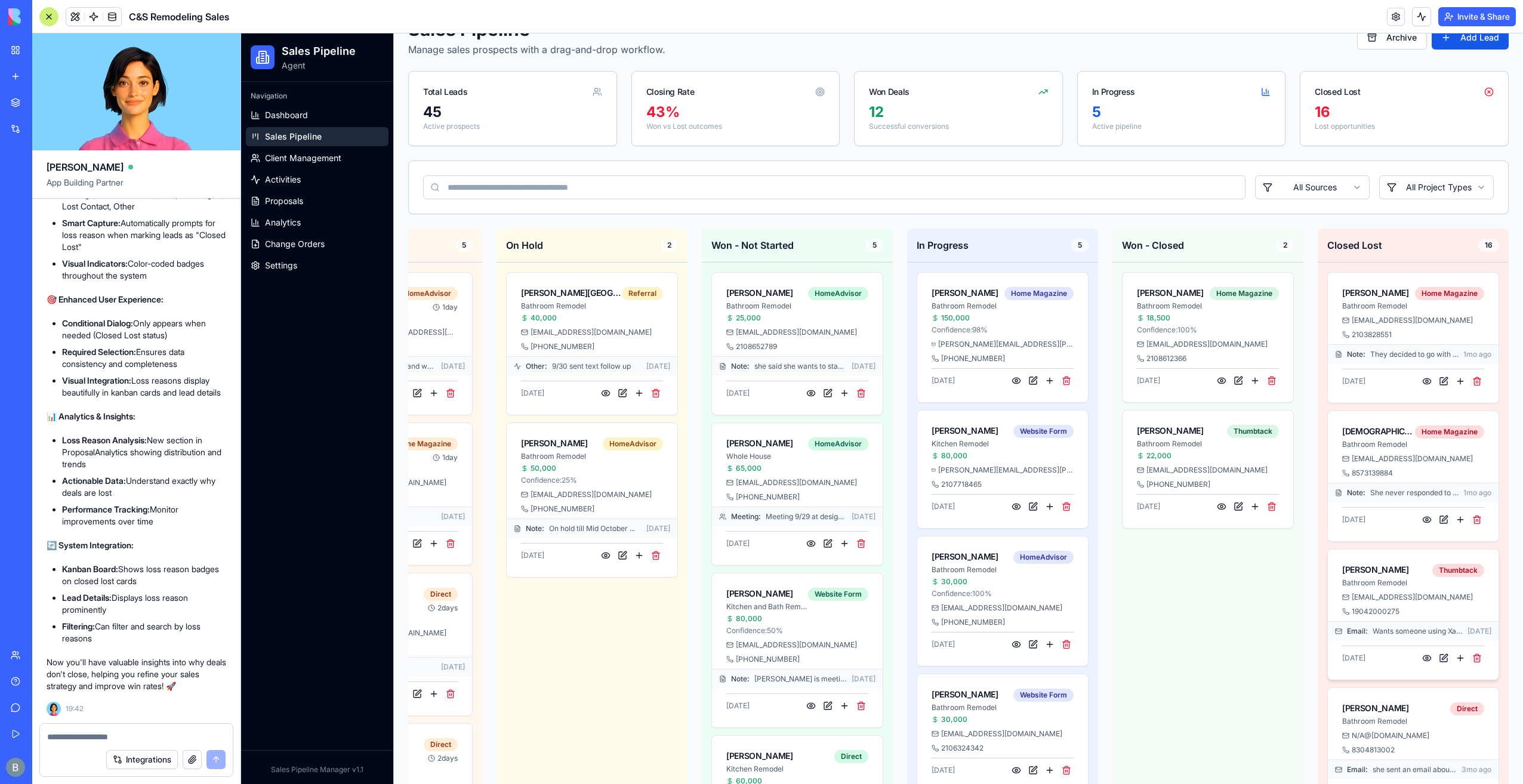
scroll to position [0, 0]
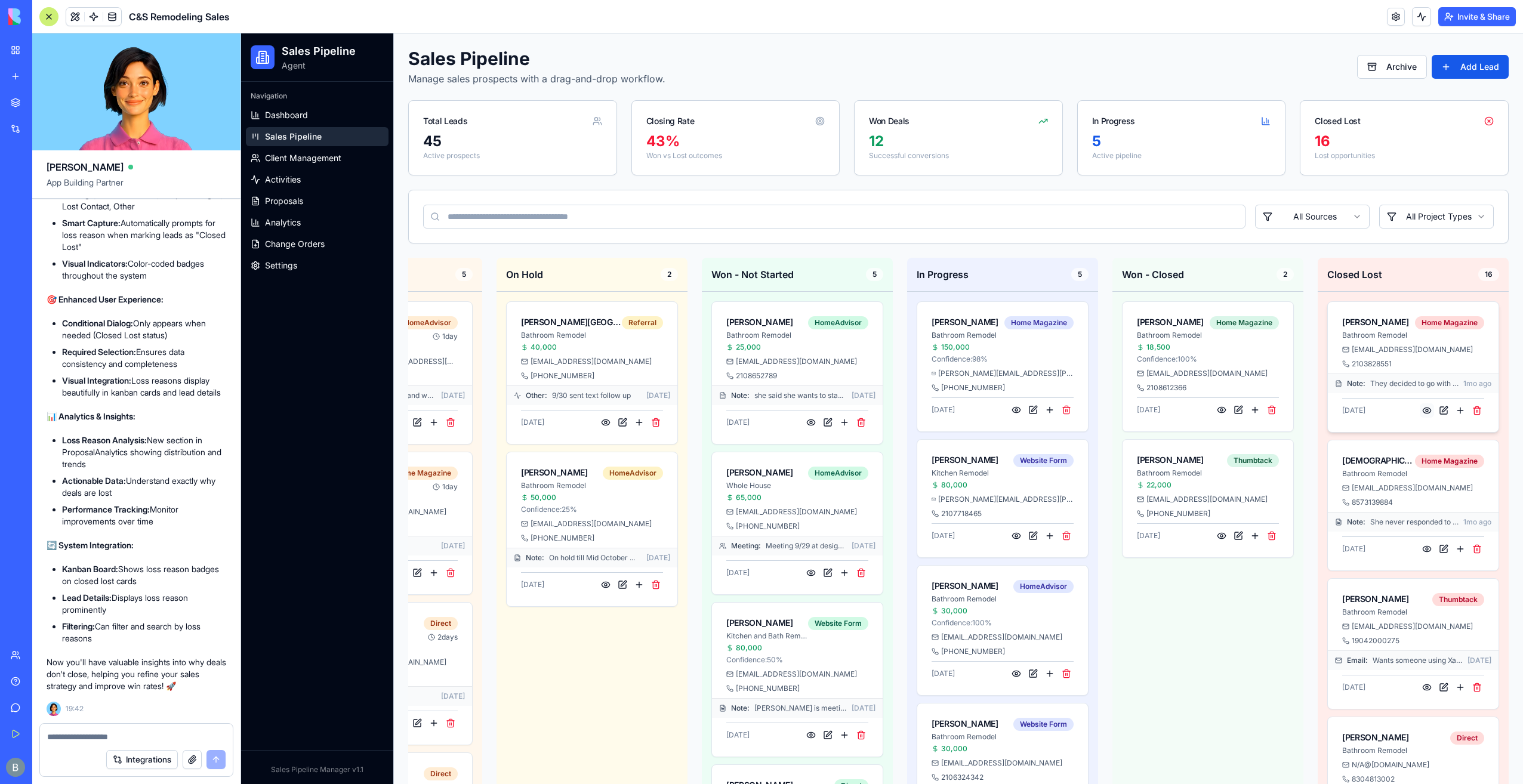
click at [1421, 408] on button at bounding box center [1426, 410] width 14 height 14
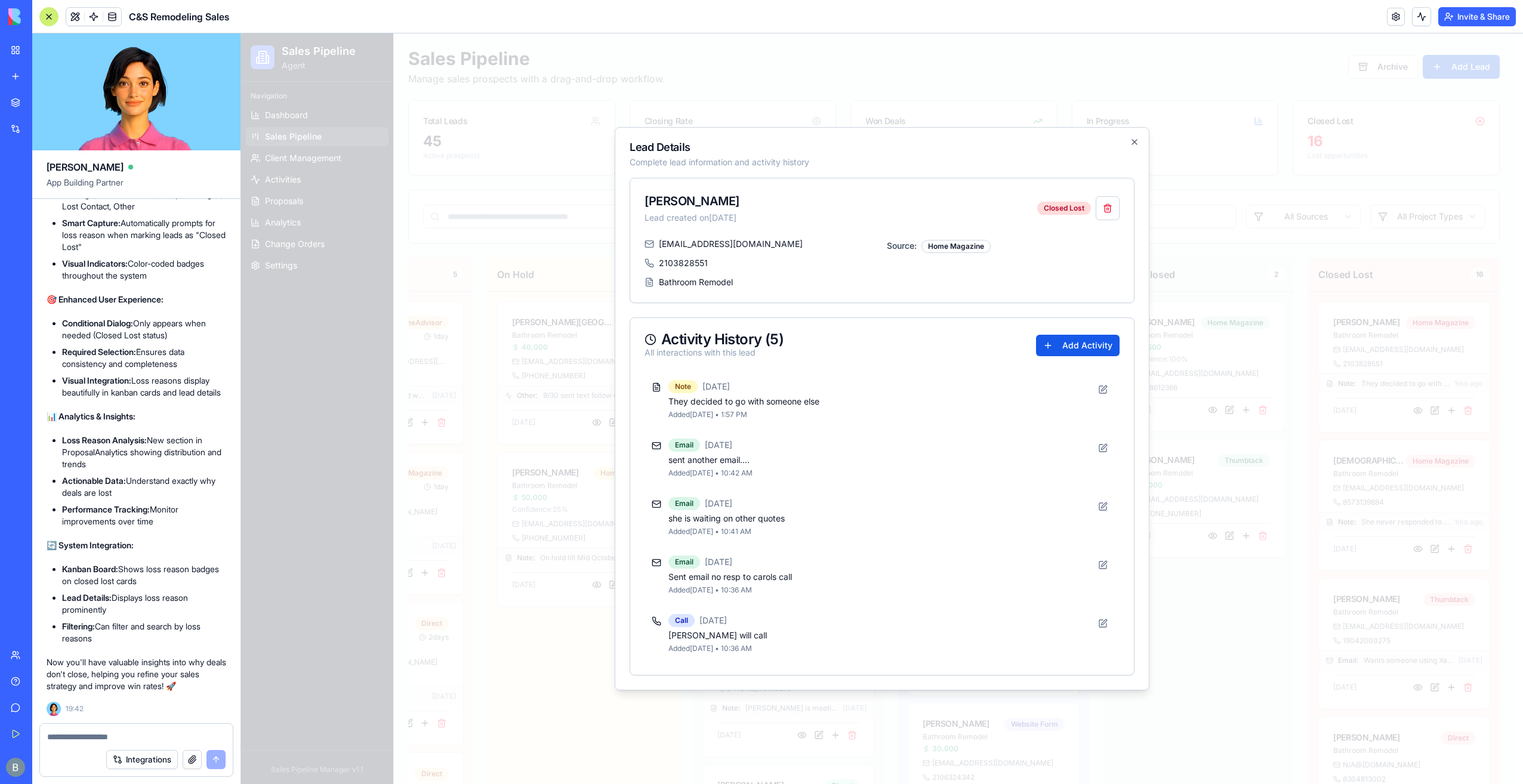
scroll to position [0, 331]
click at [1388, 332] on div at bounding box center [882, 409] width 1282 height 751
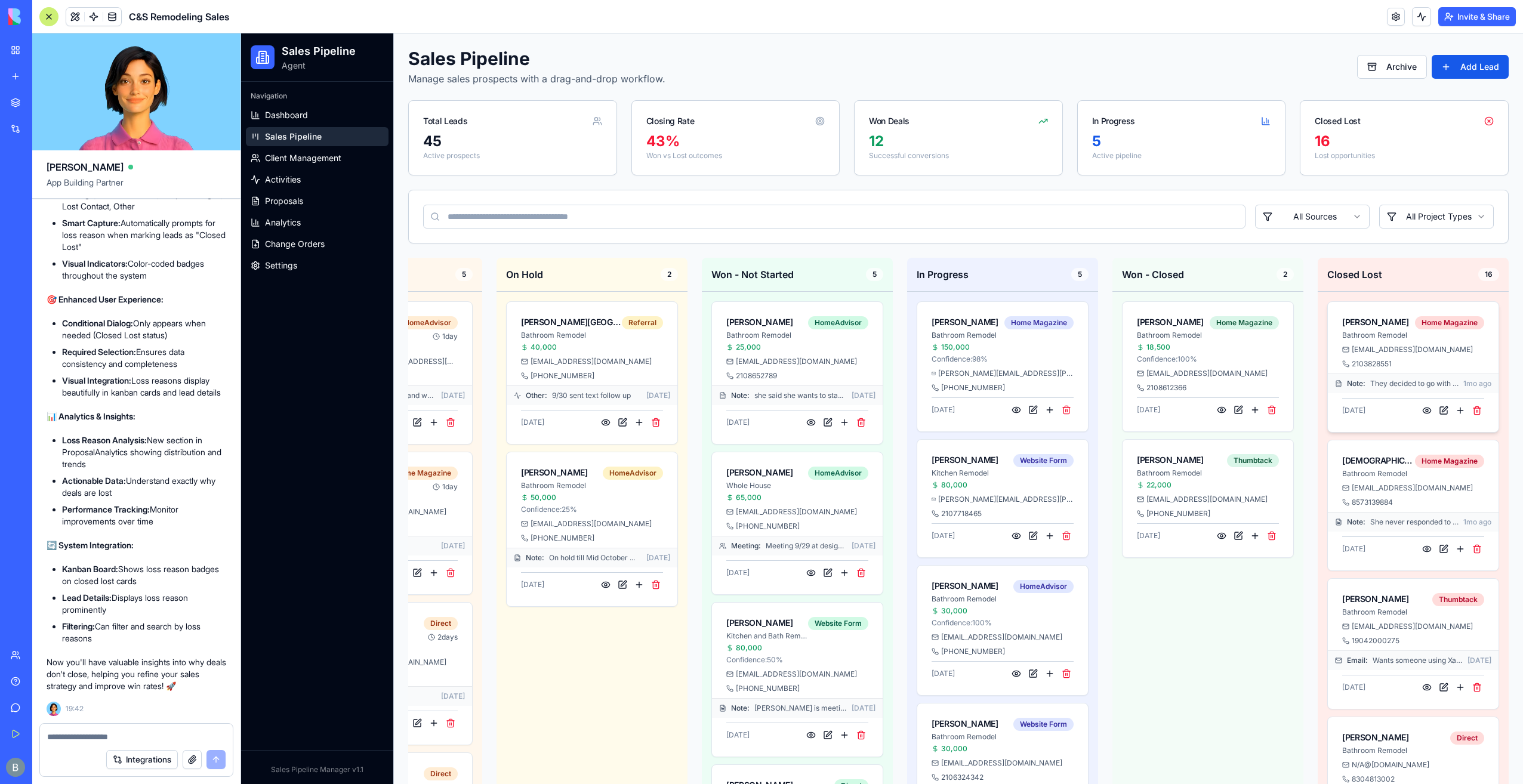
scroll to position [0, 322]
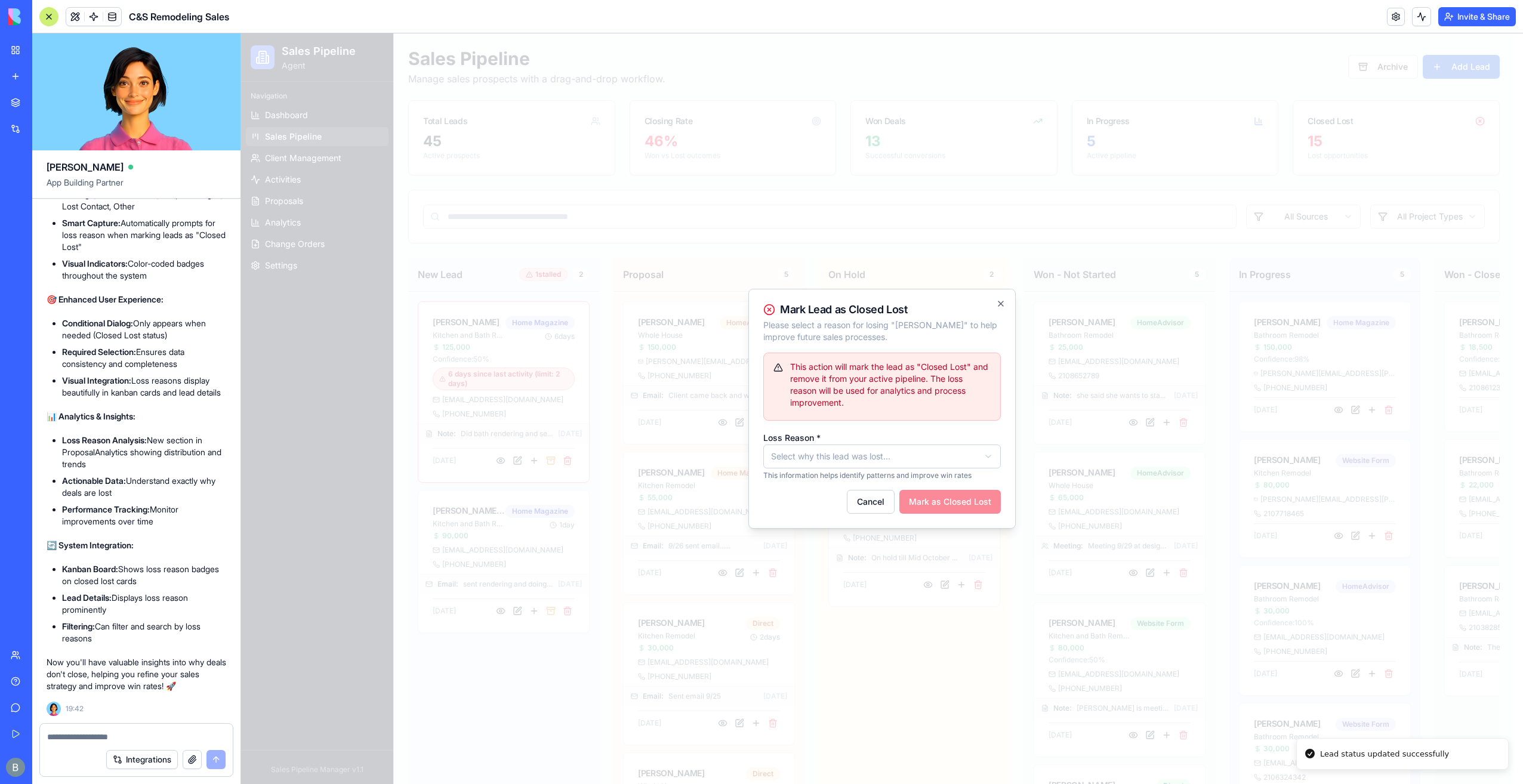
scroll to position [0, 322]
click at [976, 498] on button "Mark as Closed Lost" at bounding box center [950, 501] width 101 height 24
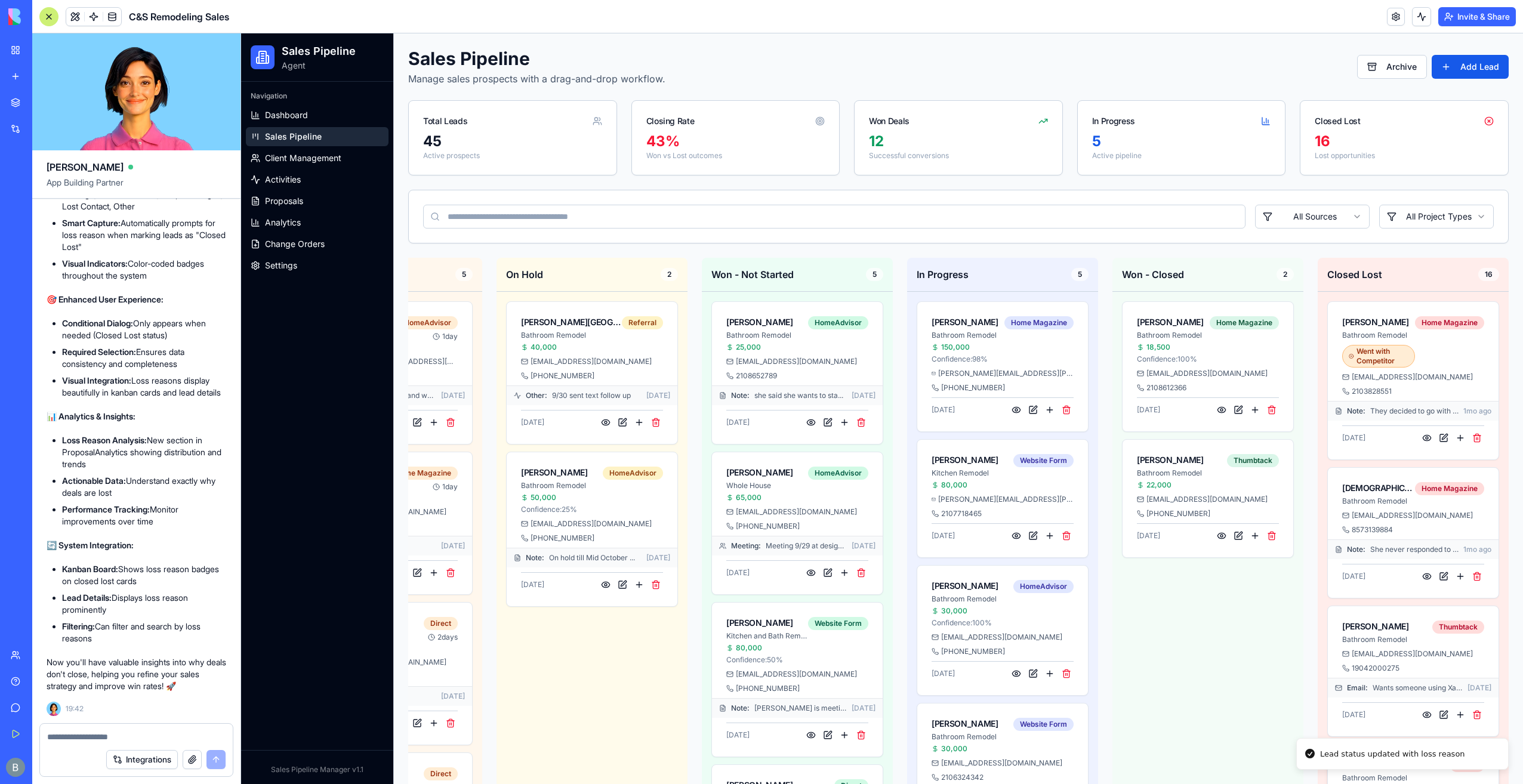
scroll to position [60, 0]
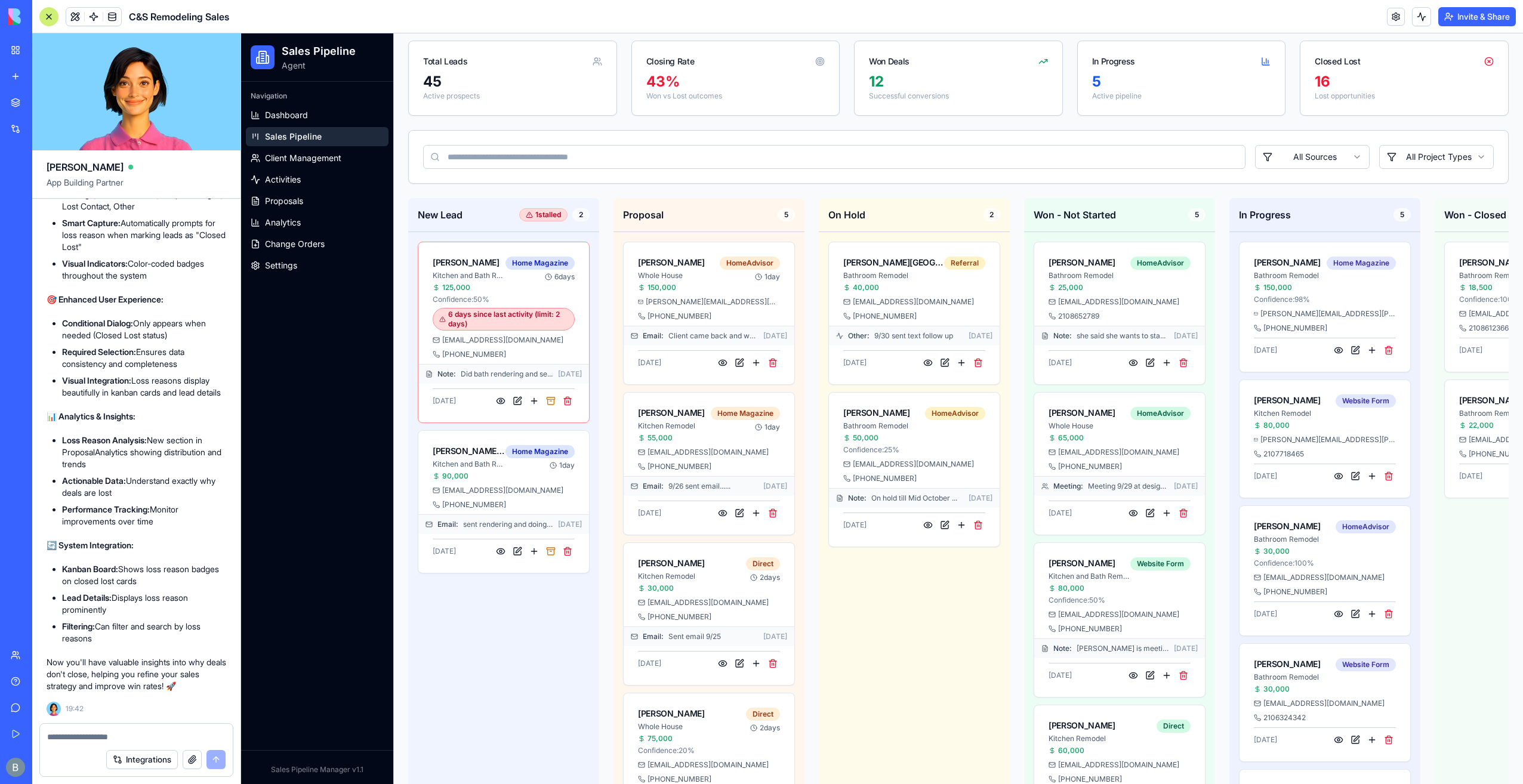
scroll to position [0, 322]
